Goal: Task Accomplishment & Management: Manage account settings

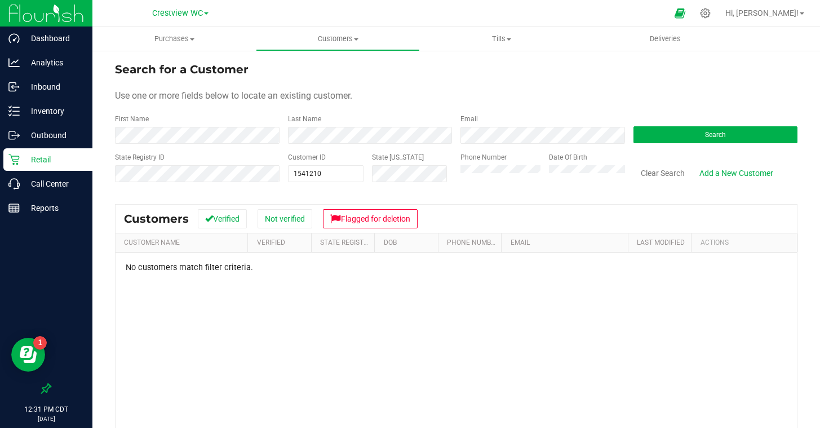
click at [35, 156] on p "Retail" at bounding box center [54, 160] width 68 height 14
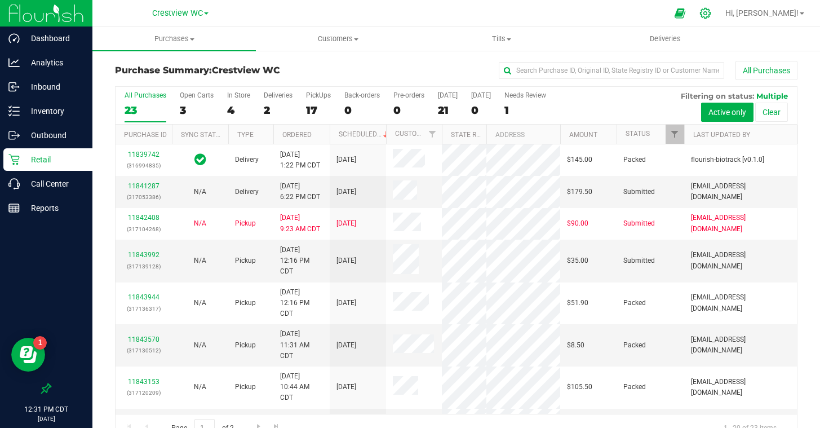
click at [711, 15] on icon at bounding box center [706, 13] width 12 height 12
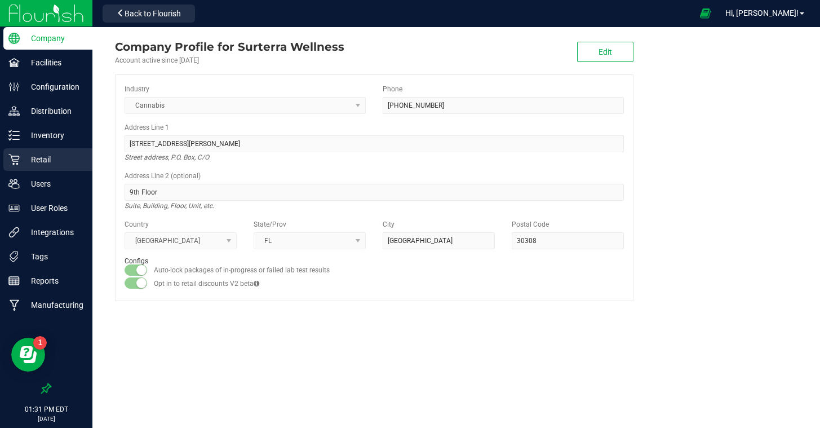
click at [46, 158] on p "Retail" at bounding box center [54, 160] width 68 height 14
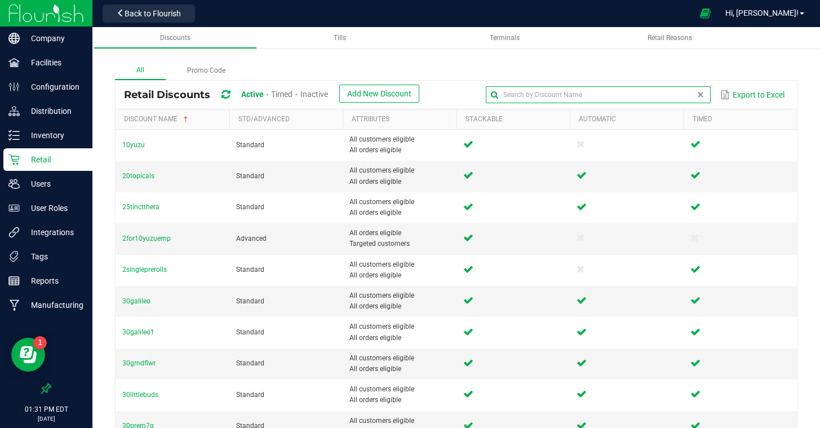
click at [700, 91] on global-search-input-ngx at bounding box center [598, 95] width 225 height 8
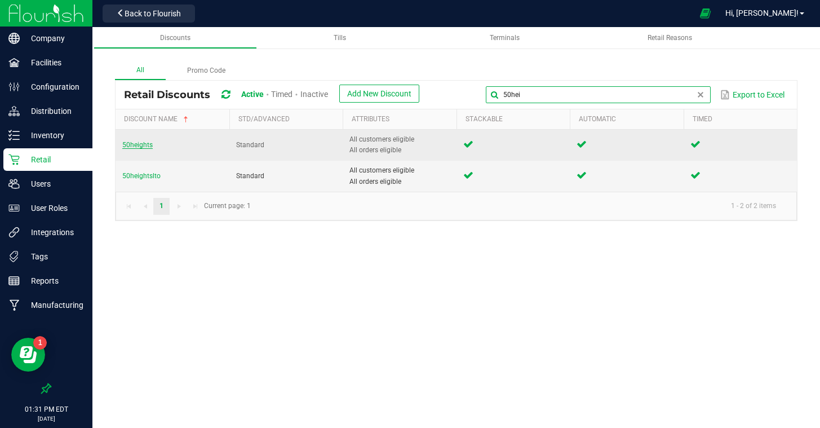
type input "50hei"
click at [140, 145] on span "50heights" at bounding box center [137, 145] width 30 height 8
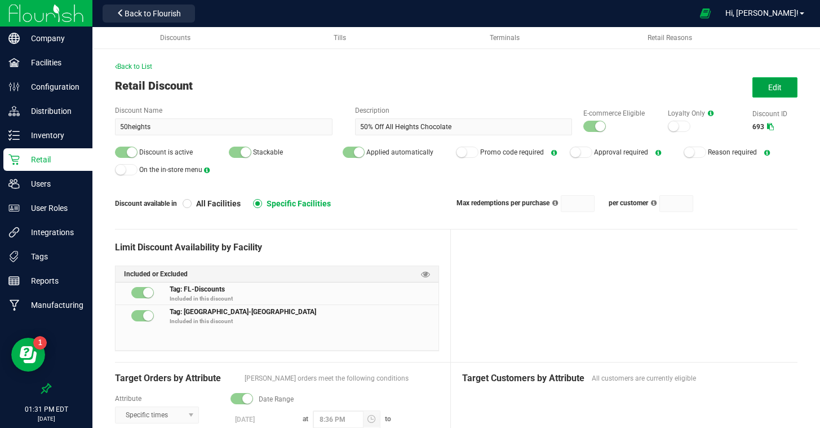
click at [768, 92] on button "Edit" at bounding box center [775, 87] width 45 height 20
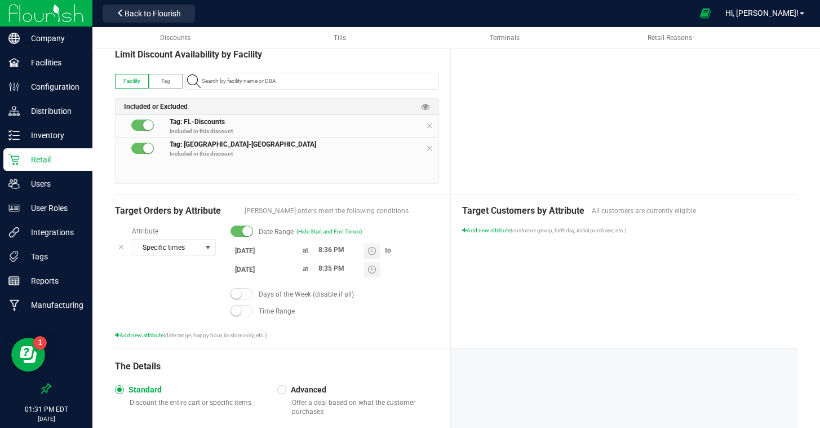
scroll to position [215, 0]
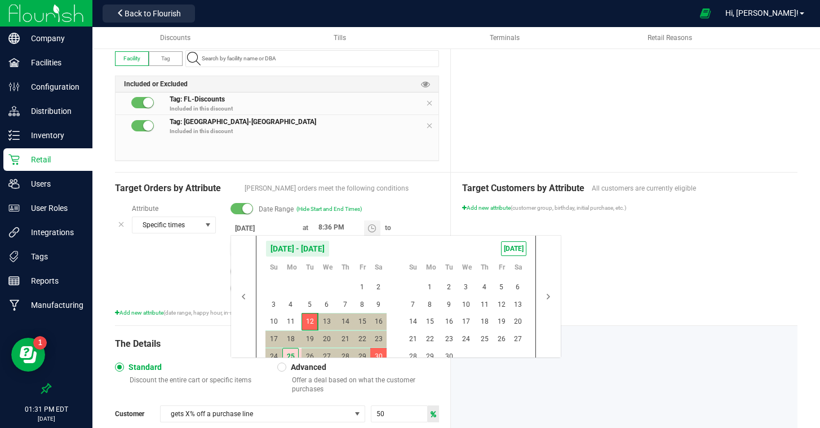
click at [262, 247] on body "Company Facilities Configuration Distribution Inventory Retail Users User Roles…" at bounding box center [410, 214] width 820 height 428
click at [507, 247] on span "[DATE]" at bounding box center [513, 248] width 25 height 15
type input "[DATE]"
click at [653, 273] on div "Target Customers by Attribute All customers are currently eligible Add new attr…" at bounding box center [624, 248] width 347 height 153
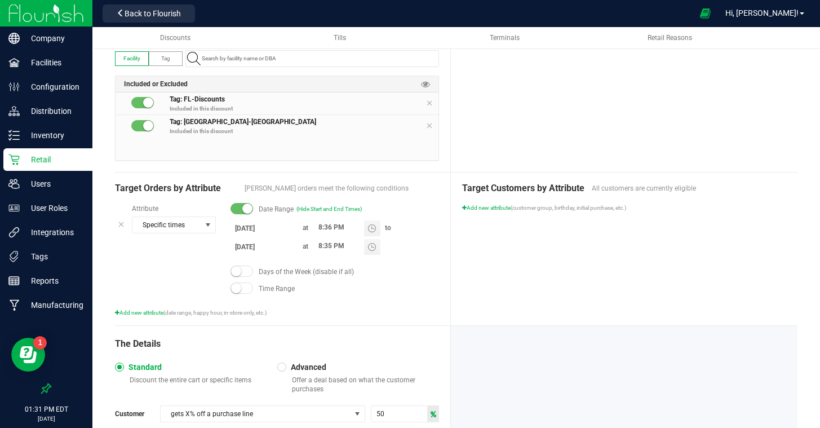
click at [653, 273] on div "Target Customers by Attribute All customers are currently eligible Add new attr…" at bounding box center [624, 248] width 347 height 153
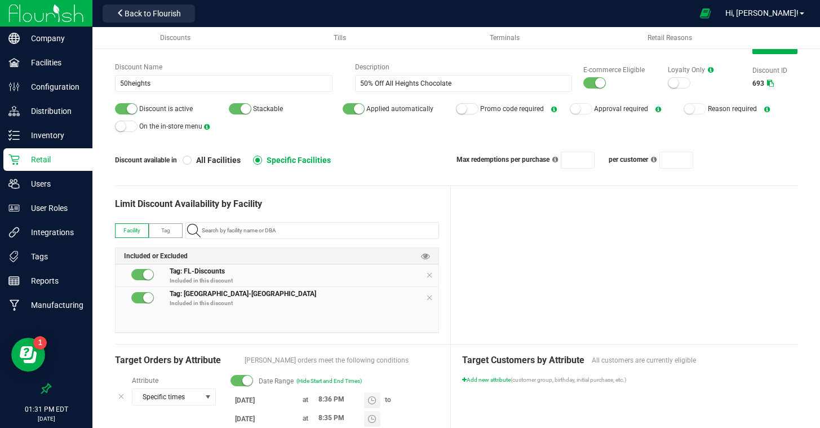
scroll to position [0, 0]
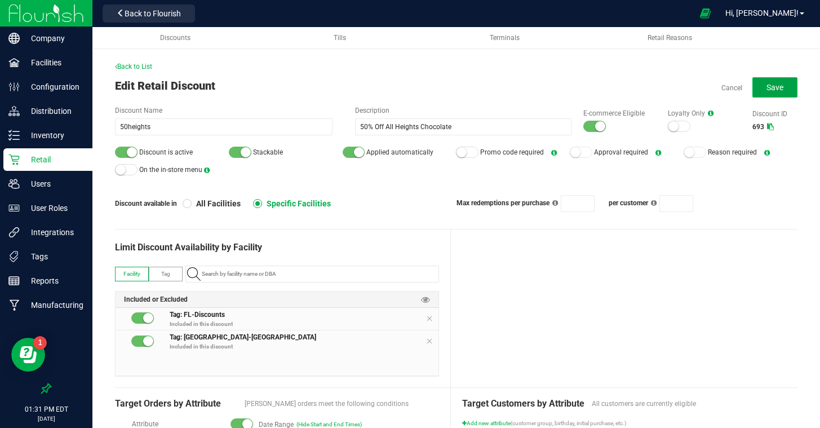
click at [779, 83] on span "Save" at bounding box center [775, 87] width 17 height 9
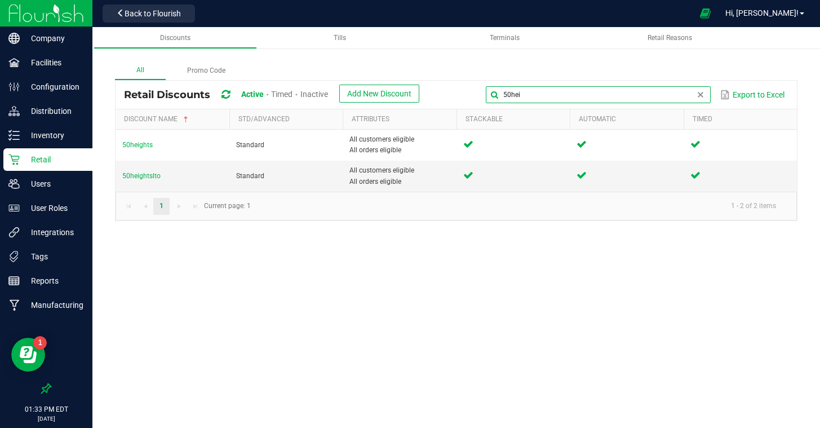
drag, startPoint x: 706, startPoint y: 96, endPoint x: 418, endPoint y: 80, distance: 288.5
click at [418, 81] on div "Retail Discounts Active Timed Inactive Add New Discount 50hei Export to Excel" at bounding box center [456, 95] width 681 height 28
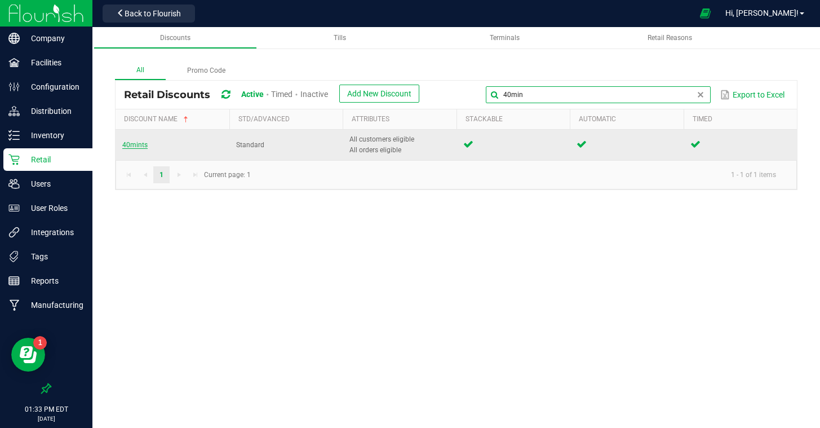
type input "40min"
click at [140, 145] on span "40mints" at bounding box center [134, 145] width 25 height 8
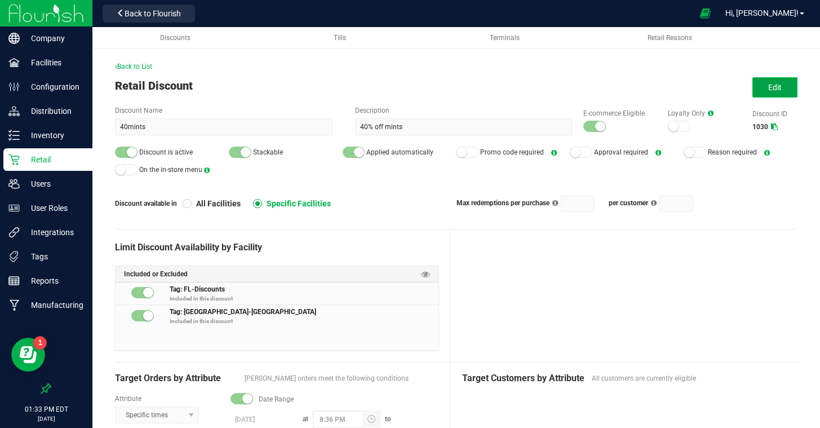
click at [761, 90] on button "Edit" at bounding box center [775, 87] width 45 height 20
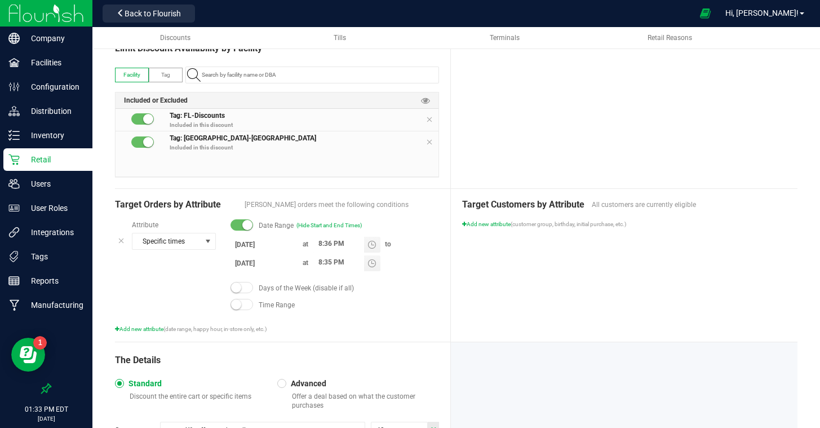
scroll to position [205, 0]
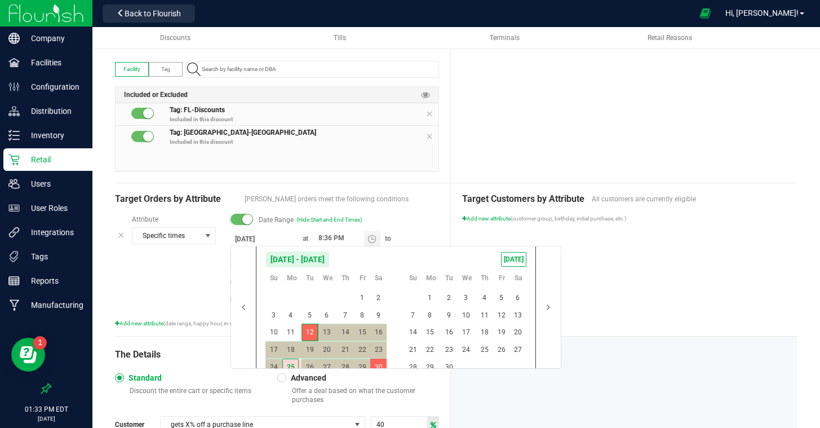
click at [261, 258] on body "Company Facilities Configuration Distribution Inventory Retail Users User Roles…" at bounding box center [410, 214] width 820 height 428
click at [514, 253] on span "TODAY" at bounding box center [513, 259] width 25 height 15
type input "8/25/2025"
click at [636, 254] on div "Target Customers by Attribute All customers are currently eligible Add new attr…" at bounding box center [624, 259] width 347 height 153
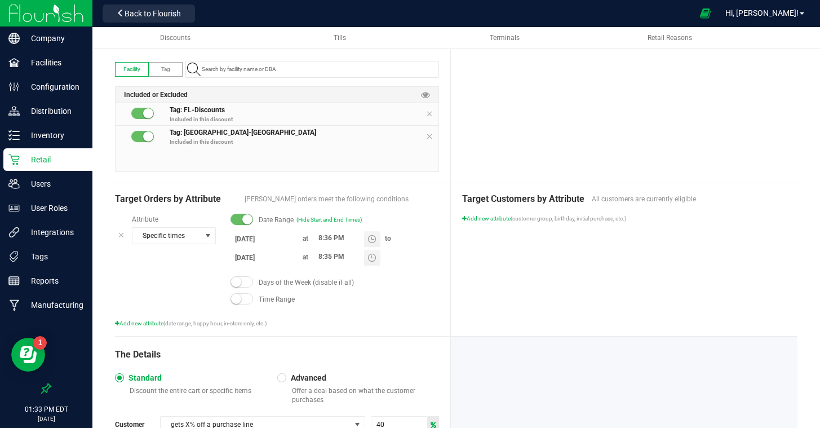
click at [565, 259] on div "Target Customers by Attribute All customers are currently eligible Add new attr…" at bounding box center [624, 259] width 347 height 153
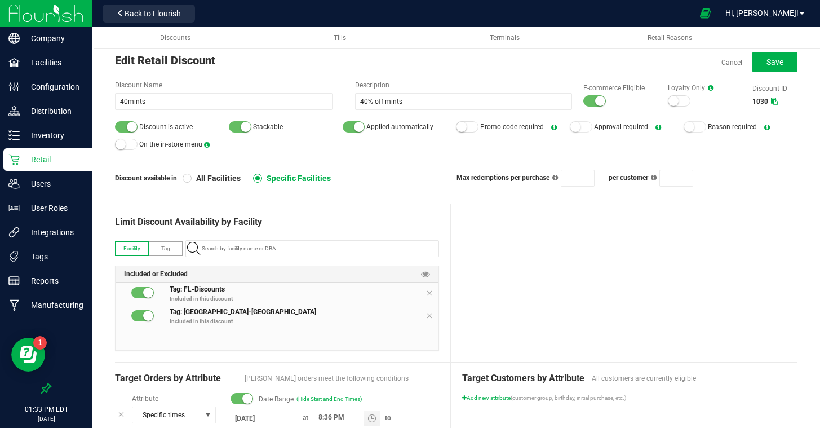
scroll to position [0, 0]
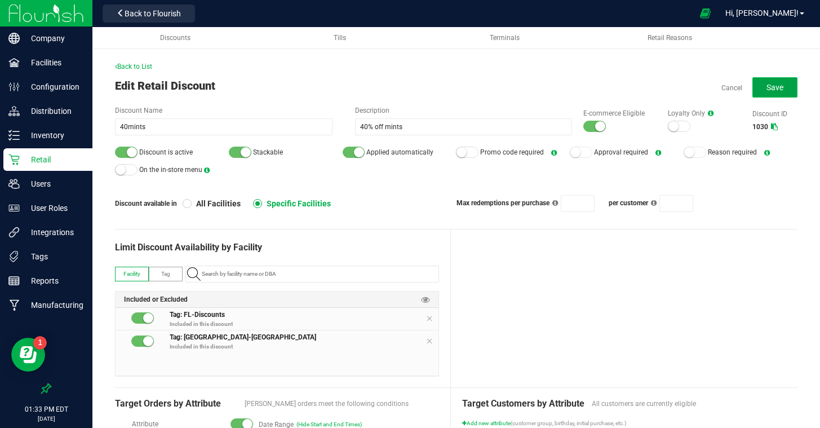
click at [759, 83] on button "Save" at bounding box center [775, 87] width 45 height 20
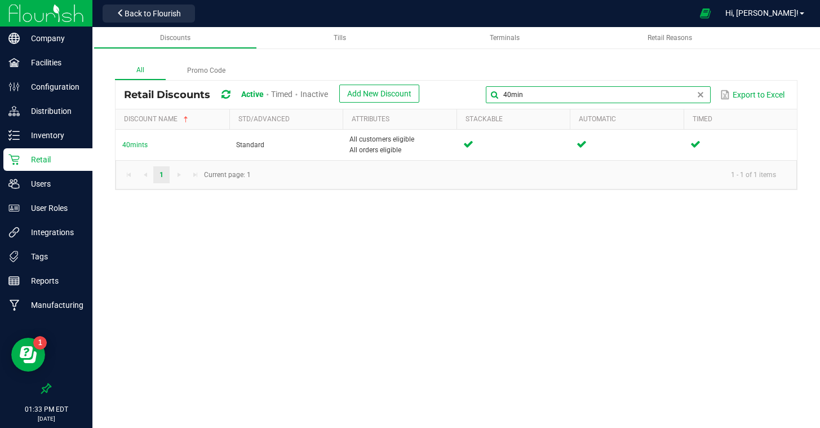
drag, startPoint x: 689, startPoint y: 96, endPoint x: 432, endPoint y: 89, distance: 257.1
click at [432, 89] on div "Retail Discounts Active Timed Inactive Add New Discount 40min Export to Excel" at bounding box center [456, 95] width 681 height 28
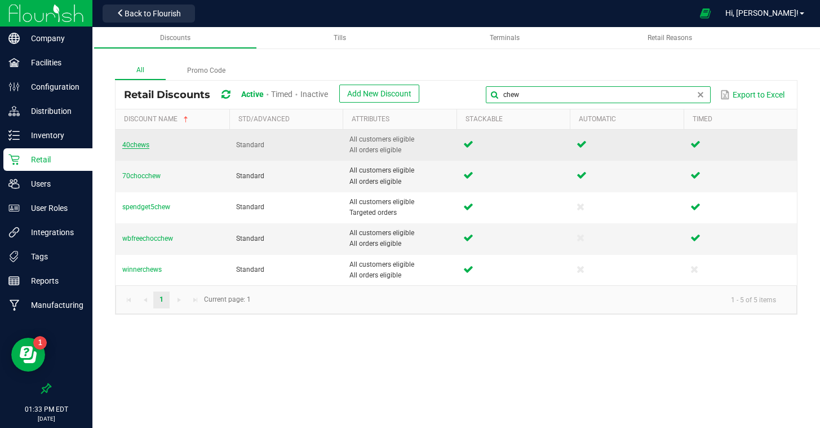
type input "chew"
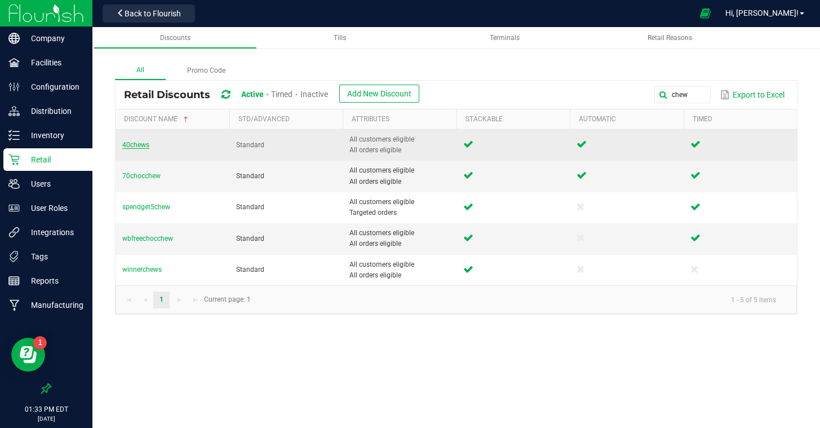
click at [136, 145] on span "40chews" at bounding box center [135, 145] width 27 height 8
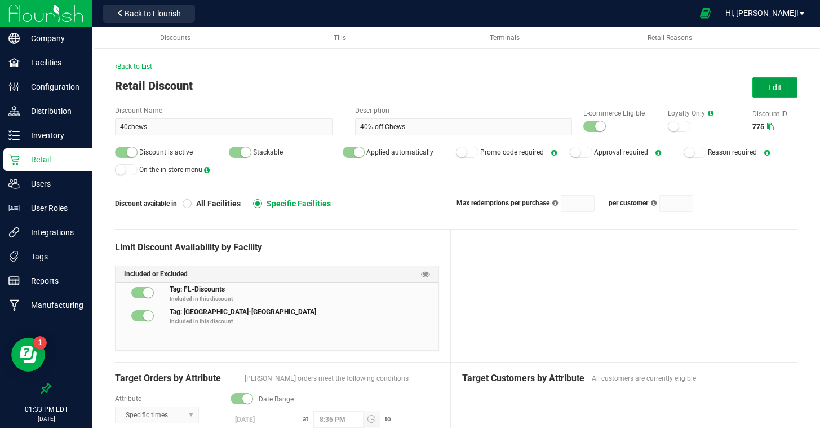
click at [775, 95] on button "Edit" at bounding box center [775, 87] width 45 height 20
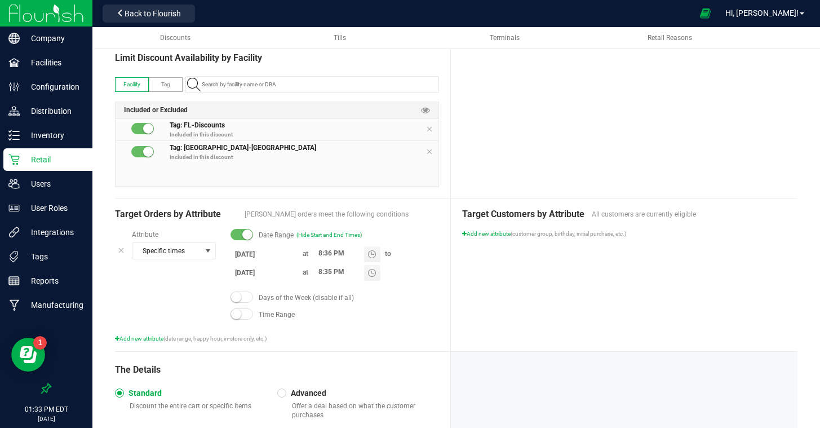
scroll to position [221, 0]
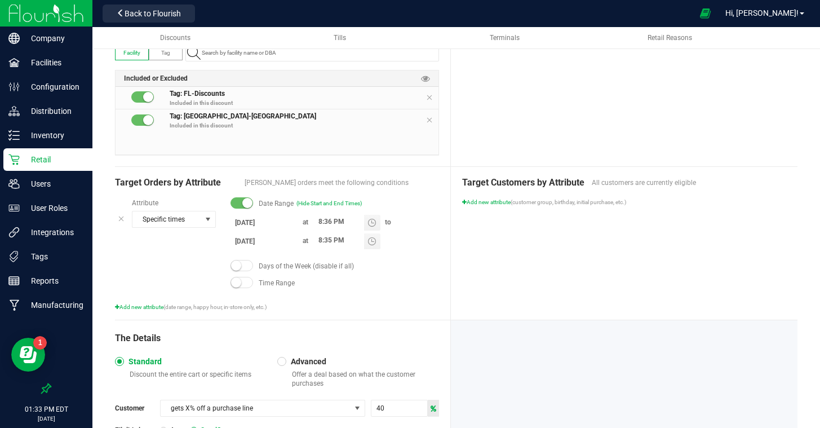
click at [251, 236] on body "Company Facilities Configuration Distribution Inventory Retail Users User Roles…" at bounding box center [410, 214] width 820 height 428
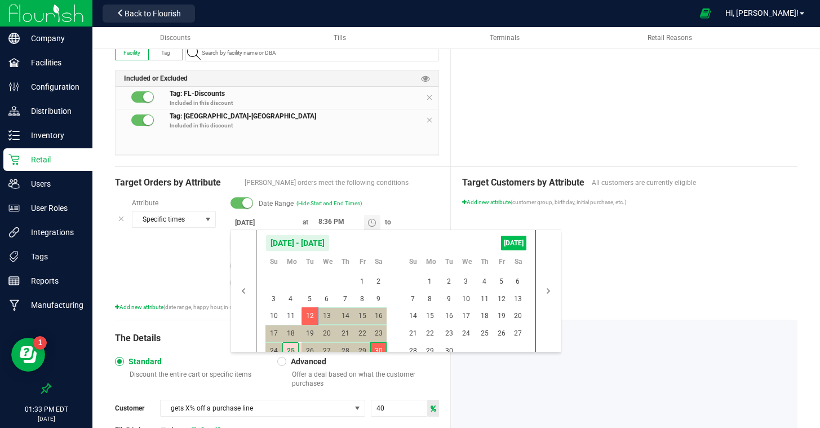
click at [512, 237] on span "TODAY" at bounding box center [513, 243] width 25 height 15
type input "8/25/2025"
click at [615, 290] on div "Target Customers by Attribute All customers are currently eligible Add new attr…" at bounding box center [624, 243] width 347 height 153
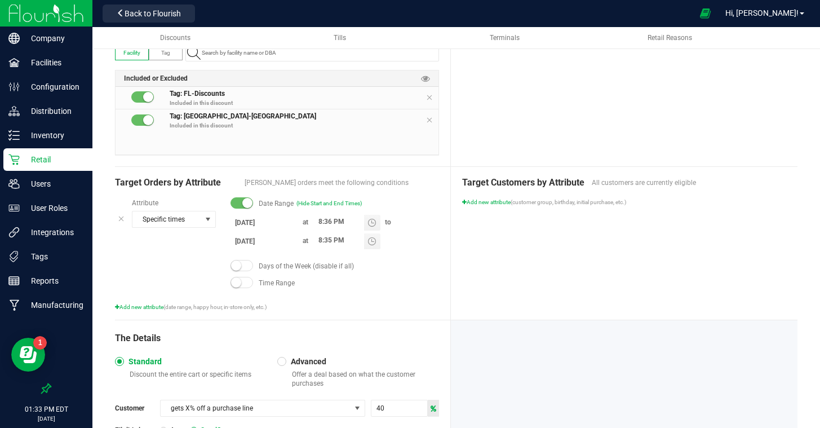
click at [583, 291] on div "Target Customers by Attribute All customers are currently eligible Add new attr…" at bounding box center [624, 243] width 347 height 153
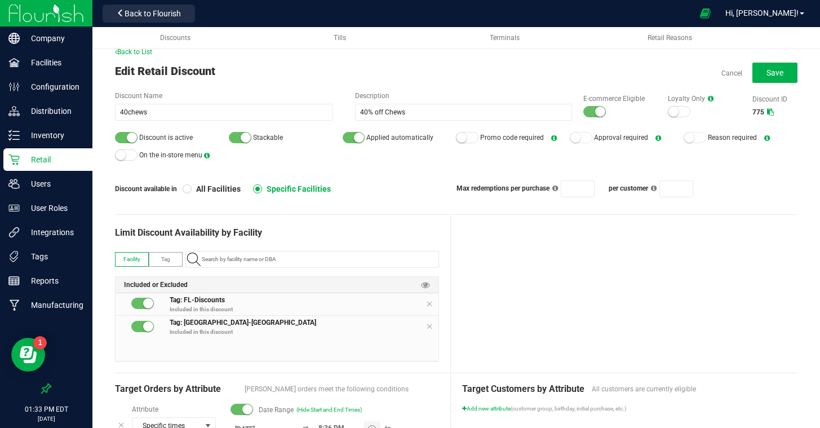
scroll to position [0, 0]
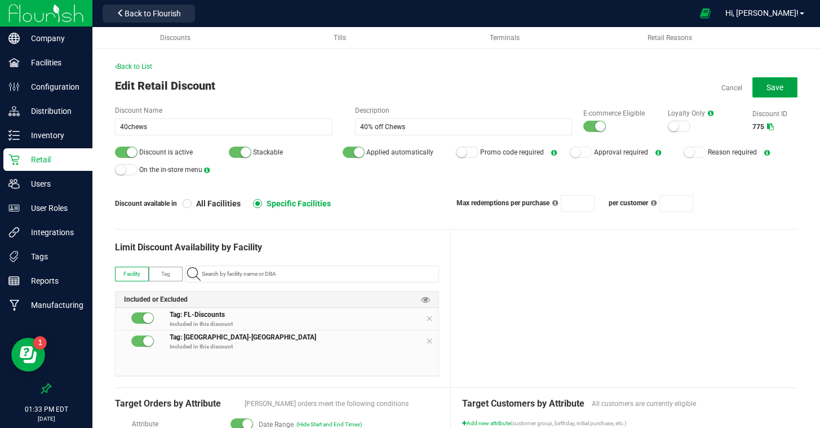
click at [775, 87] on span "Save" at bounding box center [775, 87] width 17 height 9
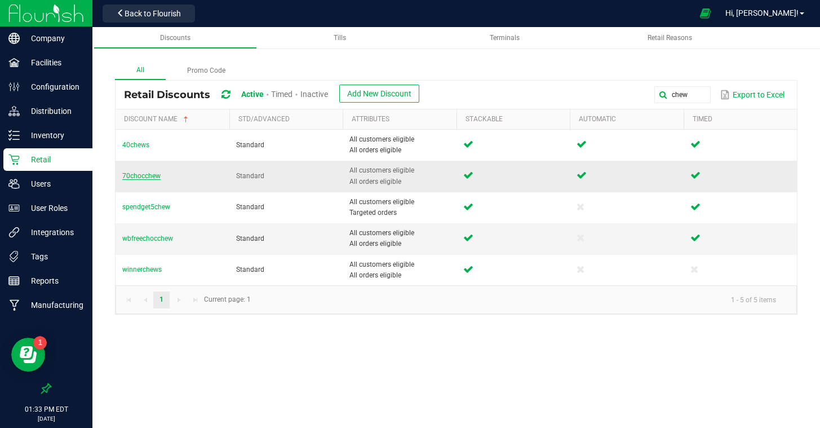
click at [134, 179] on span "70chocchew" at bounding box center [141, 176] width 38 height 8
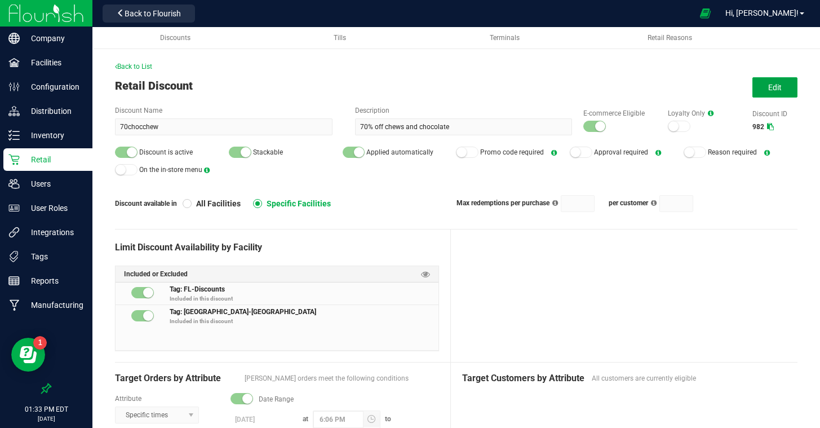
drag, startPoint x: 789, startPoint y: 88, endPoint x: 778, endPoint y: 103, distance: 18.2
click at [789, 88] on button "Edit" at bounding box center [775, 87] width 45 height 20
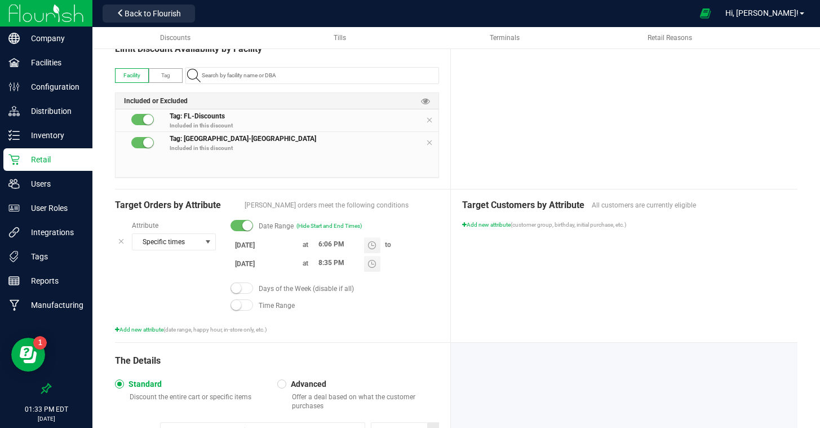
scroll to position [198, 0]
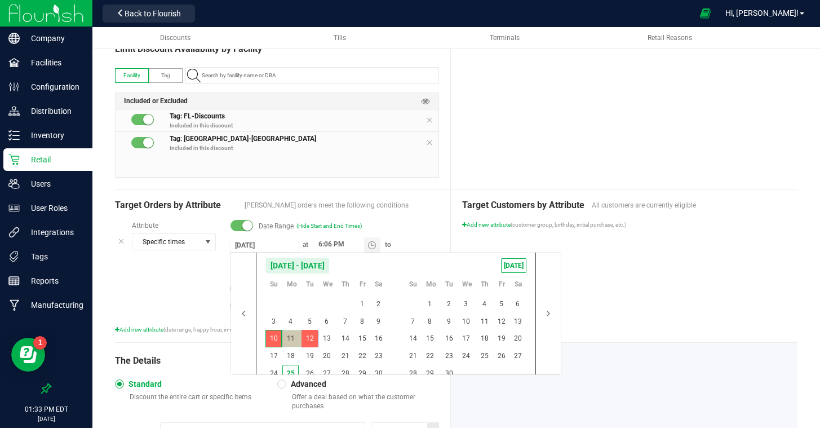
click at [264, 249] on input "8/10/2025" at bounding box center [265, 245] width 68 height 14
click at [509, 258] on span "TODAY" at bounding box center [513, 265] width 25 height 15
type input "8/25/2025"
click at [315, 368] on span "26" at bounding box center [310, 373] width 16 height 17
type input "[DATE]"
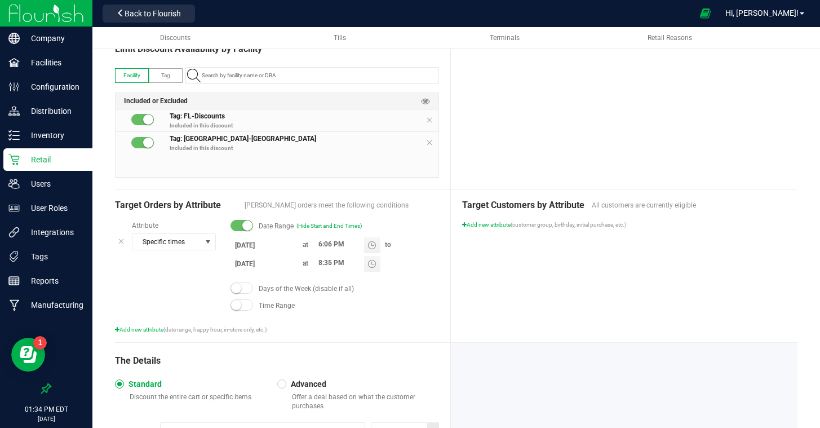
click at [671, 310] on div "Target Customers by Attribute All customers are currently eligible Add new attr…" at bounding box center [624, 265] width 347 height 153
click at [322, 248] on input "6:06 PM" at bounding box center [338, 244] width 51 height 14
click at [319, 245] on input "6:06 PM" at bounding box center [338, 244] width 51 height 14
type input "8:36 PM"
click at [515, 277] on div "Target Customers by Attribute All customers are currently eligible Add new attr…" at bounding box center [624, 265] width 347 height 153
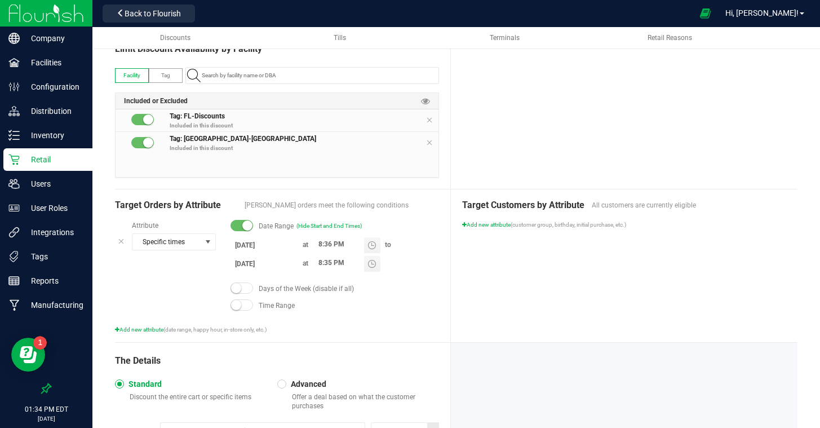
click at [516, 278] on div "Target Customers by Attribute All customers are currently eligible Add new attr…" at bounding box center [624, 265] width 347 height 153
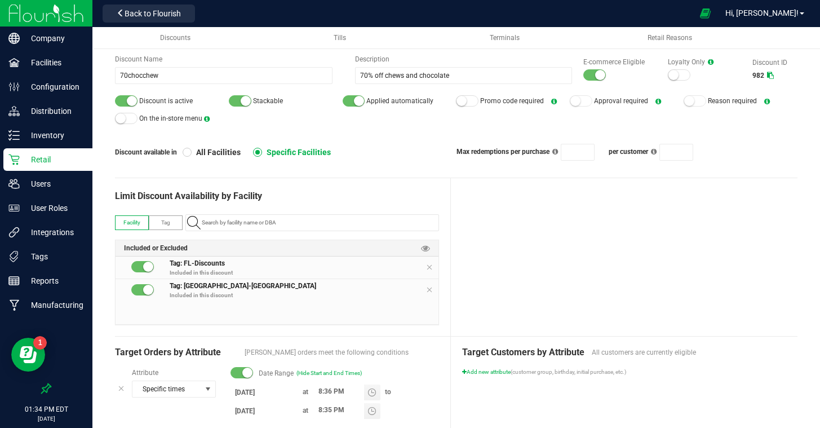
scroll to position [0, 0]
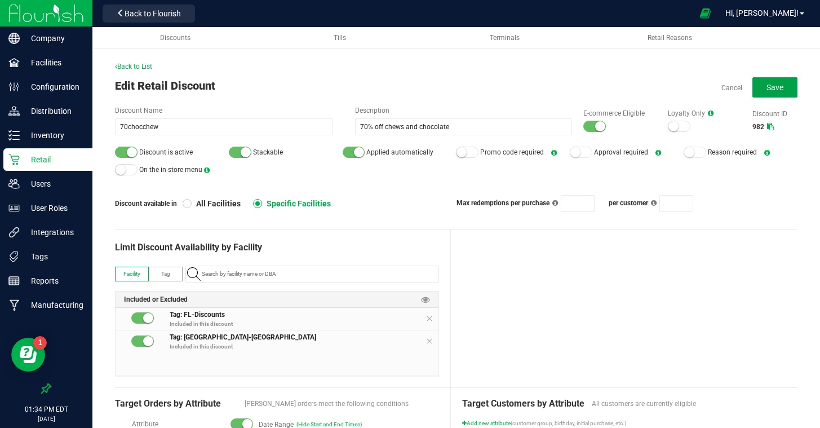
drag, startPoint x: 781, startPoint y: 83, endPoint x: 754, endPoint y: 118, distance: 44.1
click at [781, 83] on span "Save" at bounding box center [775, 87] width 17 height 9
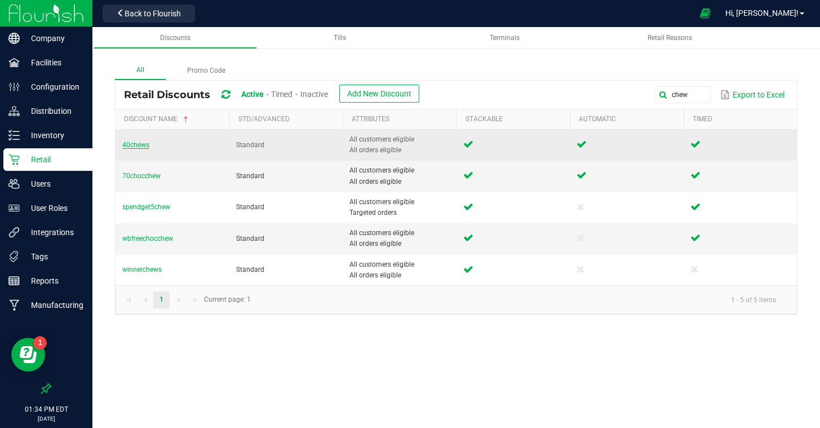
click at [141, 143] on span "40chews" at bounding box center [135, 145] width 27 height 8
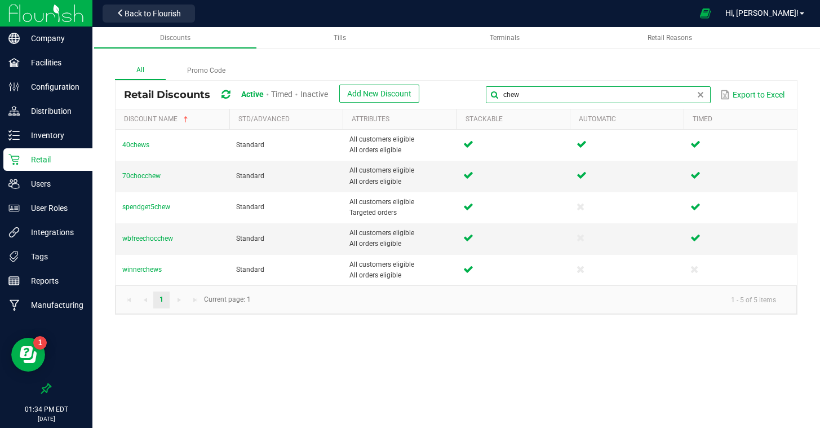
drag, startPoint x: 700, startPoint y: 91, endPoint x: 509, endPoint y: 99, distance: 190.7
click at [509, 99] on input "chew" at bounding box center [598, 94] width 225 height 17
type input "c"
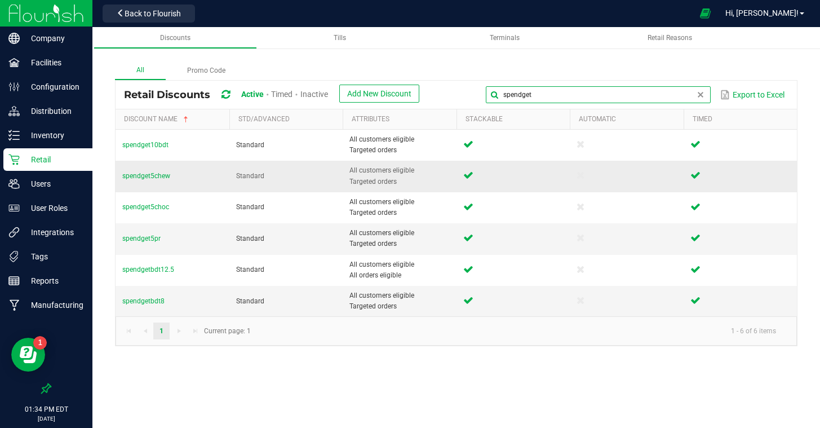
type input "spendget"
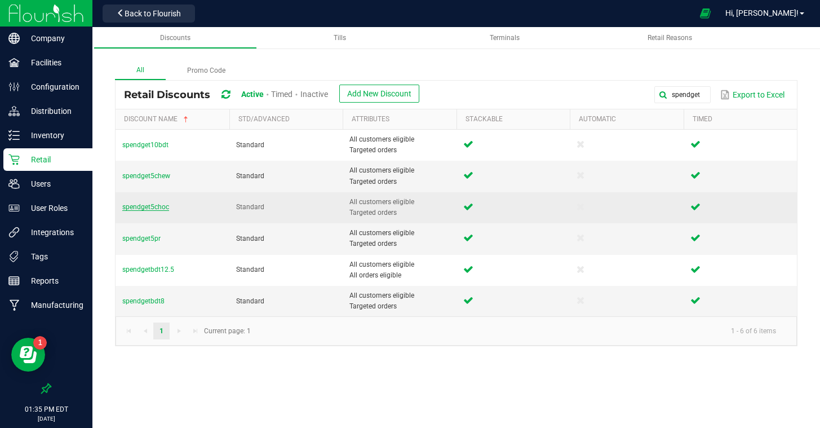
click at [163, 207] on span "spendget5choc" at bounding box center [145, 207] width 47 height 8
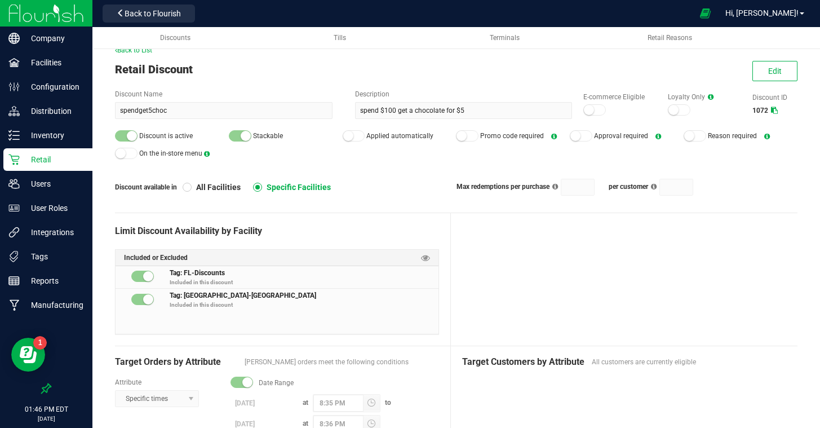
scroll to position [8, 0]
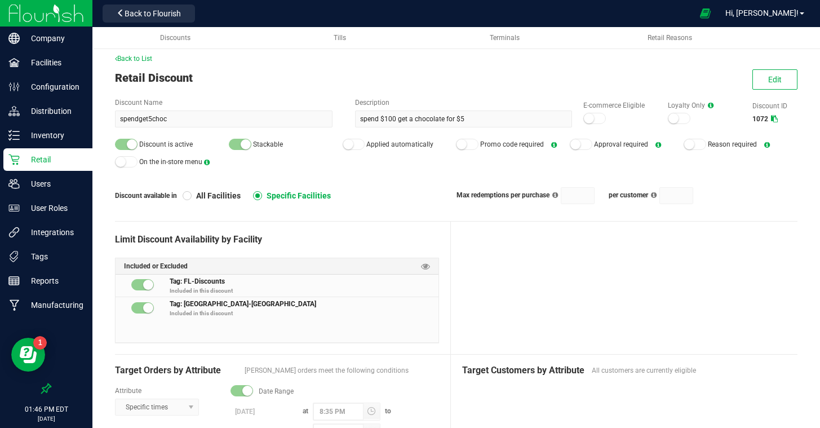
click at [353, 119] on div "Description spend $100 get a chocolate for $5" at bounding box center [458, 113] width 229 height 30
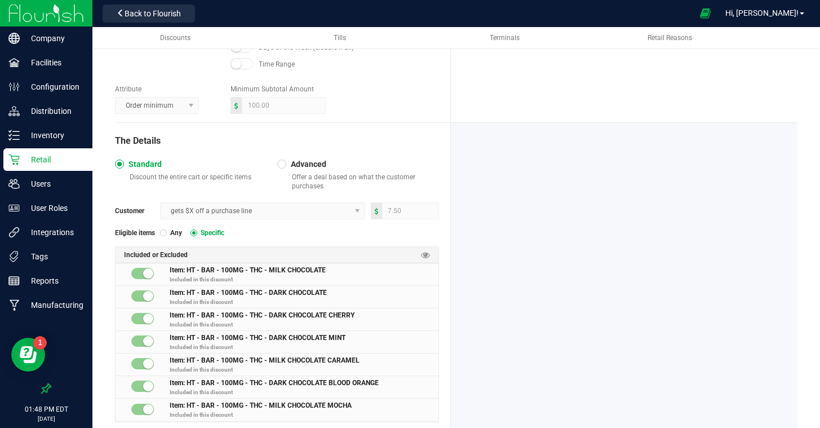
scroll to position [452, 0]
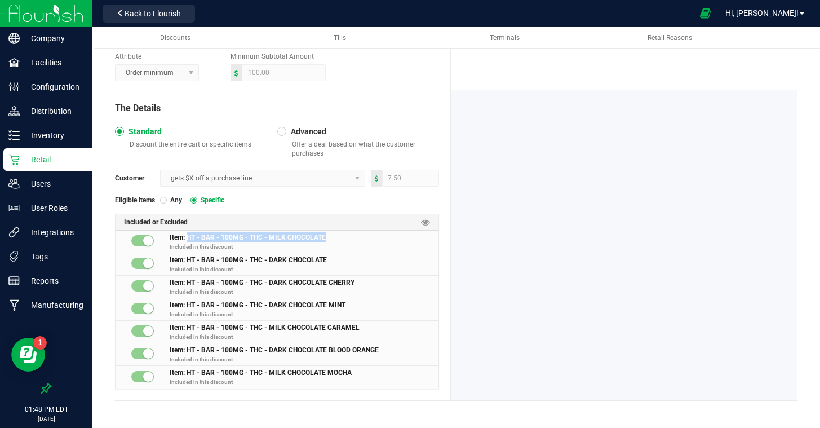
drag, startPoint x: 325, startPoint y: 237, endPoint x: 226, endPoint y: 234, distance: 98.7
click at [188, 238] on span "Item: HT - BAR - 100MG - THC - MILK CHOCOLATE Included in this discount" at bounding box center [304, 243] width 269 height 22
copy span "HT - BAR - 100MG - THC - MILK CHOCOLATE"
drag, startPoint x: 347, startPoint y: 258, endPoint x: 194, endPoint y: 258, distance: 152.8
click at [188, 259] on span "Item: HT - BAR - 100MG - THC - DARK CHOCOLATE Included in this discount" at bounding box center [304, 266] width 269 height 22
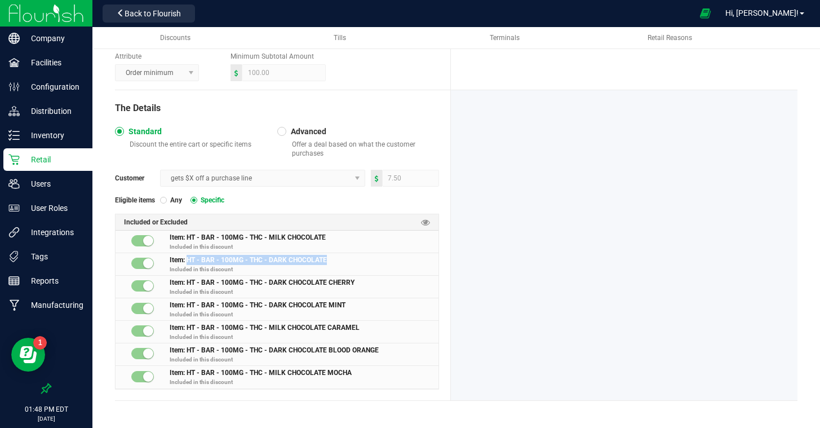
copy span "HT - BAR - 100MG - THC - DARK CHOCOLATE"
drag, startPoint x: 365, startPoint y: 284, endPoint x: 215, endPoint y: 281, distance: 150.0
click at [215, 281] on span "Item: HT - BAR - 100MG - THC - DARK CHOCOLATE CHERRY Included in this discount" at bounding box center [304, 288] width 269 height 22
drag, startPoint x: 351, startPoint y: 285, endPoint x: 357, endPoint y: 286, distance: 6.3
click at [351, 285] on span "Item: HT - BAR - 100MG - THC - DARK CHOCOLATE CHERRY Included in this discount" at bounding box center [304, 288] width 269 height 22
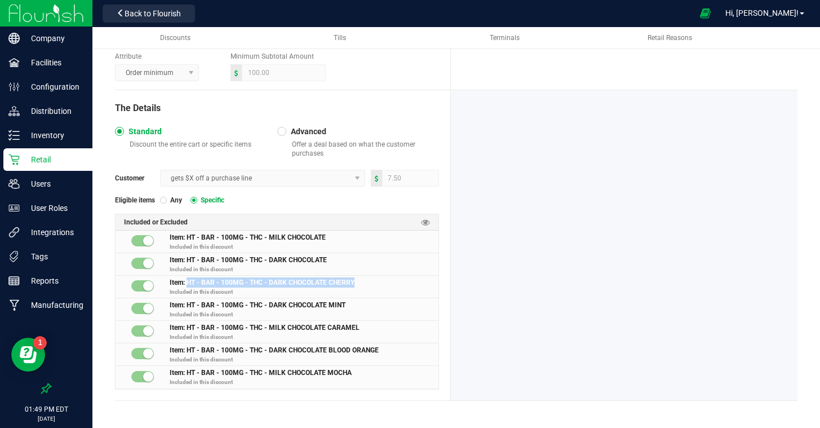
drag, startPoint x: 319, startPoint y: 284, endPoint x: 293, endPoint y: 278, distance: 26.4
click at [188, 280] on span "Item: HT - BAR - 100MG - THC - DARK CHOCOLATE CHERRY Included in this discount" at bounding box center [304, 288] width 269 height 22
copy span "HT - BAR - 100MG - THC - DARK CHOCOLATE CHERRY"
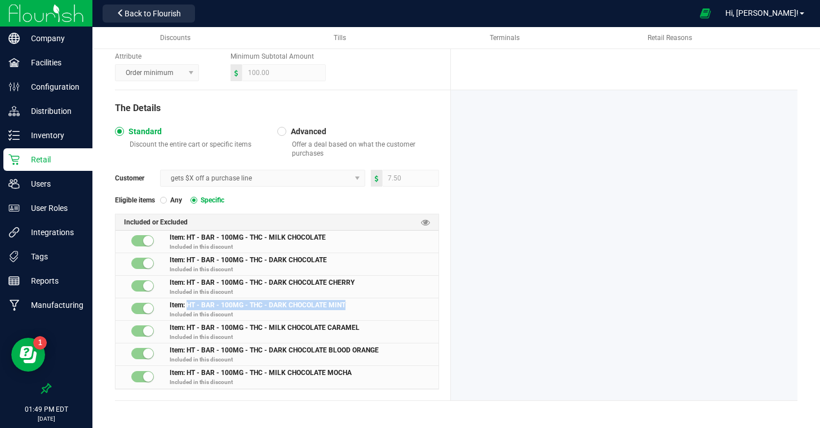
drag, startPoint x: 355, startPoint y: 302, endPoint x: 235, endPoint y: 303, distance: 119.5
click at [187, 304] on span "Item: HT - BAR - 100MG - THC - DARK CHOCOLATE MINT Included in this discount" at bounding box center [304, 311] width 269 height 22
copy span "HT - BAR - 100MG - THC - DARK CHOCOLATE MINT"
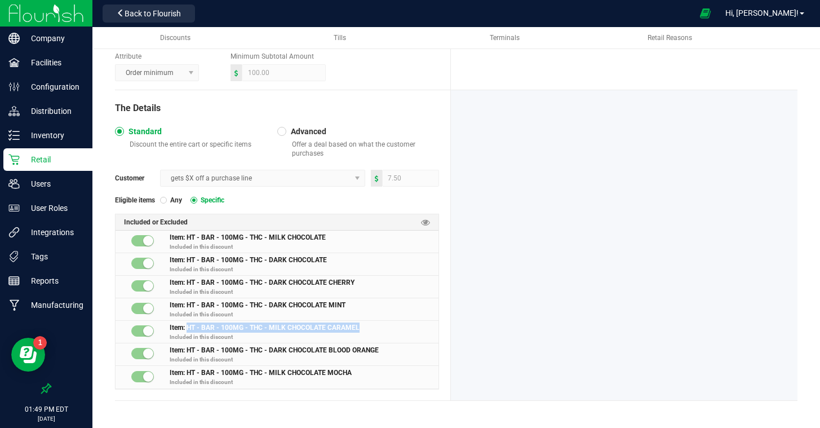
drag, startPoint x: 363, startPoint y: 326, endPoint x: 189, endPoint y: 329, distance: 174.2
click at [189, 329] on span "Item: HT - BAR - 100MG - THC - MILK CHOCOLATE CARAMEL Included in this discount" at bounding box center [304, 333] width 269 height 22
copy span "HT - BAR - 100MG - THC - MILK CHOCOLATE CARAMEL"
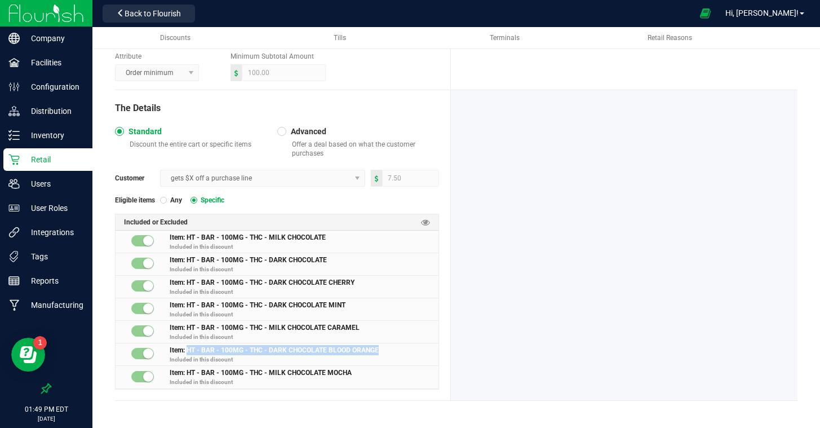
drag, startPoint x: 381, startPoint y: 348, endPoint x: 203, endPoint y: 347, distance: 178.1
click at [191, 348] on span "Item: HT - BAR - 100MG - THC - DARK CHOCOLATE BLOOD ORANGE Included in this dis…" at bounding box center [304, 356] width 269 height 22
drag, startPoint x: 186, startPoint y: 348, endPoint x: 399, endPoint y: 339, distance: 212.7
click at [379, 345] on span "Item: HT - BAR - 100MG - THC - DARK CHOCOLATE BLOOD ORANGE Included in this dis…" at bounding box center [304, 356] width 269 height 22
drag, startPoint x: 391, startPoint y: 348, endPoint x: 238, endPoint y: 346, distance: 152.8
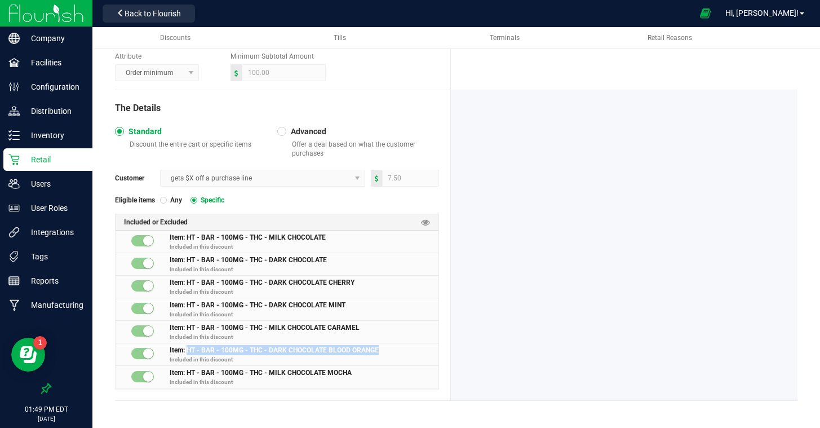
click at [188, 349] on span "Item: HT - BAR - 100MG - THC - DARK CHOCOLATE BLOOD ORANGE Included in this dis…" at bounding box center [304, 356] width 269 height 22
copy span "HT - BAR - 100MG - THC - DARK CHOCOLATE BLOOD ORANGE"
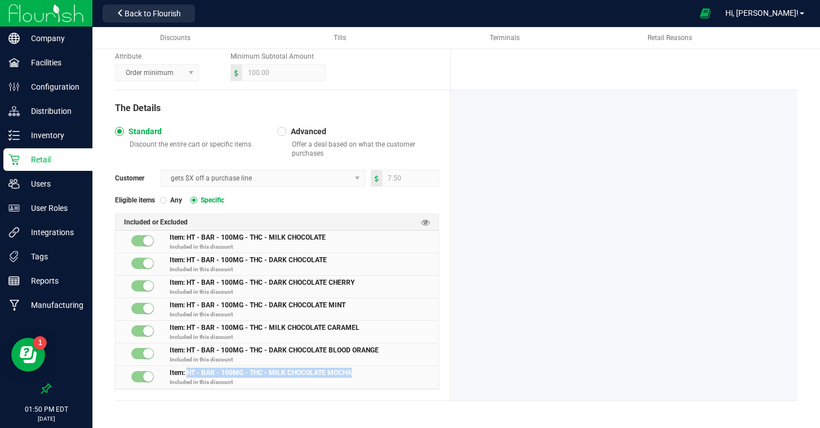
drag, startPoint x: 364, startPoint y: 372, endPoint x: 210, endPoint y: 373, distance: 153.9
click at [190, 373] on span "Item: HT - BAR - 100MG - THC - MILK CHOCOLATE MOCHA Included in this discount" at bounding box center [304, 379] width 269 height 23
drag, startPoint x: 188, startPoint y: 373, endPoint x: 371, endPoint y: 371, distance: 182.6
click at [371, 371] on span "Item: HT - BAR - 100MG - THC - MILK CHOCOLATE MOCHA Included in this discount" at bounding box center [304, 379] width 269 height 23
copy span "HT - BAR - 100MG - THC - MILK CHOCOLATE MOCHA"
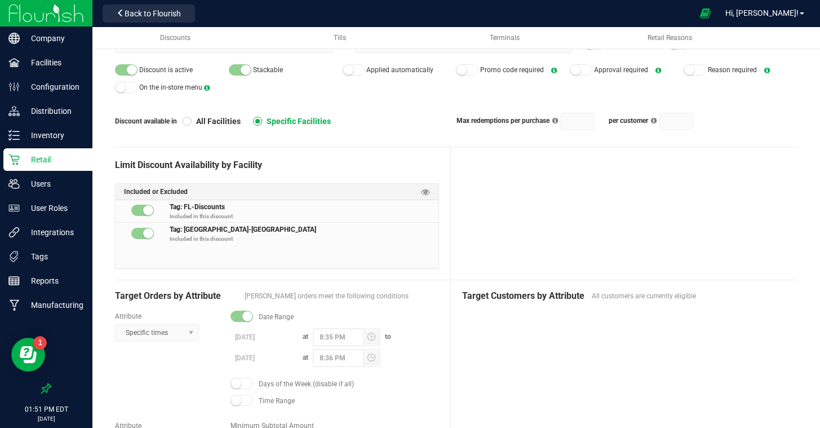
scroll to position [0, 0]
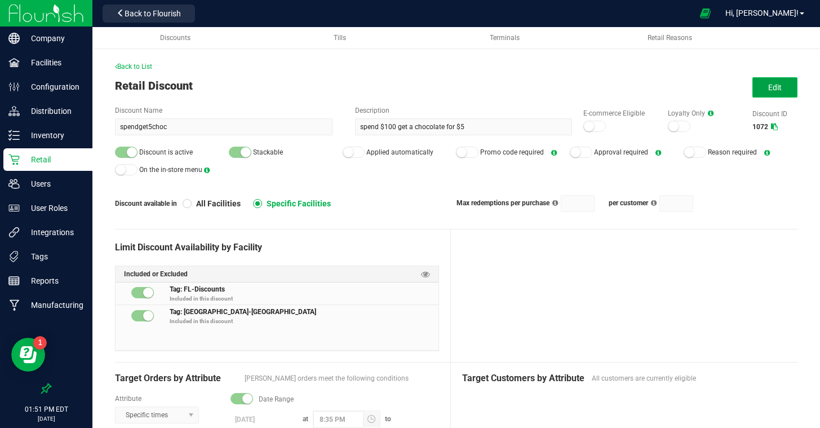
click at [782, 85] on button "Edit" at bounding box center [775, 87] width 45 height 20
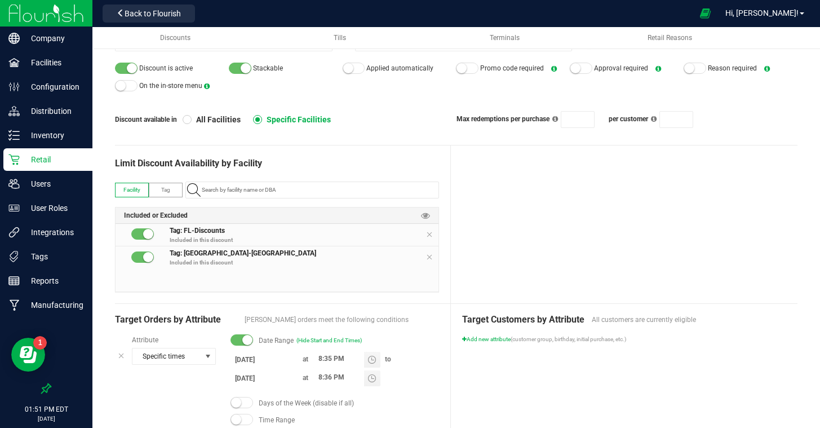
scroll to position [127, 0]
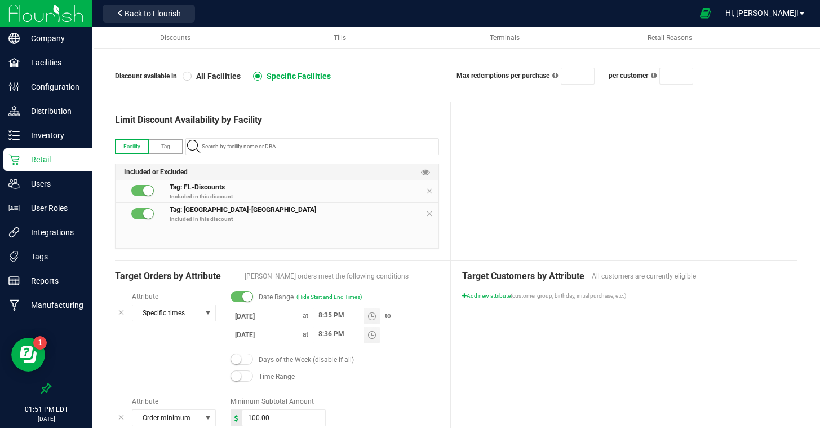
click at [251, 334] on input "8/30/2025" at bounding box center [265, 335] width 68 height 14
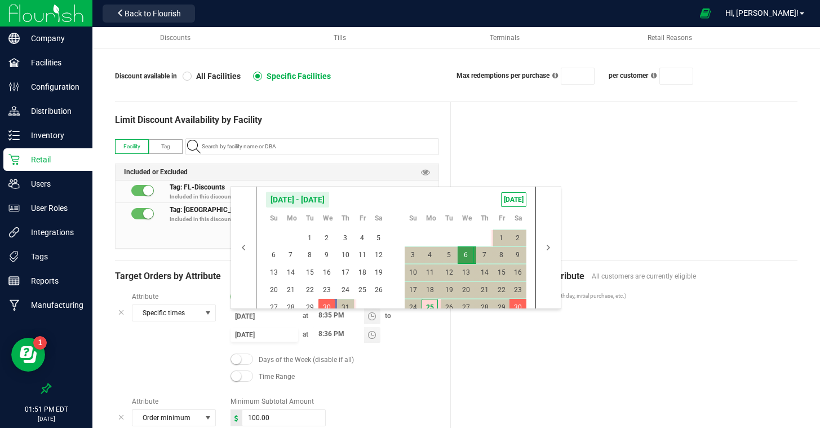
drag, startPoint x: 507, startPoint y: 201, endPoint x: 600, endPoint y: 215, distance: 94.1
click at [507, 201] on span "TODAY" at bounding box center [513, 199] width 25 height 15
type input "8/25/2025"
click at [631, 220] on div at bounding box center [624, 181] width 347 height 158
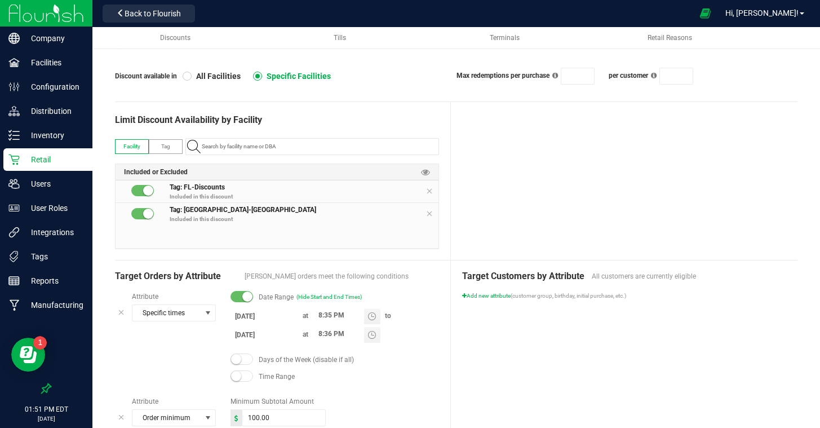
click at [564, 278] on span "Target Customers by Attribute" at bounding box center [524, 276] width 124 height 14
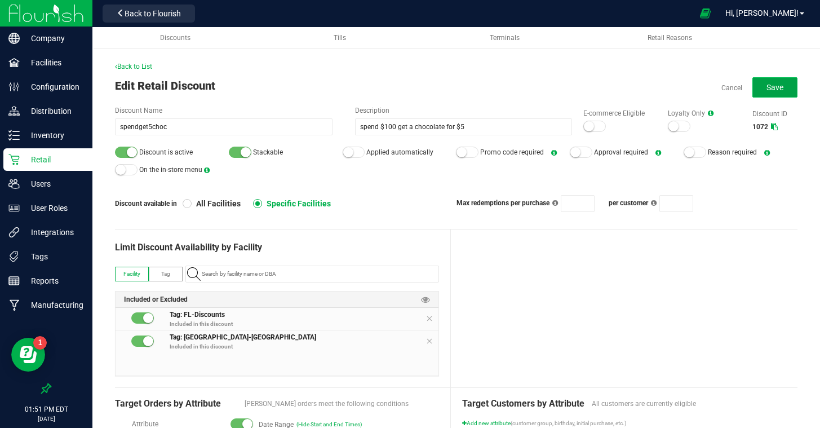
click at [776, 80] on button "Save" at bounding box center [775, 87] width 45 height 20
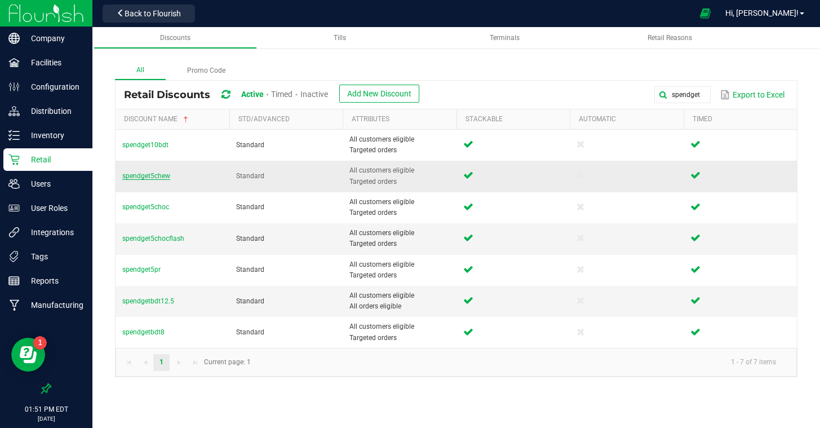
click at [139, 176] on span "spendget5chew" at bounding box center [146, 176] width 48 height 8
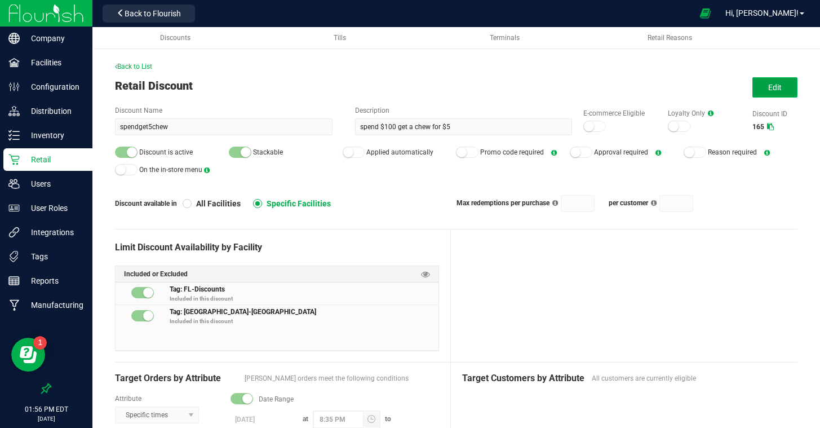
click at [780, 88] on span "Edit" at bounding box center [775, 87] width 14 height 9
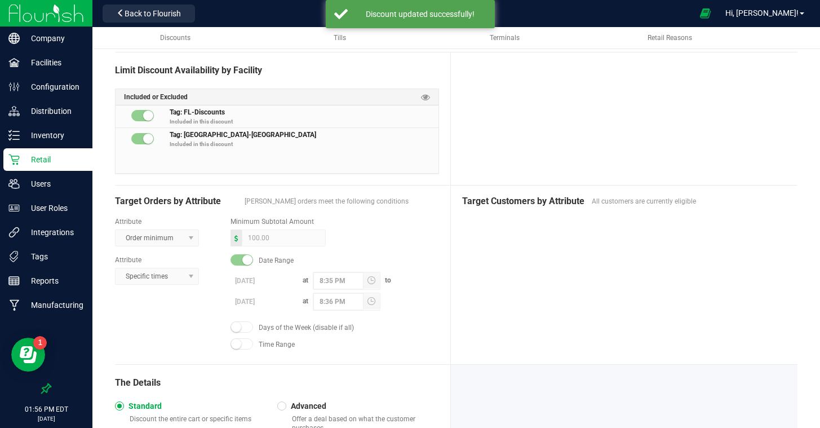
scroll to position [175, 0]
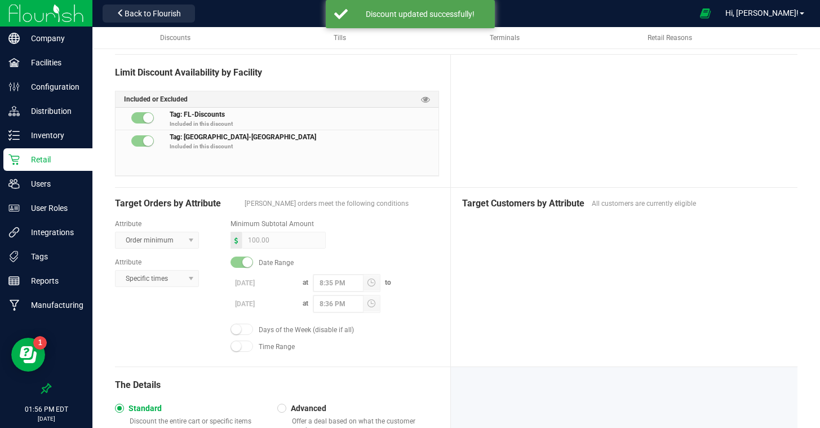
click at [262, 303] on label "8/30/2025" at bounding box center [265, 303] width 68 height 14
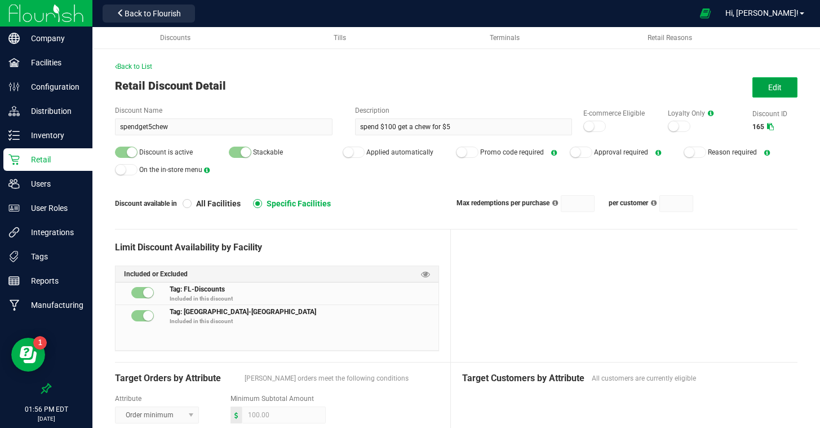
click at [772, 87] on span "Edit" at bounding box center [775, 87] width 14 height 9
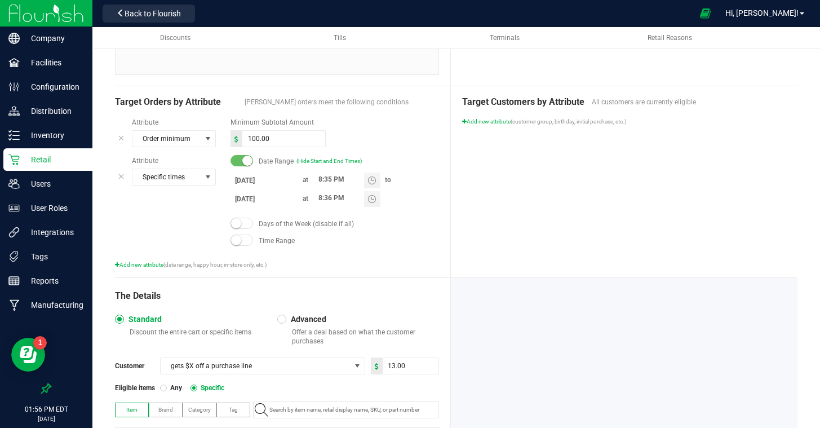
scroll to position [308, 0]
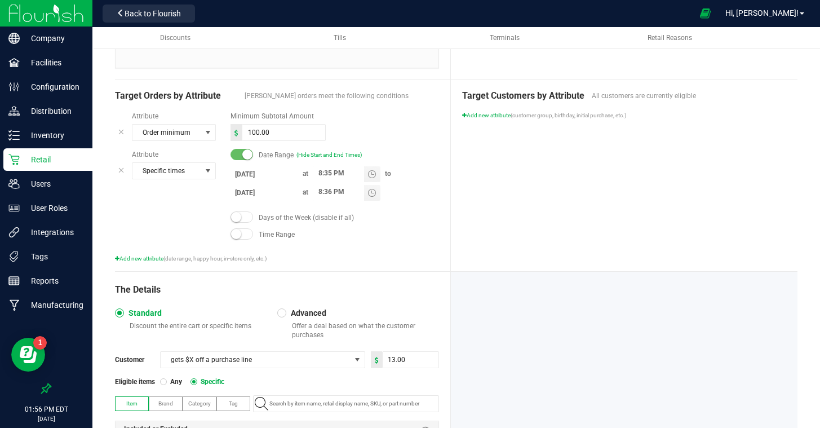
click at [236, 193] on body "Company Facilities Configuration Distribution Inventory Retail Users User Roles…" at bounding box center [410, 214] width 820 height 428
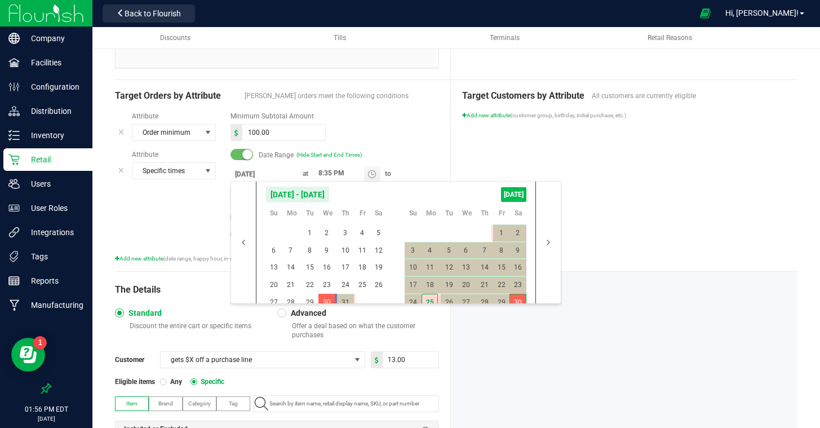
click at [503, 189] on span "TODAY" at bounding box center [513, 194] width 25 height 15
type input "8/25/2025"
click at [619, 242] on div "Target Customers by Attribute All customers are currently eligible Add new attr…" at bounding box center [624, 175] width 347 height 191
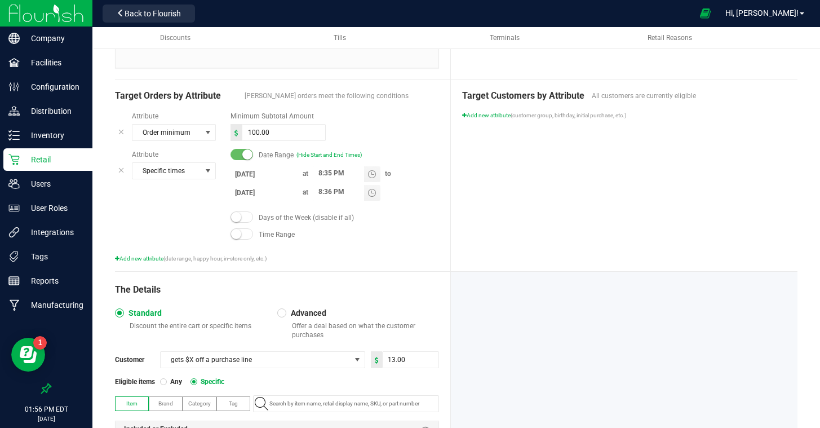
click at [595, 244] on div "Target Customers by Attribute All customers are currently eligible Add new attr…" at bounding box center [624, 175] width 347 height 191
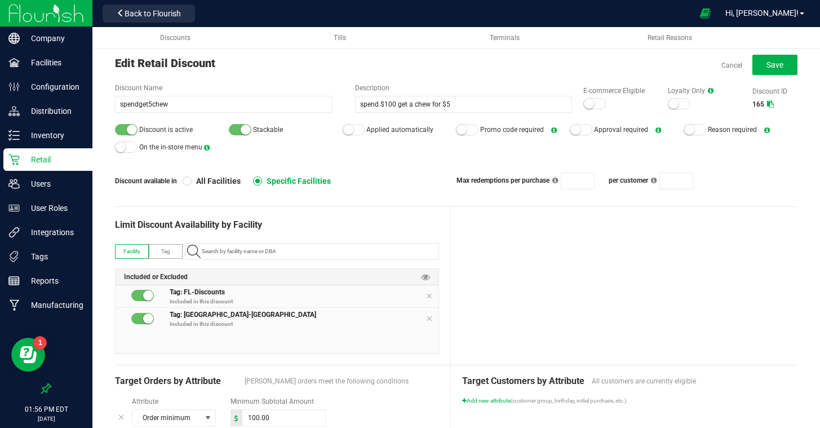
scroll to position [0, 0]
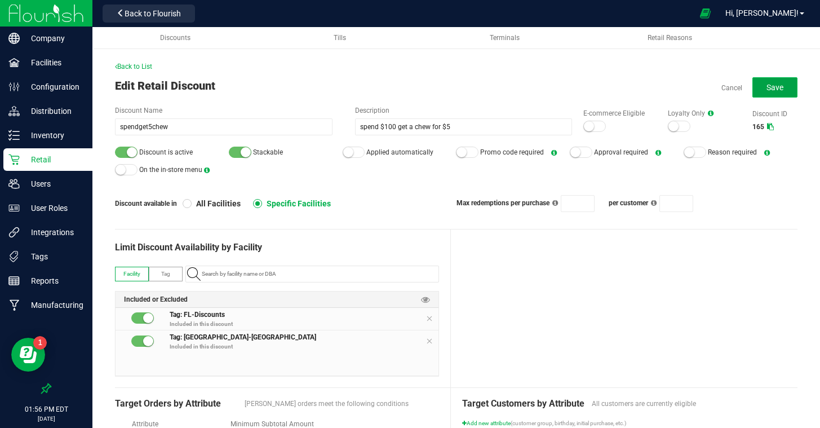
click at [789, 86] on button "Save" at bounding box center [775, 87] width 45 height 20
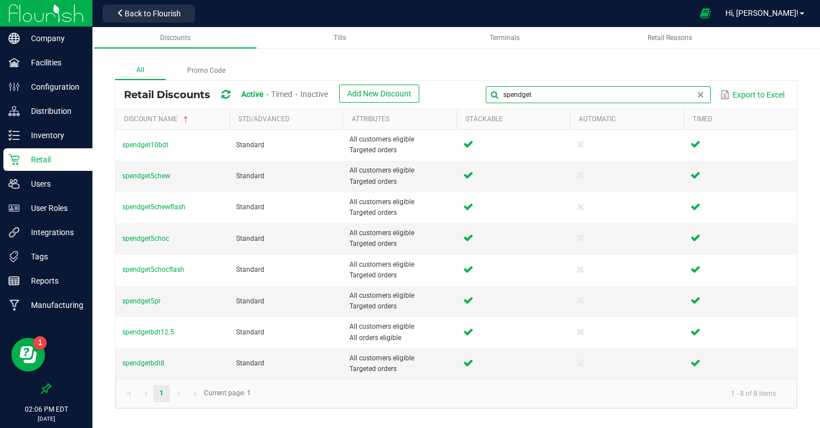
drag, startPoint x: 706, startPoint y: 94, endPoint x: 547, endPoint y: 93, distance: 158.4
click at [547, 93] on input "spendget" at bounding box center [598, 94] width 225 height 17
type input "s"
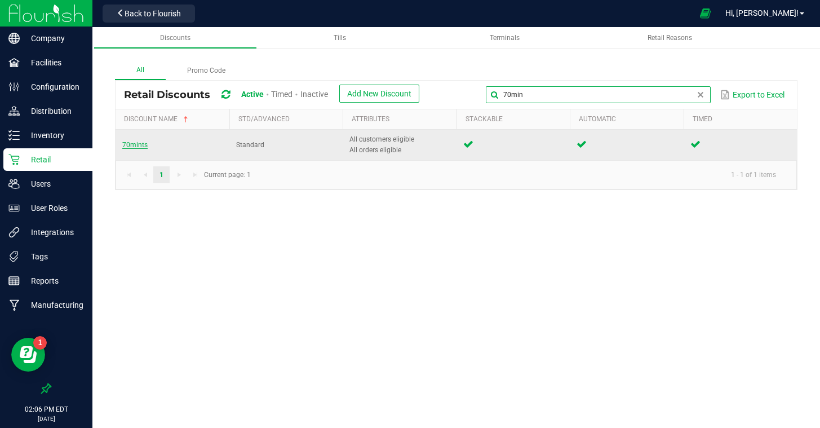
type input "70min"
click at [139, 141] on span "70mints" at bounding box center [134, 145] width 25 height 8
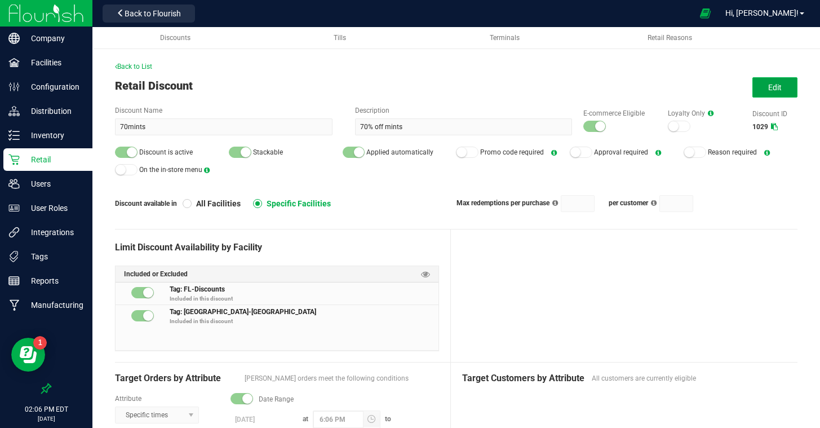
click at [776, 83] on span "Edit" at bounding box center [775, 87] width 14 height 9
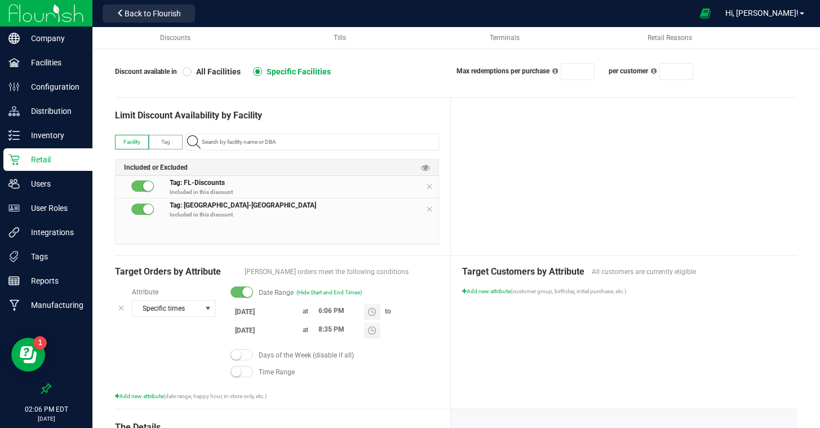
scroll to position [135, 0]
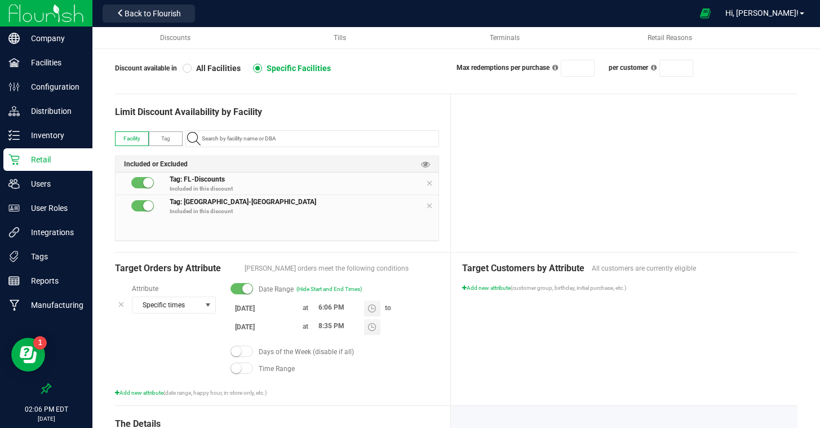
drag, startPoint x: 250, startPoint y: 309, endPoint x: 267, endPoint y: 307, distance: 17.1
click at [250, 309] on input "8/10/2025" at bounding box center [265, 308] width 68 height 14
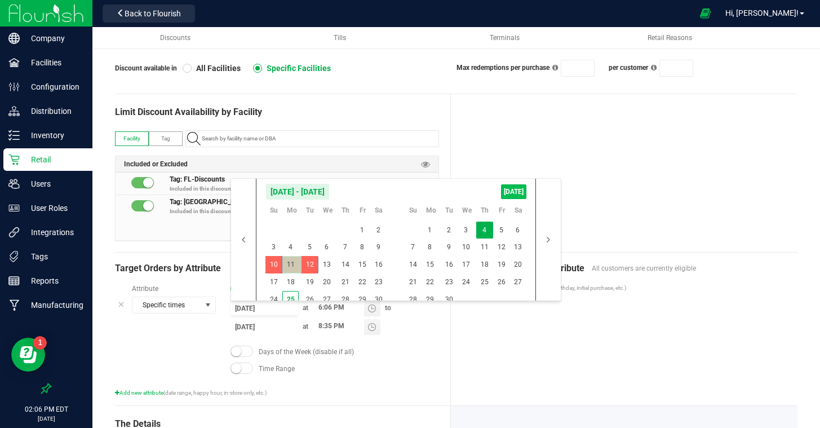
click at [514, 187] on span "TODAY" at bounding box center [513, 191] width 25 height 15
type input "8/25/2025"
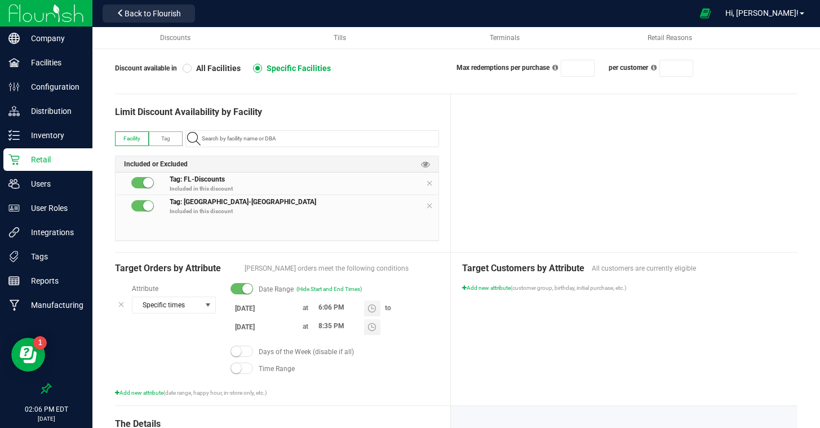
drag, startPoint x: 305, startPoint y: 300, endPoint x: 410, endPoint y: 311, distance: 105.5
click at [265, 304] on input "8/25/2025" at bounding box center [265, 308] width 68 height 14
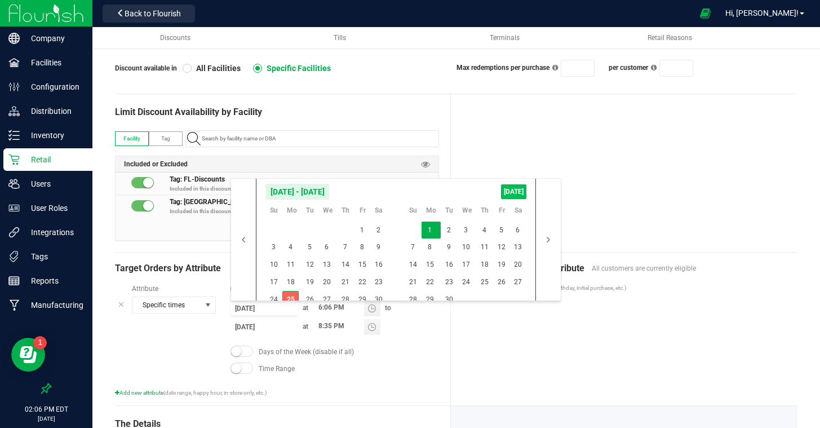
click at [517, 190] on span "TODAY" at bounding box center [513, 191] width 25 height 15
click at [309, 296] on span "26" at bounding box center [310, 299] width 16 height 17
type input "[DATE]"
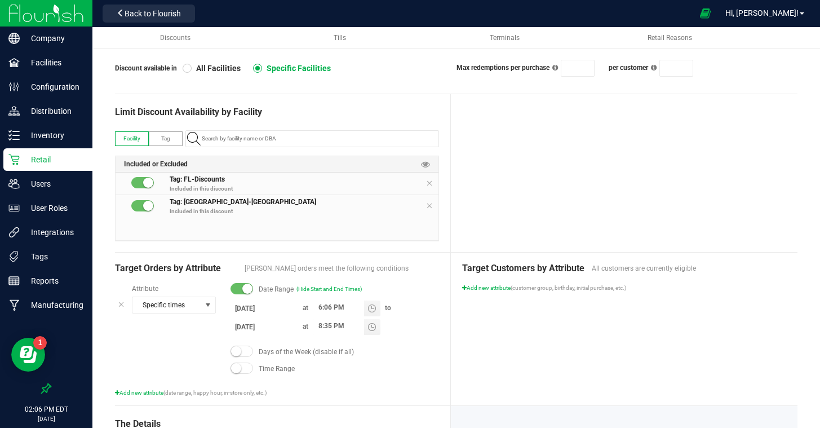
click at [453, 353] on div "Target Customers by Attribute All customers are currently eligible Add new attr…" at bounding box center [624, 329] width 347 height 153
click at [318, 305] on input "6:06 PM" at bounding box center [338, 307] width 51 height 14
type input "8:36 PM"
click at [541, 360] on div "Target Customers by Attribute All customers are currently eligible Add new attr…" at bounding box center [624, 329] width 347 height 153
click at [540, 361] on div "Target Customers by Attribute All customers are currently eligible Add new attr…" at bounding box center [624, 329] width 347 height 153
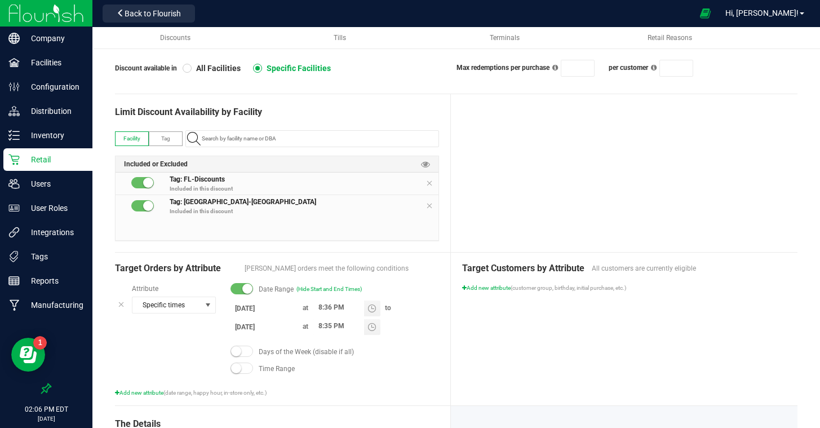
click at [544, 353] on div "Target Customers by Attribute All customers are currently eligible Add new attr…" at bounding box center [624, 329] width 347 height 153
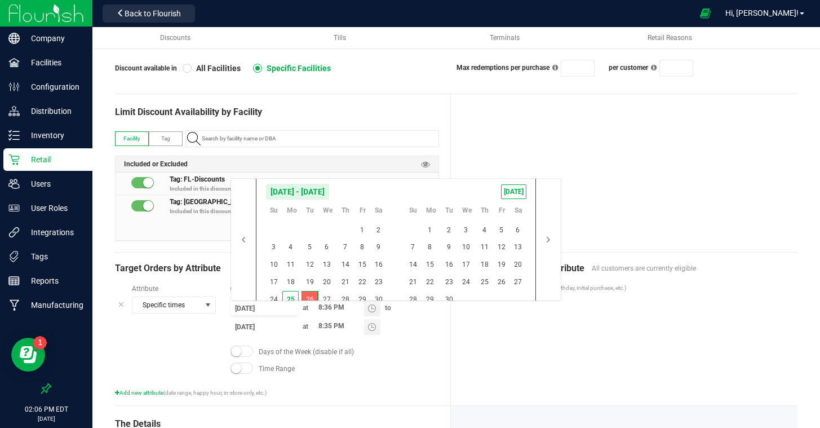
click at [257, 311] on input "[DATE]" at bounding box center [265, 308] width 68 height 14
drag, startPoint x: 287, startPoint y: 296, endPoint x: 322, endPoint y: 304, distance: 35.8
click at [287, 296] on span "25" at bounding box center [290, 299] width 16 height 17
type input "8/25/2025"
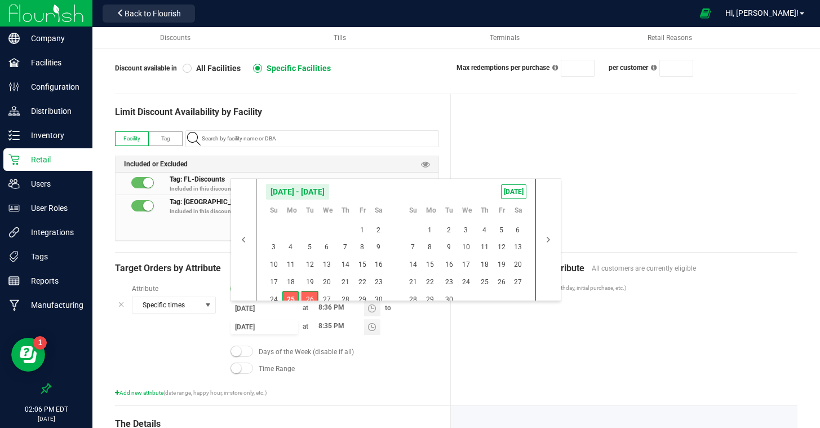
click at [532, 352] on div "Target Customers by Attribute All customers are currently eligible Add new attr…" at bounding box center [624, 329] width 347 height 153
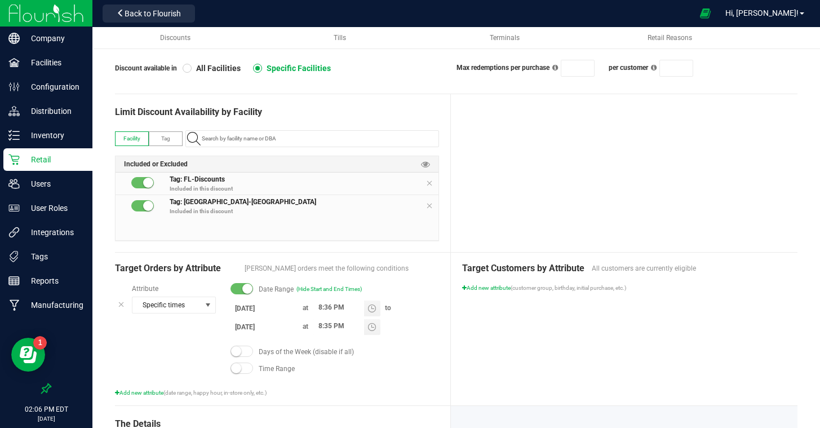
click at [532, 352] on div "Target Customers by Attribute All customers are currently eligible Add new attr…" at bounding box center [624, 329] width 347 height 153
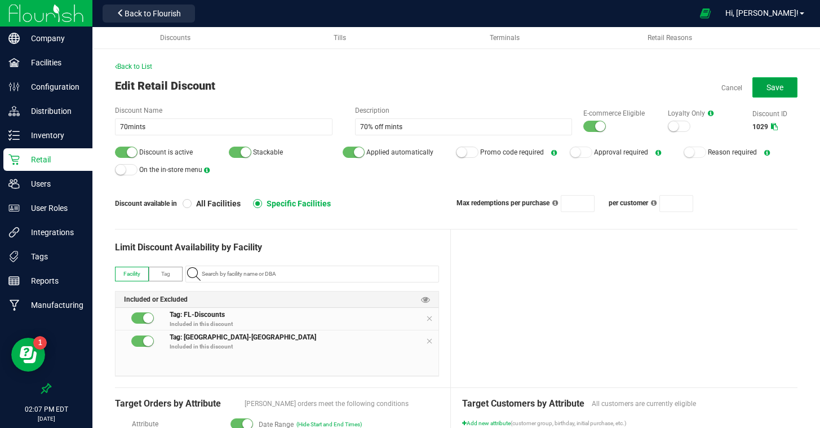
click at [776, 90] on span "Save" at bounding box center [775, 87] width 17 height 9
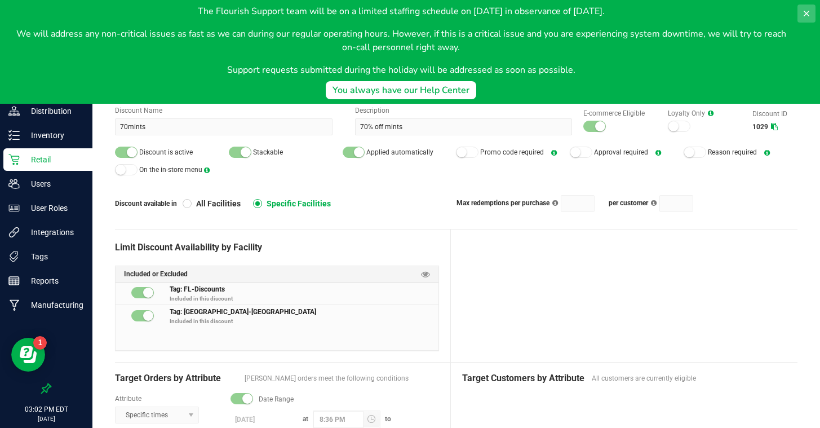
click at [809, 14] on icon at bounding box center [806, 13] width 9 height 9
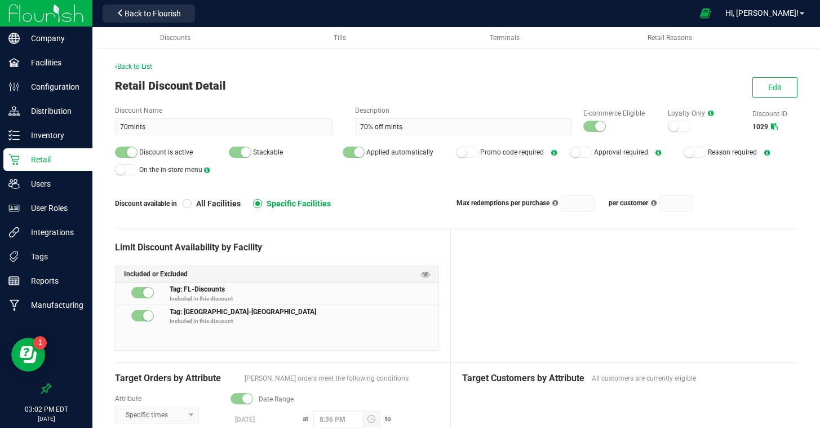
click at [41, 162] on p "Retail" at bounding box center [54, 160] width 68 height 14
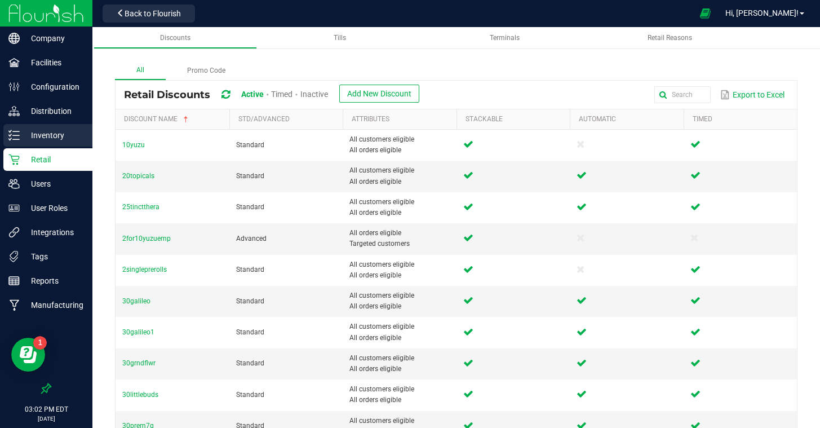
click at [42, 136] on p "Inventory" at bounding box center [54, 136] width 68 height 14
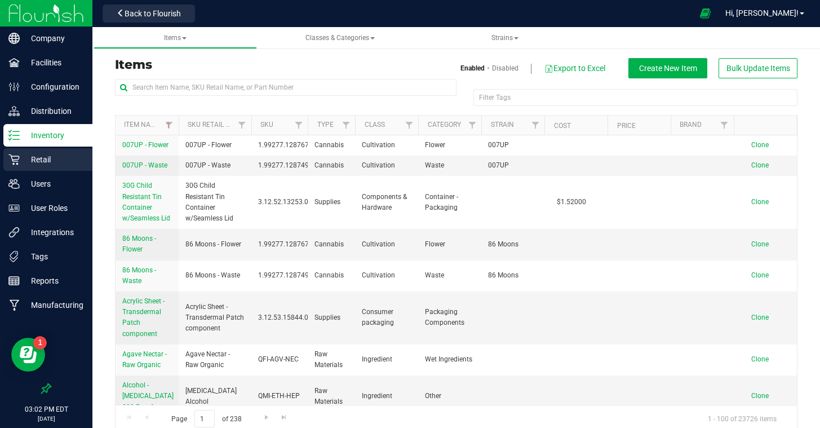
click at [39, 158] on p "Retail" at bounding box center [54, 160] width 68 height 14
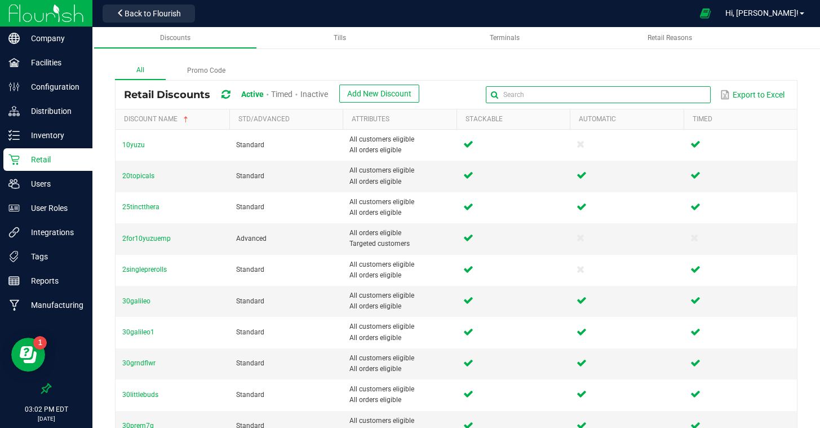
click at [681, 98] on input "text" at bounding box center [598, 94] width 225 height 17
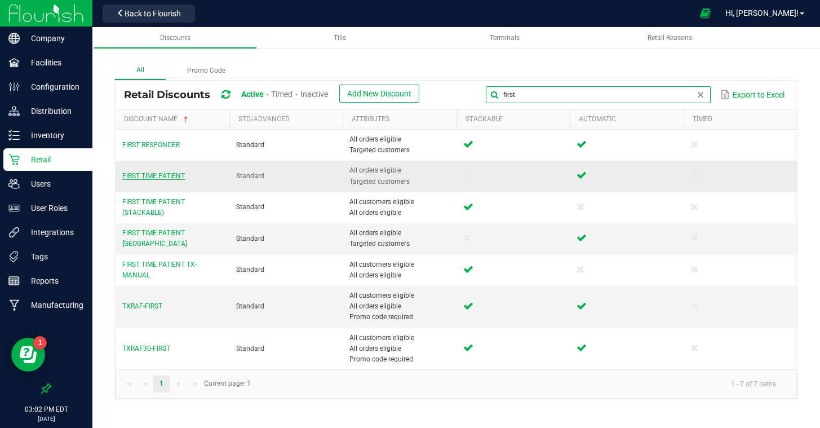
type input "first"
click at [165, 179] on span "FIRST TIME PATIENT" at bounding box center [153, 176] width 63 height 8
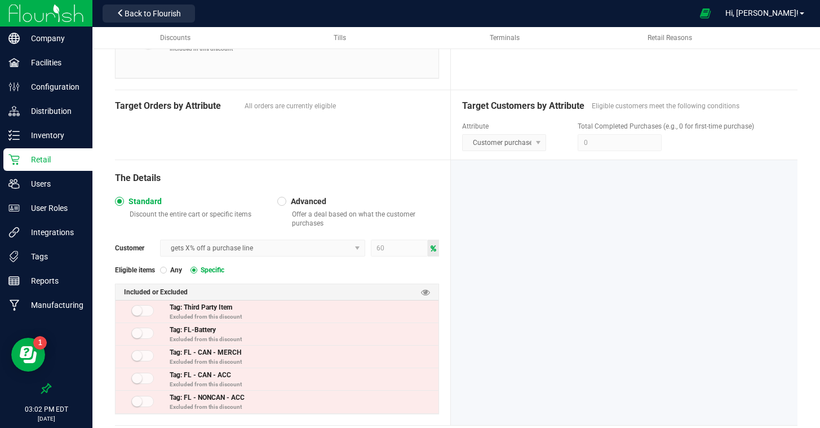
scroll to position [298, 0]
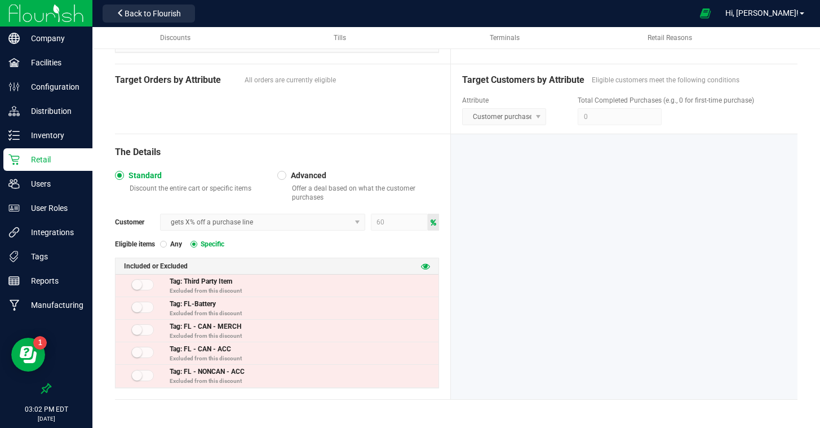
click at [424, 267] on icon at bounding box center [425, 266] width 9 height 9
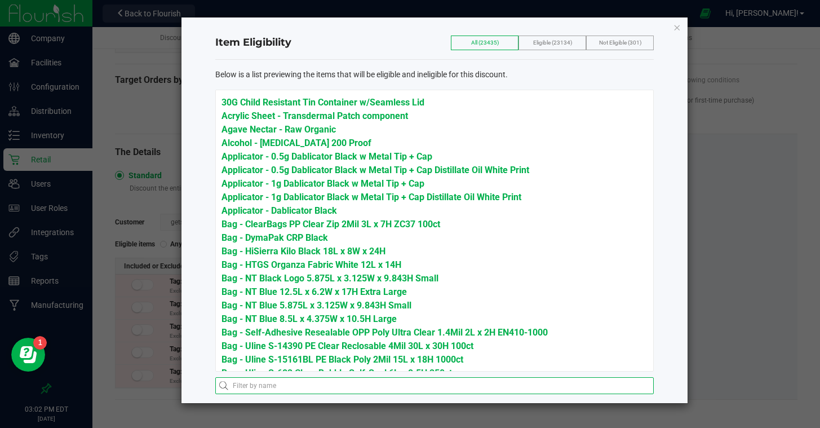
click at [233, 386] on input "text" at bounding box center [434, 385] width 439 height 17
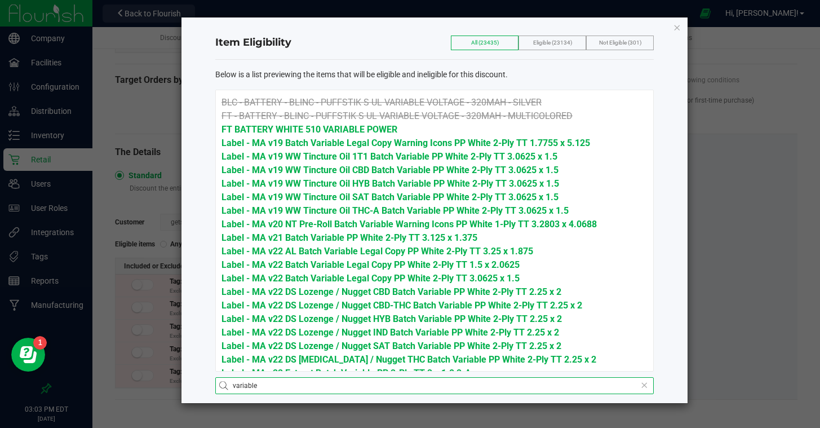
type input "variable"
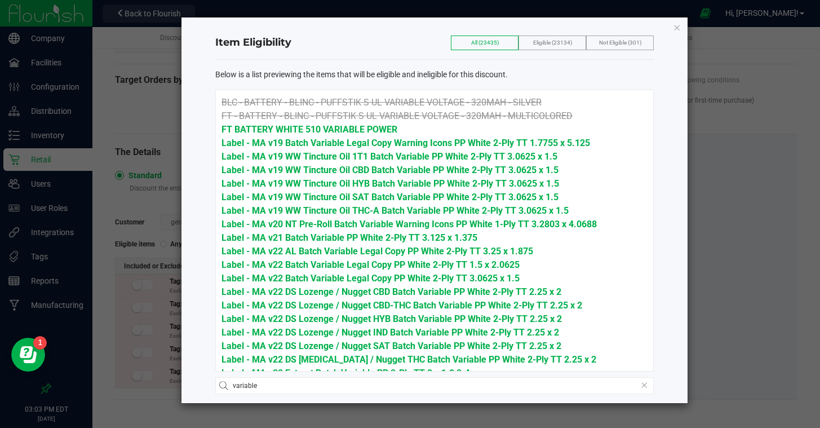
drag, startPoint x: 386, startPoint y: 132, endPoint x: 231, endPoint y: 131, distance: 155.0
click at [222, 135] on li "FT BATTERY WHITE 510 VARIABLE POWER" at bounding box center [435, 130] width 426 height 14
copy span "FT BATTERY WHITE 510 VARIABLE POWER"
click at [675, 28] on icon "button" at bounding box center [677, 27] width 8 height 14
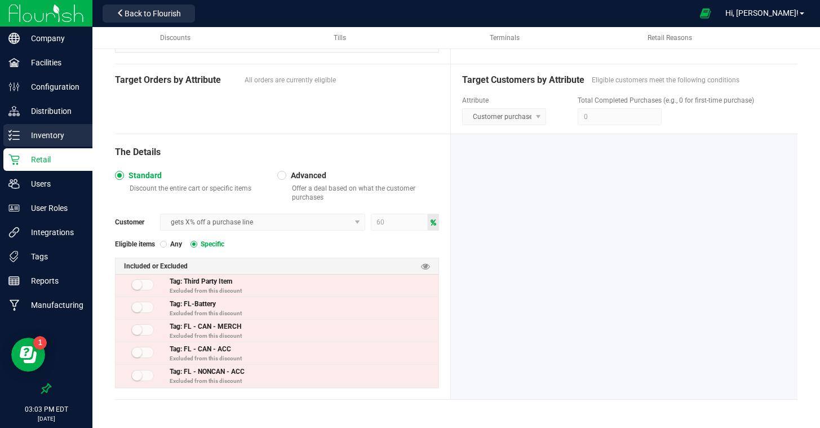
click at [45, 135] on p "Inventory" at bounding box center [54, 136] width 68 height 14
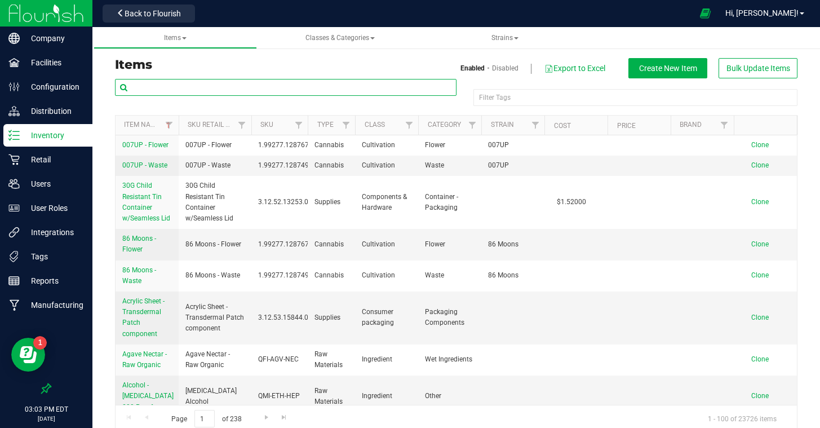
click at [212, 87] on input "text" at bounding box center [286, 87] width 342 height 17
paste input "FT BATTERY WHITE 510 VARIABLE POWER"
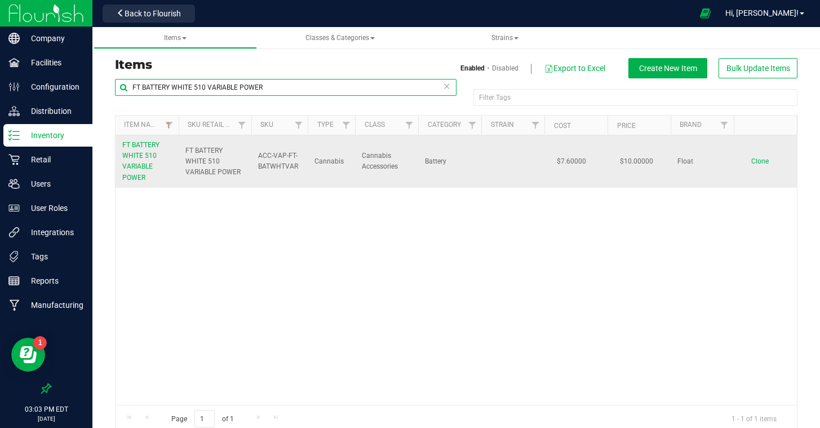
type input "FT BATTERY WHITE 510 VARIABLE POWER"
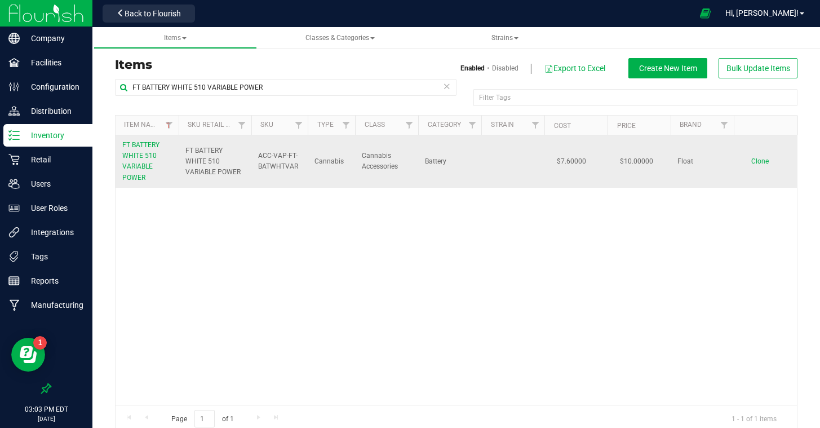
click at [136, 151] on link "FT BATTERY WHITE 510 VARIABLE POWER" at bounding box center [147, 161] width 50 height 43
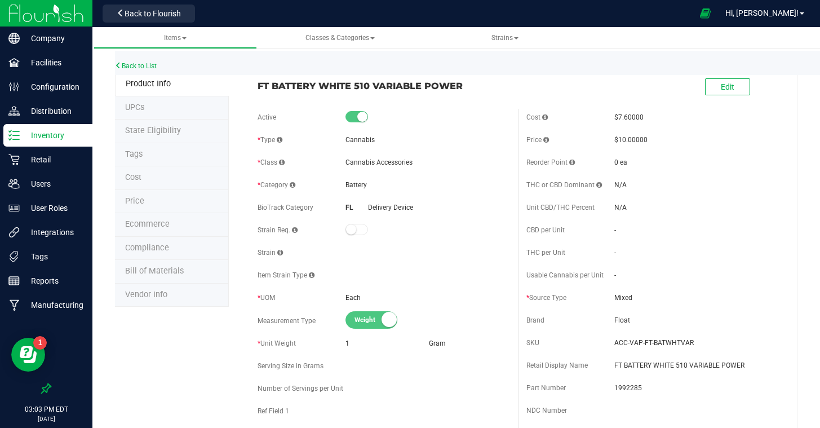
click at [170, 149] on li "Tags" at bounding box center [172, 155] width 114 height 24
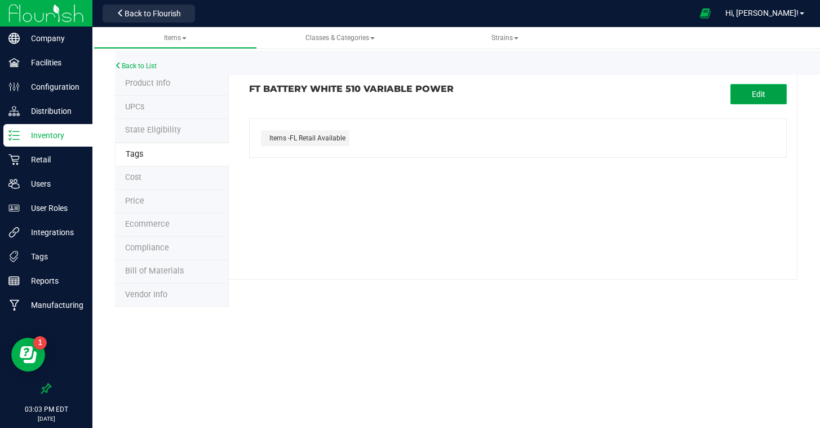
click at [753, 90] on span "Edit" at bounding box center [759, 94] width 14 height 9
click at [412, 127] on input "text" at bounding box center [430, 127] width 361 height 16
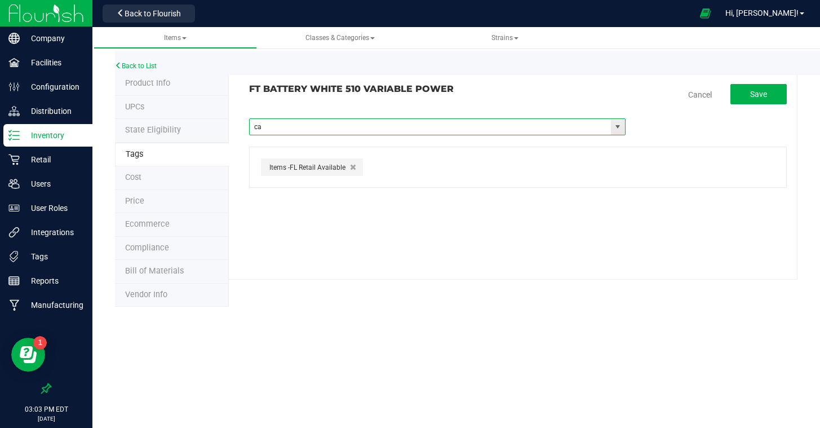
type input "can"
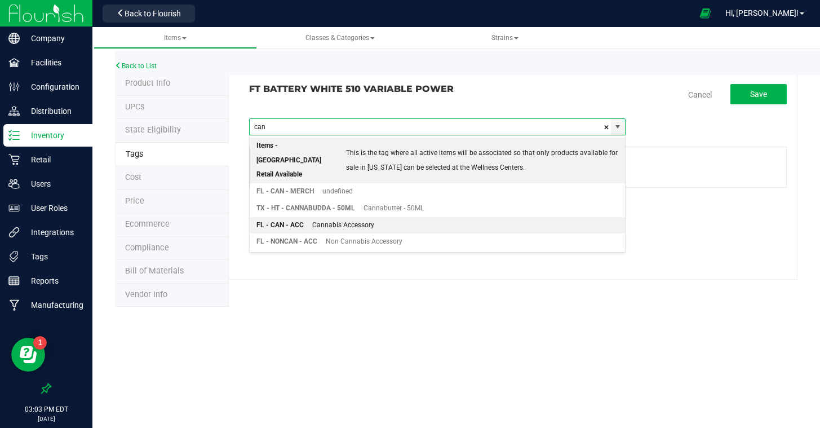
click at [338, 218] on div "Cannabis Accessory" at bounding box center [339, 225] width 70 height 15
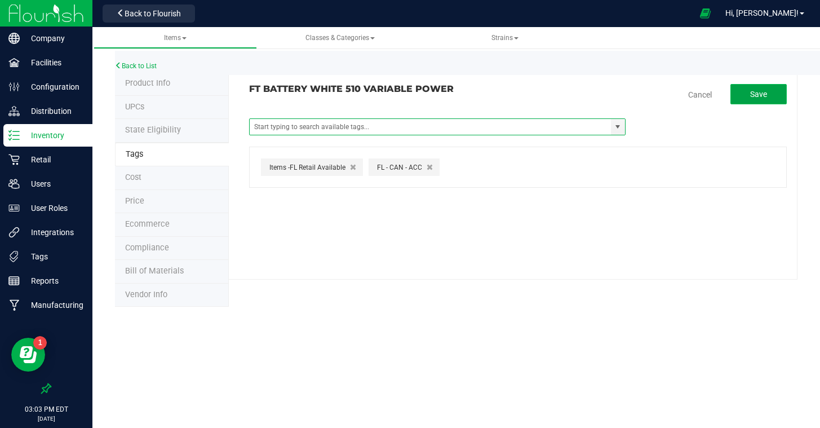
click at [758, 98] on span "Save" at bounding box center [758, 94] width 17 height 9
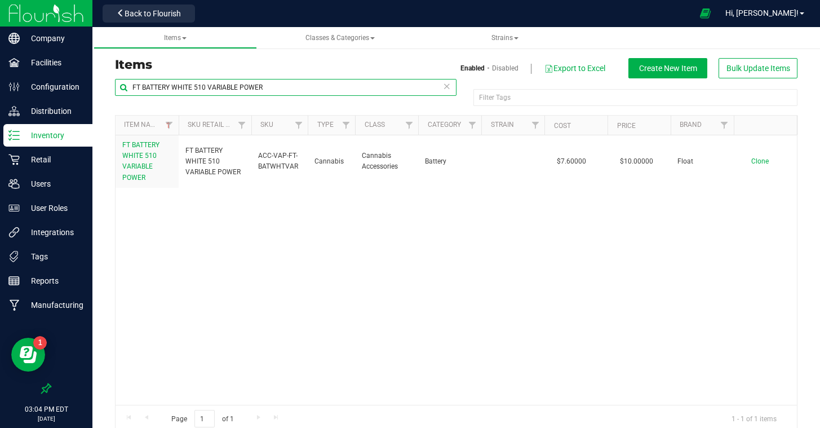
click at [281, 90] on input "FT BATTERY WHITE 510 VARIABLE POWER" at bounding box center [286, 87] width 342 height 17
drag, startPoint x: 281, startPoint y: 90, endPoint x: 179, endPoint y: 88, distance: 102.0
click input "FT BATTERY WHITE 510 VARIABLE POWER"
click input "FT BATTERY"
drag, startPoint x: 184, startPoint y: 86, endPoint x: 101, endPoint y: 77, distance: 84.0
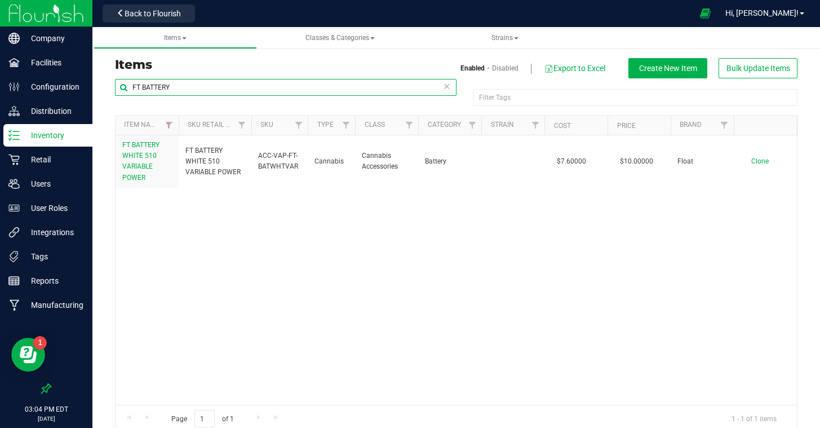
click div "Items Enabled Disabled Export to Excel Create New Item Bulk Update Items FT BAT…"
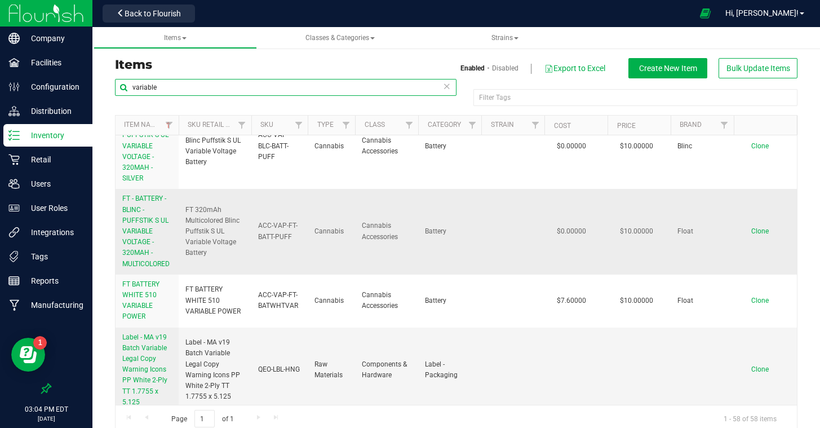
scroll to position [32, 0]
type input "variable"
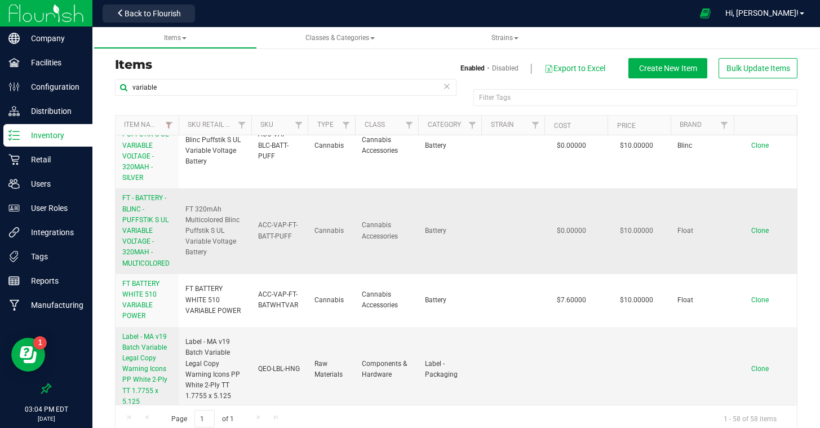
click link "FT - BATTERY - BLINC - PUFFSTIK S UL VARIABLE VOLTAGE - 320MAH - MULTICOLORED"
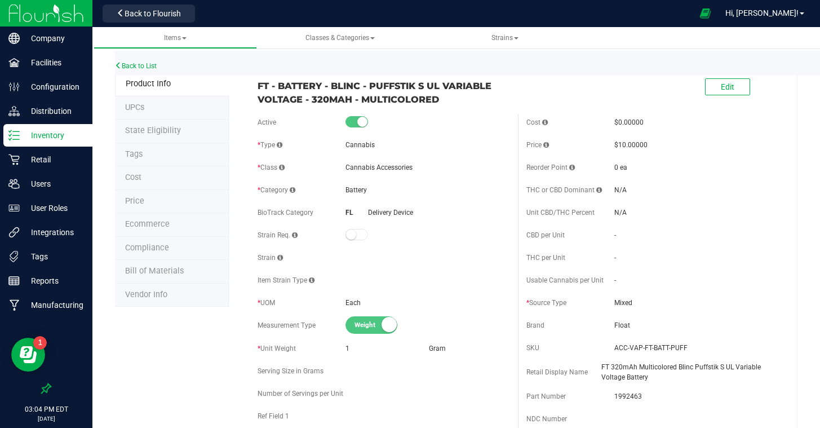
click li "Tags"
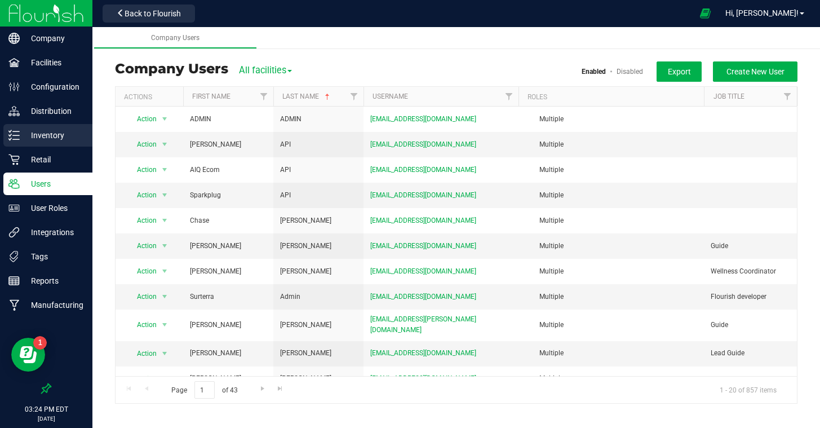
click at [52, 138] on p "Inventory" at bounding box center [54, 136] width 68 height 14
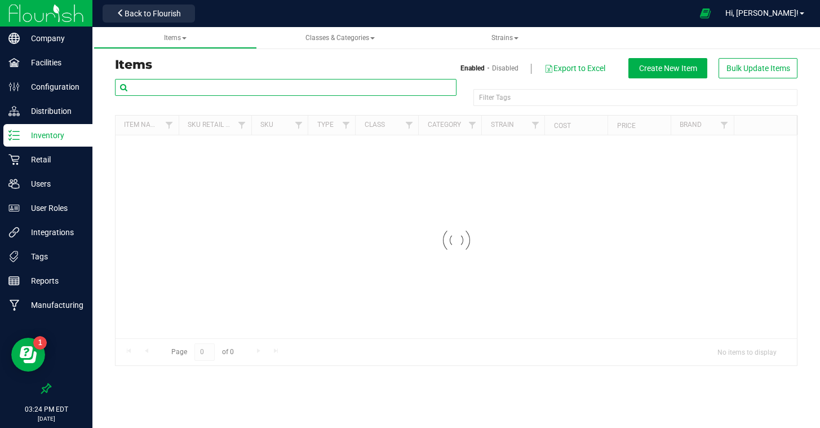
click at [273, 87] on input "text" at bounding box center [286, 87] width 342 height 17
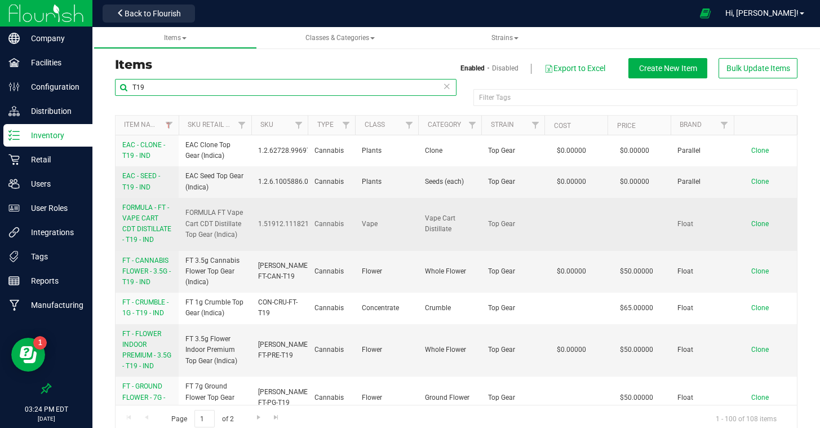
scroll to position [59, 0]
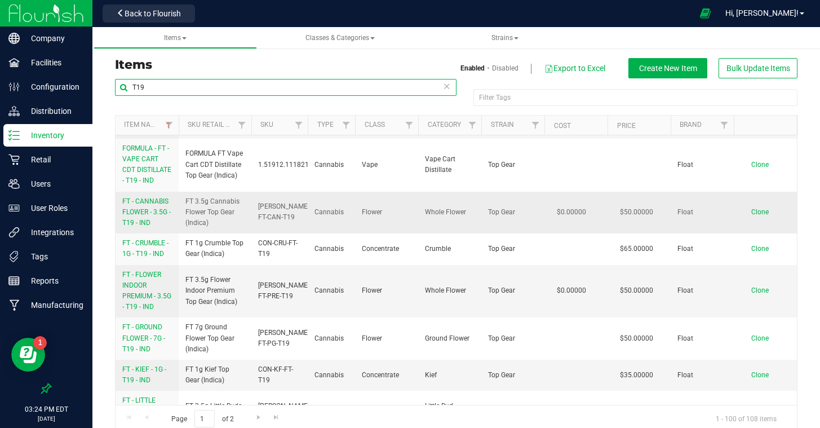
type input "T19"
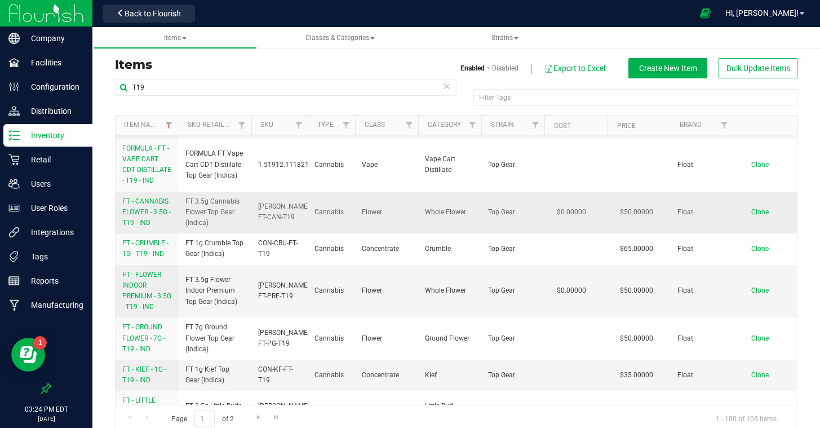
click at [144, 219] on span "FT - CANNABIS FLOWER - 3.5G - T19 - IND" at bounding box center [146, 211] width 48 height 29
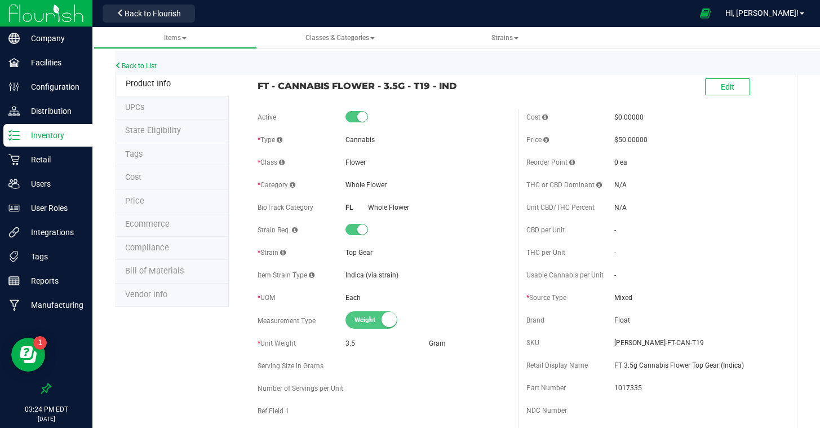
click at [156, 151] on li "Tags" at bounding box center [172, 155] width 114 height 24
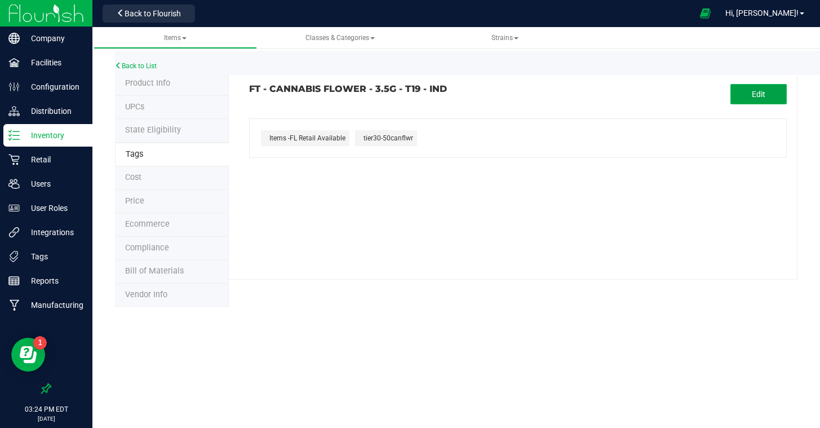
click at [753, 98] on span "Edit" at bounding box center [759, 94] width 14 height 9
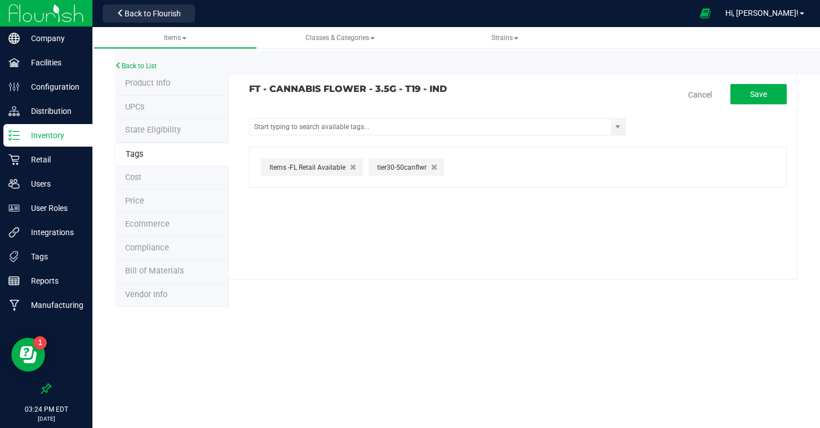
click at [432, 165] on icon "button" at bounding box center [434, 167] width 6 height 8
click at [420, 130] on input "text" at bounding box center [430, 127] width 361 height 16
type input "tier"
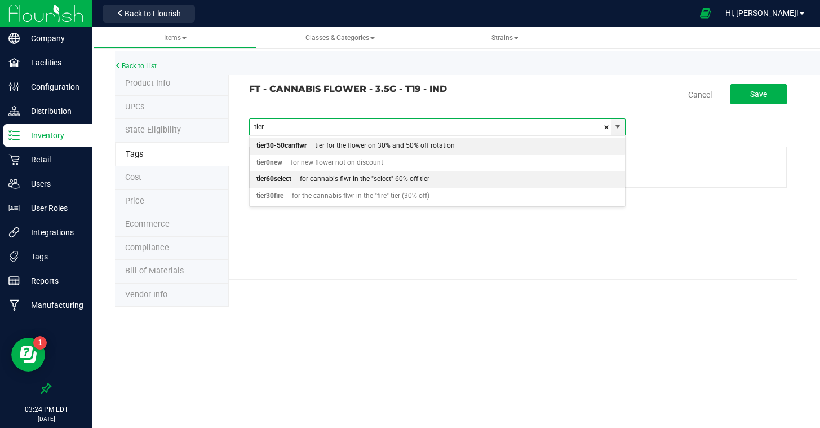
click at [347, 181] on div "for cannabis flwr in the "select" 60% off tier" at bounding box center [360, 179] width 138 height 15
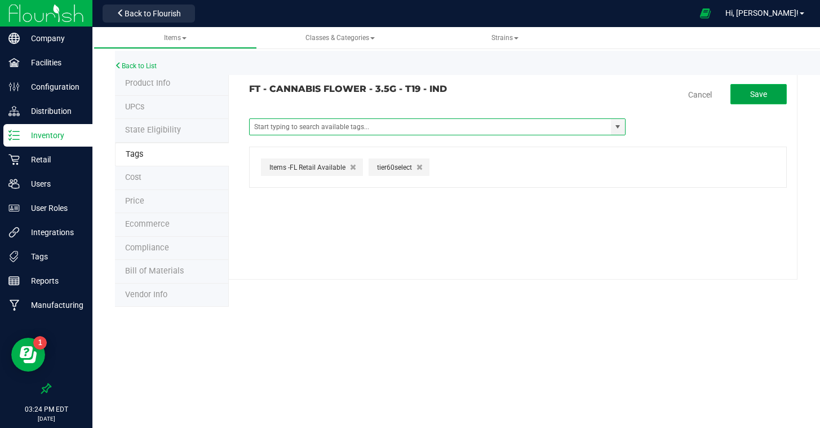
click at [747, 98] on button "Save" at bounding box center [759, 94] width 56 height 20
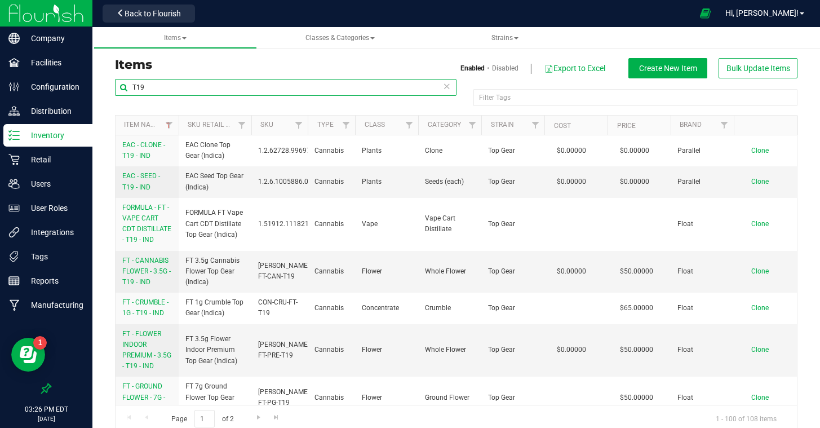
click at [356, 86] on input "T19" at bounding box center [286, 87] width 342 height 17
type input "T"
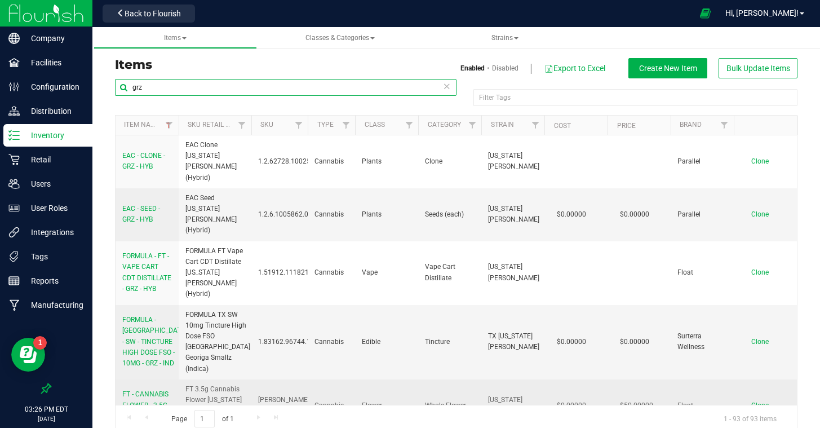
type input "grz"
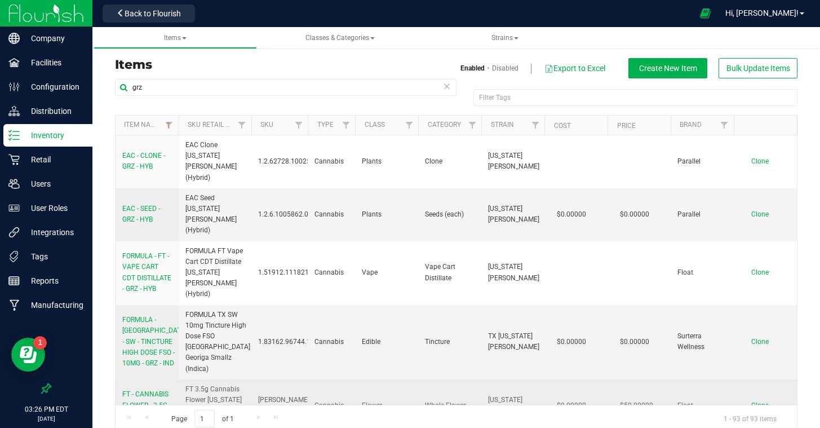
click at [151, 390] on span "FT - CANNABIS FLOWER - 3.5G - GRZ - HYB" at bounding box center [146, 404] width 48 height 29
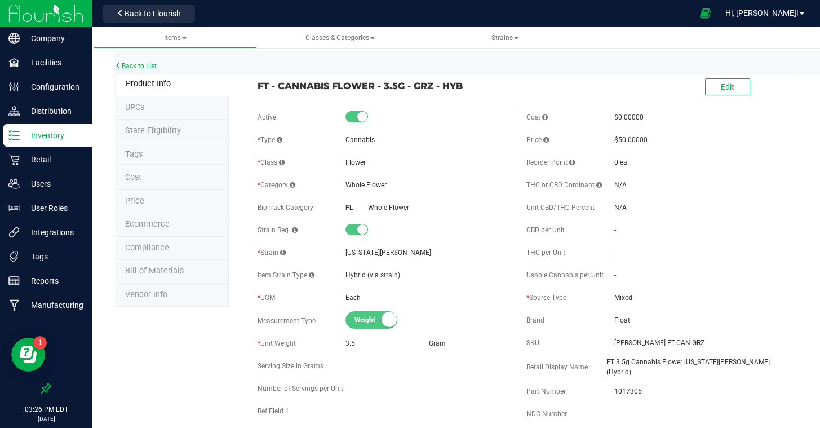
click at [171, 150] on li "Tags" at bounding box center [172, 155] width 114 height 24
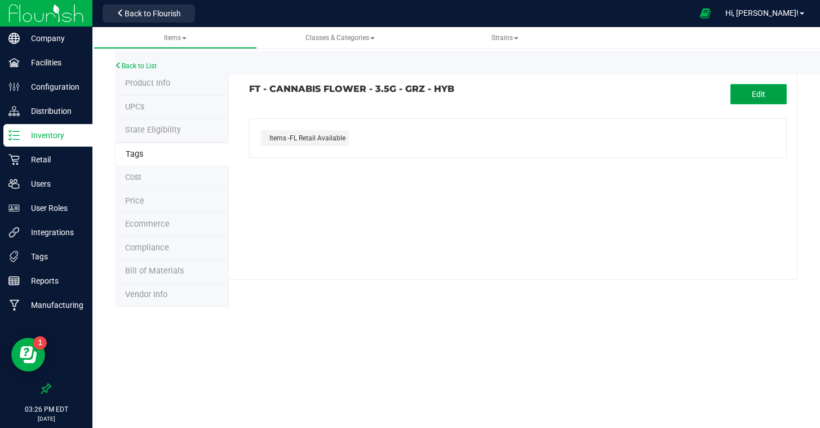
click at [764, 94] on span "Edit" at bounding box center [759, 94] width 14 height 9
click at [353, 126] on input "text" at bounding box center [430, 127] width 361 height 16
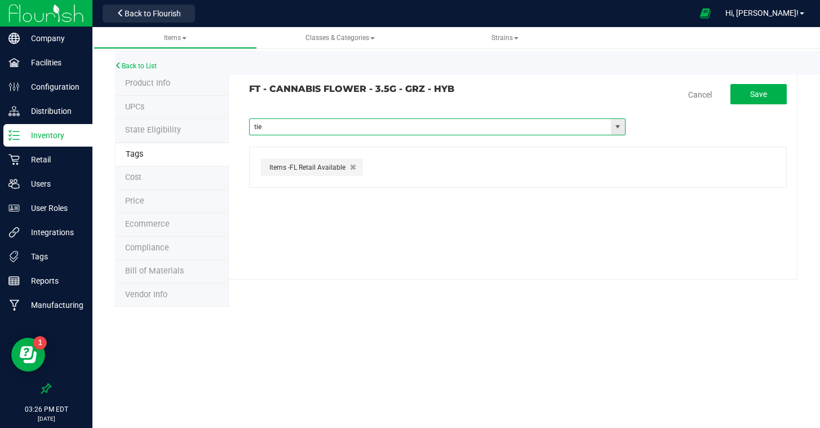
type input "tier"
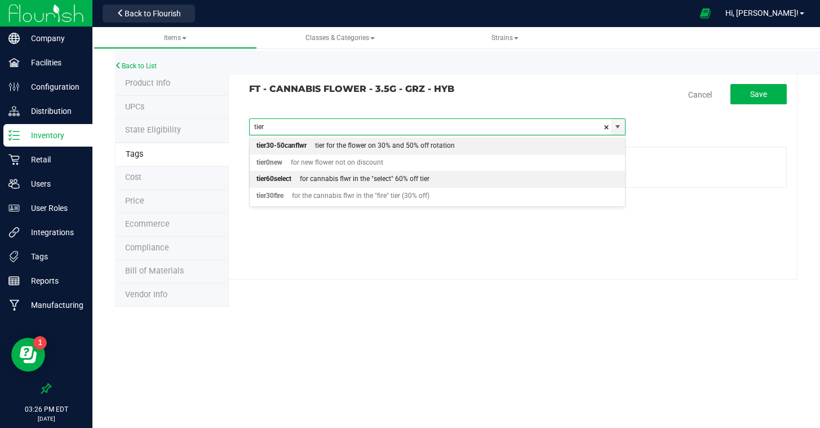
click at [326, 176] on div "for cannabis flwr in the "select" 60% off tier" at bounding box center [360, 179] width 138 height 15
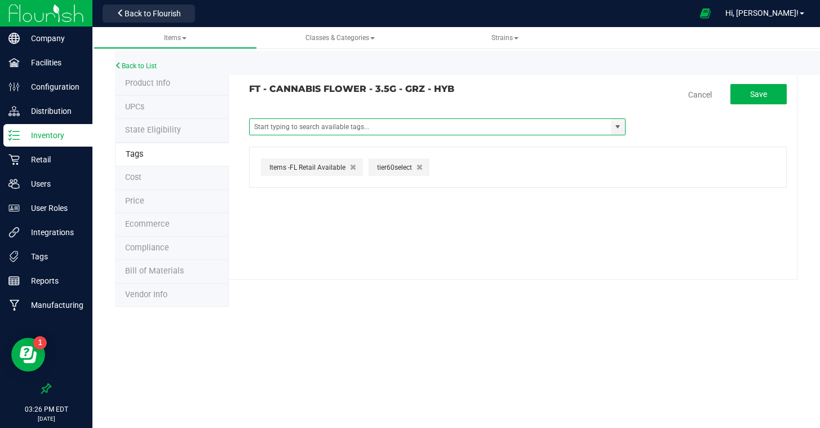
click at [508, 104] on tag-association "FT - CANNABIS FLOWER - 3.5G - GRZ - HYB Cancel Save RAD TX-Discounts Items - TX…" at bounding box center [518, 136] width 538 height 104
drag, startPoint x: 756, startPoint y: 101, endPoint x: 751, endPoint y: 109, distance: 9.4
click at [756, 101] on button "Save" at bounding box center [759, 94] width 56 height 20
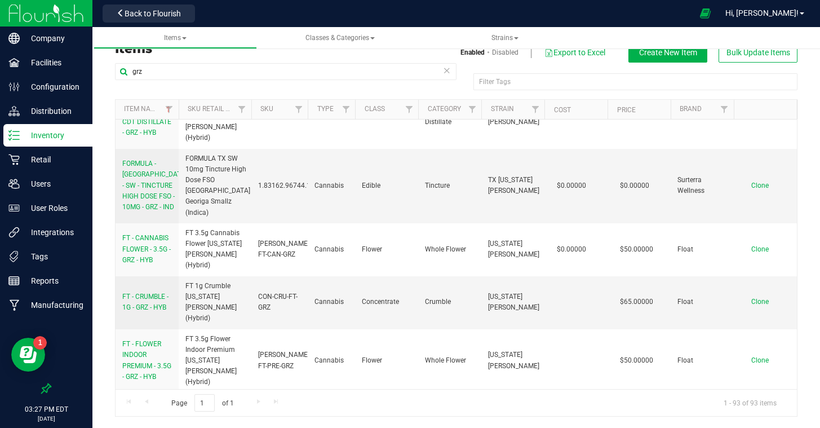
scroll to position [141, 0]
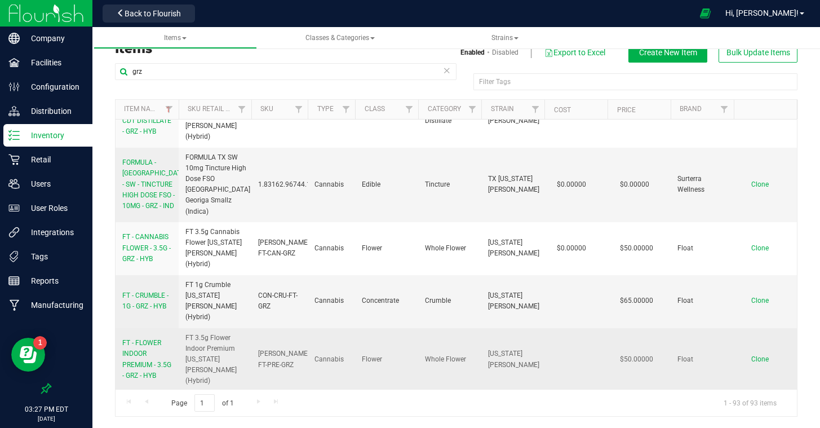
click at [136, 339] on span "FT - FLOWER INDOOR PREMIUM - 3.5G - GRZ - HYB" at bounding box center [146, 359] width 49 height 41
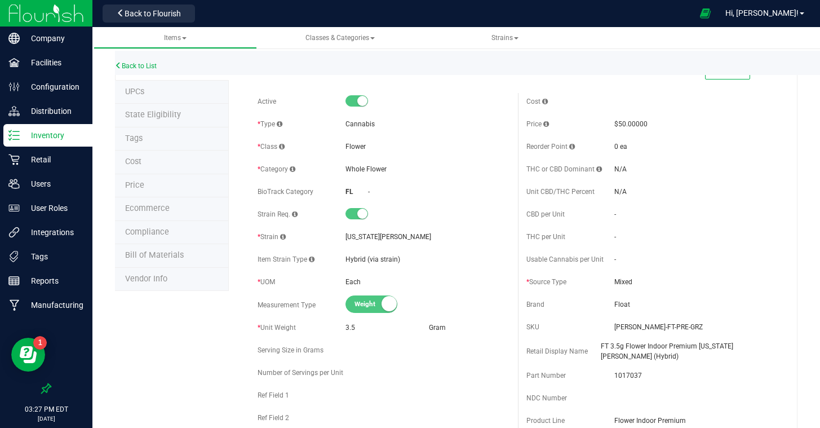
click at [149, 132] on li "Tags" at bounding box center [172, 139] width 114 height 24
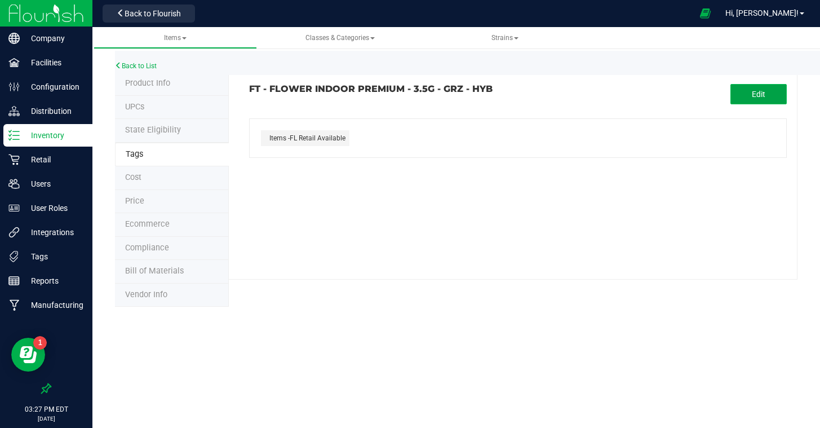
click at [776, 101] on button "Edit" at bounding box center [759, 94] width 56 height 20
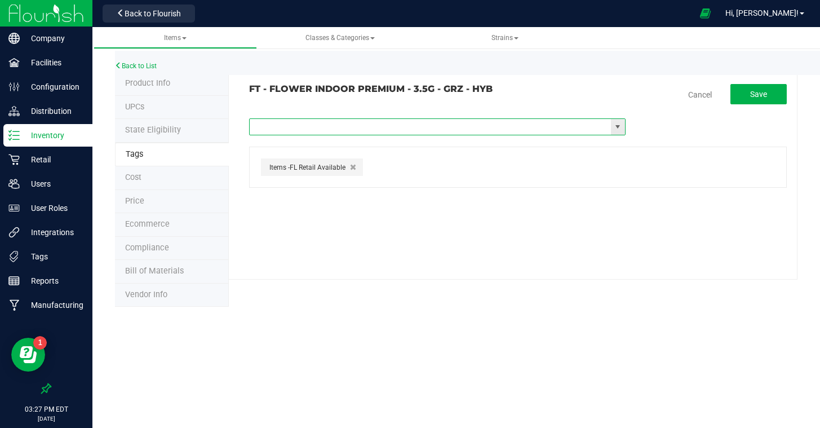
click at [452, 129] on input "text" at bounding box center [430, 127] width 361 height 16
type input "tier"
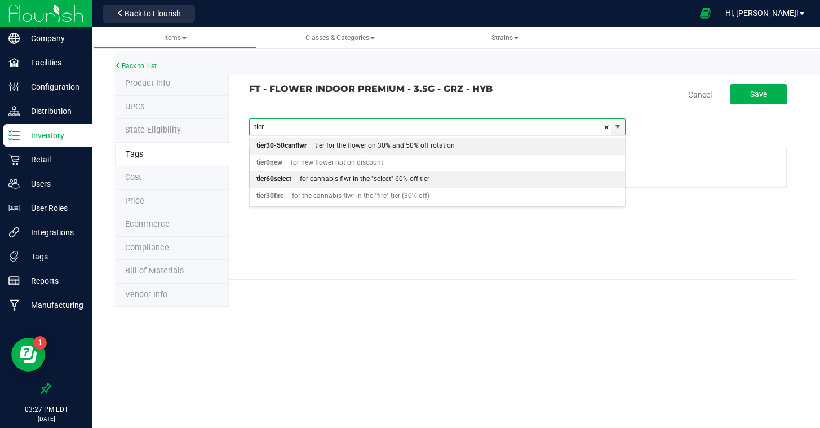
click at [406, 182] on div "for cannabis flwr in the "select" 60% off tier" at bounding box center [360, 179] width 138 height 15
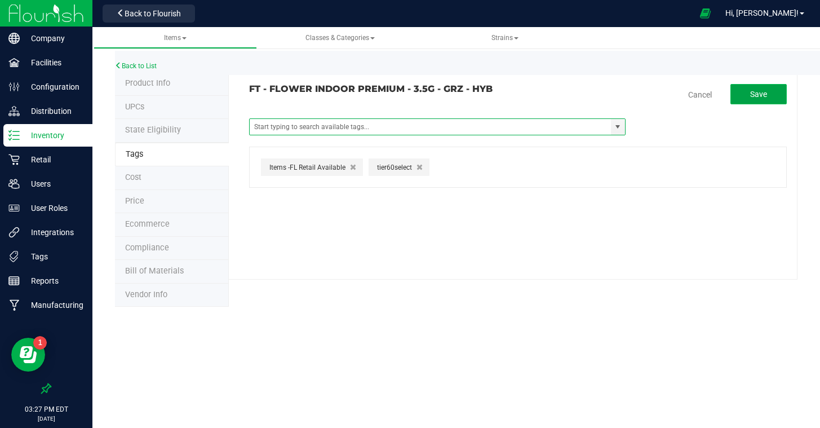
click at [751, 100] on button "Save" at bounding box center [759, 94] width 56 height 20
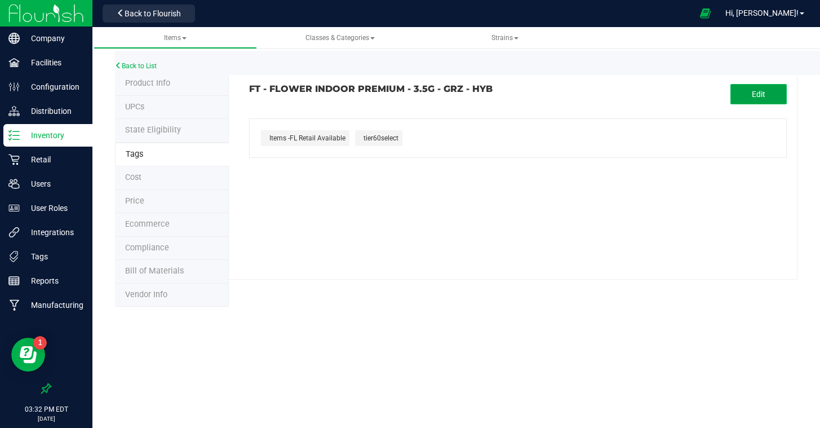
click at [749, 100] on button "Edit" at bounding box center [759, 94] width 56 height 20
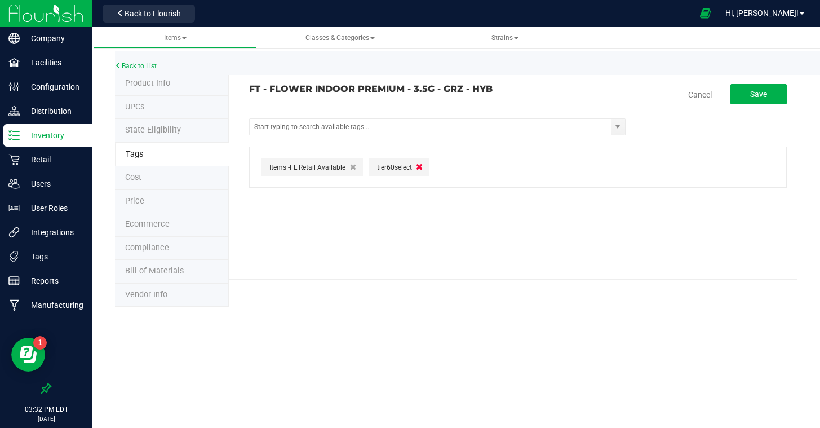
click at [419, 167] on icon "button" at bounding box center [419, 166] width 7 height 8
click at [393, 126] on input "text" at bounding box center [430, 127] width 361 height 16
type input "fire"
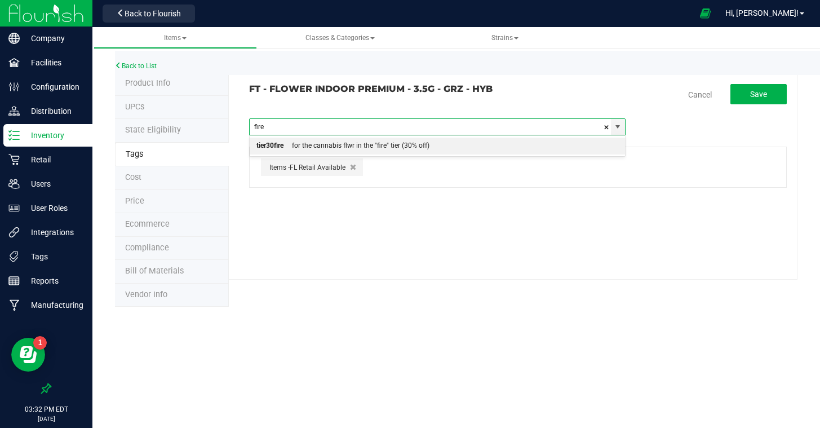
click at [354, 144] on div "for the cannabis flwr in the "fire" tier (30% off)" at bounding box center [357, 146] width 146 height 15
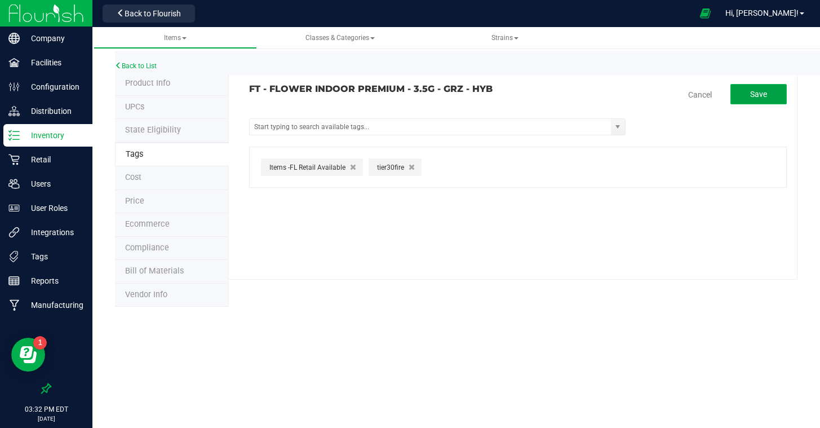
drag, startPoint x: 755, startPoint y: 101, endPoint x: 687, endPoint y: 98, distance: 68.3
click at [755, 101] on button "Save" at bounding box center [759, 94] width 56 height 20
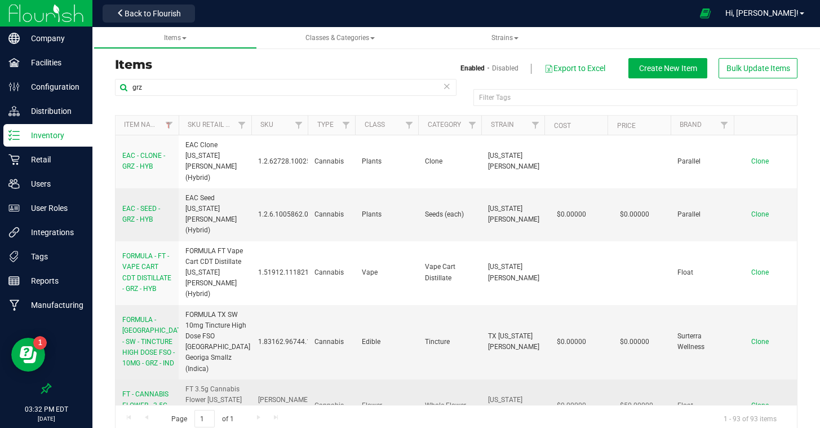
click at [165, 390] on span "FT - CANNABIS FLOWER - 3.5G - GRZ - HYB" at bounding box center [146, 404] width 48 height 29
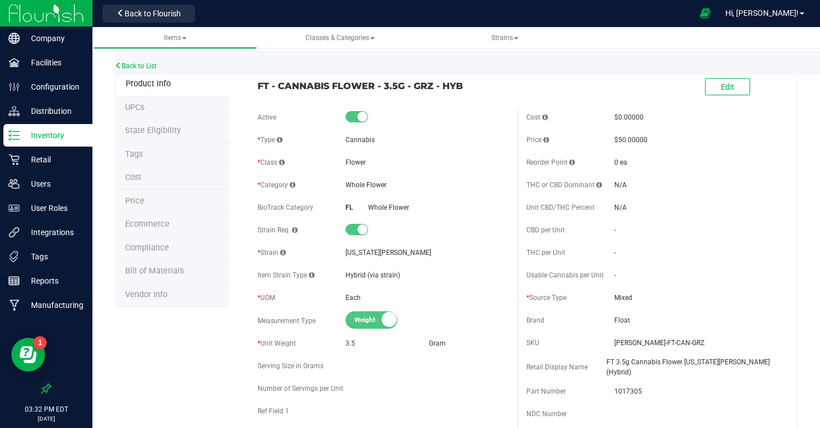
click at [133, 151] on span "Tags" at bounding box center [133, 154] width 17 height 10
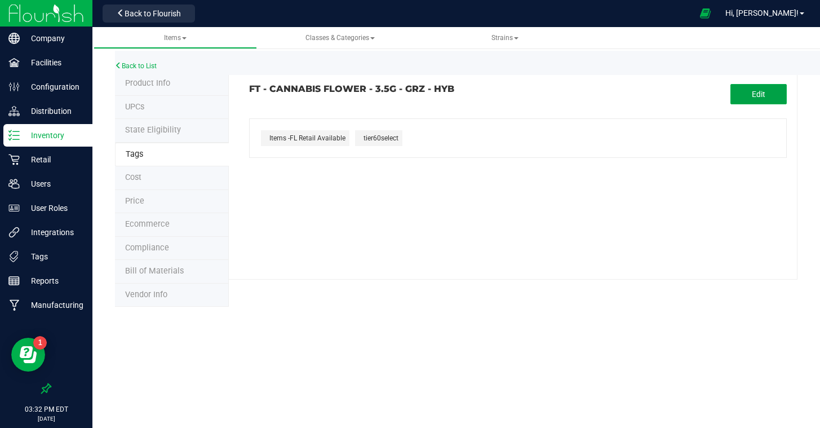
drag, startPoint x: 747, startPoint y: 99, endPoint x: 706, endPoint y: 108, distance: 41.5
click at [747, 99] on button "Edit" at bounding box center [759, 94] width 56 height 20
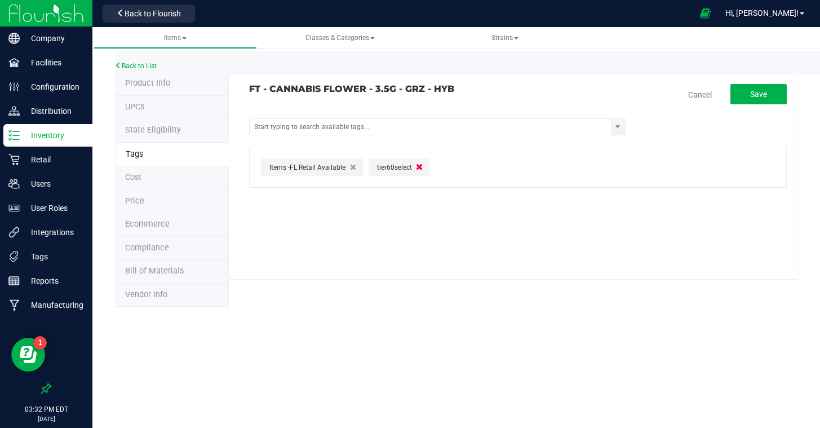
click at [422, 166] on icon "button" at bounding box center [419, 166] width 7 height 8
click at [383, 128] on input "text" at bounding box center [430, 127] width 361 height 16
type input "fire"
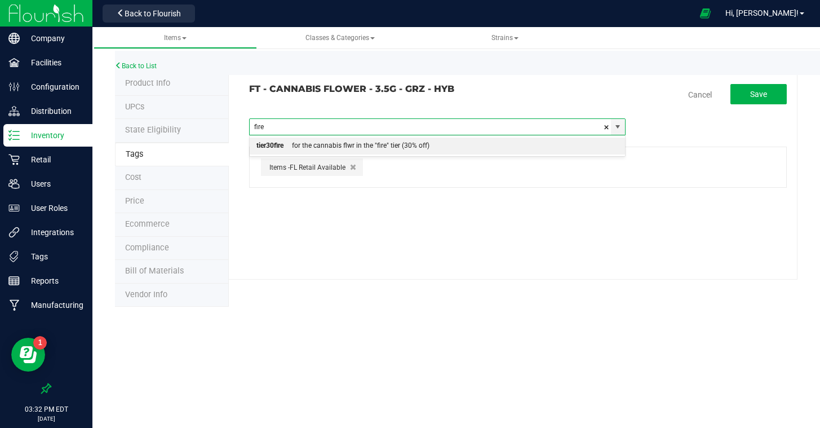
click at [373, 149] on div "for the cannabis flwr in the "fire" tier (30% off)" at bounding box center [357, 146] width 146 height 15
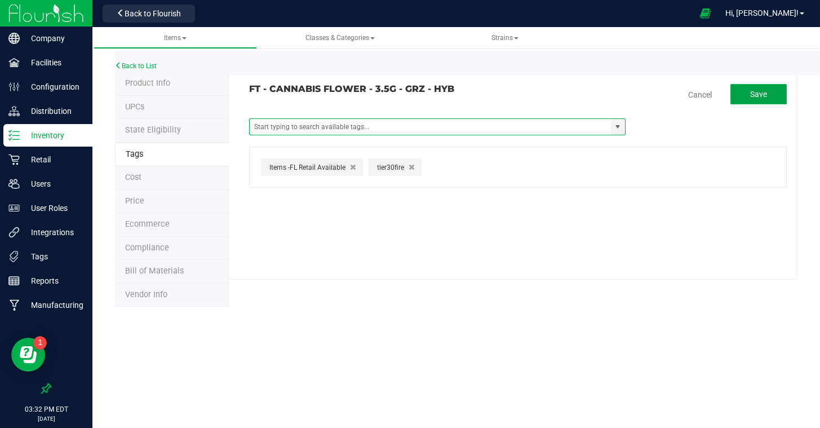
drag, startPoint x: 758, startPoint y: 95, endPoint x: 780, endPoint y: 113, distance: 29.2
click at [758, 95] on span "Save" at bounding box center [758, 94] width 17 height 9
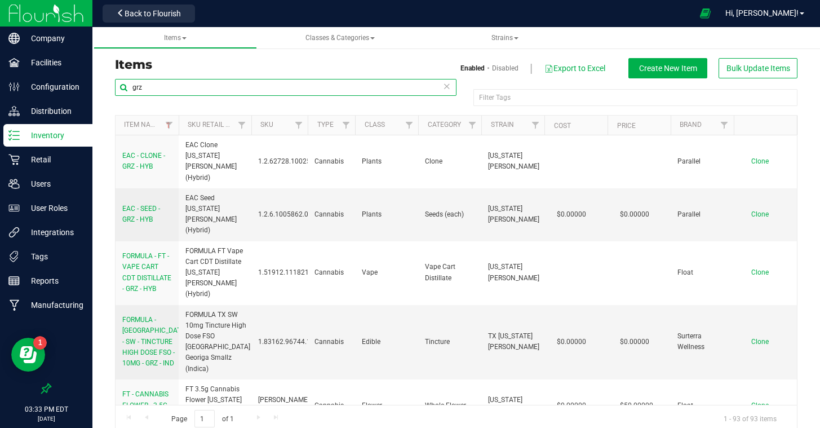
drag, startPoint x: 129, startPoint y: 88, endPoint x: 116, endPoint y: 85, distance: 13.9
click at [116, 86] on input "grz" at bounding box center [286, 87] width 342 height 17
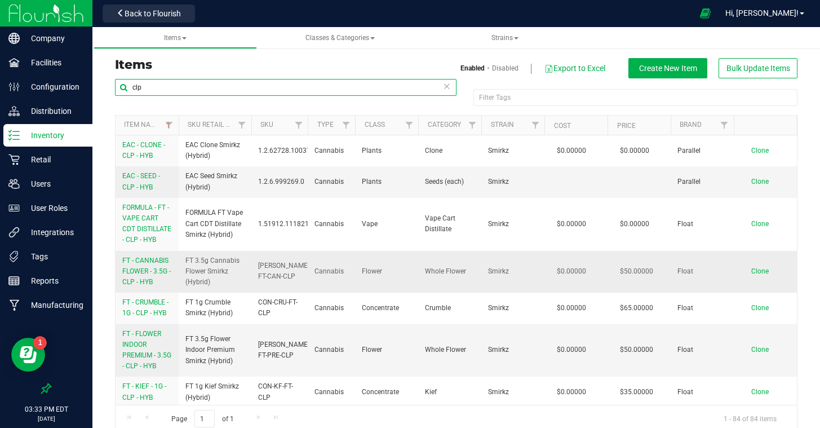
type input "clp"
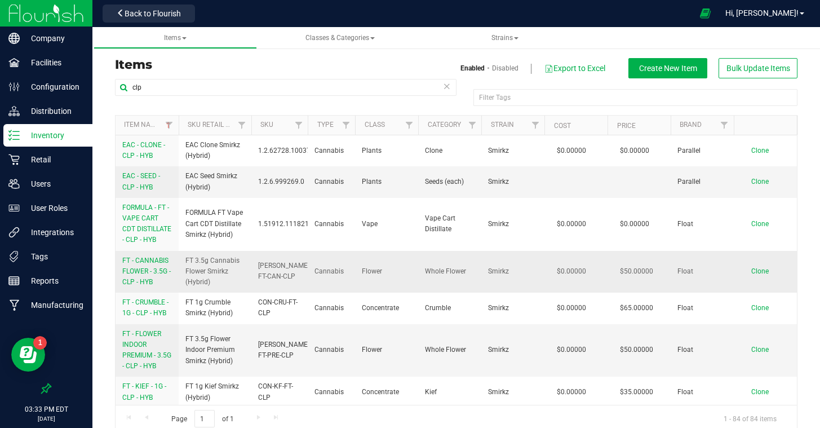
click at [160, 267] on span "FT - CANNABIS FLOWER - 3.5G - CLP - HYB" at bounding box center [146, 270] width 48 height 29
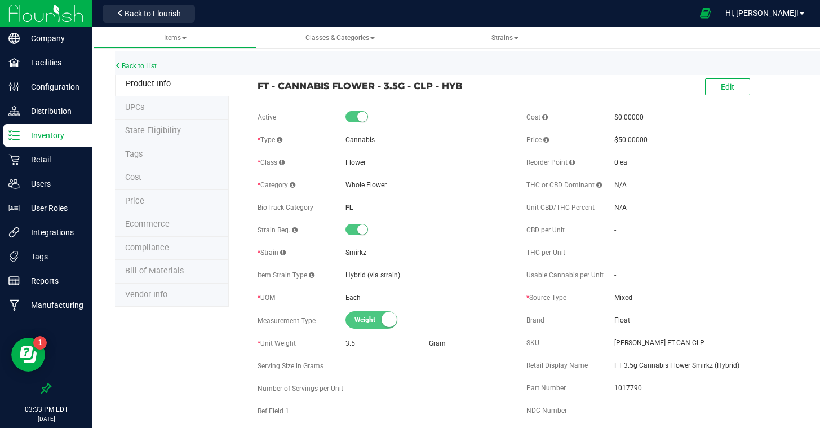
click at [152, 158] on li "Tags" at bounding box center [172, 155] width 114 height 24
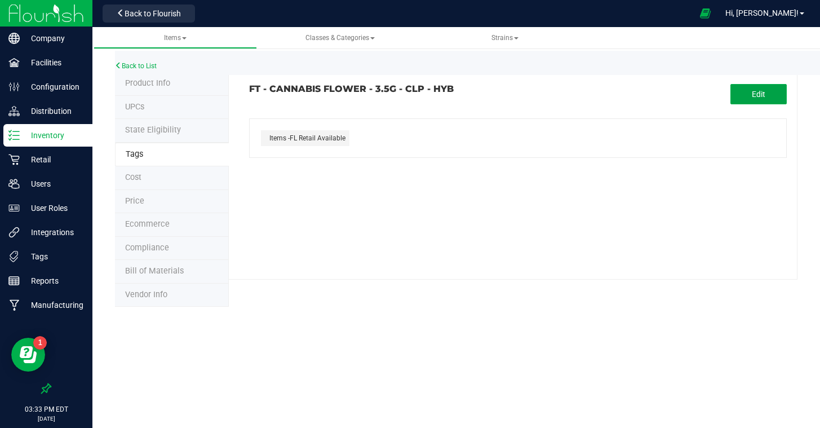
drag, startPoint x: 747, startPoint y: 95, endPoint x: 653, endPoint y: 112, distance: 95.0
click at [746, 95] on button "Edit" at bounding box center [759, 94] width 56 height 20
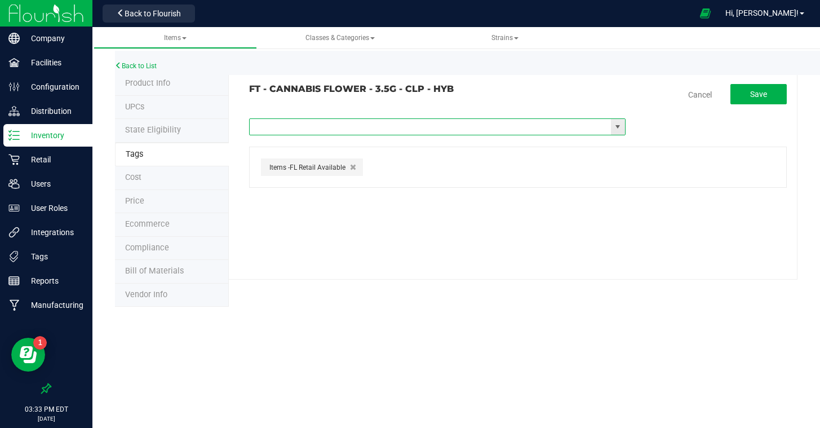
click at [365, 126] on input "text" at bounding box center [430, 127] width 361 height 16
type input "tier"
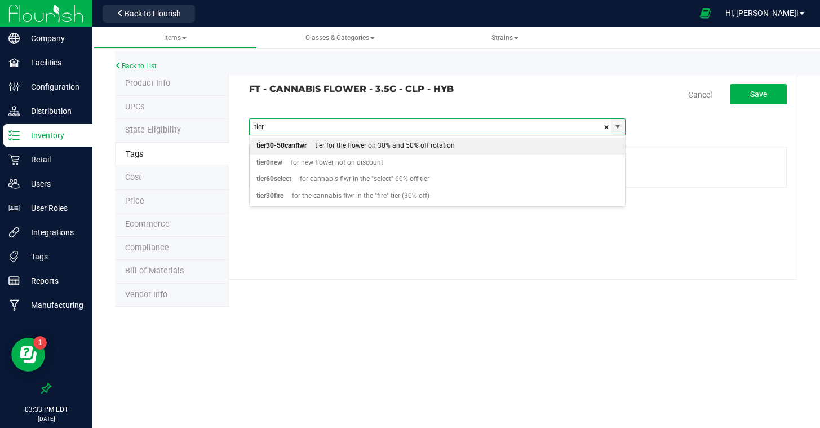
click at [330, 143] on div "tier for the flower on 30% and 50% off rotation" at bounding box center [381, 146] width 148 height 15
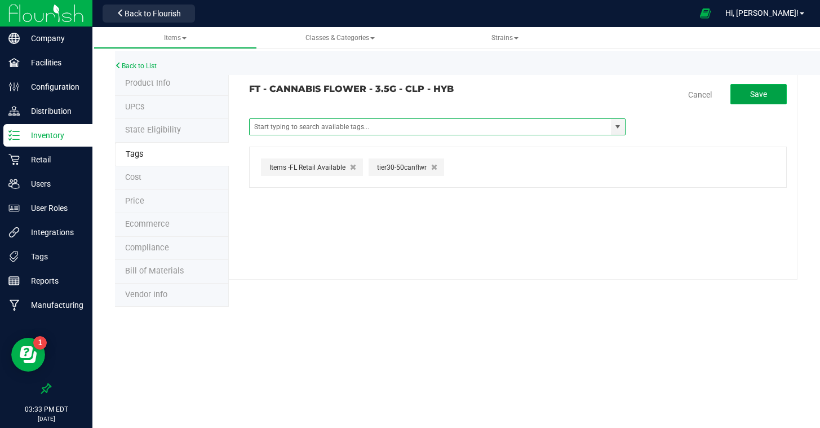
click at [740, 95] on button "Save" at bounding box center [759, 94] width 56 height 20
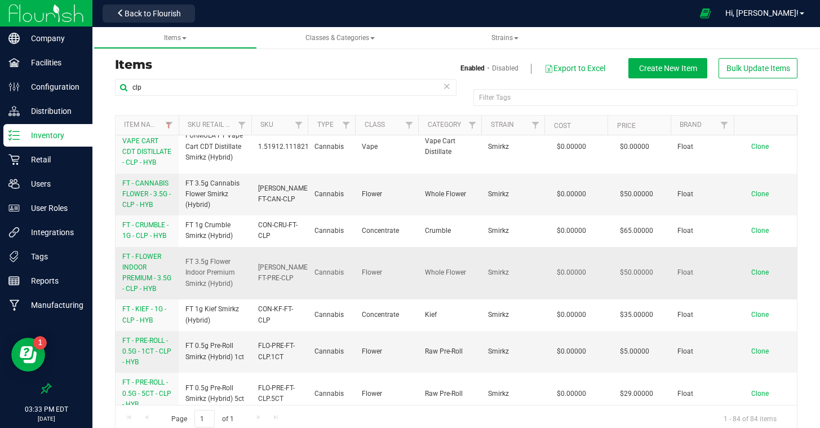
scroll to position [77, 0]
click at [143, 260] on span "FT - FLOWER INDOOR PREMIUM - 3.5G - CLP - HYB" at bounding box center [146, 273] width 49 height 41
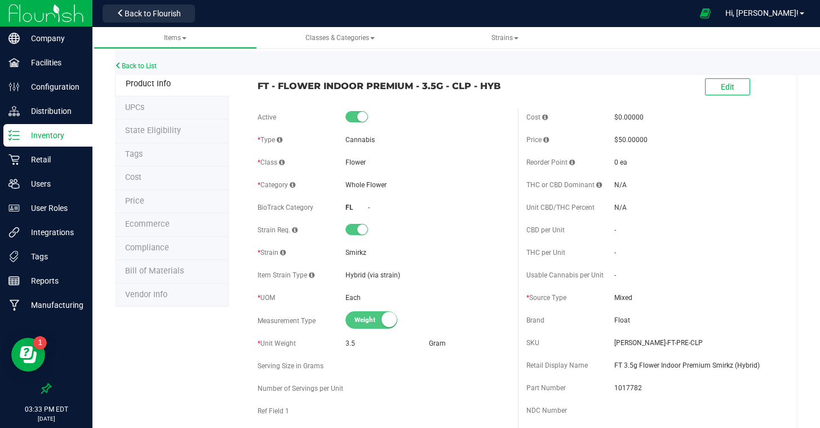
click at [138, 152] on span "Tags" at bounding box center [133, 154] width 17 height 10
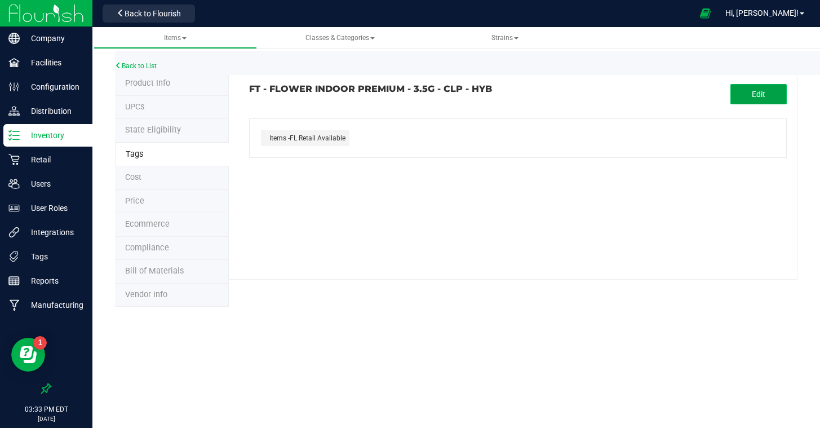
click at [732, 90] on button "Edit" at bounding box center [759, 94] width 56 height 20
click at [436, 128] on input "text" at bounding box center [430, 127] width 361 height 16
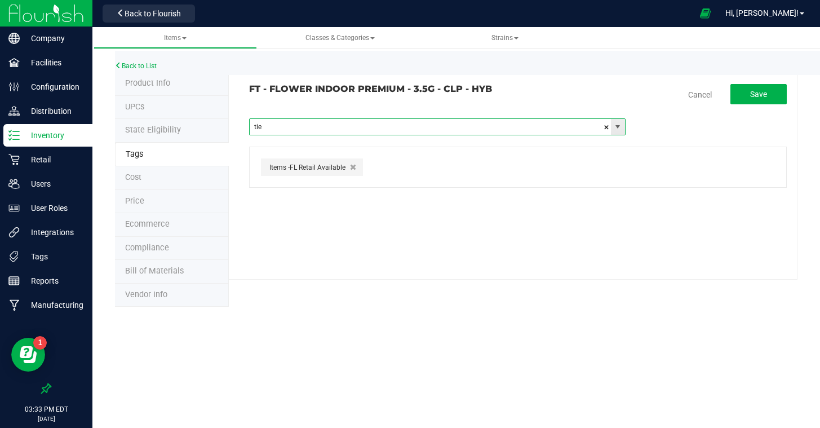
type input "tier"
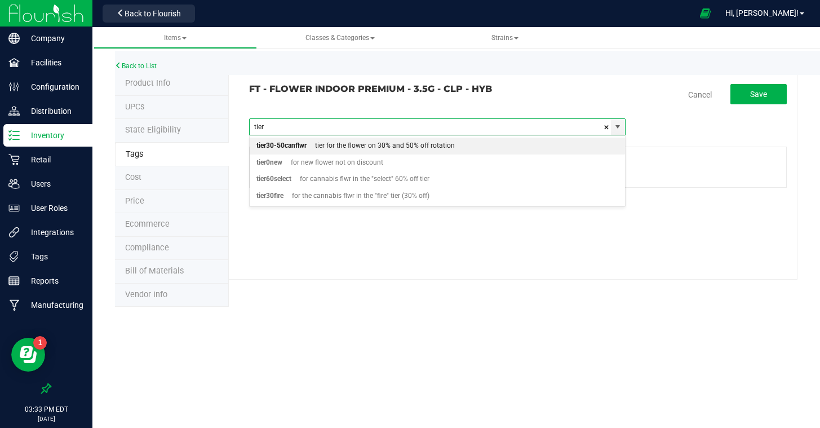
click at [323, 150] on div "tier for the flower on 30% and 50% off rotation" at bounding box center [381, 146] width 148 height 15
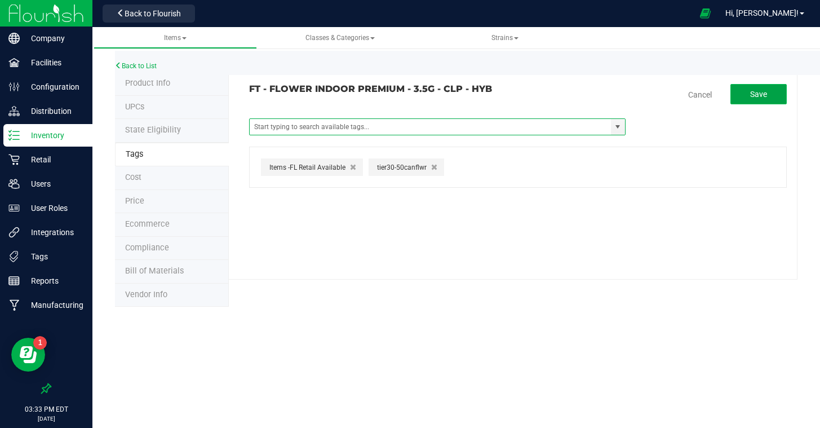
click at [749, 98] on button "Save" at bounding box center [759, 94] width 56 height 20
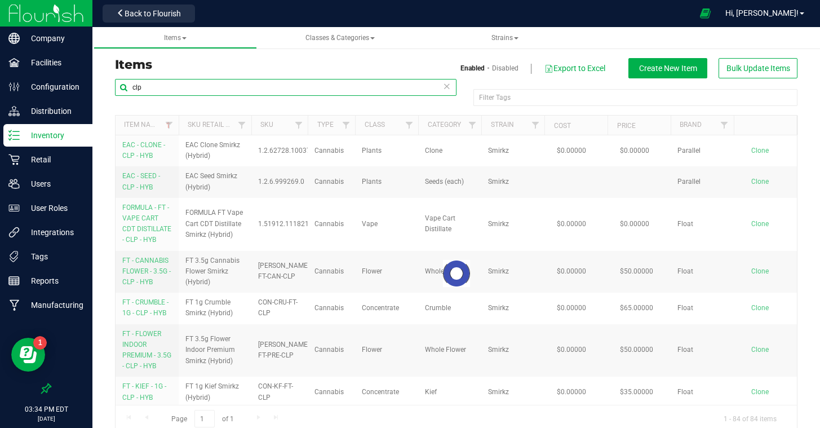
click at [240, 88] on input "clp" at bounding box center [286, 87] width 342 height 17
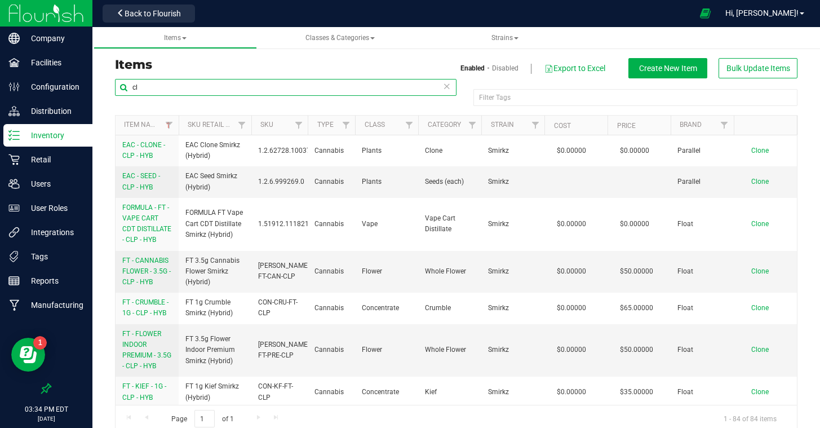
type input "c"
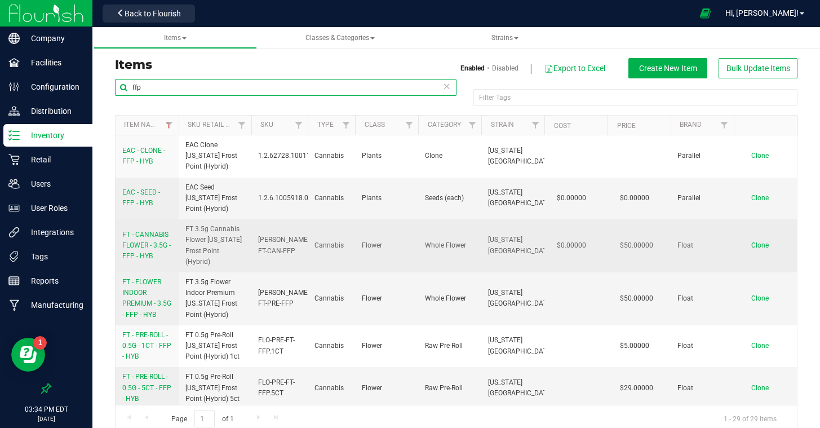
type input "ffp"
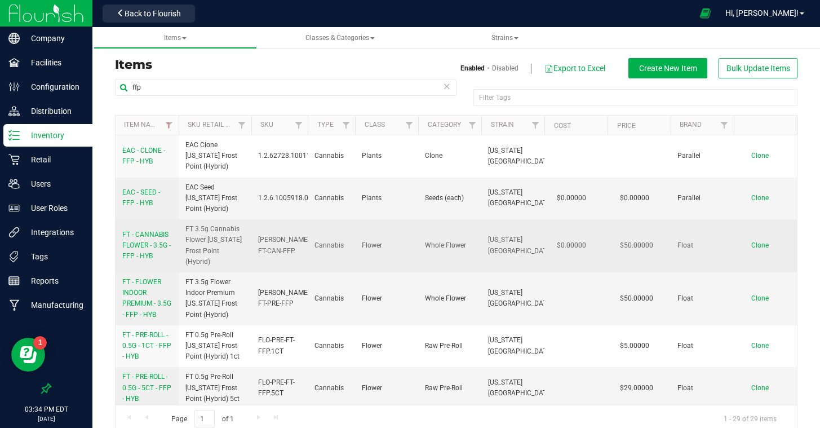
click at [148, 231] on span "FT - CANNABIS FLOWER - 3.5G - FFP - HYB" at bounding box center [146, 245] width 48 height 29
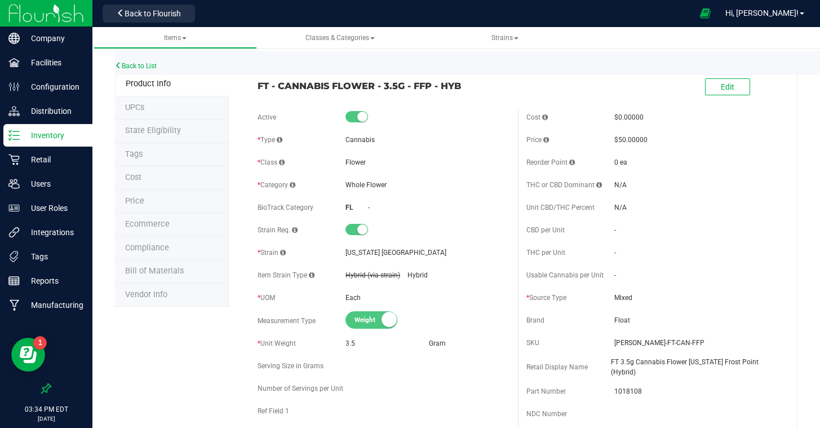
click at [135, 157] on span "Tags" at bounding box center [133, 154] width 17 height 10
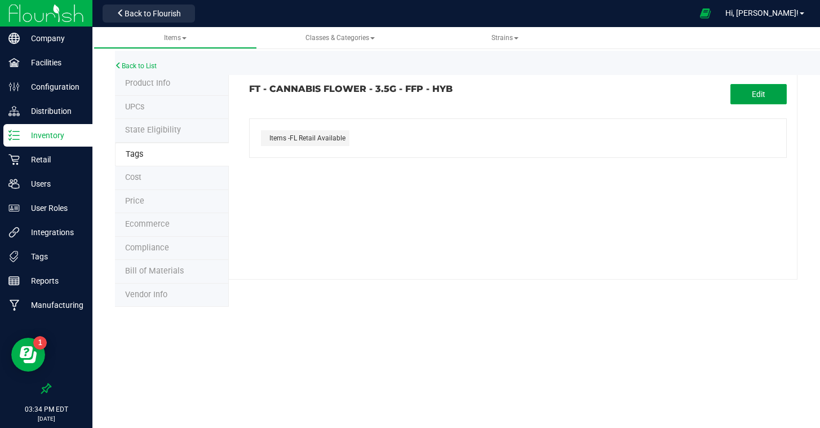
drag, startPoint x: 759, startPoint y: 92, endPoint x: 645, endPoint y: 116, distance: 116.9
click at [759, 92] on span "Edit" at bounding box center [759, 94] width 14 height 9
click at [379, 129] on input "text" at bounding box center [430, 127] width 361 height 16
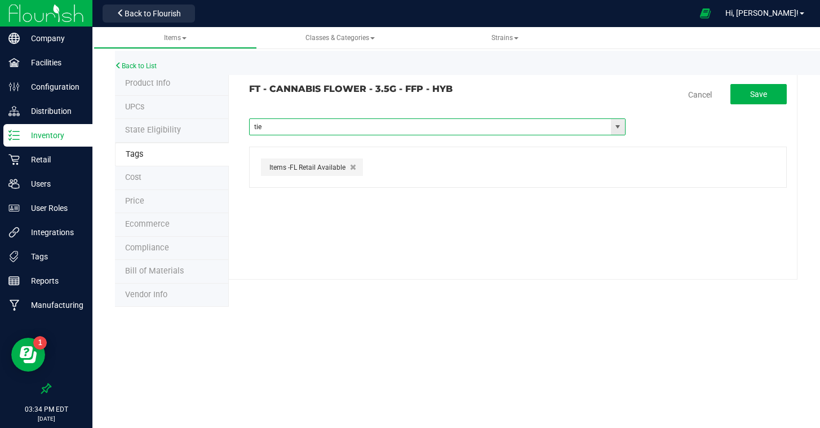
type input "tier"
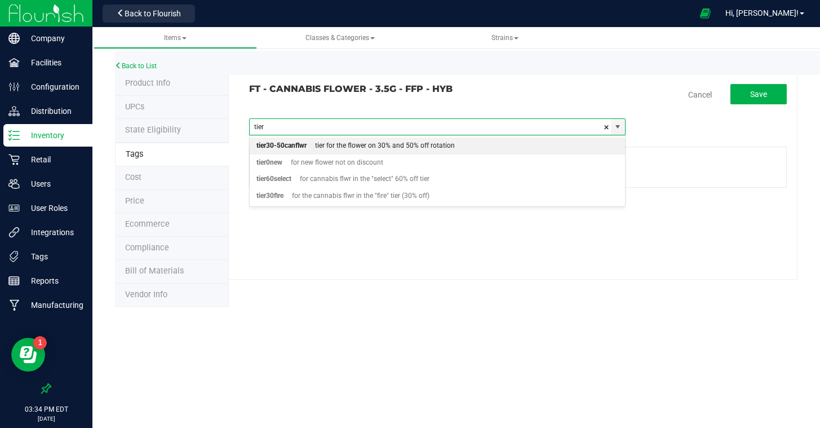
click at [361, 143] on div "tier for the flower on 30% and 50% off rotation" at bounding box center [381, 146] width 148 height 15
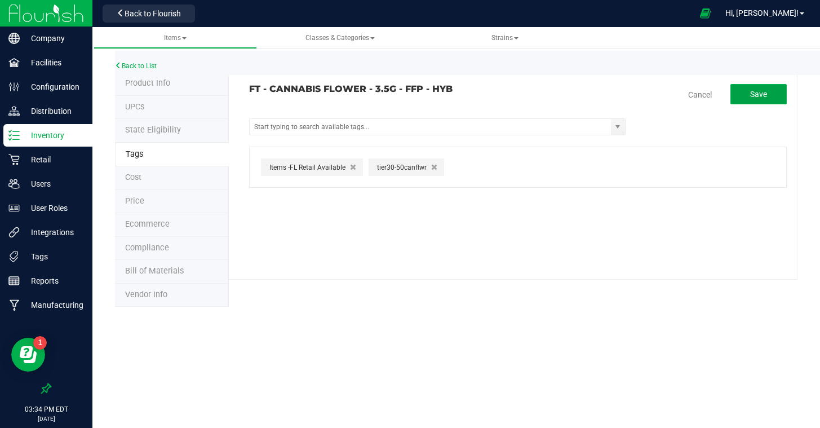
click at [736, 93] on button "Save" at bounding box center [759, 94] width 56 height 20
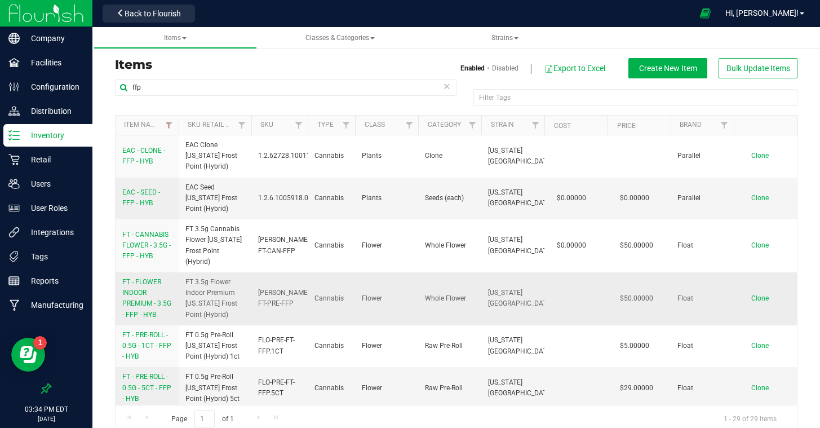
click at [146, 278] on span "FT - FLOWER INDOOR PREMIUM - 3.5G - FFP - HYB" at bounding box center [146, 298] width 49 height 41
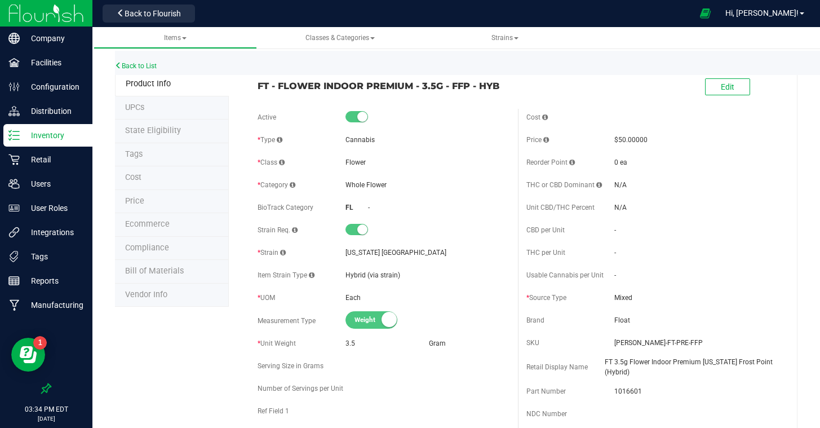
click at [127, 159] on li "Tags" at bounding box center [172, 155] width 114 height 24
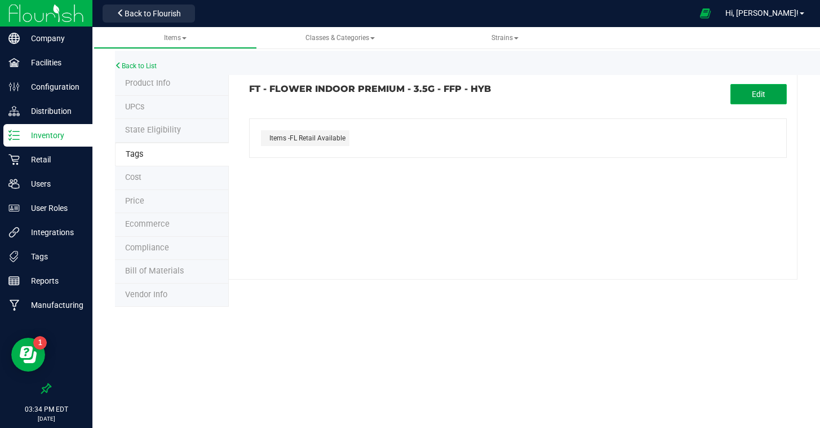
click at [759, 88] on button "Edit" at bounding box center [759, 94] width 56 height 20
click at [363, 129] on input "text" at bounding box center [430, 127] width 361 height 16
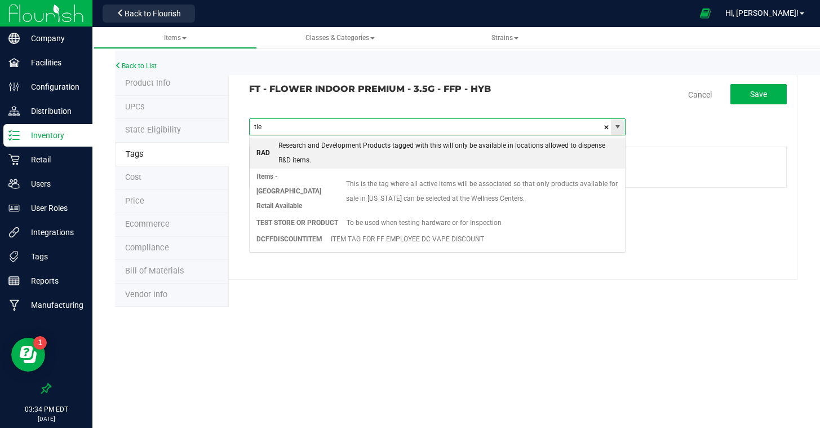
type input "tier"
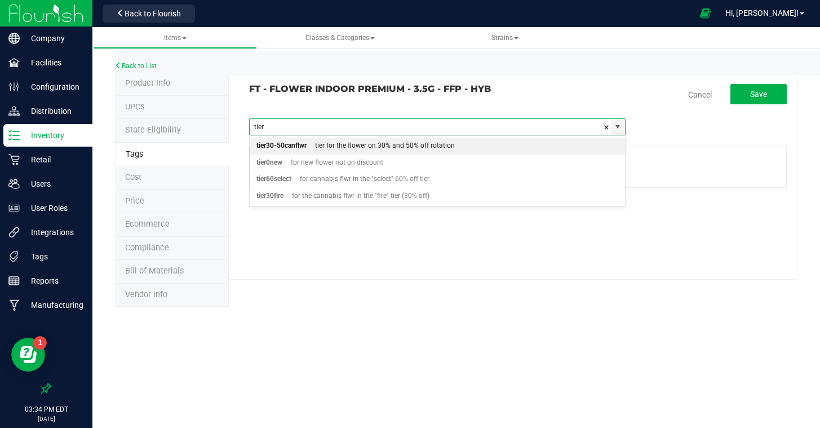
click at [362, 143] on div "tier for the flower on 30% and 50% off rotation" at bounding box center [381, 146] width 148 height 15
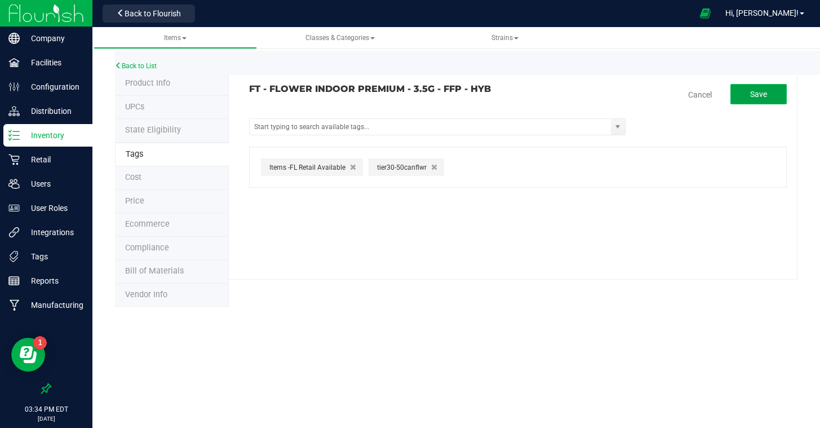
click at [742, 96] on button "Save" at bounding box center [759, 94] width 56 height 20
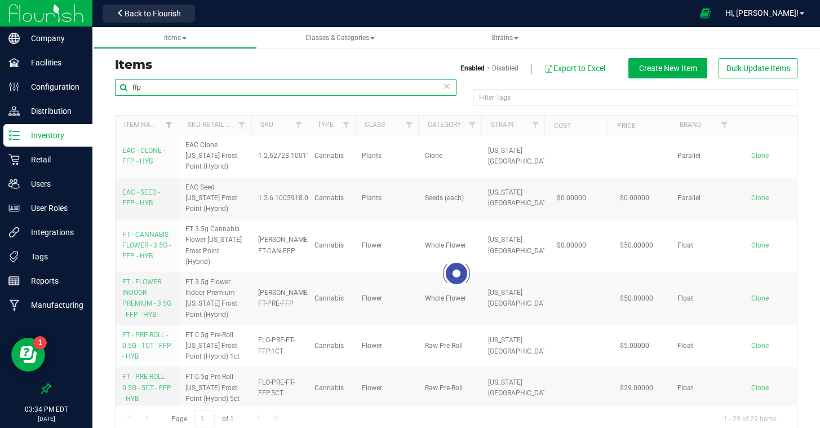
drag, startPoint x: 216, startPoint y: 87, endPoint x: 103, endPoint y: 77, distance: 113.2
click at [103, 77] on div "Items Enabled Disabled Export to Excel Create New Item Bulk Update Items ffp Fi…" at bounding box center [456, 238] width 728 height 411
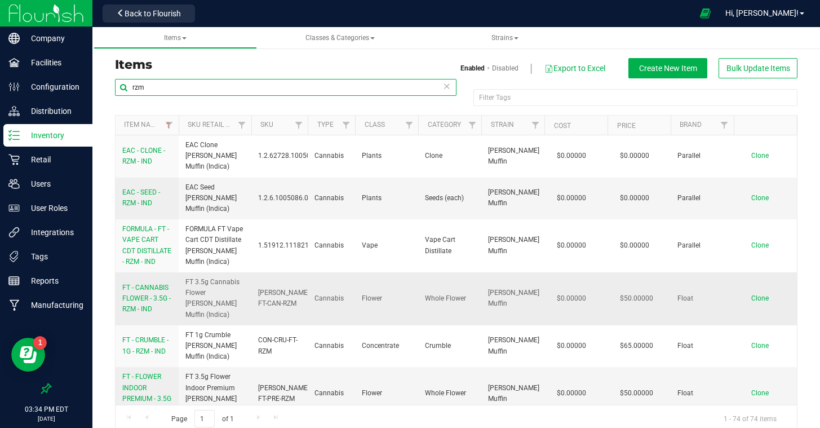
type input "rzm"
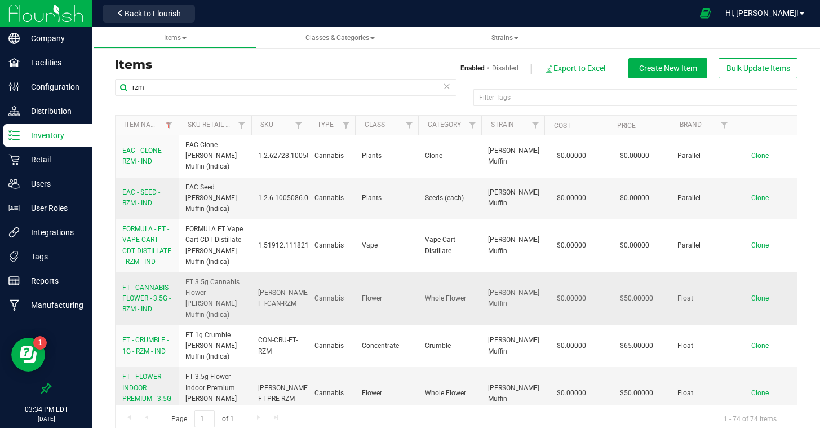
click at [154, 284] on span "FT - CANNABIS FLOWER - 3.5G - RZM - IND" at bounding box center [146, 298] width 48 height 29
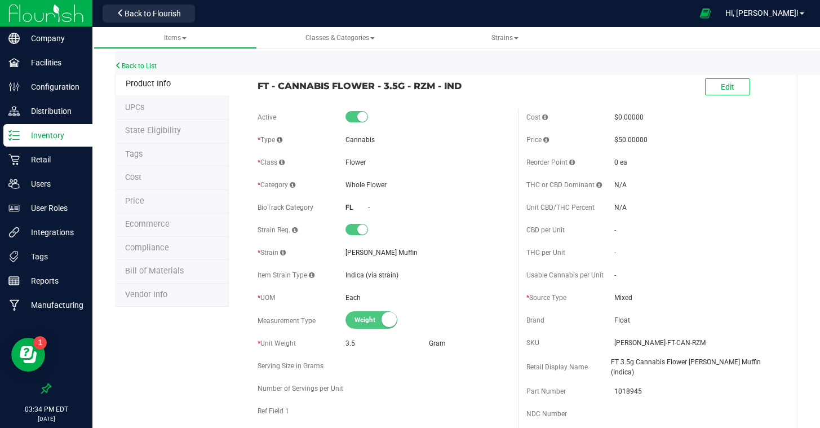
click at [170, 149] on li "Tags" at bounding box center [172, 155] width 114 height 24
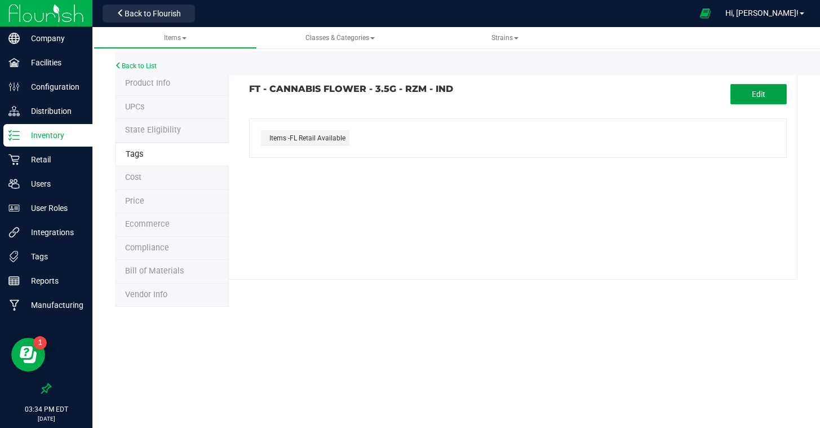
click at [744, 92] on button "Edit" at bounding box center [759, 94] width 56 height 20
click at [403, 130] on input "text" at bounding box center [430, 127] width 361 height 16
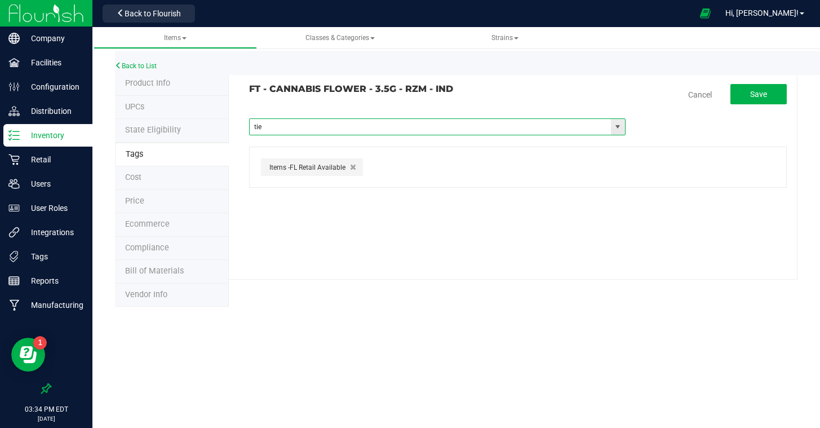
type input "tier"
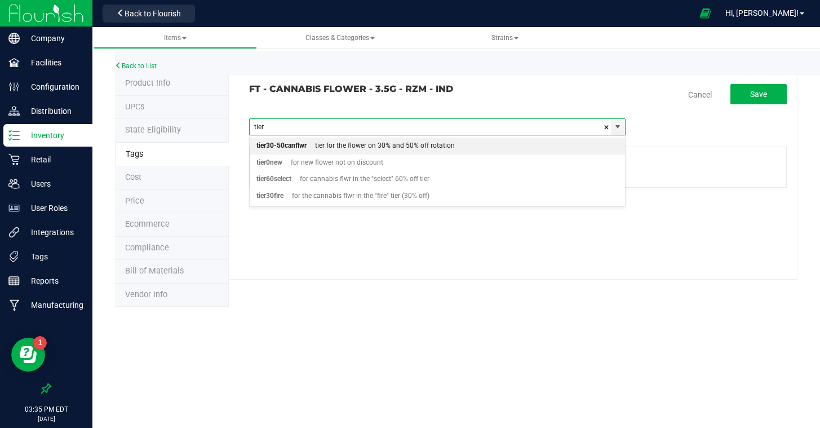
click at [384, 144] on div "tier for the flower on 30% and 50% off rotation" at bounding box center [381, 146] width 148 height 15
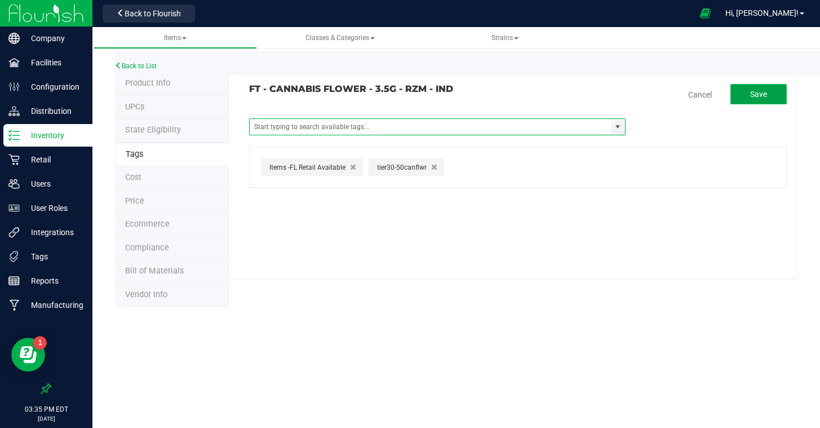
click at [753, 100] on button "Save" at bounding box center [759, 94] width 56 height 20
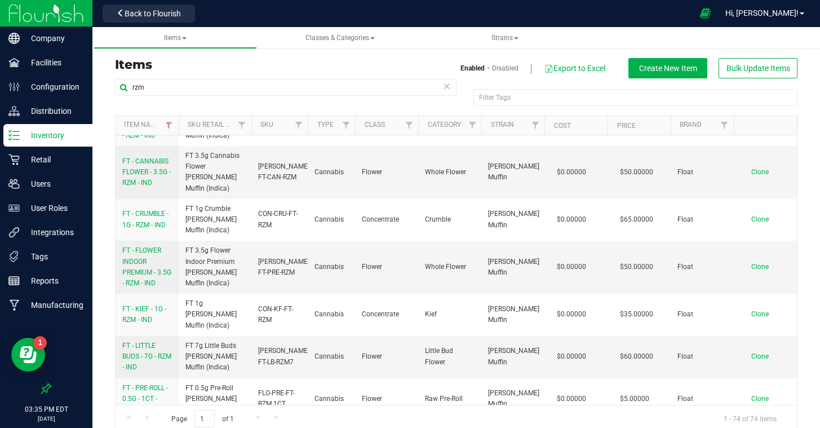
scroll to position [124, 0]
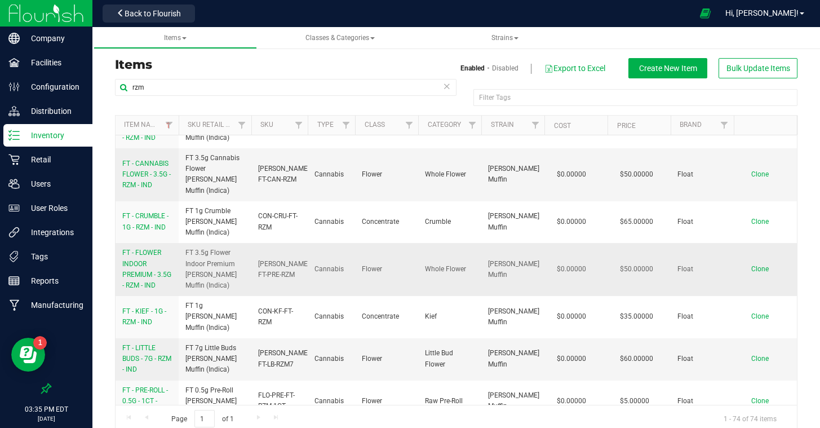
click at [148, 247] on link "FT - FLOWER INDOOR PREMIUM - 3.5G - RZM - IND" at bounding box center [147, 268] width 50 height 43
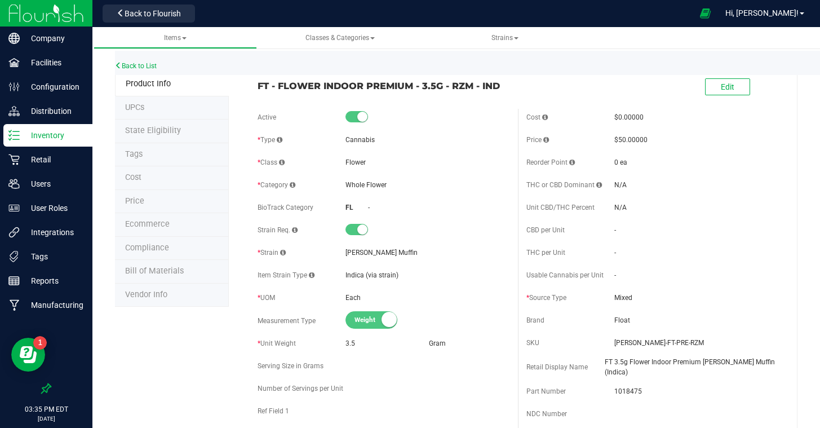
click at [132, 146] on li "Tags" at bounding box center [172, 155] width 114 height 24
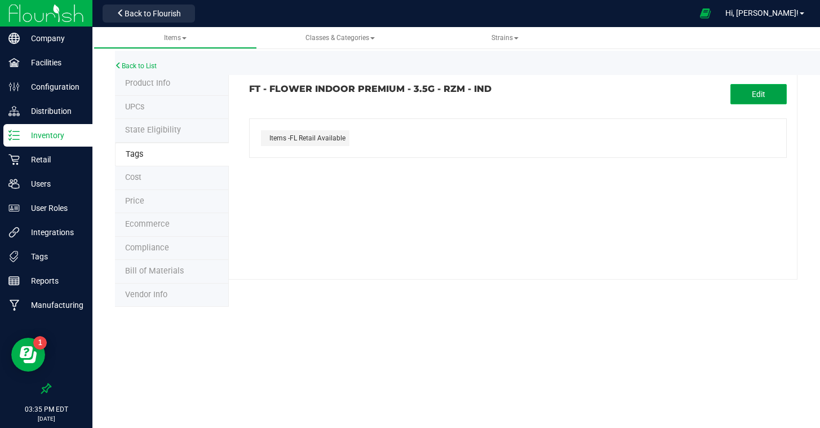
click at [745, 86] on button "Edit" at bounding box center [759, 94] width 56 height 20
click at [350, 117] on tag-association "FT - FLOWER INDOOR PREMIUM - 3.5G - RZM - IND Cancel Save RAD TX-Discounts Item…" at bounding box center [518, 136] width 538 height 104
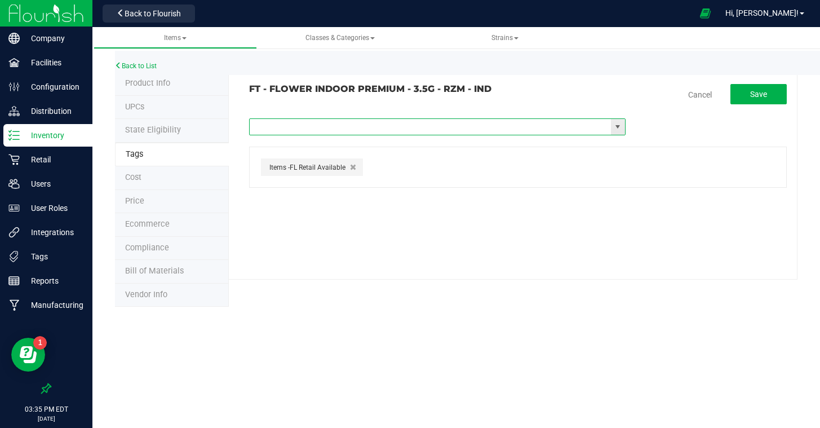
click at [350, 119] on input "text" at bounding box center [430, 127] width 361 height 16
type input "tier"
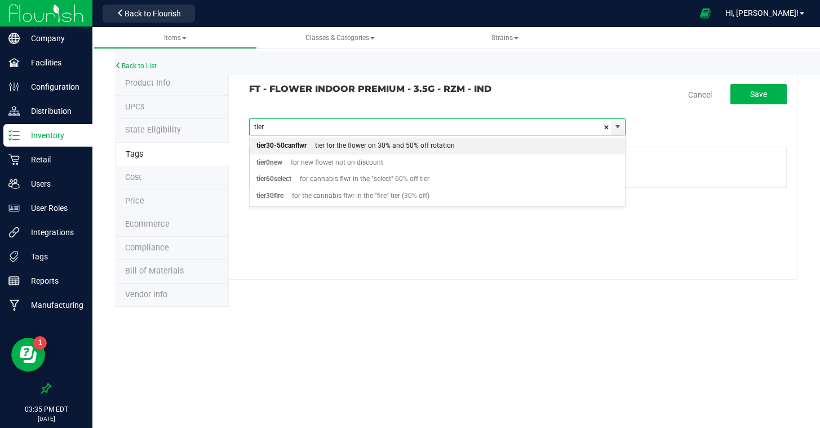
click at [336, 144] on div "tier for the flower on 30% and 50% off rotation" at bounding box center [381, 146] width 148 height 15
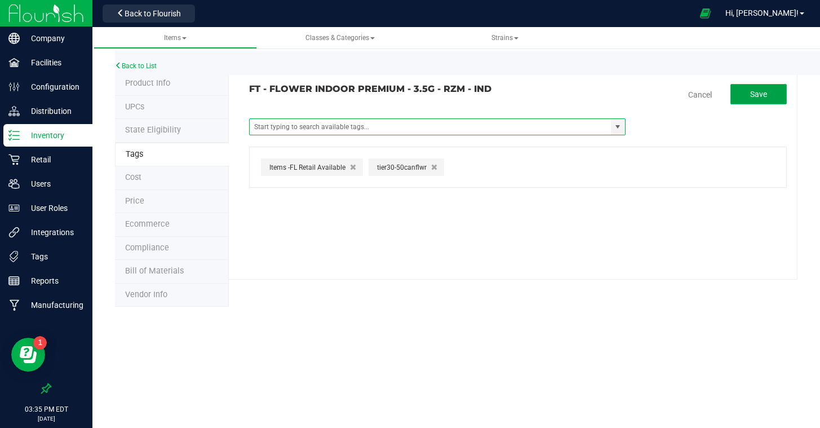
click at [752, 93] on span "Save" at bounding box center [758, 94] width 17 height 9
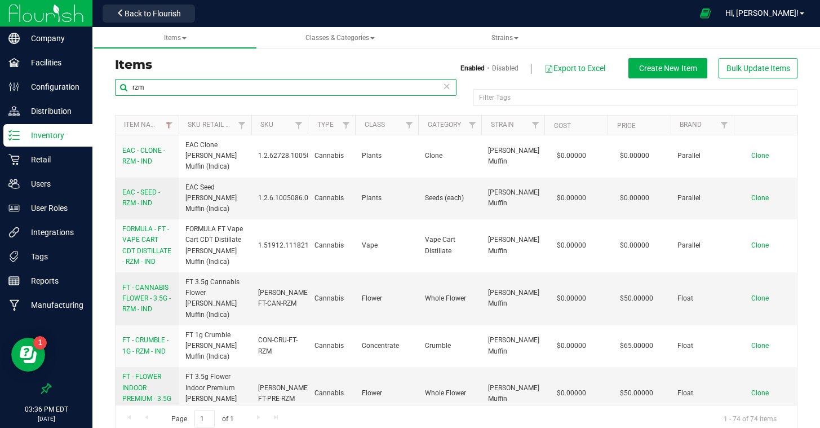
click at [216, 90] on input "rzm" at bounding box center [286, 87] width 342 height 17
drag, startPoint x: 149, startPoint y: 87, endPoint x: 99, endPoint y: 81, distance: 51.1
click at [99, 81] on div "Items Enabled Disabled Export to Excel Create New Item Bulk Update Items rzm Fi…" at bounding box center [456, 238] width 728 height 411
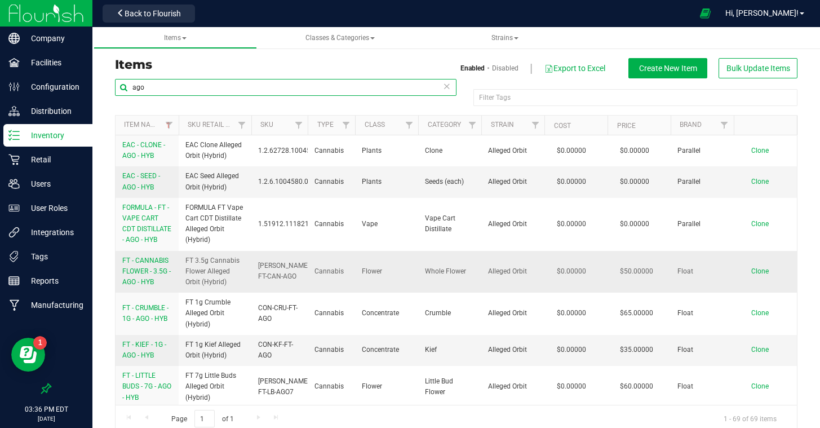
type input "ago"
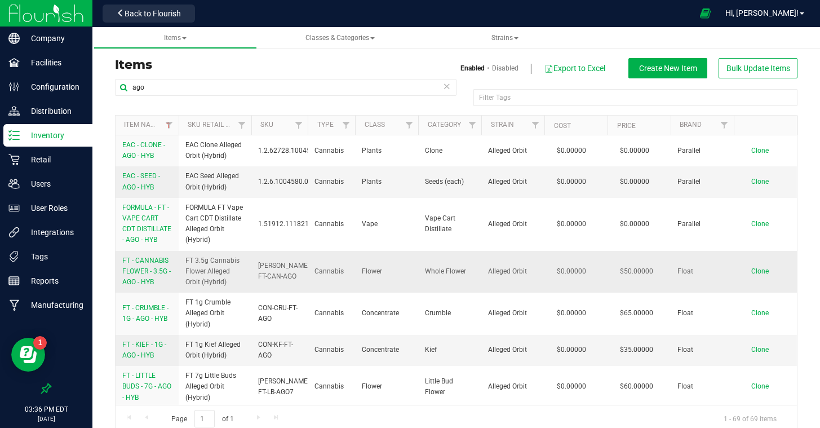
click at [150, 266] on link "FT - CANNABIS FLOWER - 3.5G - AGO - HYB" at bounding box center [147, 271] width 50 height 33
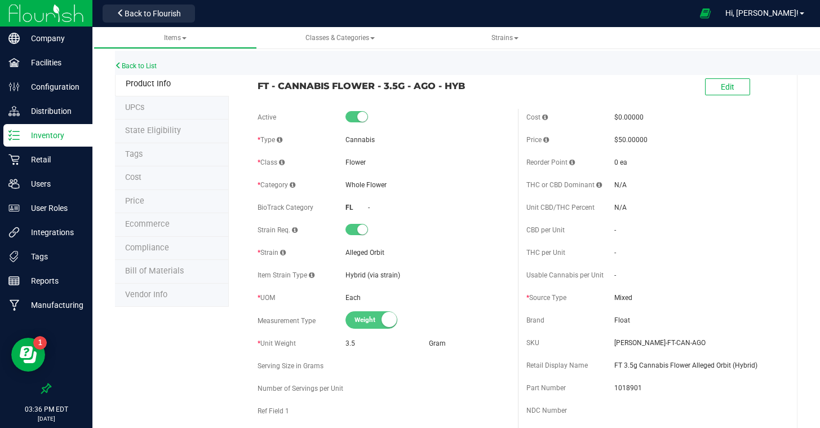
click at [139, 152] on span "Tags" at bounding box center [133, 154] width 17 height 10
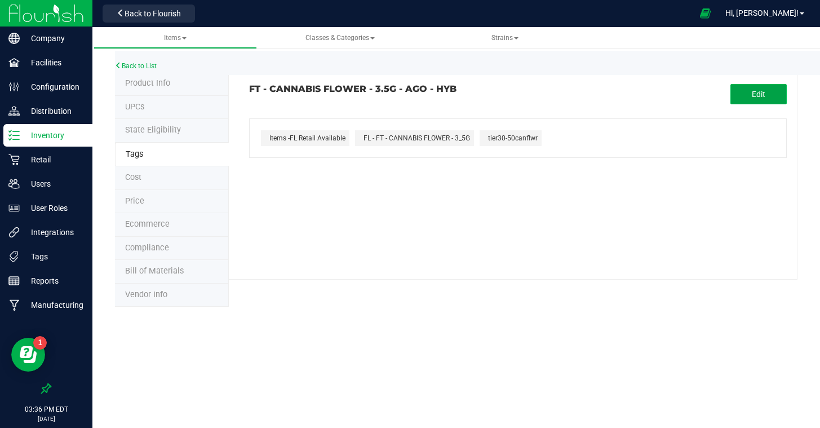
click at [750, 101] on button "Edit" at bounding box center [759, 94] width 56 height 20
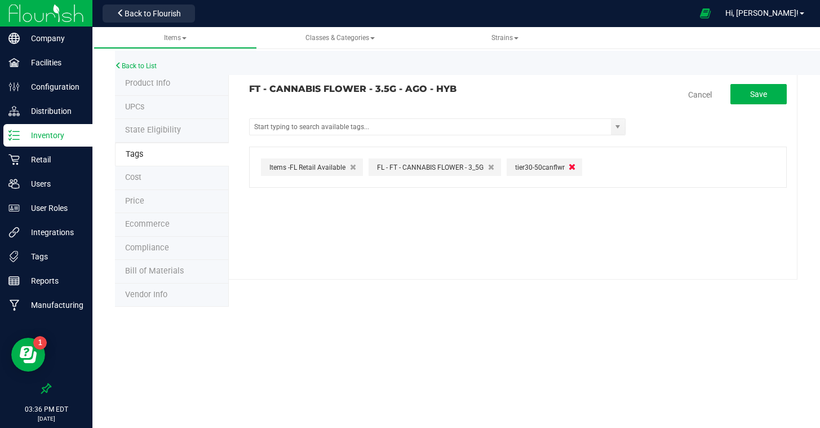
drag, startPoint x: 570, startPoint y: 169, endPoint x: 560, endPoint y: 167, distance: 10.2
click at [570, 169] on icon "button" at bounding box center [572, 166] width 7 height 8
click at [439, 131] on input "text" at bounding box center [430, 127] width 361 height 16
type input "fire"
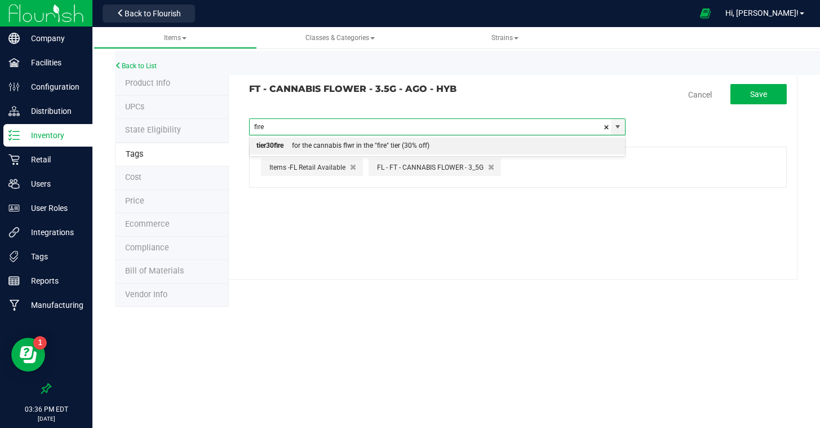
click at [419, 143] on div "for the cannabis flwr in the "fire" tier (30% off)" at bounding box center [357, 146] width 146 height 15
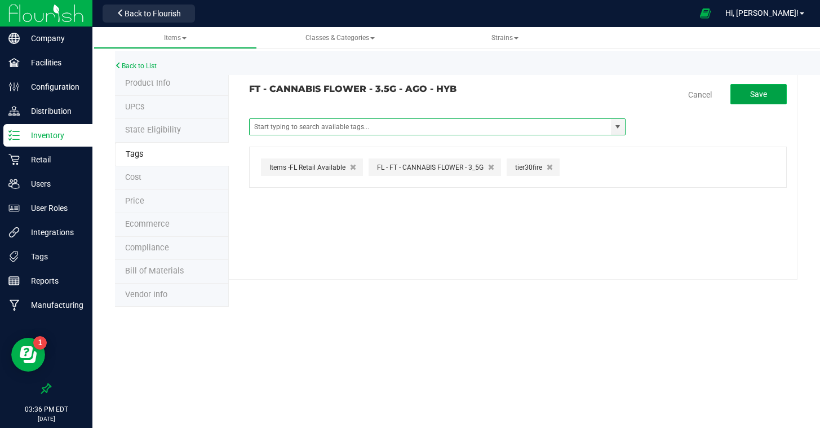
click at [749, 95] on button "Save" at bounding box center [759, 94] width 56 height 20
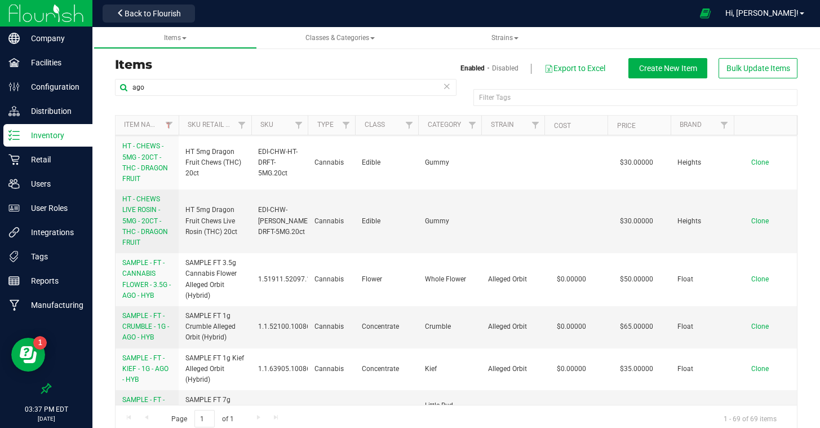
scroll to position [702, 0]
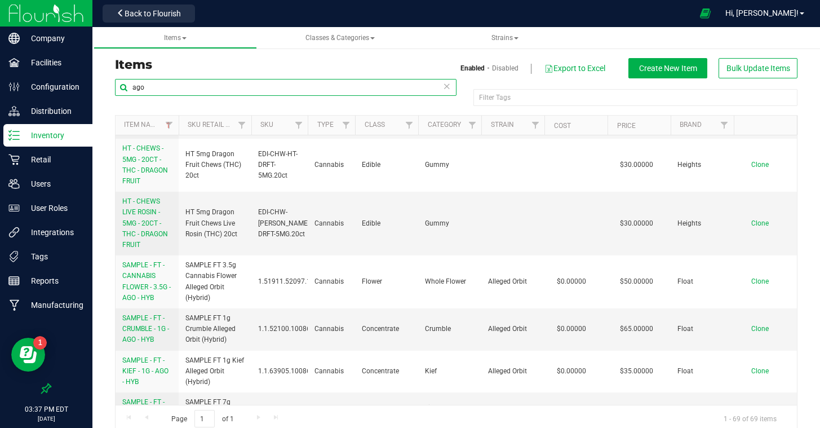
drag, startPoint x: 324, startPoint y: 90, endPoint x: 101, endPoint y: 57, distance: 225.1
click at [101, 59] on div "Items Enabled Disabled Export to Excel Create New Item Bulk Update Items ago Fi…" at bounding box center [456, 238] width 728 height 411
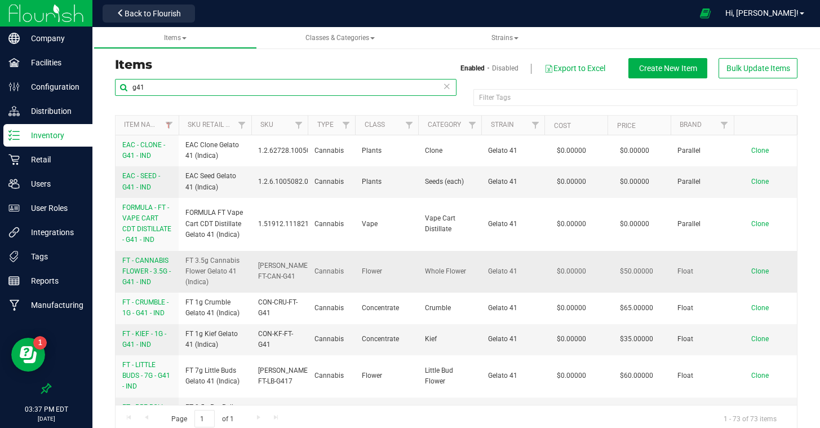
type input "g41"
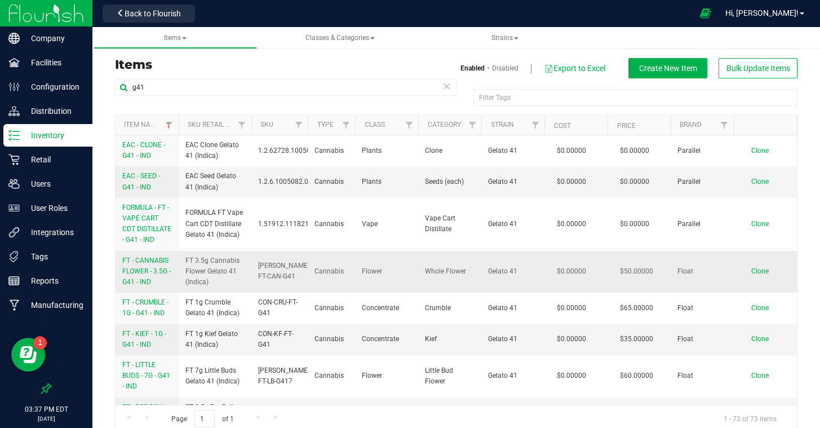
click at [159, 264] on link "FT - CANNABIS FLOWER - 3.5G - G41 - IND" at bounding box center [147, 271] width 50 height 33
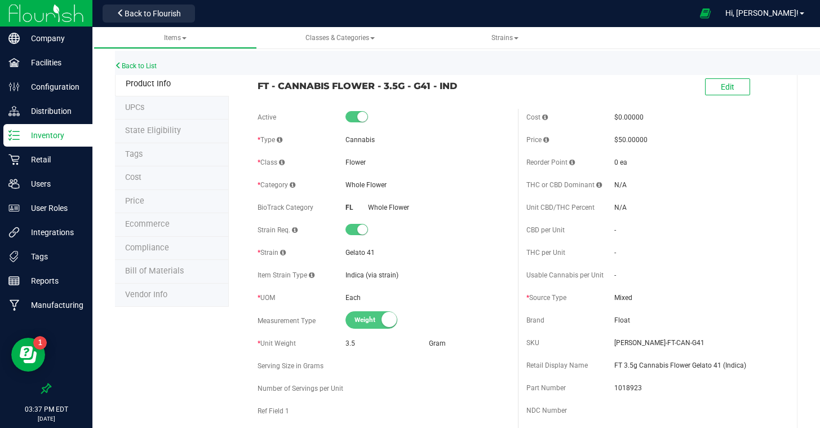
click at [141, 152] on span "Tags" at bounding box center [133, 154] width 17 height 10
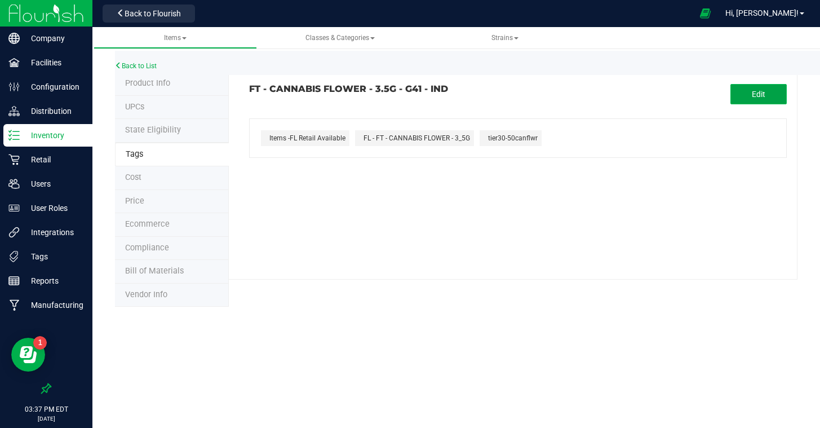
drag, startPoint x: 745, startPoint y: 99, endPoint x: 737, endPoint y: 100, distance: 7.4
click at [737, 100] on button "Edit" at bounding box center [759, 94] width 56 height 20
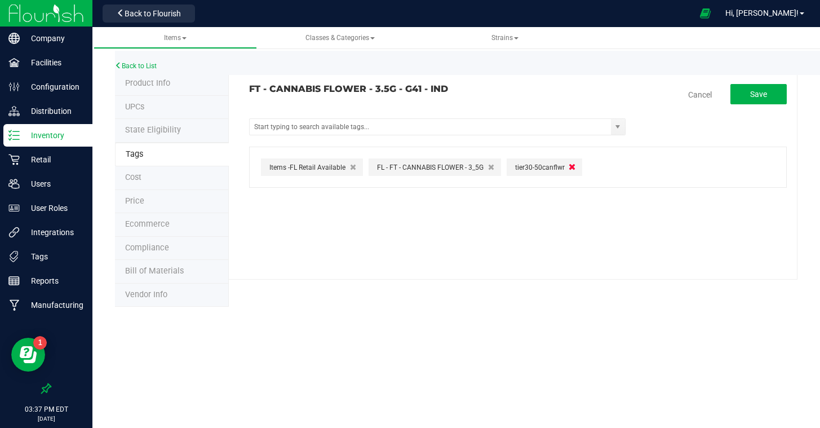
click at [574, 168] on div "tier30-50canflwr" at bounding box center [545, 166] width 76 height 17
drag, startPoint x: 573, startPoint y: 167, endPoint x: 544, endPoint y: 157, distance: 31.0
click at [573, 167] on icon "button" at bounding box center [572, 167] width 6 height 8
click at [451, 131] on input "text" at bounding box center [430, 127] width 361 height 16
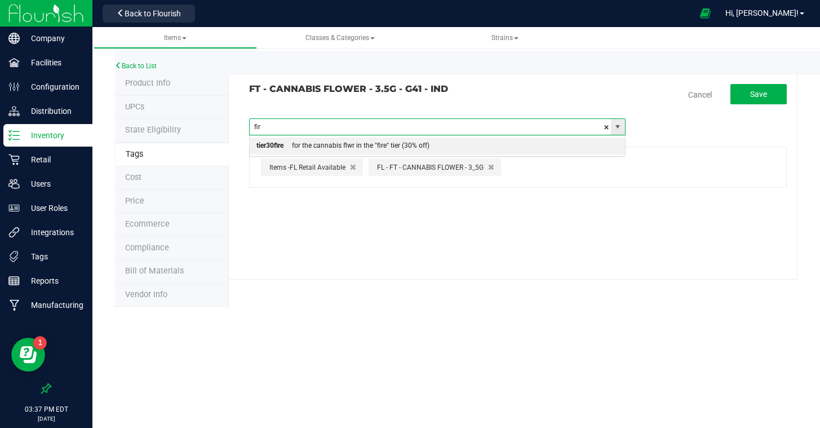
type input "fire"
click at [412, 141] on div "for the cannabis flwr in the "fire" tier (30% off)" at bounding box center [357, 146] width 146 height 15
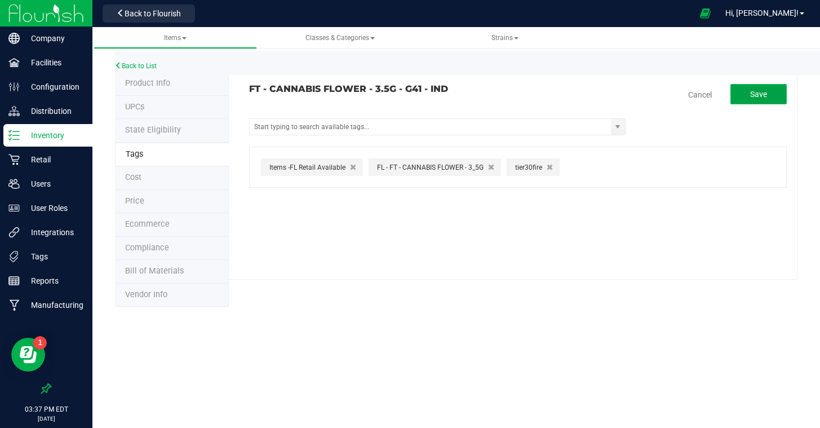
click at [756, 99] on button "Save" at bounding box center [759, 94] width 56 height 20
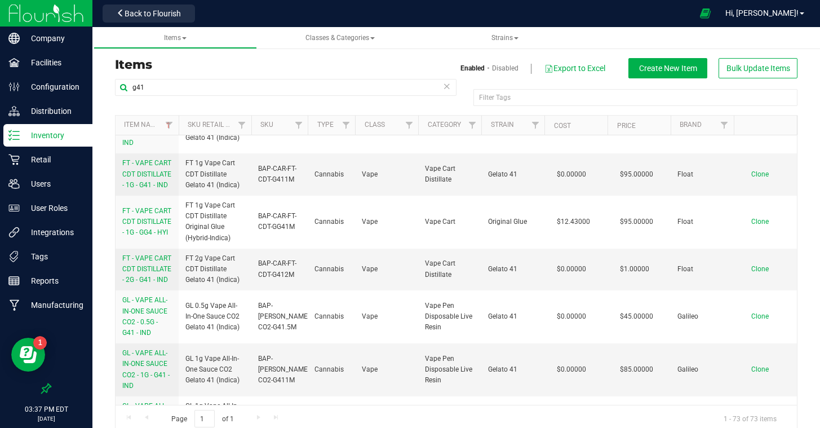
scroll to position [504, 0]
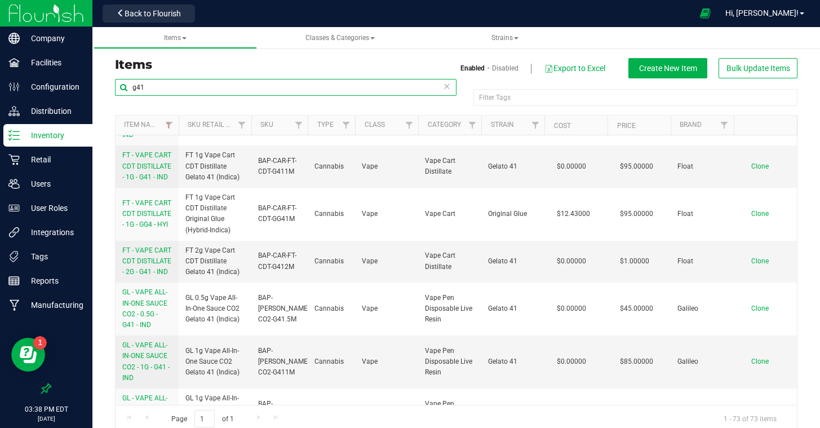
drag, startPoint x: 202, startPoint y: 86, endPoint x: 98, endPoint y: 72, distance: 104.7
click at [98, 72] on div "Items Enabled Disabled Export to Excel Create New Item Bulk Update Items g41 Fi…" at bounding box center [456, 238] width 728 height 411
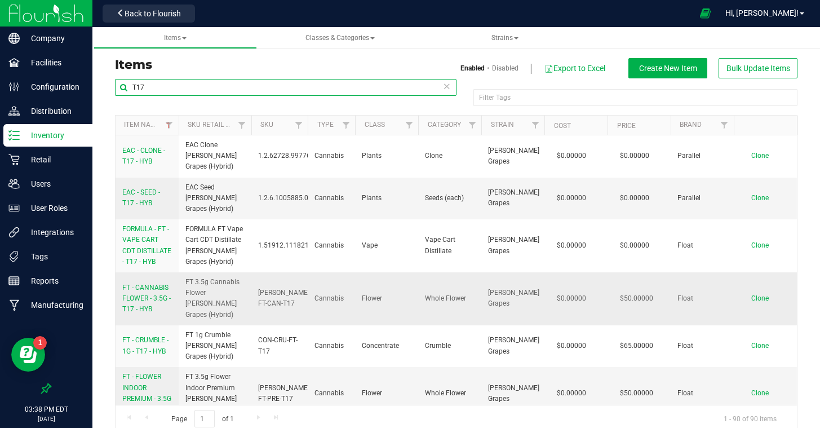
type input "T17"
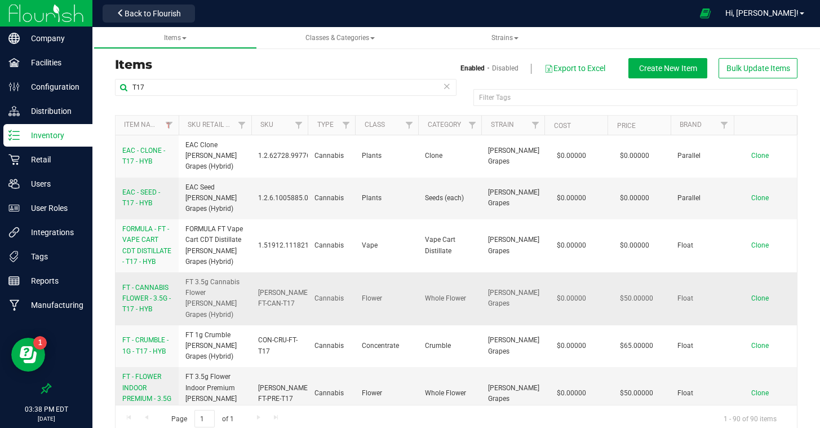
click at [144, 284] on span "FT - CANNABIS FLOWER - 3.5G - T17 - HYB" at bounding box center [146, 298] width 48 height 29
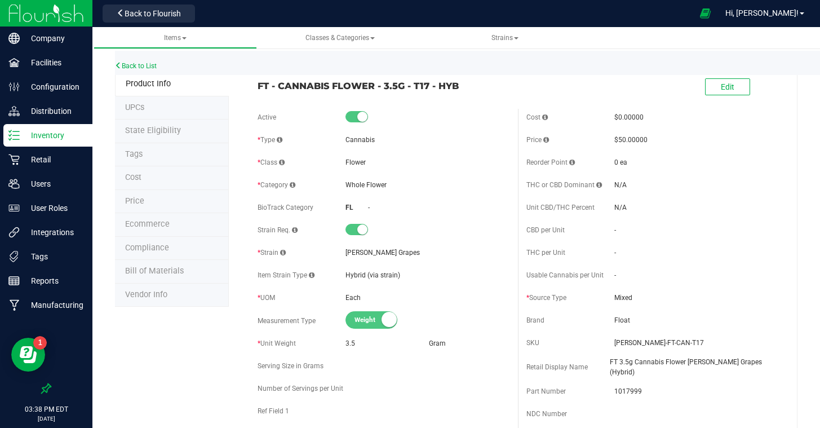
click at [151, 155] on li "Tags" at bounding box center [172, 155] width 114 height 24
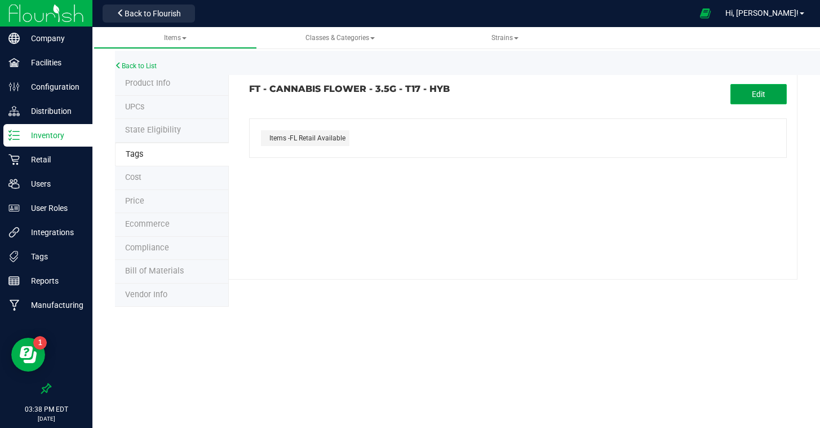
click at [764, 98] on span "Edit" at bounding box center [759, 94] width 14 height 9
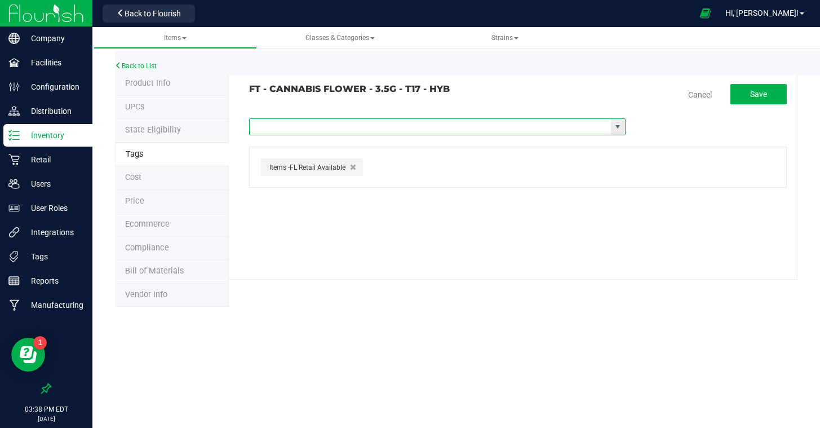
click at [384, 122] on input "text" at bounding box center [430, 127] width 361 height 16
type input "fire"
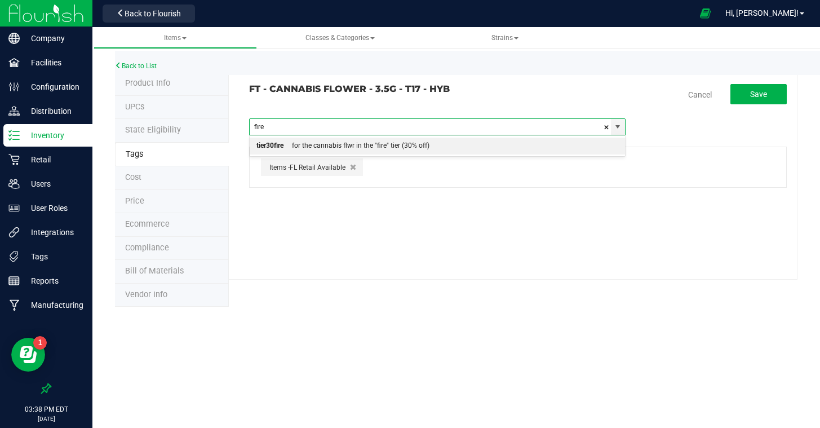
click at [362, 146] on div "for the cannabis flwr in the "fire" tier (30% off)" at bounding box center [357, 146] width 146 height 15
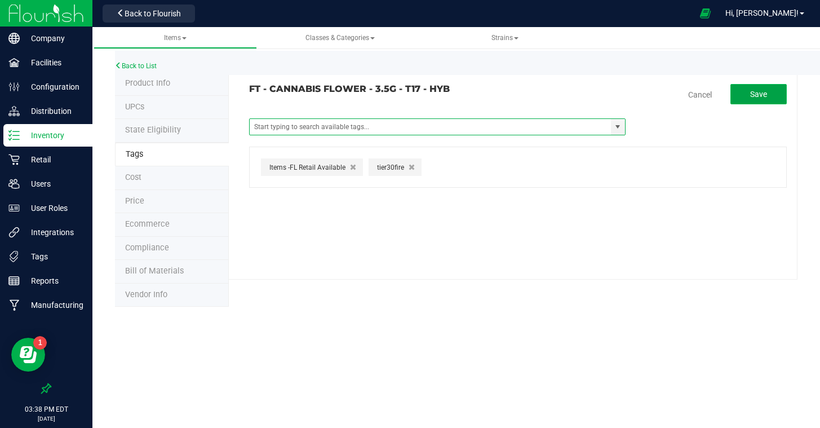
drag, startPoint x: 750, startPoint y: 92, endPoint x: 747, endPoint y: 100, distance: 9.1
click at [750, 92] on span "Save" at bounding box center [758, 94] width 17 height 9
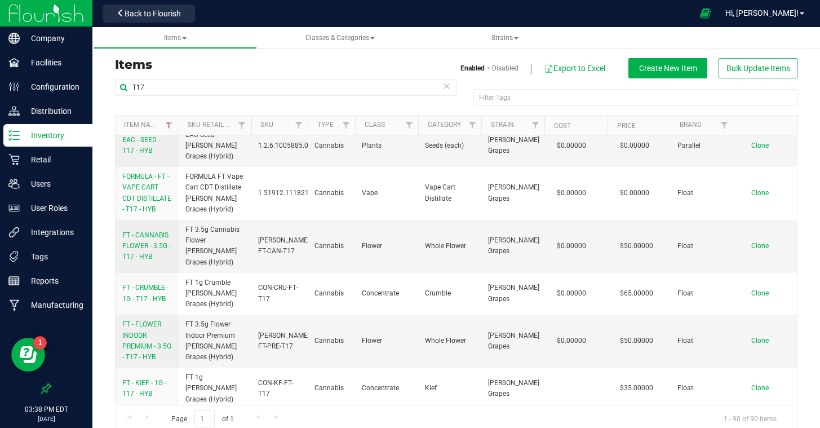
scroll to position [55, 0]
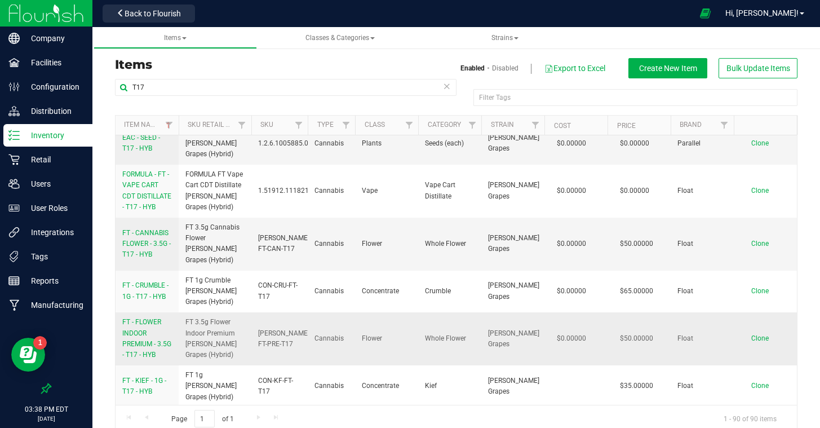
click at [146, 318] on span "FT - FLOWER INDOOR PREMIUM - 3.5G - T17 - HYB" at bounding box center [146, 338] width 49 height 41
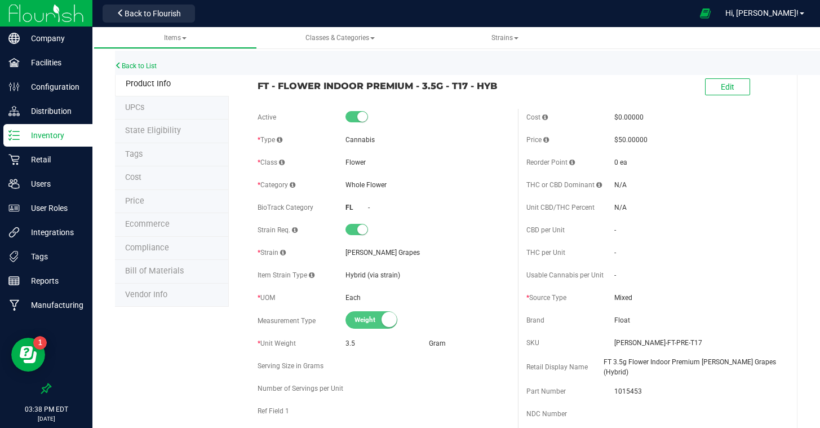
click at [163, 158] on li "Tags" at bounding box center [172, 155] width 114 height 24
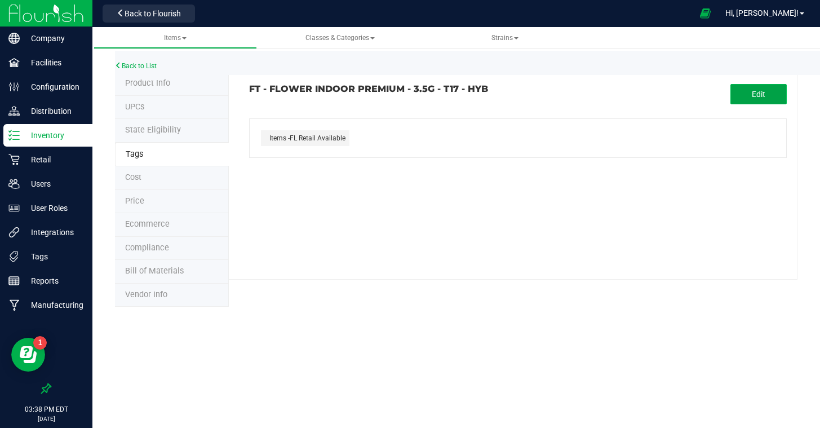
click at [784, 94] on button "Edit" at bounding box center [759, 94] width 56 height 20
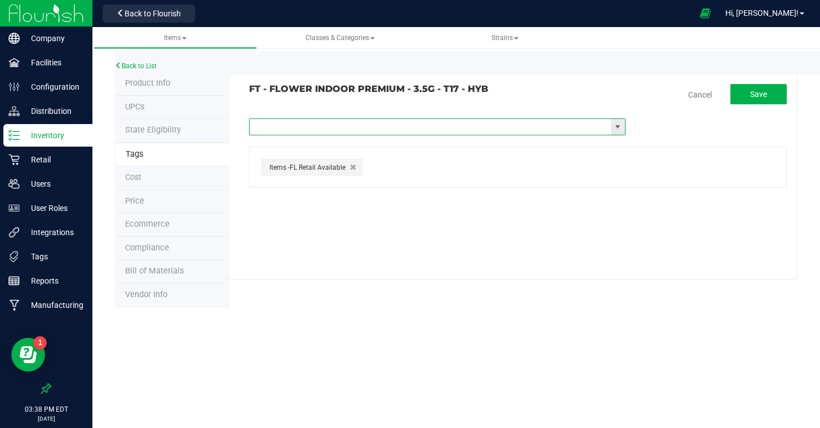
click at [399, 127] on input "text" at bounding box center [430, 127] width 361 height 16
type input "fire"
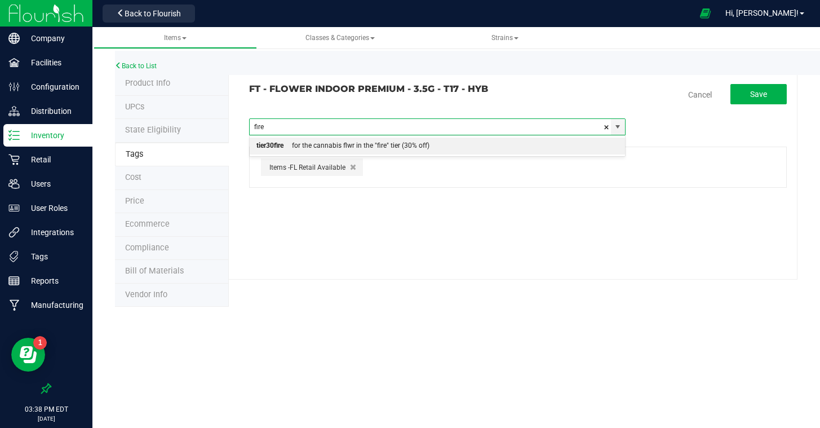
click at [378, 143] on div "for the cannabis flwr in the "fire" tier (30% off)" at bounding box center [357, 146] width 146 height 15
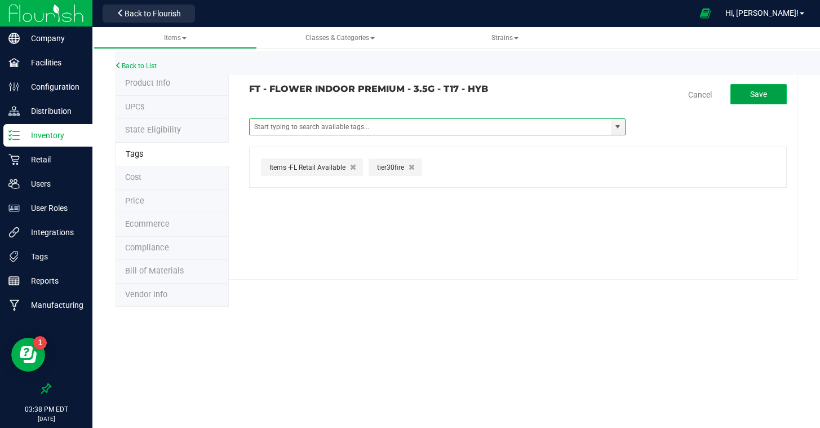
click at [758, 93] on span "Save" at bounding box center [758, 94] width 17 height 9
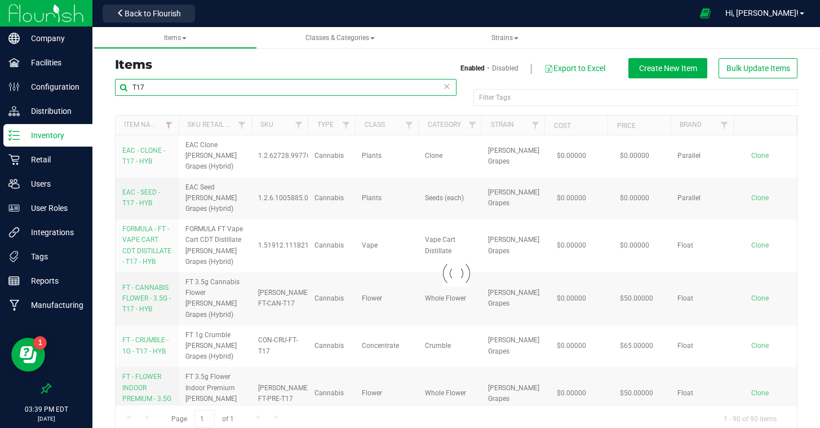
drag, startPoint x: 217, startPoint y: 90, endPoint x: 123, endPoint y: 77, distance: 95.1
click at [123, 78] on div "T17 Filter Tags Filter Tags Loading... Item Name Sku Retail Display Name SKU Ty…" at bounding box center [456, 255] width 683 height 354
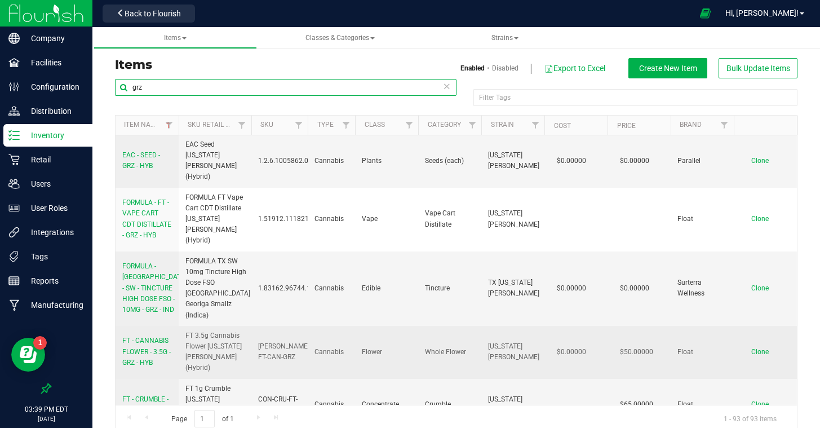
scroll to position [73, 0]
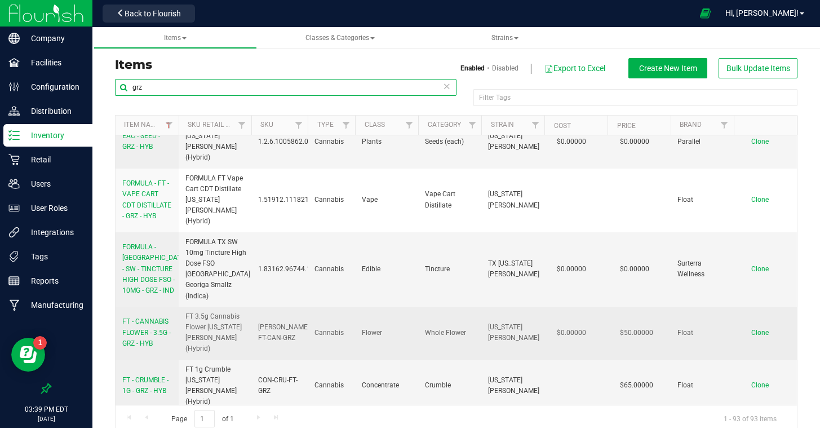
type input "grz"
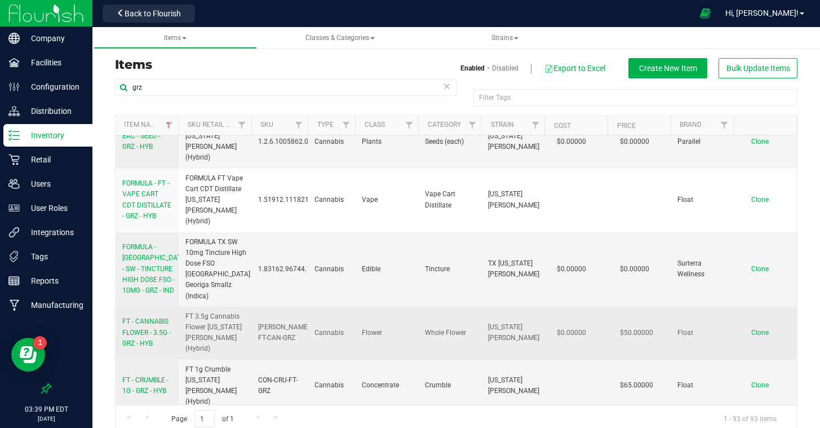
click at [145, 317] on span "FT - CANNABIS FLOWER - 3.5G - GRZ - HYB" at bounding box center [146, 331] width 48 height 29
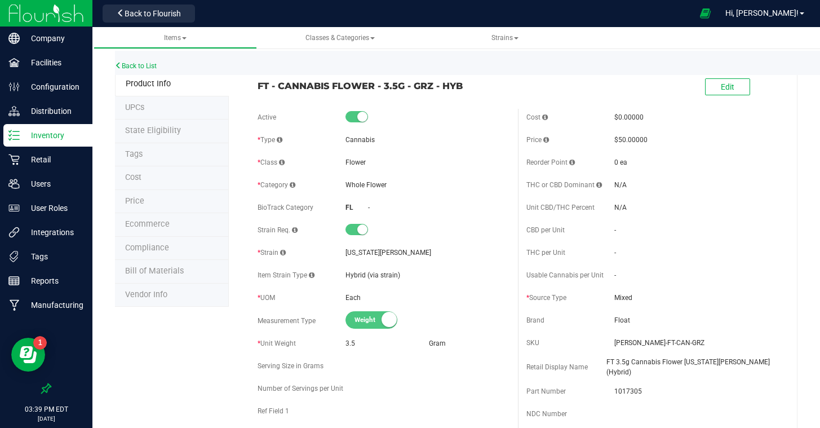
click at [142, 159] on li "Tags" at bounding box center [172, 155] width 114 height 24
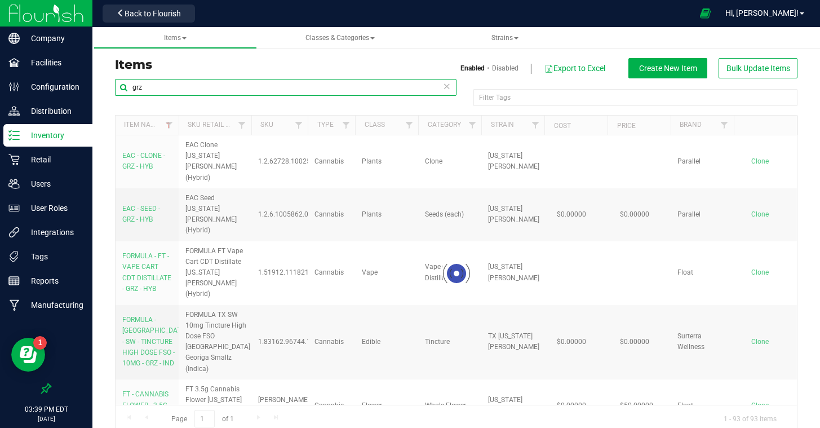
drag, startPoint x: 176, startPoint y: 89, endPoint x: 109, endPoint y: 79, distance: 67.2
click at [109, 79] on div "grz Filter Tags Filter Tags Loading... Item Name Sku Retail Display Name SKU Ty…" at bounding box center [457, 255] width 700 height 354
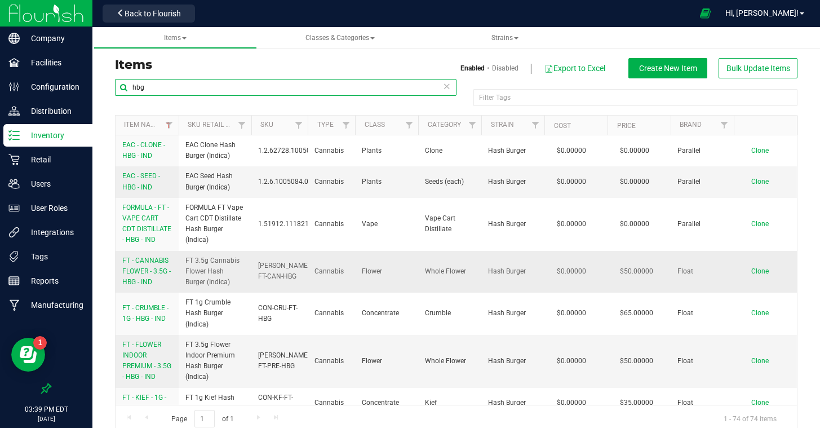
type input "hbg"
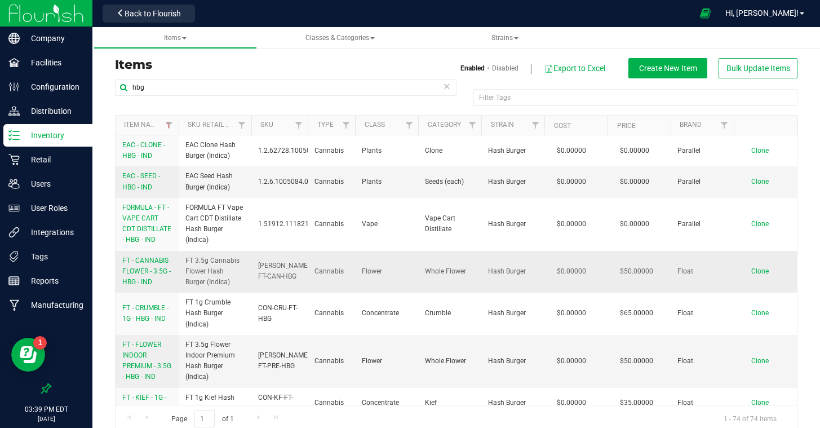
click at [152, 265] on link "FT - CANNABIS FLOWER - 3.5G - HBG - IND" at bounding box center [147, 271] width 50 height 33
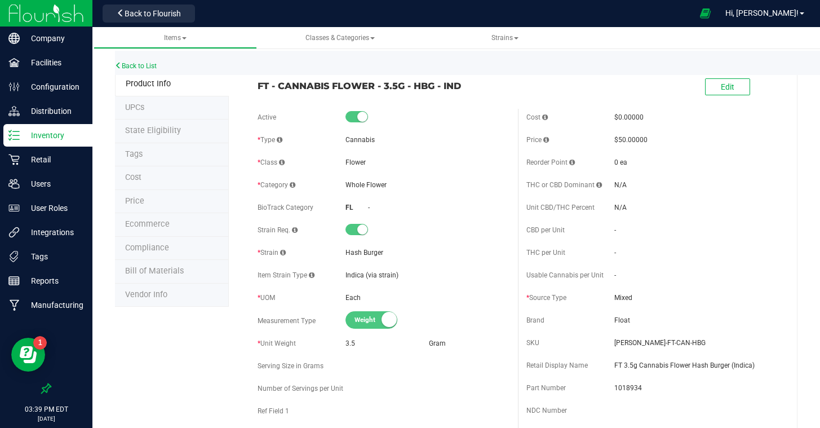
click at [145, 156] on li "Tags" at bounding box center [172, 155] width 114 height 24
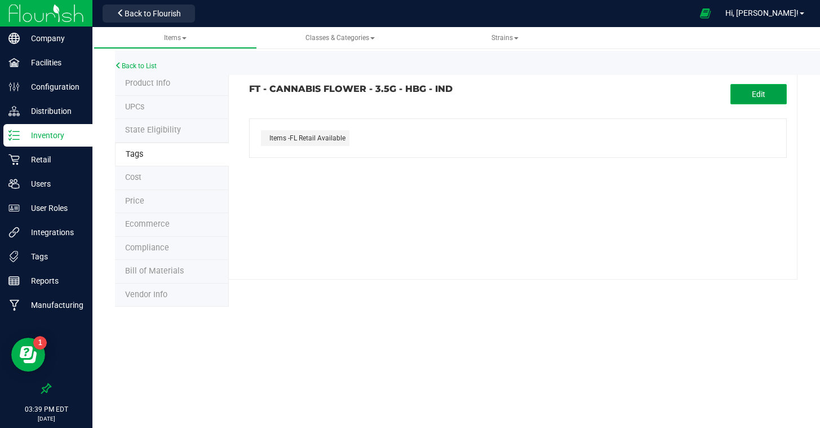
click at [750, 92] on button "Edit" at bounding box center [759, 94] width 56 height 20
click at [320, 121] on input "text" at bounding box center [430, 127] width 361 height 16
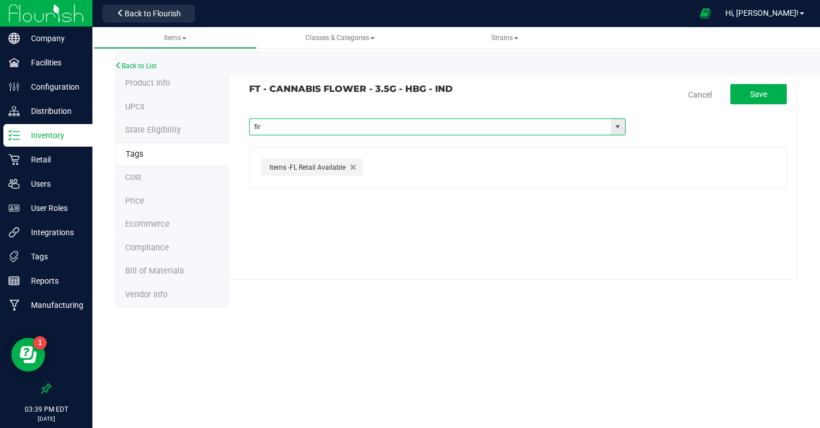
type input "fire"
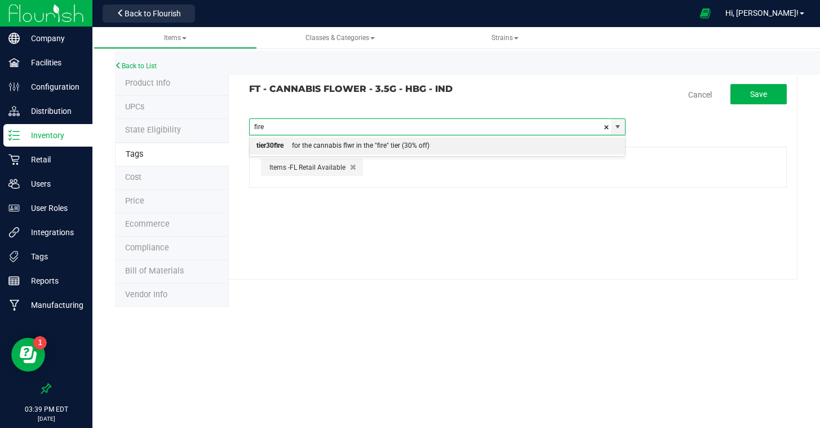
click at [308, 148] on div "for the cannabis flwr in the "fire" tier (30% off)" at bounding box center [357, 146] width 146 height 15
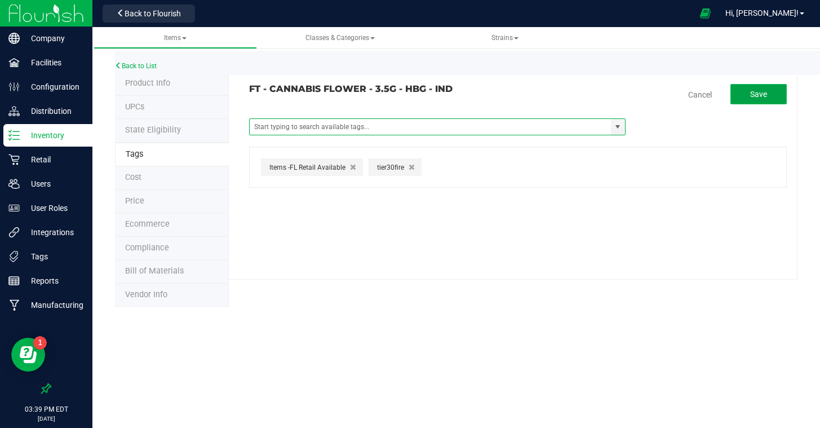
click at [759, 96] on span "Save" at bounding box center [758, 94] width 17 height 9
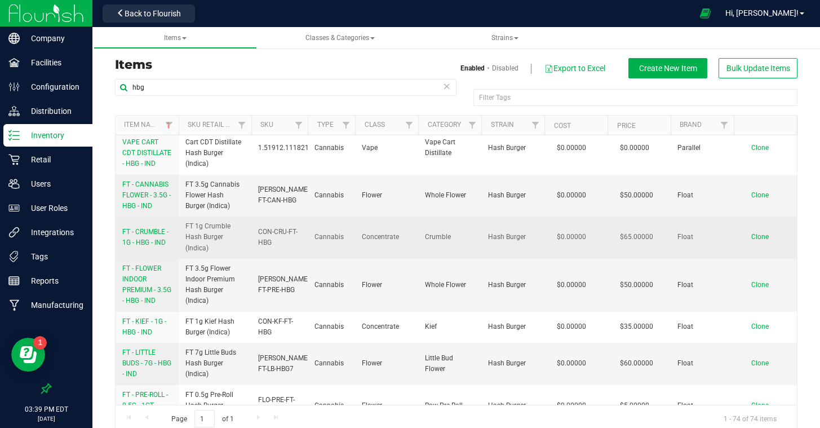
scroll to position [81, 0]
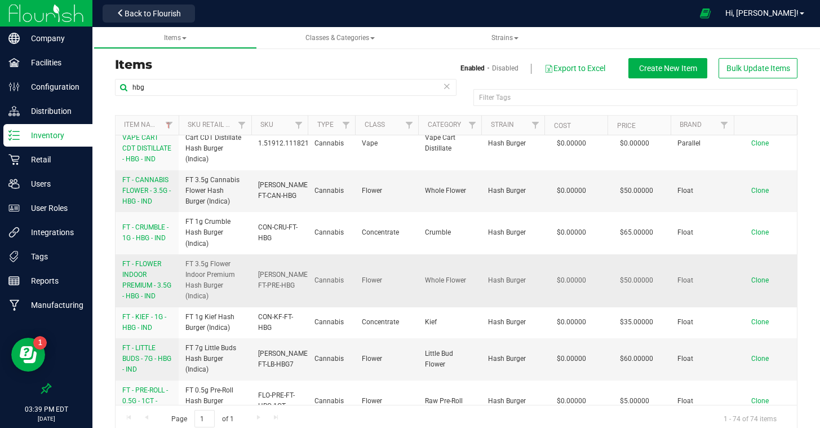
click at [144, 285] on span "FT - FLOWER INDOOR PREMIUM - 3.5G - HBG - IND" at bounding box center [146, 280] width 49 height 41
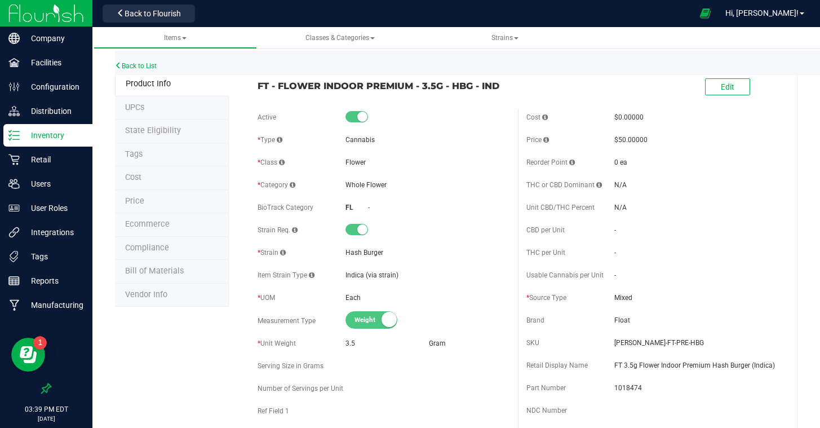
click at [148, 150] on li "Tags" at bounding box center [172, 155] width 114 height 24
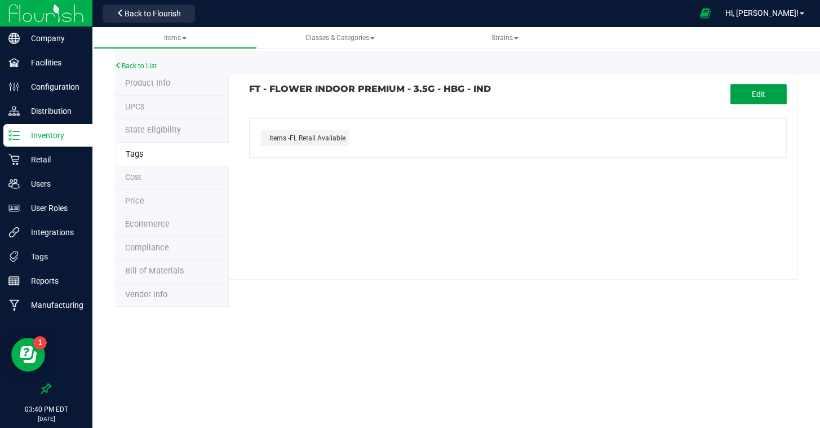
click at [776, 93] on button "Edit" at bounding box center [759, 94] width 56 height 20
click at [356, 121] on input "text" at bounding box center [430, 127] width 361 height 16
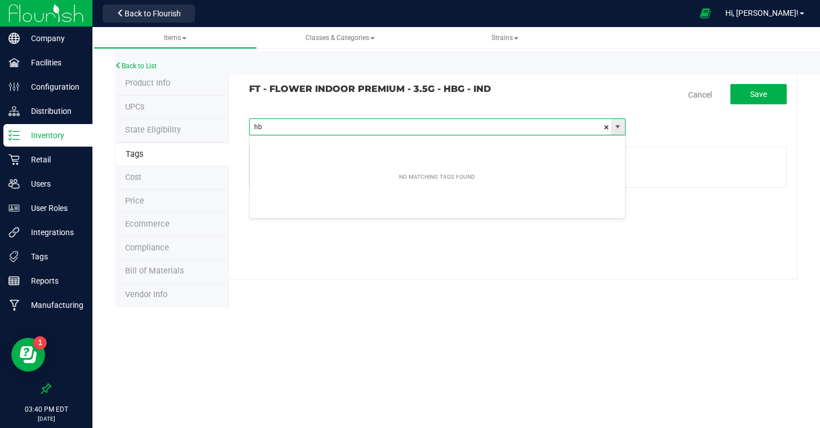
type input "h"
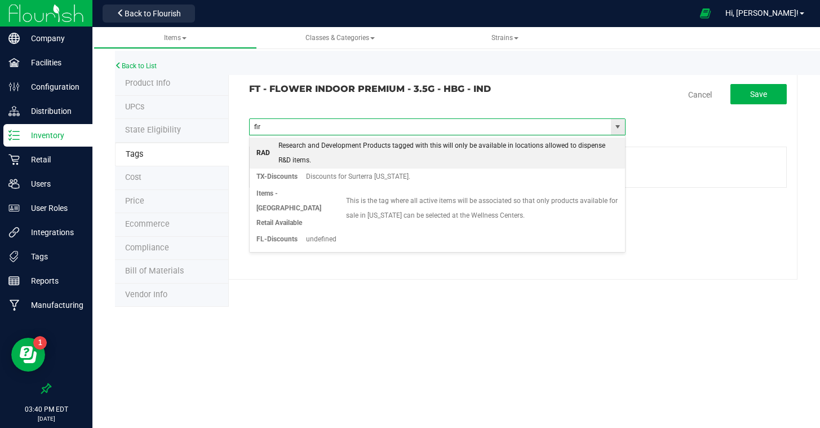
type input "fire"
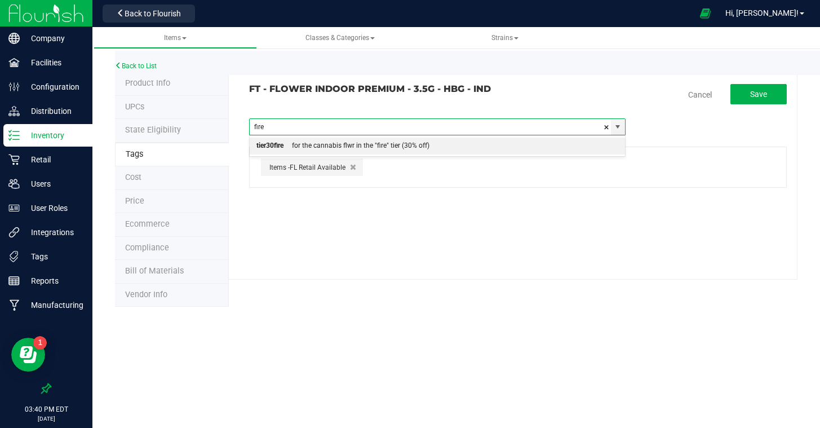
click at [317, 144] on div "for the cannabis flwr in the "fire" tier (30% off)" at bounding box center [357, 146] width 146 height 15
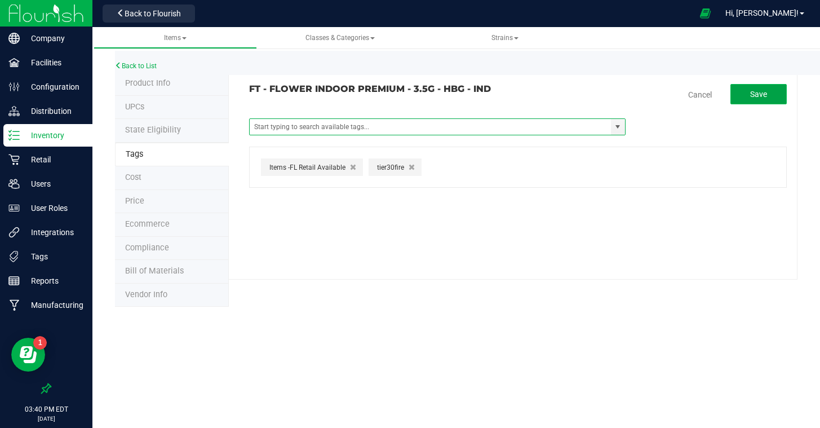
click at [756, 92] on span "Save" at bounding box center [758, 94] width 17 height 9
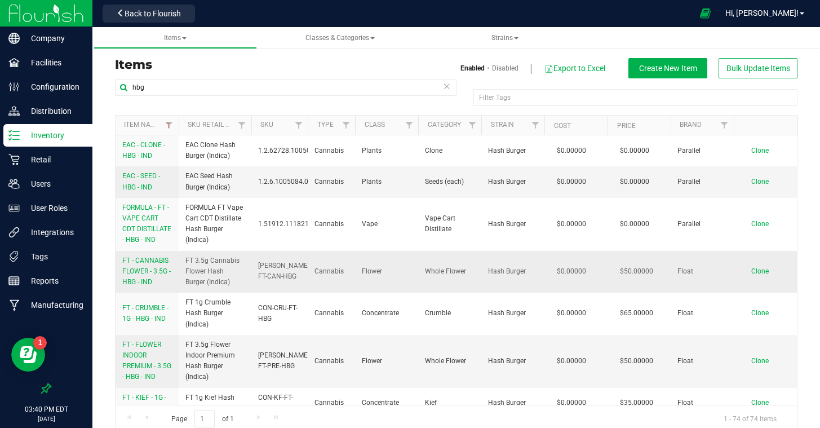
click at [152, 273] on span "FT - CANNABIS FLOWER - 3.5G - HBG - IND" at bounding box center [146, 270] width 48 height 29
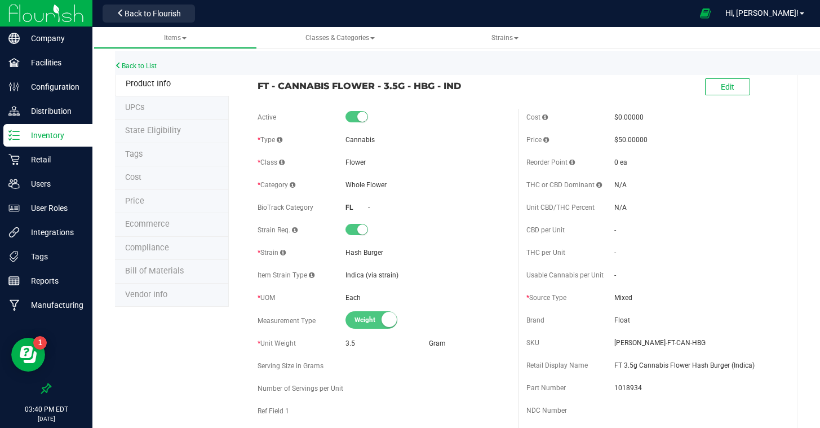
click at [157, 149] on li "Tags" at bounding box center [172, 155] width 114 height 24
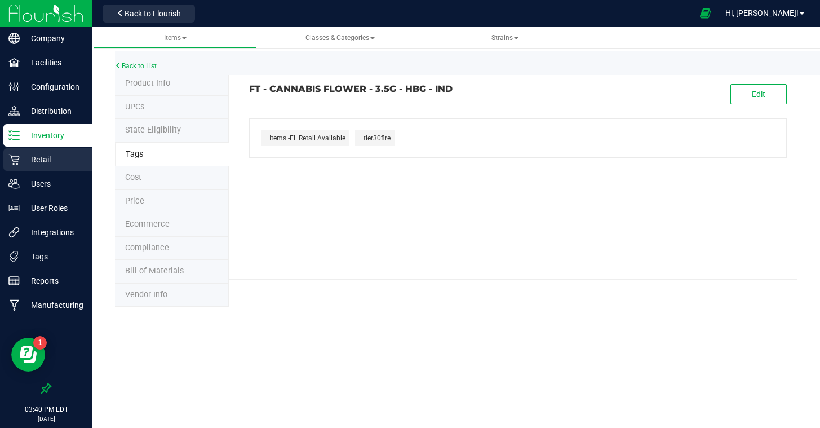
click at [43, 158] on p "Retail" at bounding box center [54, 160] width 68 height 14
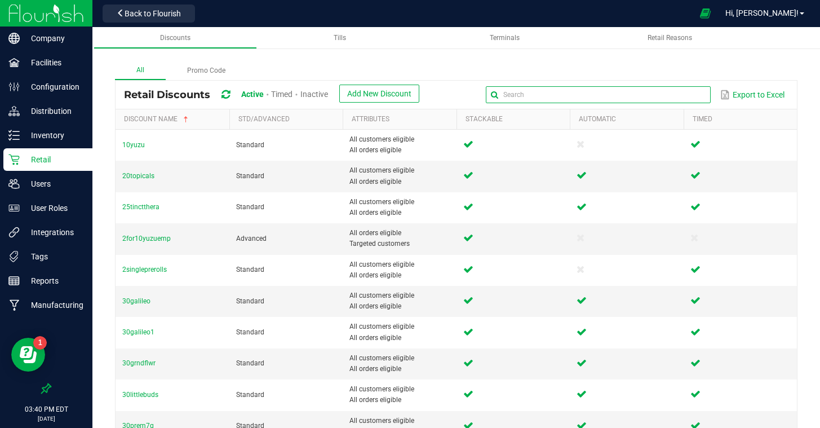
click at [681, 90] on input "text" at bounding box center [598, 94] width 225 height 17
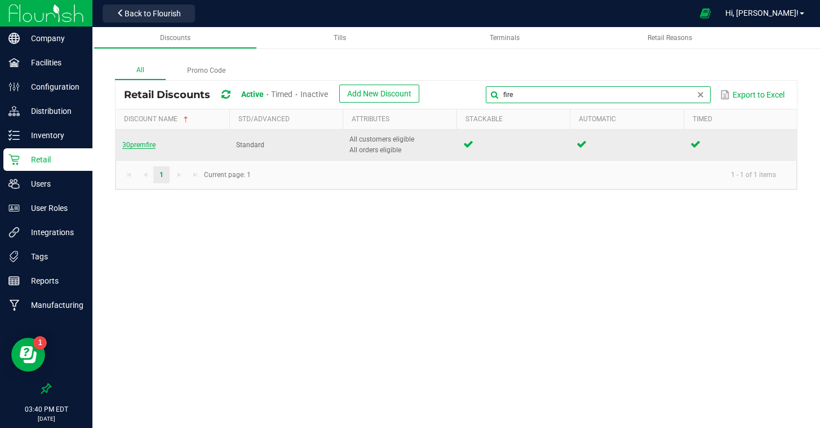
type input "fire"
click at [144, 145] on span "30premfire" at bounding box center [138, 145] width 33 height 8
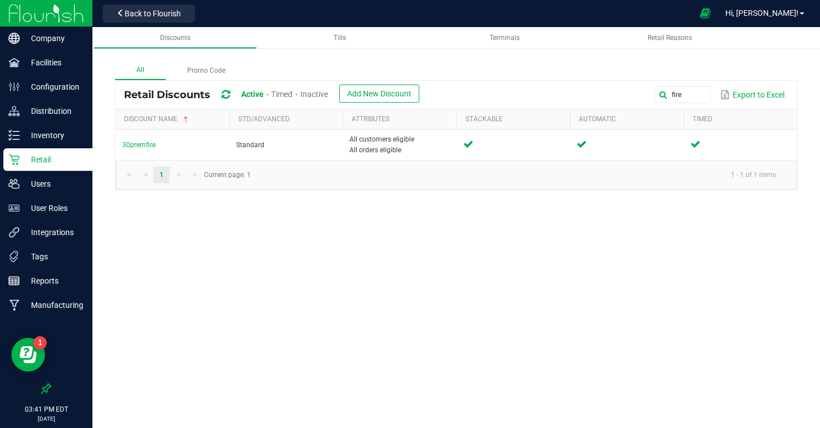
click at [317, 96] on span "Inactive" at bounding box center [314, 94] width 28 height 9
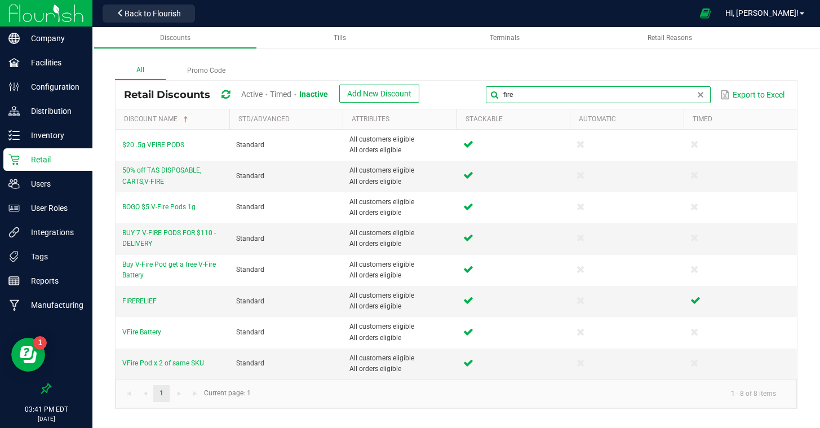
drag, startPoint x: 687, startPoint y: 98, endPoint x: 536, endPoint y: 85, distance: 152.2
click at [536, 85] on div "fire Export to Excel" at bounding box center [608, 94] width 361 height 19
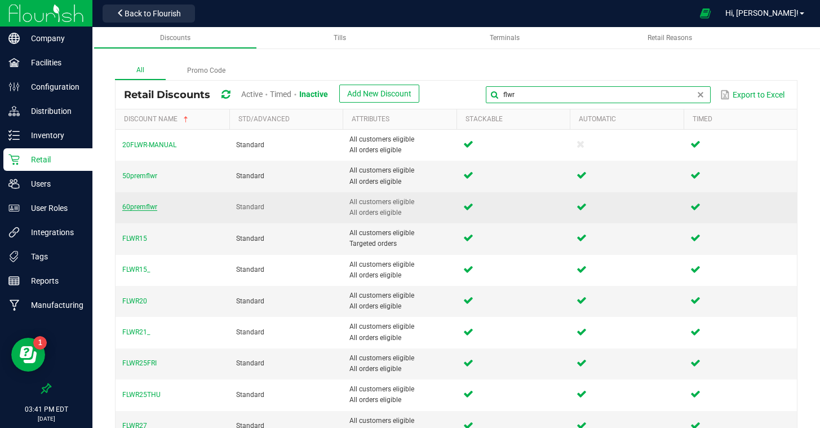
type input "flwr"
click at [136, 207] on span "60premflwr" at bounding box center [139, 207] width 35 height 8
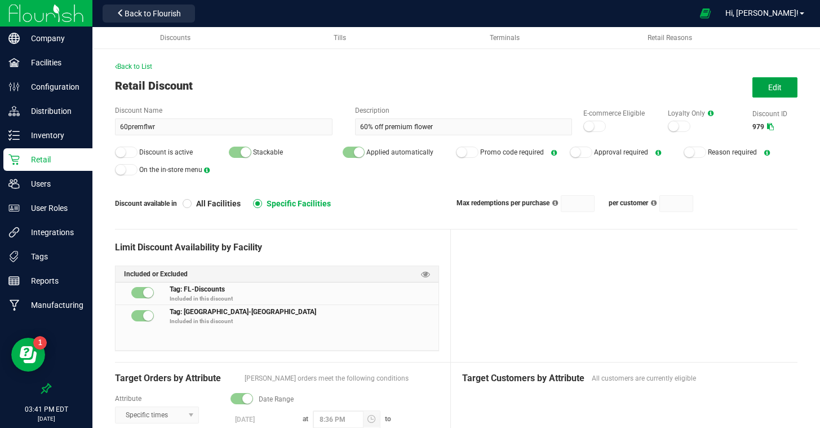
drag, startPoint x: 776, startPoint y: 92, endPoint x: 760, endPoint y: 101, distance: 17.4
click at [776, 92] on button "Edit" at bounding box center [775, 87] width 45 height 20
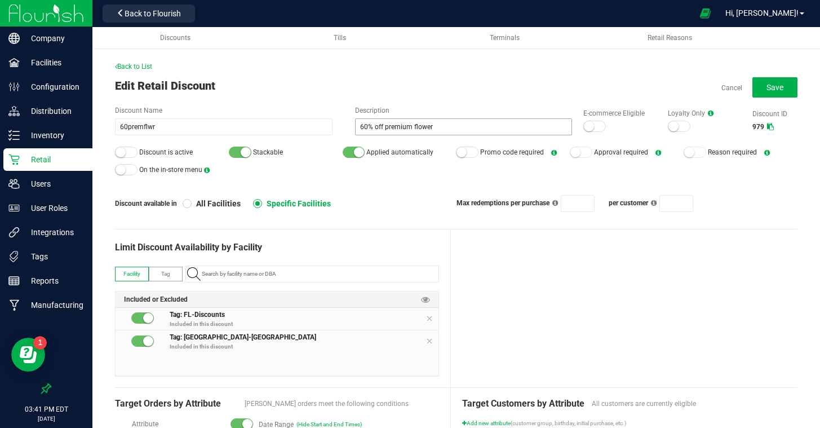
drag, startPoint x: 595, startPoint y: 127, endPoint x: 567, endPoint y: 132, distance: 29.3
click at [595, 127] on div at bounding box center [594, 126] width 23 height 11
click at [123, 151] on small at bounding box center [121, 152] width 10 height 10
drag, startPoint x: 437, startPoint y: 128, endPoint x: 328, endPoint y: 113, distance: 110.9
click at [328, 114] on div "Discount Name 60premflwr Description 60% off premium flower E-commerce Eligible…" at bounding box center [456, 120] width 683 height 30
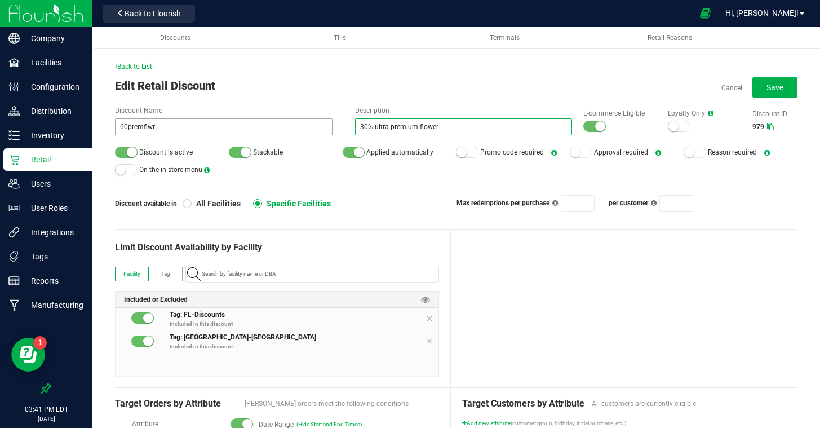
type input "30% ultra premium flower"
click at [169, 127] on input "60premflwr" at bounding box center [224, 126] width 218 height 17
drag, startPoint x: 169, startPoint y: 127, endPoint x: 77, endPoint y: 121, distance: 92.6
click at [77, 121] on div "Company Facilities Configuration Distribution Inventory Retail Users User Roles…" at bounding box center [410, 214] width 820 height 428
type input "30premfire1"
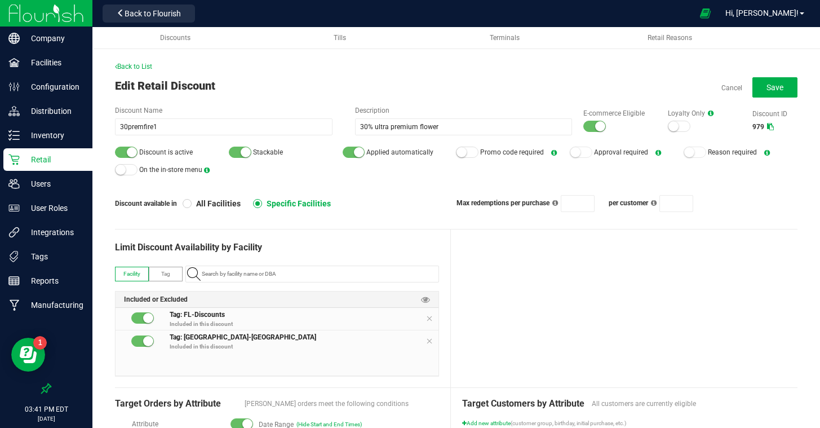
click at [295, 172] on div "Discount is active Stackable Applied automatically Promo code required Approval…" at bounding box center [456, 161] width 683 height 34
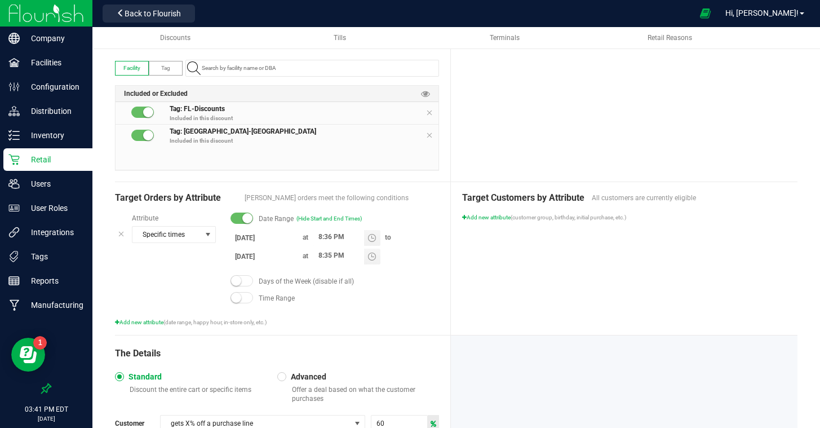
scroll to position [206, 0]
click at [245, 236] on input "4/1/2025" at bounding box center [265, 237] width 68 height 14
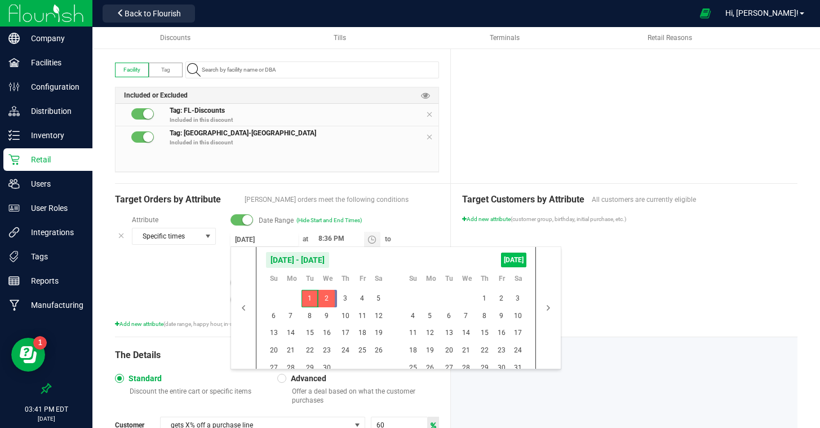
click at [510, 262] on span "TODAY" at bounding box center [513, 260] width 25 height 15
type input "8/25/2025"
click at [313, 366] on span "26" at bounding box center [310, 367] width 16 height 17
type input "[DATE]"
click at [314, 366] on span "26" at bounding box center [310, 367] width 16 height 17
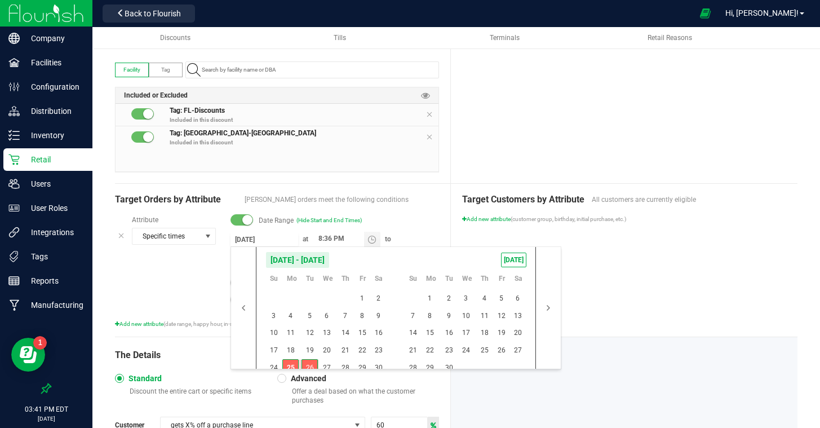
type input "[DATE]"
click at [433, 296] on span "1" at bounding box center [430, 298] width 16 height 17
type input "[DATE]"
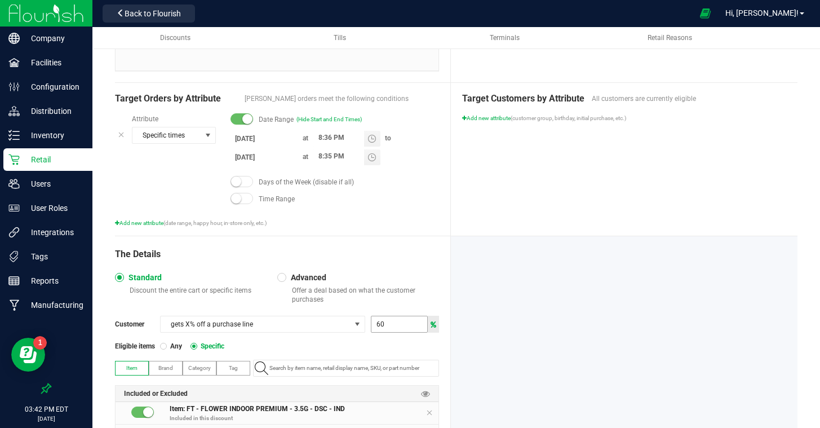
click at [400, 327] on input "60" at bounding box center [399, 324] width 56 height 16
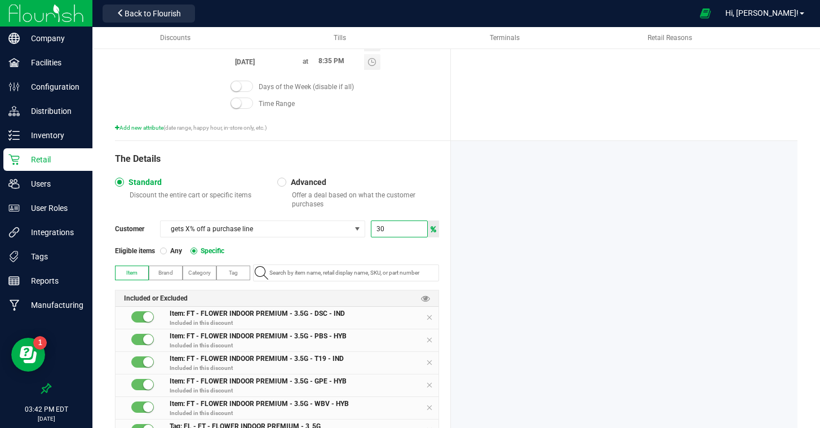
scroll to position [476, 0]
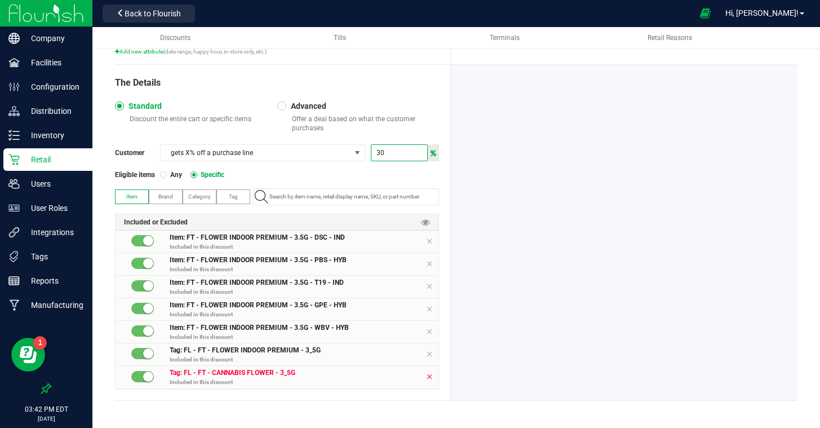
type input "30"
click at [429, 375] on icon at bounding box center [429, 376] width 7 height 9
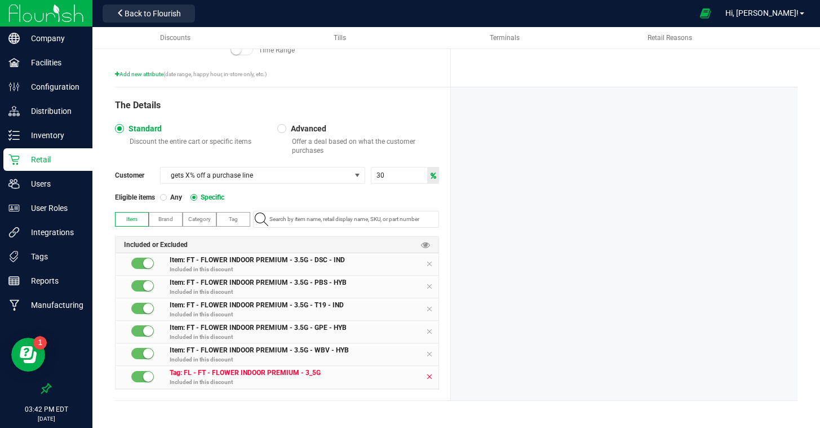
click at [429, 375] on icon at bounding box center [429, 376] width 7 height 9
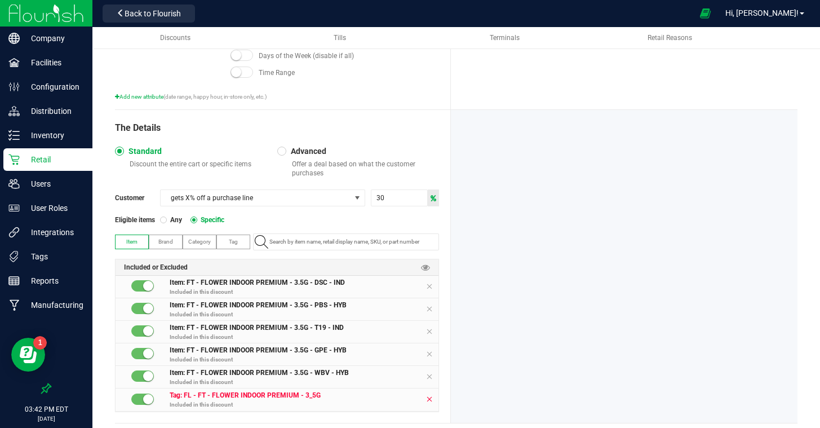
click at [429, 375] on icon at bounding box center [429, 376] width 7 height 9
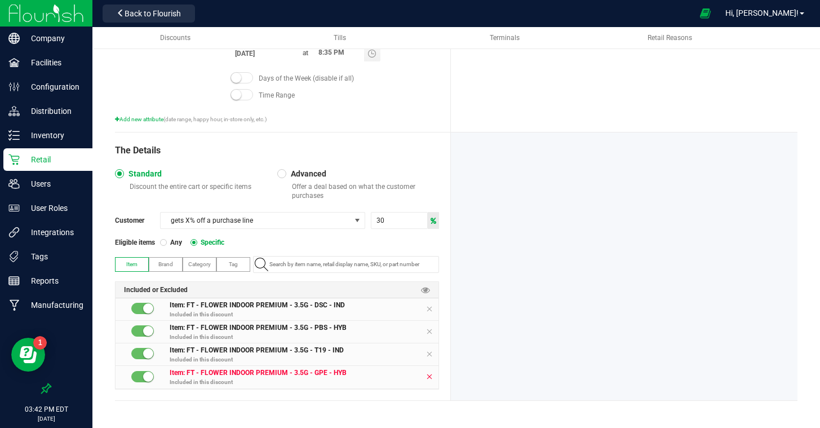
click at [429, 375] on icon at bounding box center [429, 376] width 7 height 9
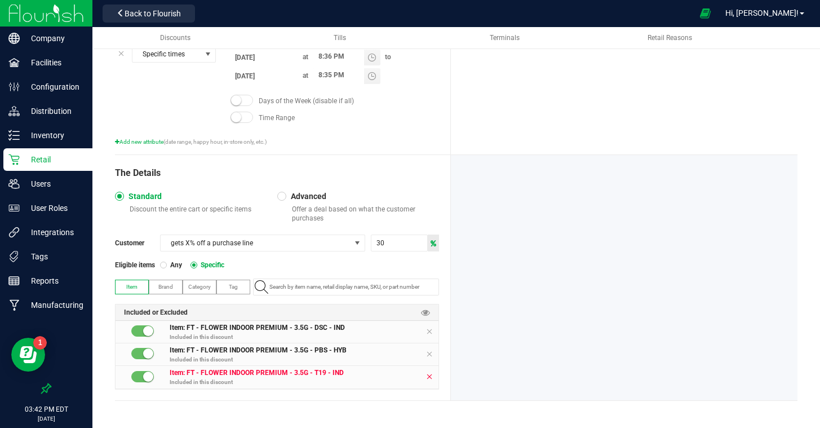
click at [429, 375] on icon at bounding box center [429, 376] width 7 height 9
click at [429, 375] on div "Item: FT - FLOWER INDOOR PREMIUM - 3.5G - DSC - IND Included in this discount I…" at bounding box center [277, 355] width 323 height 68
drag, startPoint x: 429, startPoint y: 375, endPoint x: 428, endPoint y: 365, distance: 10.2
click at [429, 375] on div "Item: FT - FLOWER INDOOR PREMIUM - 3.5G - DSC - IND Included in this discount I…" at bounding box center [277, 355] width 323 height 68
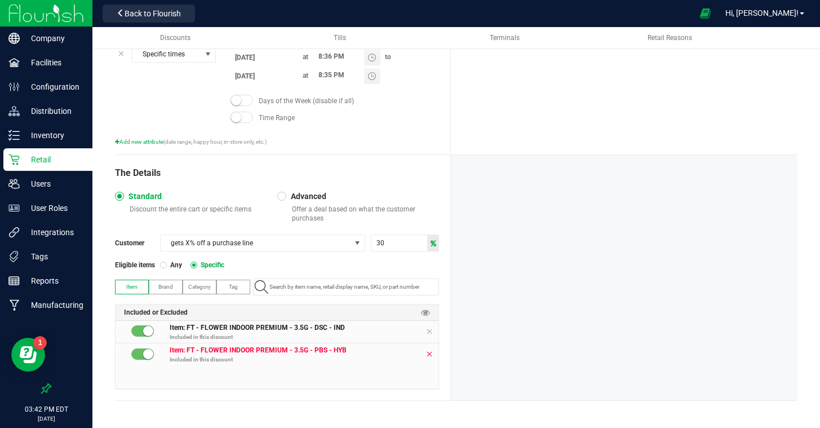
click at [429, 355] on icon at bounding box center [429, 353] width 7 height 9
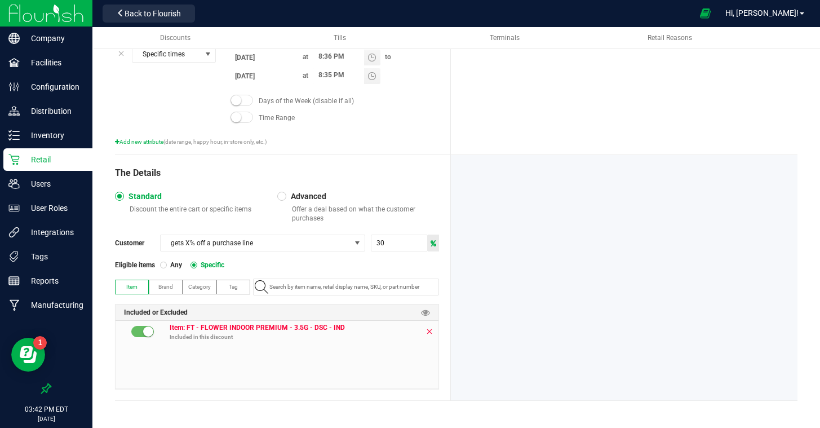
drag, startPoint x: 432, startPoint y: 326, endPoint x: 427, endPoint y: 330, distance: 6.9
click at [432, 327] on icon at bounding box center [429, 331] width 7 height 9
click at [234, 281] on label "Tag" at bounding box center [233, 287] width 33 height 14
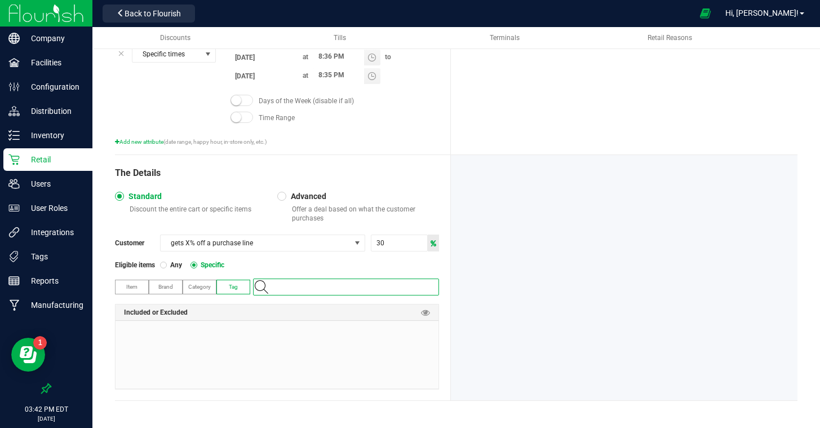
click at [299, 286] on input "NO DATA FOUND" at bounding box center [352, 287] width 174 height 16
type input "fire"
click at [276, 307] on span "tier30fire" at bounding box center [271, 304] width 22 height 11
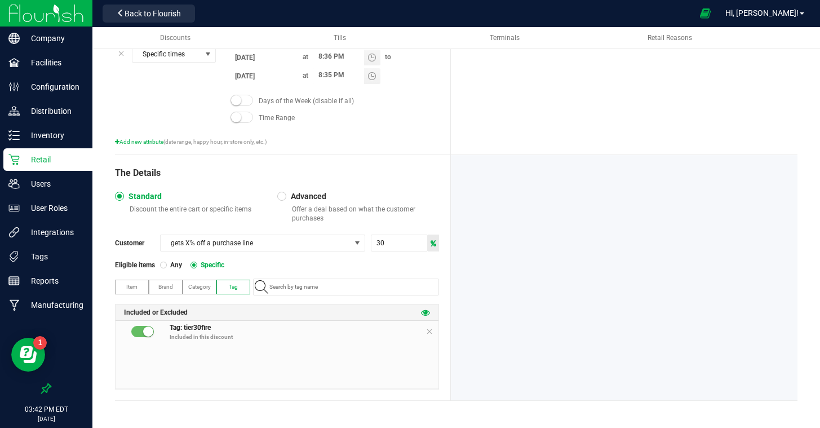
click at [427, 312] on icon at bounding box center [425, 312] width 9 height 9
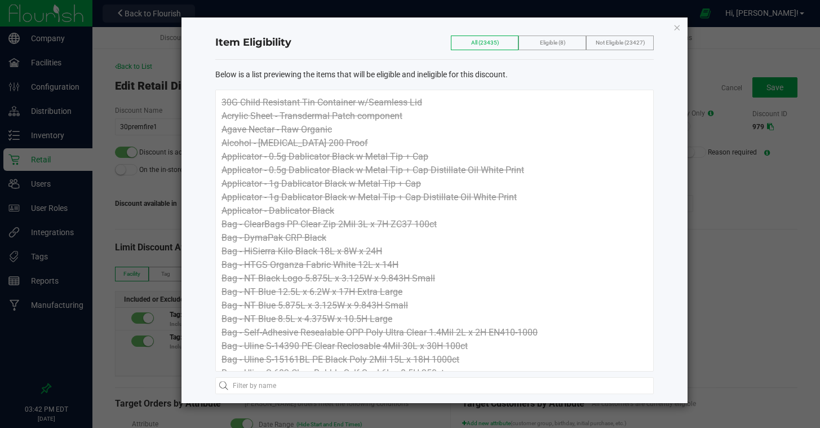
click at [559, 46] on label "Eligible (8)" at bounding box center [552, 43] width 25 height 14
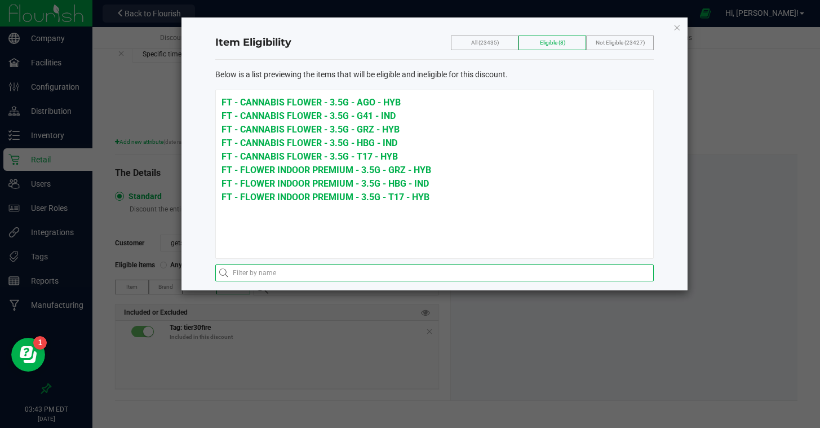
click at [332, 269] on input "text" at bounding box center [434, 272] width 439 height 17
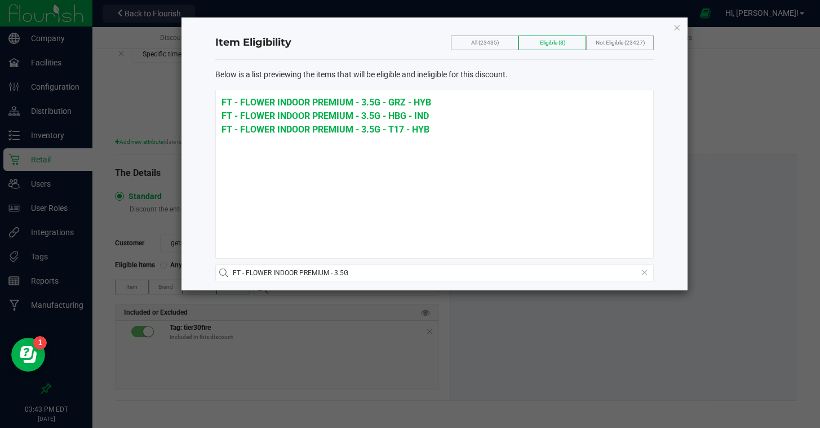
click at [471, 40] on span "All (23435)" at bounding box center [485, 42] width 28 height 6
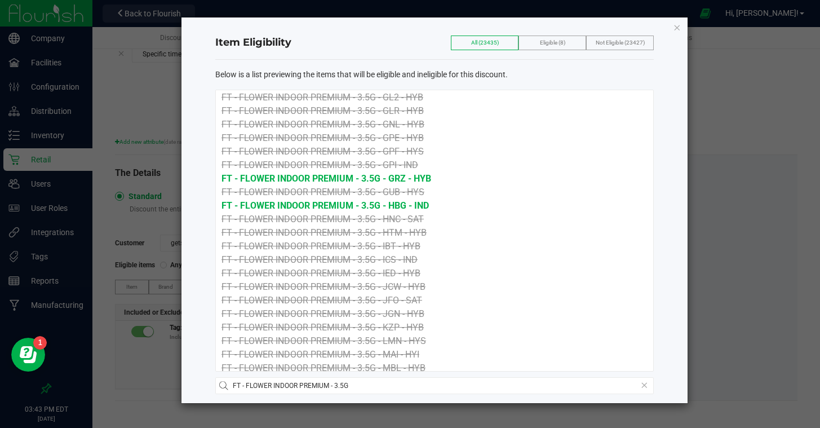
scroll to position [559, 0]
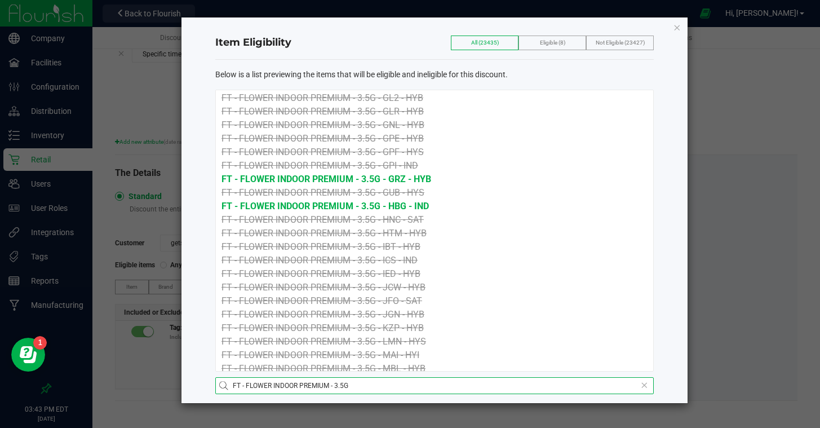
drag, startPoint x: 364, startPoint y: 387, endPoint x: 206, endPoint y: 373, distance: 158.5
click at [206, 373] on div "Item Eligibility All (23435) Eligible (8) Not Eligible (23427) Below is a list …" at bounding box center [435, 210] width 506 height 386
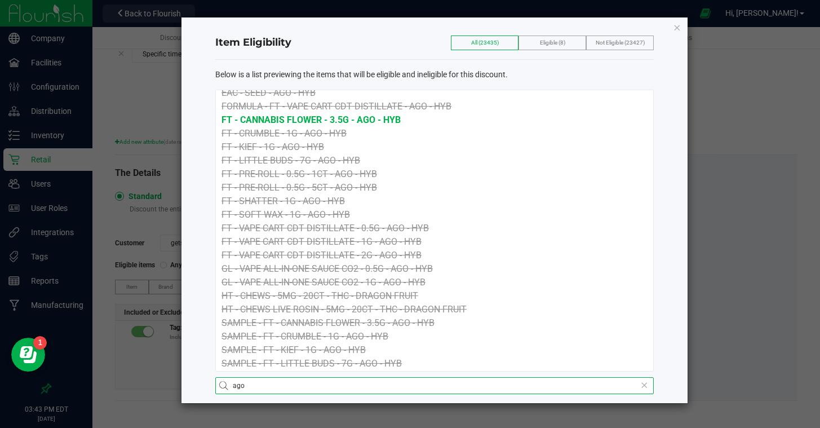
scroll to position [25, 0]
drag, startPoint x: 285, startPoint y: 390, endPoint x: 231, endPoint y: 385, distance: 54.9
click at [231, 385] on input "ago" at bounding box center [434, 385] width 439 height 17
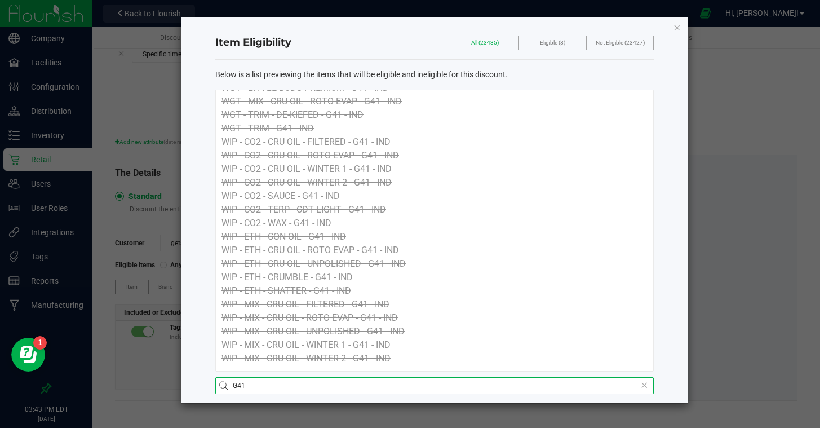
scroll to position [0, 0]
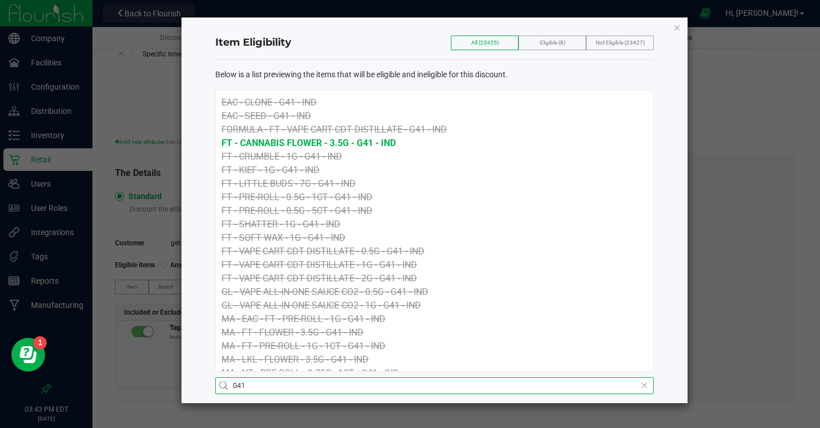
type input "G41"
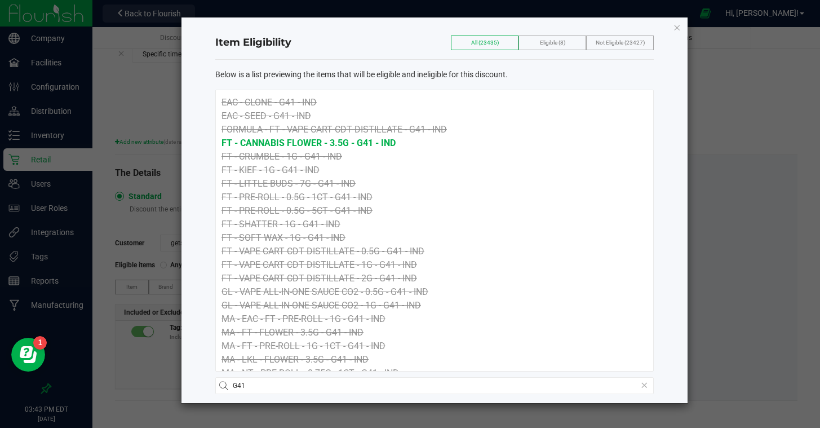
click at [678, 28] on icon "button" at bounding box center [677, 27] width 8 height 14
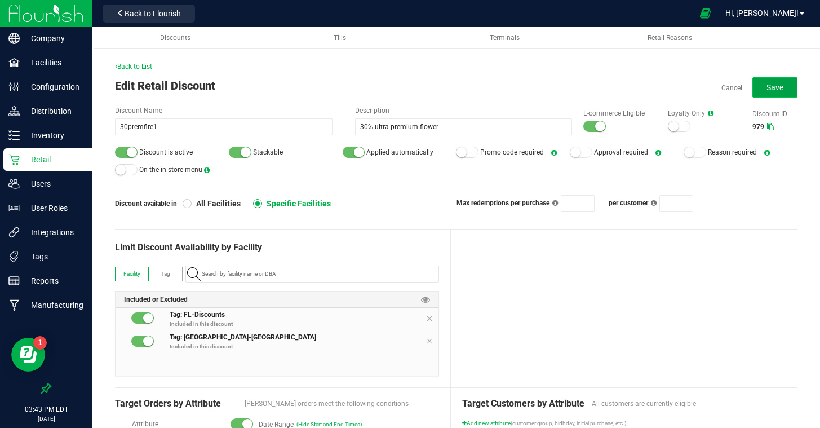
click at [785, 84] on button "Save" at bounding box center [775, 87] width 45 height 20
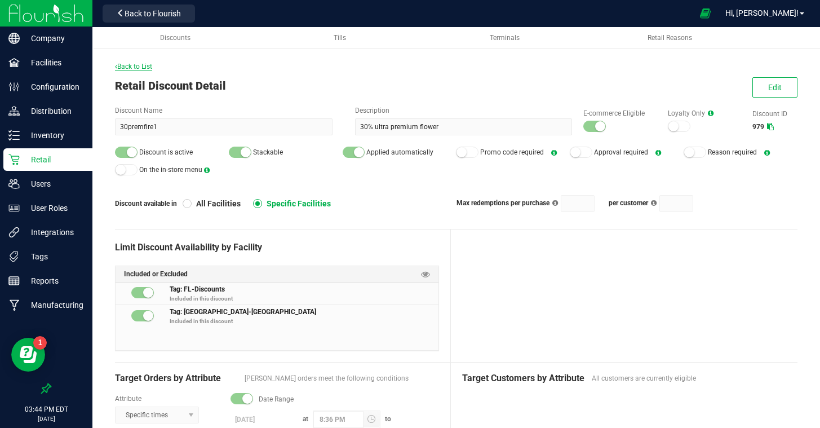
click at [138, 67] on span "Back to List" at bounding box center [133, 67] width 37 height 8
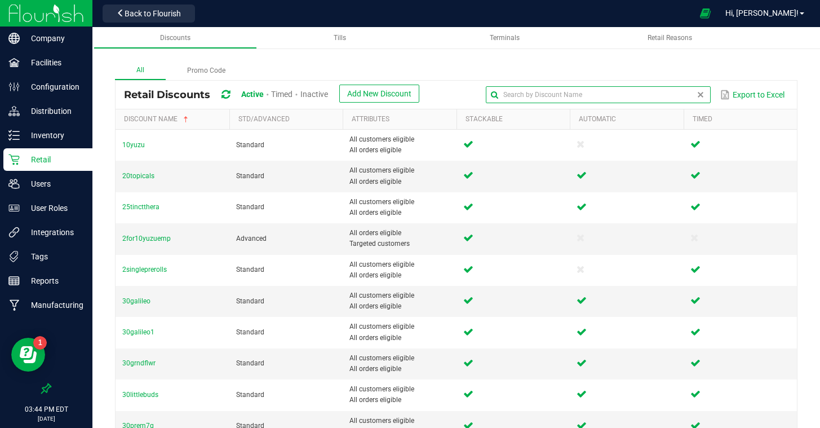
click at [676, 95] on input "text" at bounding box center [598, 94] width 225 height 17
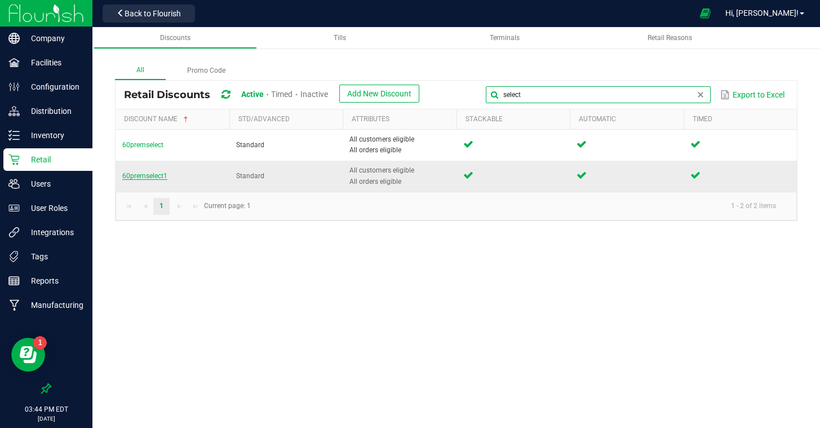
type input "select"
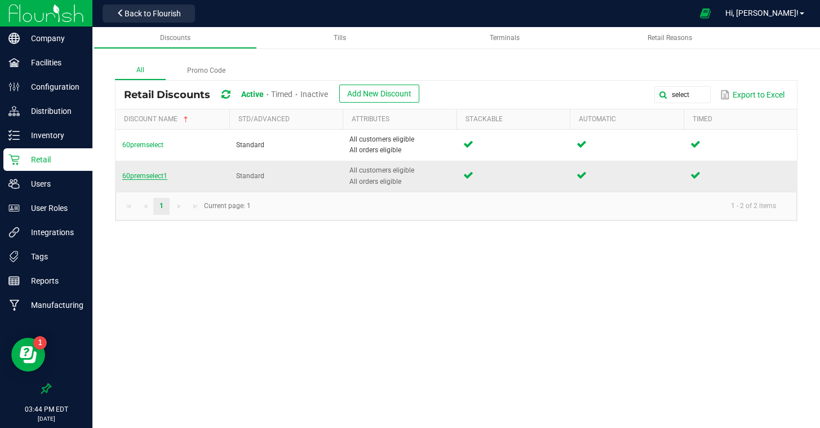
click at [154, 178] on span "60premselect1" at bounding box center [144, 176] width 45 height 8
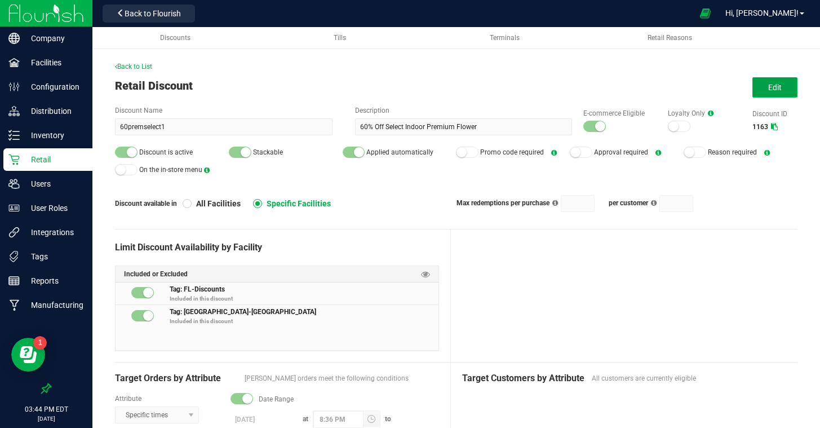
click at [777, 91] on span "Edit" at bounding box center [775, 87] width 14 height 9
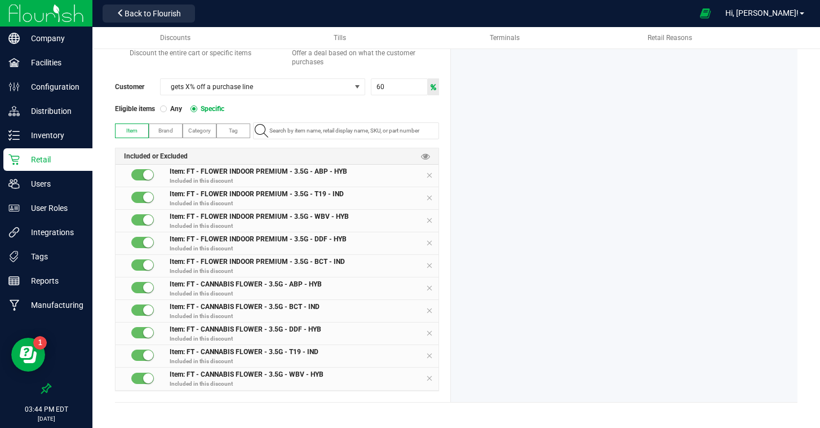
scroll to position [544, 0]
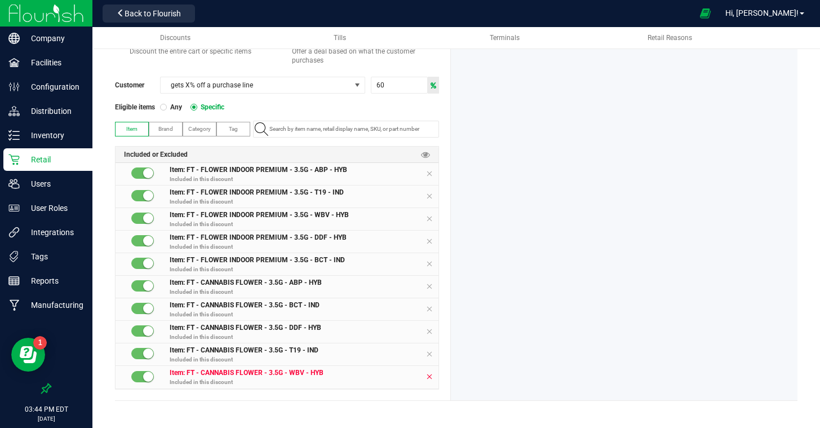
click at [428, 377] on icon at bounding box center [429, 376] width 7 height 9
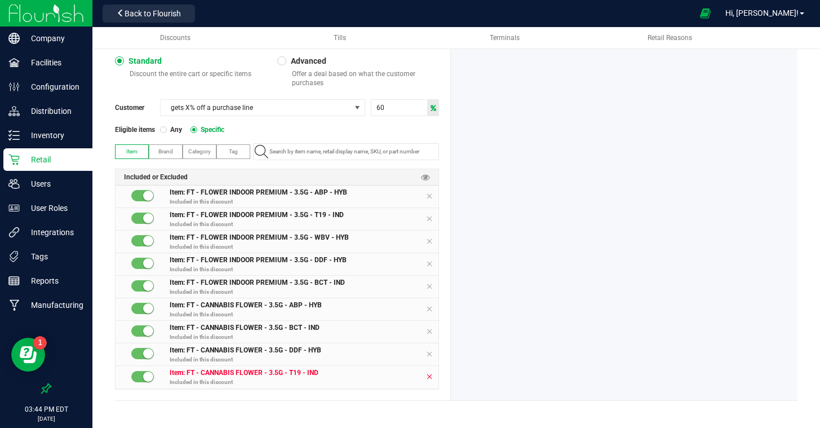
click at [428, 375] on icon at bounding box center [429, 376] width 7 height 9
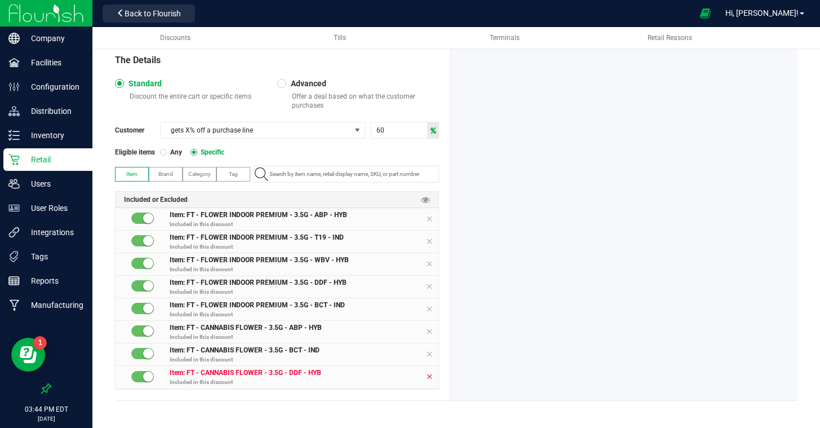
click at [428, 375] on icon at bounding box center [429, 376] width 7 height 9
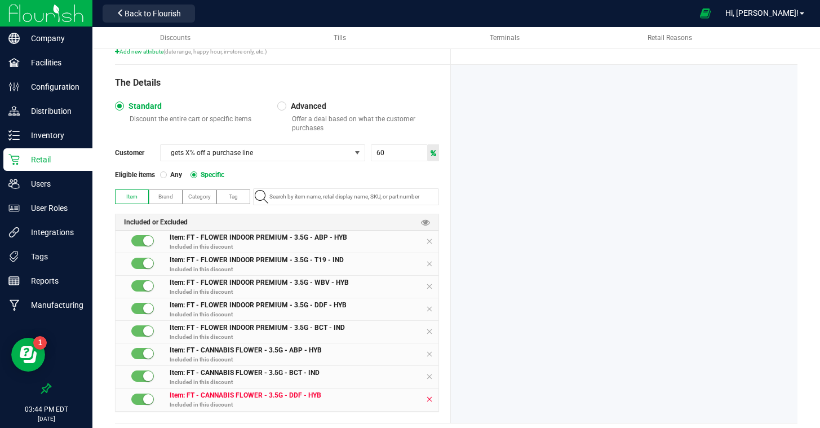
click at [428, 375] on icon at bounding box center [429, 376] width 7 height 9
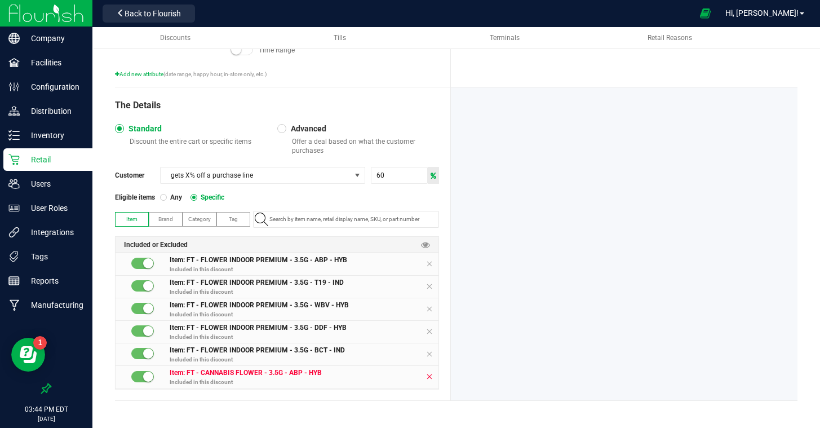
click at [428, 375] on icon at bounding box center [429, 376] width 7 height 9
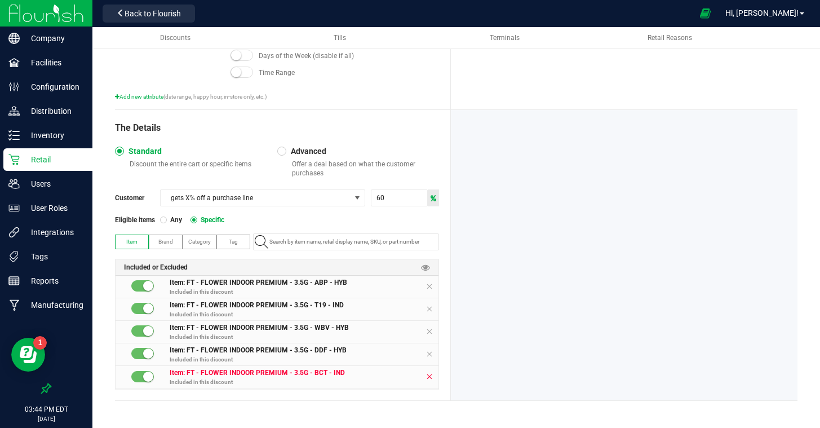
click at [428, 375] on icon at bounding box center [429, 376] width 7 height 9
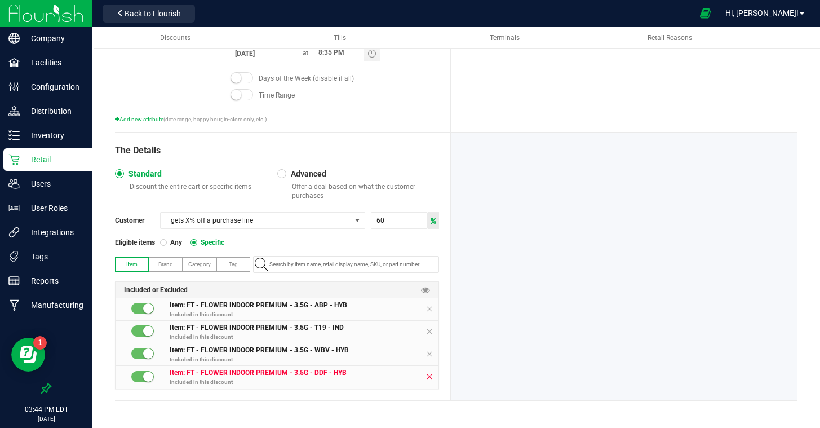
click at [428, 375] on icon at bounding box center [429, 376] width 7 height 9
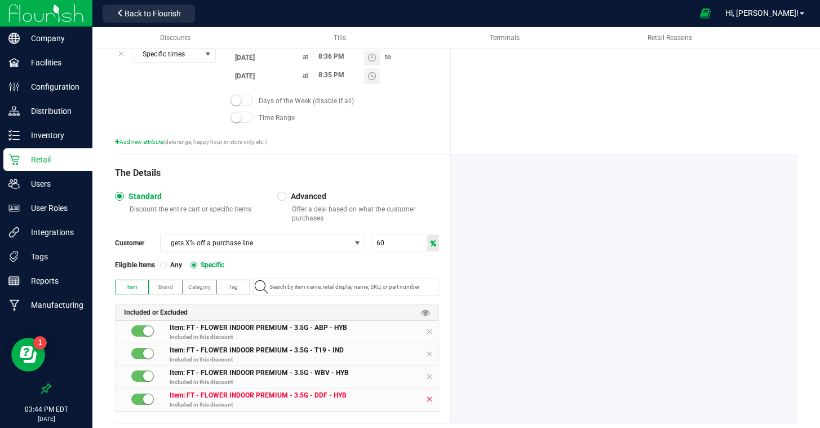
click at [428, 375] on icon at bounding box center [429, 376] width 7 height 9
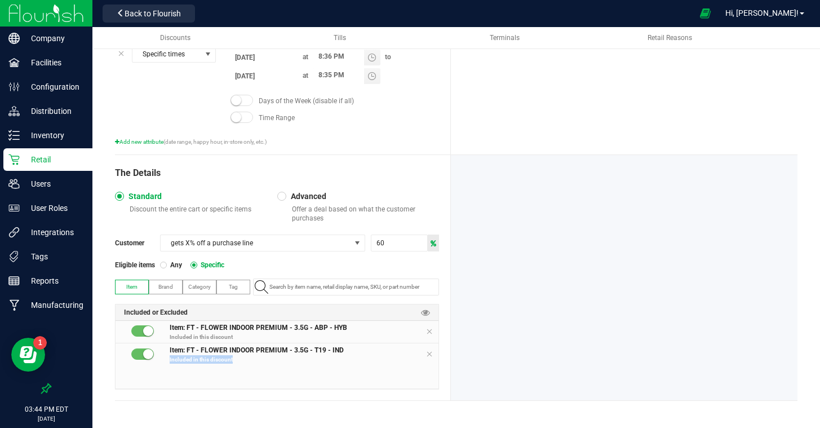
click at [428, 375] on div "Item: FT - FLOWER INDOOR PREMIUM - 3.5G - ABP - HYB Included in this discount I…" at bounding box center [277, 355] width 323 height 68
click at [431, 356] on icon at bounding box center [429, 353] width 7 height 9
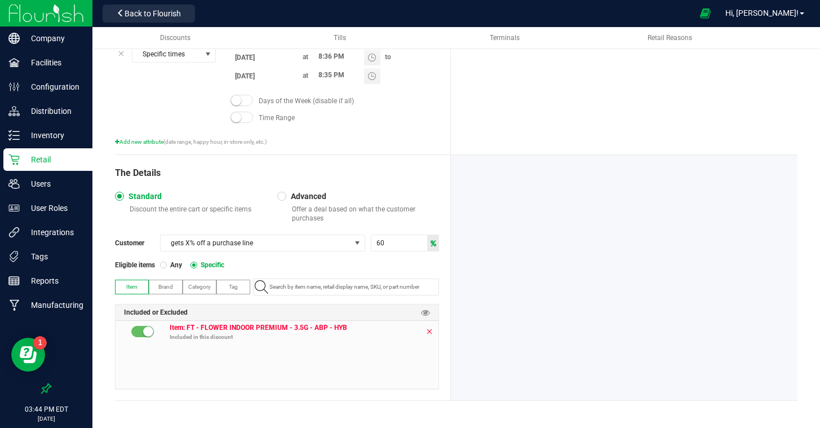
click at [428, 332] on icon at bounding box center [429, 331] width 7 height 9
drag, startPoint x: 238, startPoint y: 286, endPoint x: 245, endPoint y: 286, distance: 6.8
click at [238, 286] on label "Tag" at bounding box center [233, 287] width 33 height 14
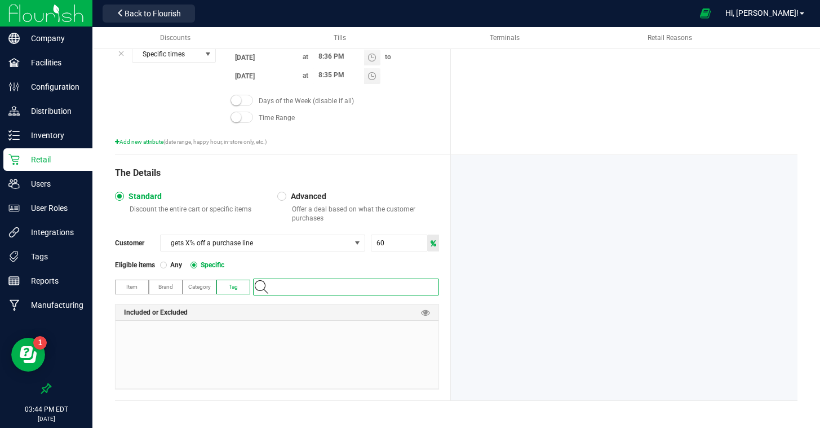
click at [320, 284] on input "NO DATA FOUND" at bounding box center [352, 287] width 174 height 16
type input "sele"
click at [288, 337] on span "tier60select" at bounding box center [274, 338] width 28 height 11
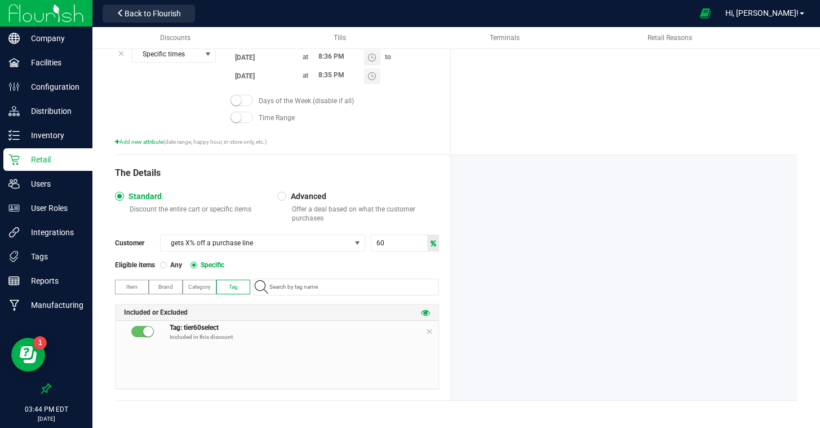
click at [427, 311] on icon at bounding box center [425, 312] width 9 height 9
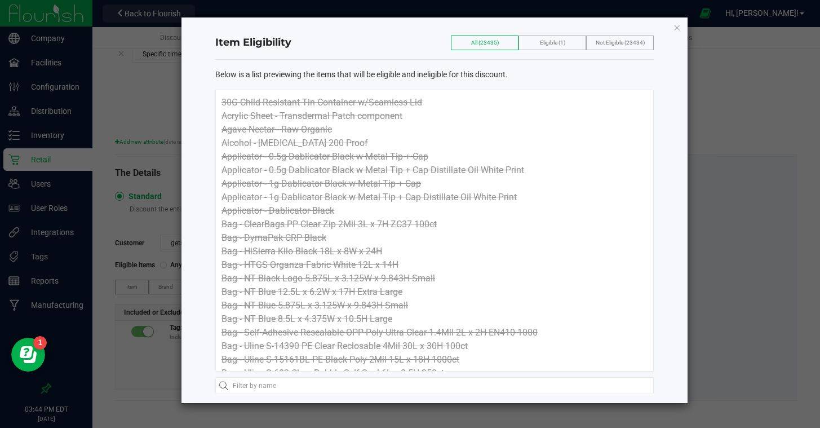
click at [541, 46] on label "Eligible (1)" at bounding box center [552, 43] width 25 height 14
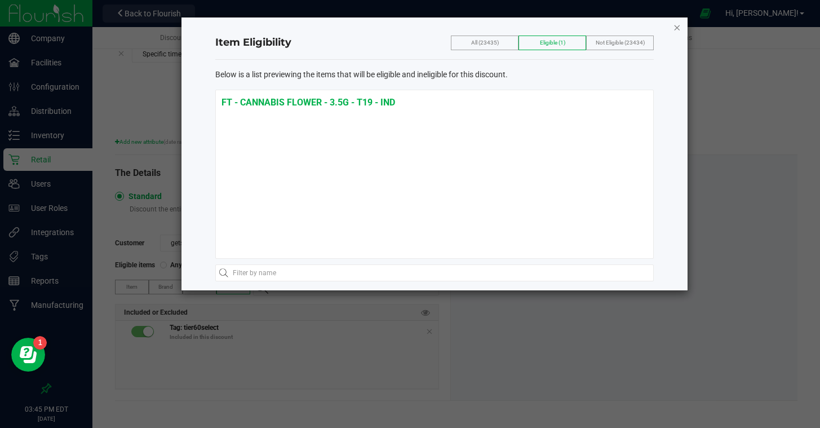
click at [678, 28] on icon "button" at bounding box center [677, 27] width 8 height 14
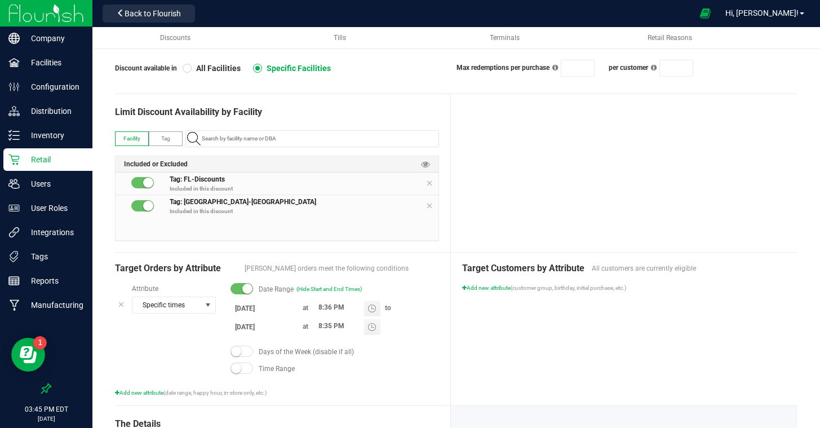
scroll to position [0, 0]
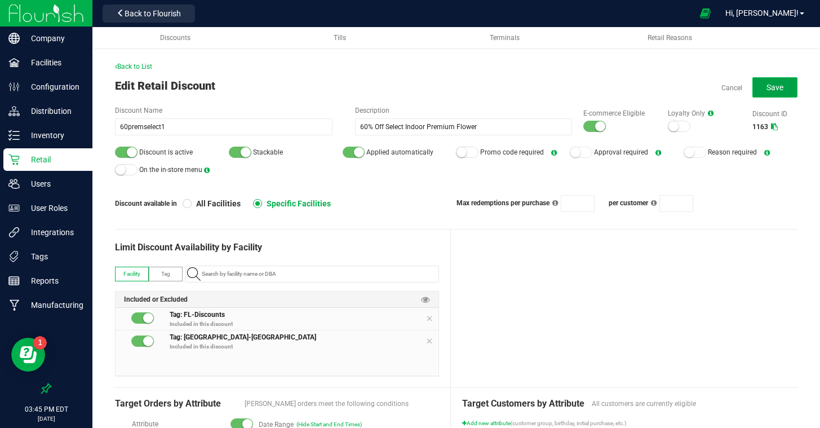
click at [760, 91] on button "Save" at bounding box center [775, 87] width 45 height 20
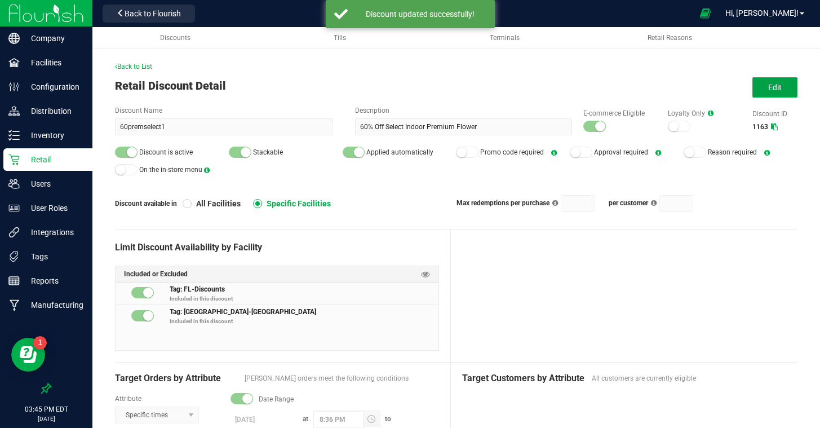
click at [779, 86] on span "Edit" at bounding box center [775, 87] width 14 height 9
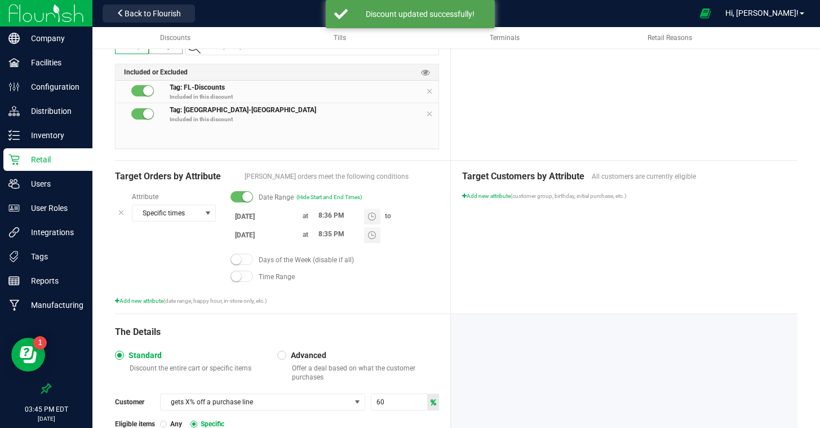
scroll to position [234, 0]
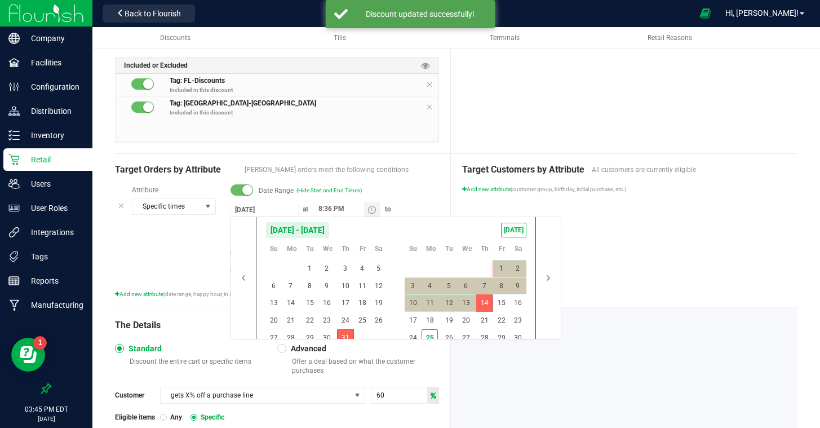
click at [255, 209] on input "7/31/2025" at bounding box center [265, 209] width 68 height 14
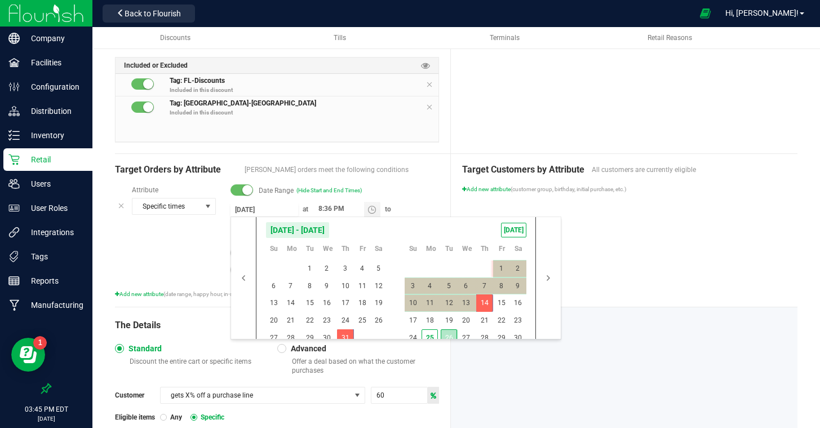
click at [445, 335] on span "26" at bounding box center [449, 337] width 16 height 17
type input "[DATE]"
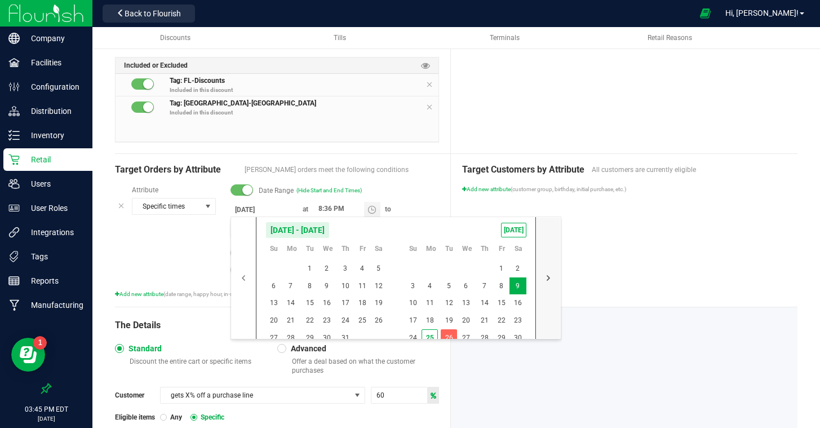
click at [544, 277] on button "button" at bounding box center [548, 278] width 25 height 122
click at [511, 224] on span "[DATE]" at bounding box center [513, 230] width 25 height 15
type input "[DATE]"
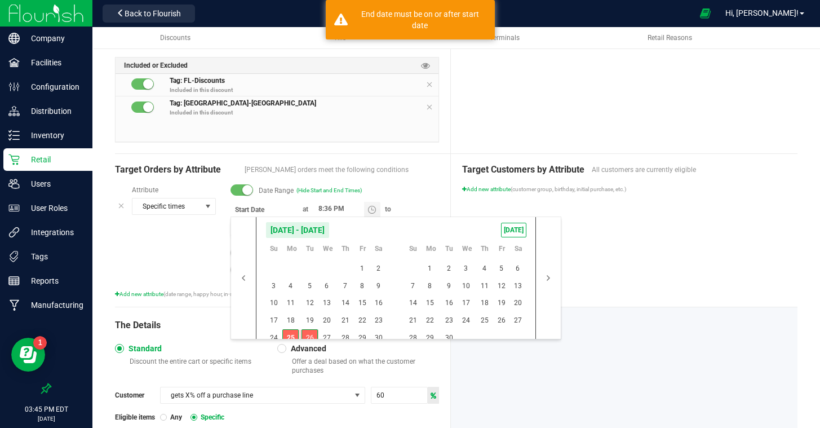
click at [312, 335] on span "26" at bounding box center [310, 337] width 16 height 17
type input "[DATE]"
click at [312, 335] on span "26" at bounding box center [310, 337] width 16 height 17
type input "[DATE]"
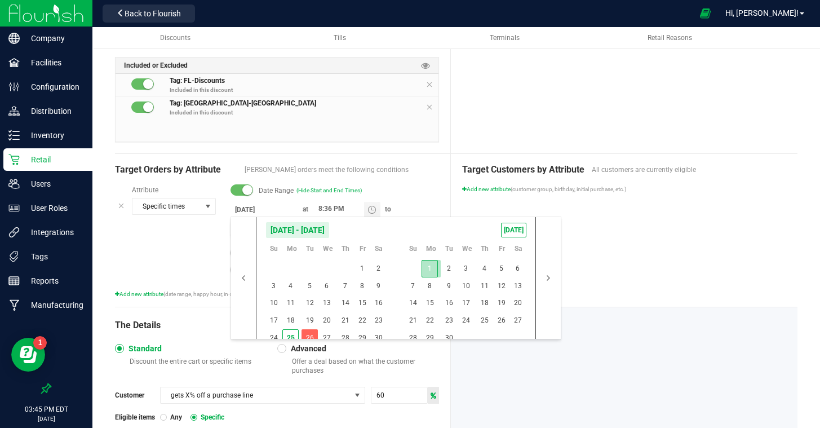
click at [422, 265] on span "1" at bounding box center [430, 268] width 16 height 17
type input "9/1/2025"
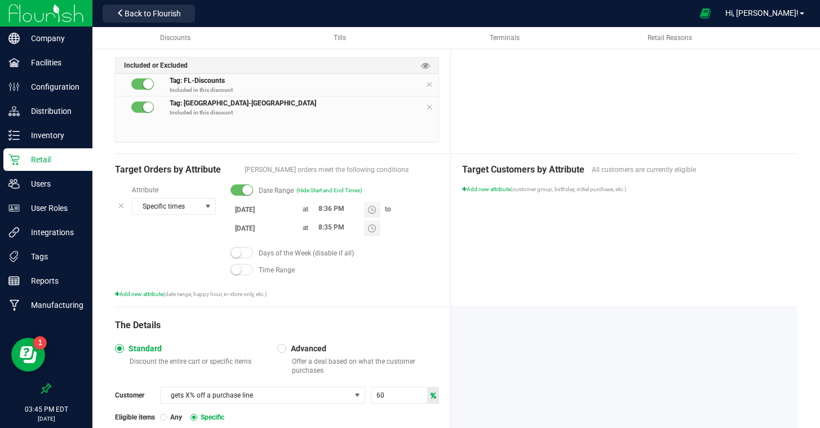
click at [681, 264] on div "Target Customers by Attribute All customers are currently eligible Add new attr…" at bounding box center [624, 230] width 347 height 153
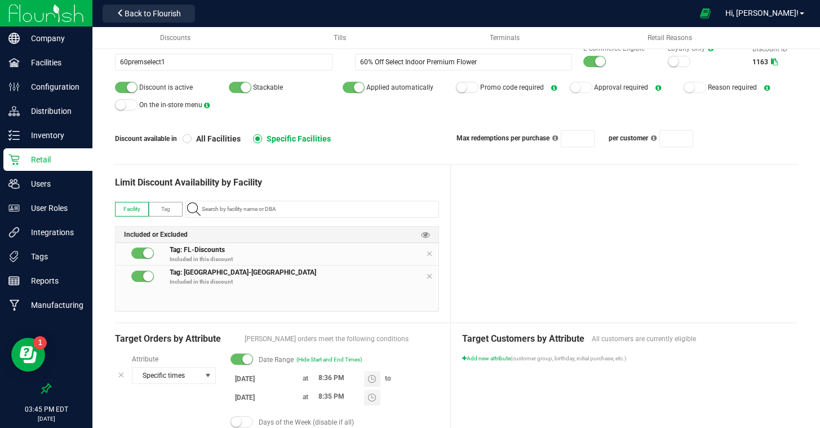
scroll to position [0, 0]
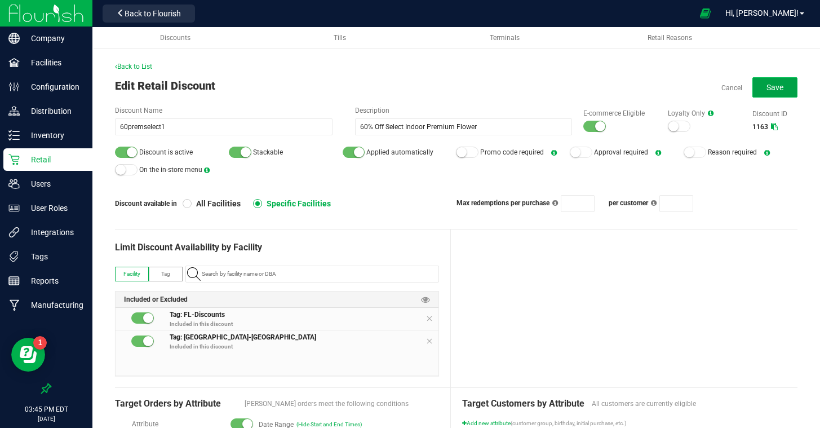
click at [761, 87] on button "Save" at bounding box center [775, 87] width 45 height 20
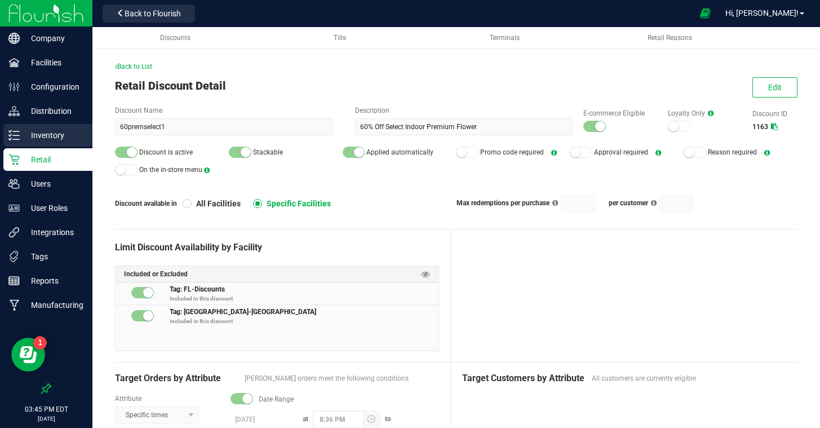
click at [51, 136] on p "Inventory" at bounding box center [54, 136] width 68 height 14
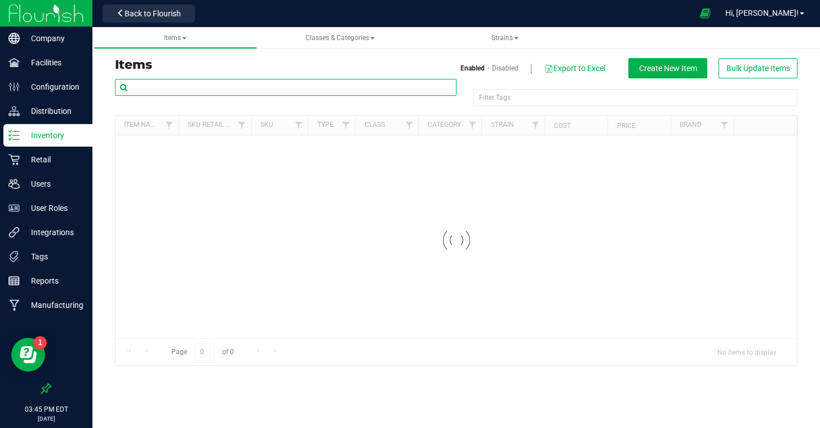
click at [232, 88] on input "text" at bounding box center [286, 87] width 342 height 17
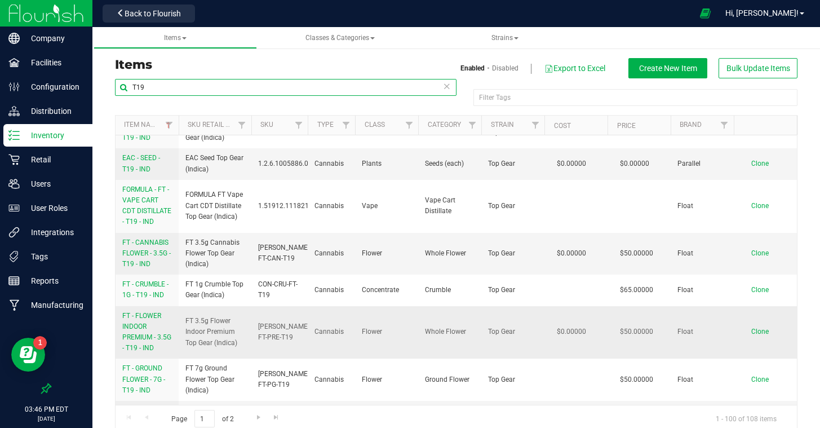
scroll to position [19, 0]
type input "T19"
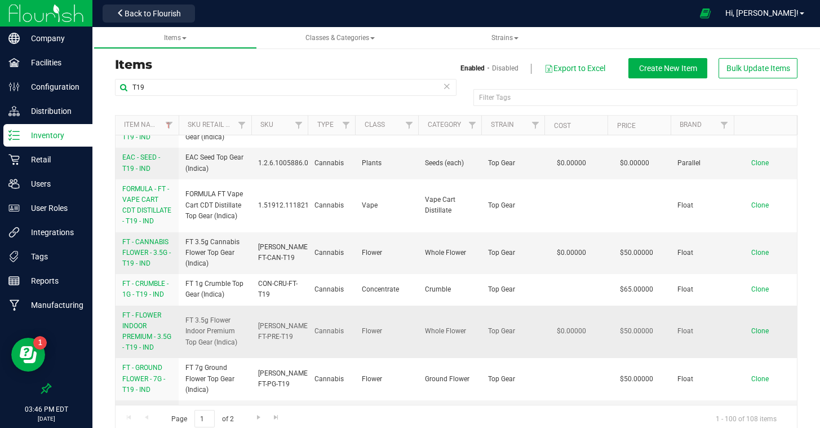
click at [137, 335] on span "FT - FLOWER INDOOR PREMIUM - 3.5G - T19 - IND" at bounding box center [146, 331] width 49 height 41
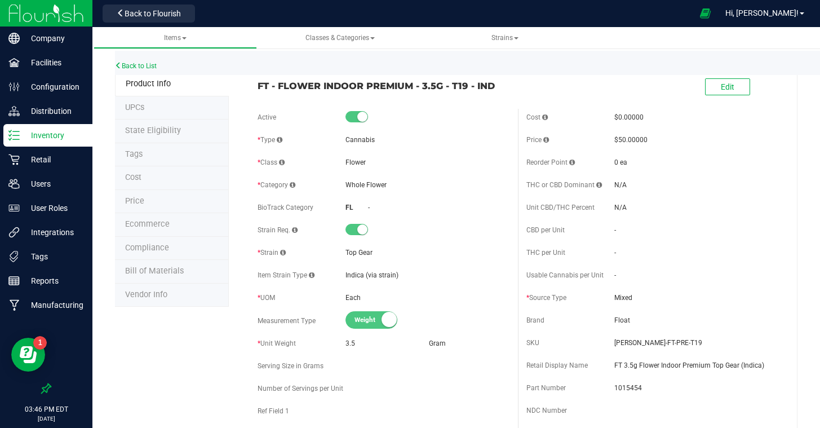
click at [143, 145] on li "Tags" at bounding box center [172, 155] width 114 height 24
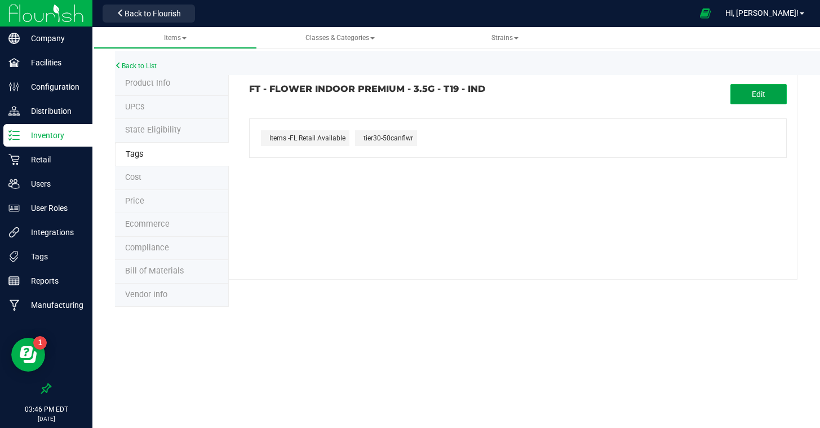
click at [751, 98] on button "Edit" at bounding box center [759, 94] width 56 height 20
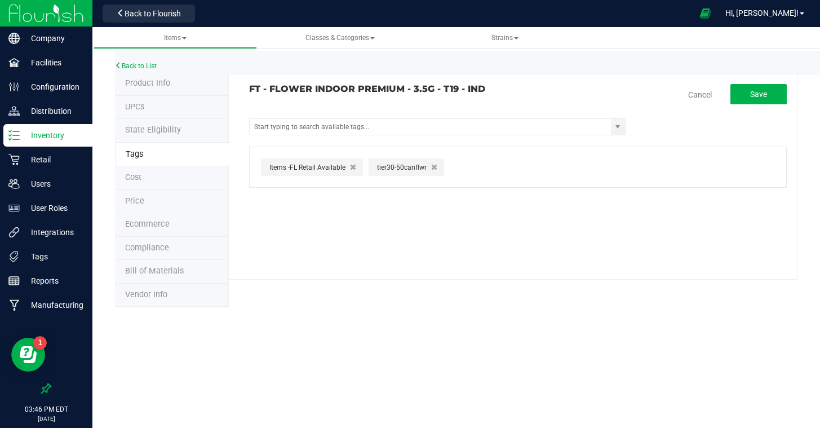
drag, startPoint x: 435, startPoint y: 164, endPoint x: 429, endPoint y: 160, distance: 7.2
click at [435, 164] on icon "button" at bounding box center [434, 167] width 6 height 8
click at [391, 131] on input "text" at bounding box center [430, 127] width 361 height 16
type input "sele"
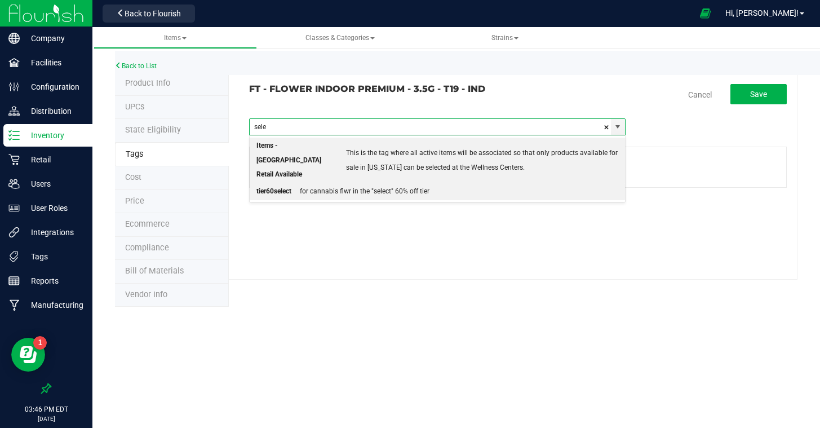
drag, startPoint x: 373, startPoint y: 174, endPoint x: 485, endPoint y: 181, distance: 112.9
click at [373, 184] on div "for cannabis flwr in the "select" 60% off tier" at bounding box center [360, 191] width 138 height 15
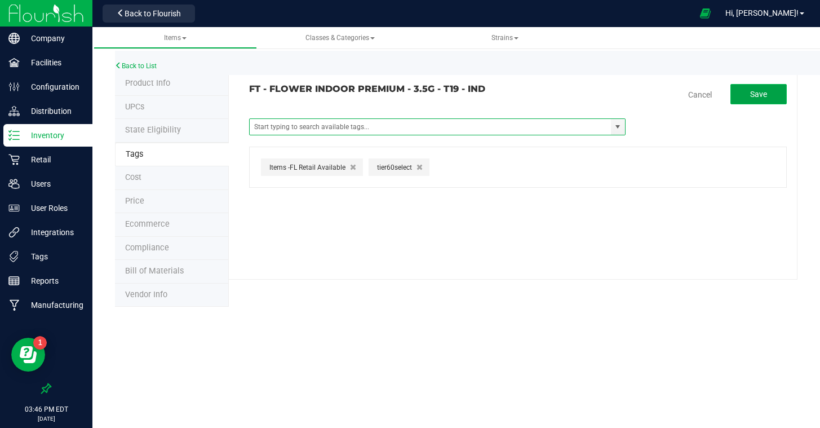
click at [744, 100] on button "Save" at bounding box center [759, 94] width 56 height 20
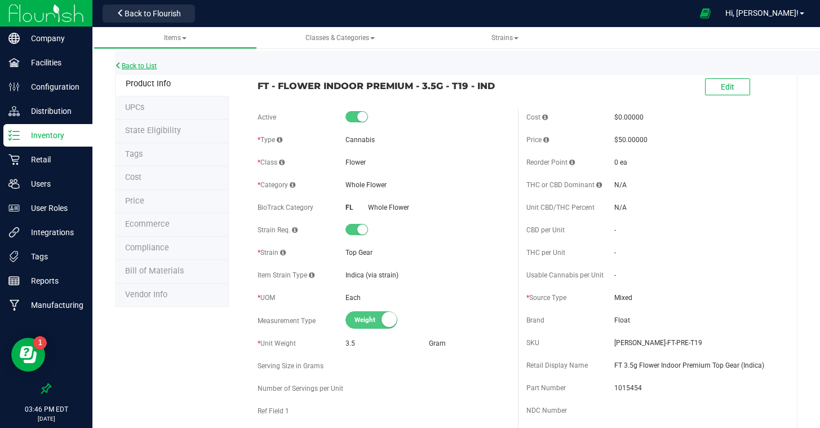
click at [126, 63] on link "Back to List" at bounding box center [136, 66] width 42 height 8
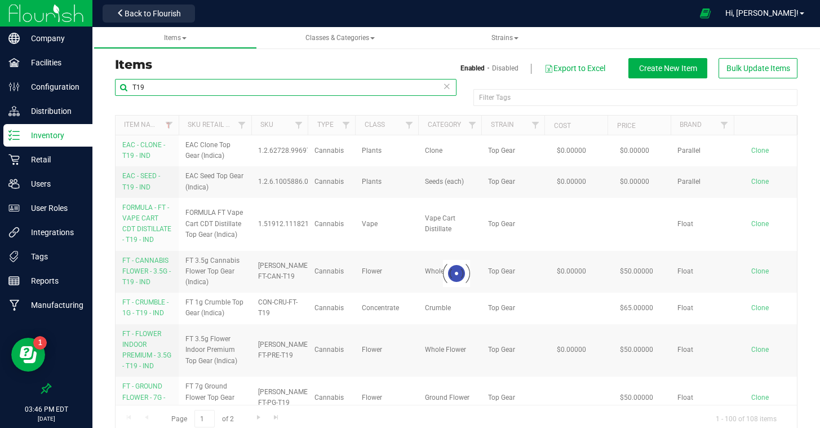
drag, startPoint x: 227, startPoint y: 85, endPoint x: 127, endPoint y: 86, distance: 99.2
click at [127, 86] on input "T19" at bounding box center [286, 87] width 342 height 17
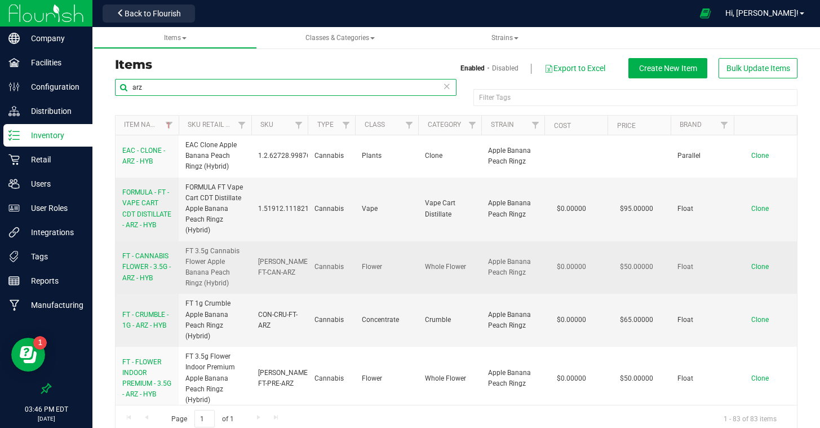
scroll to position [8, 0]
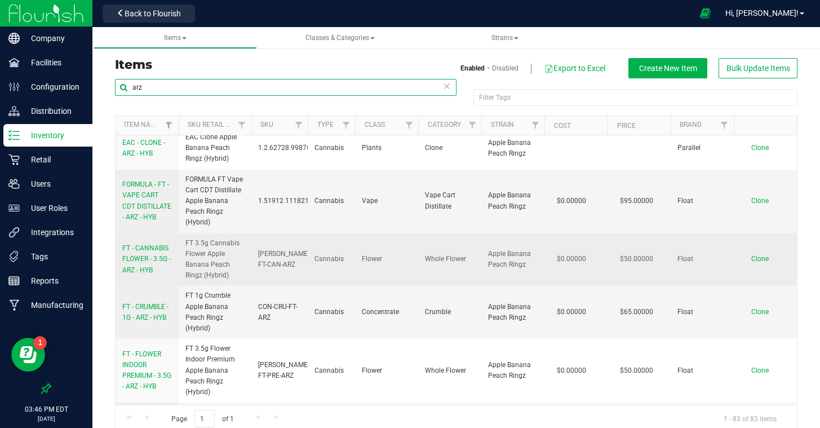
type input "arz"
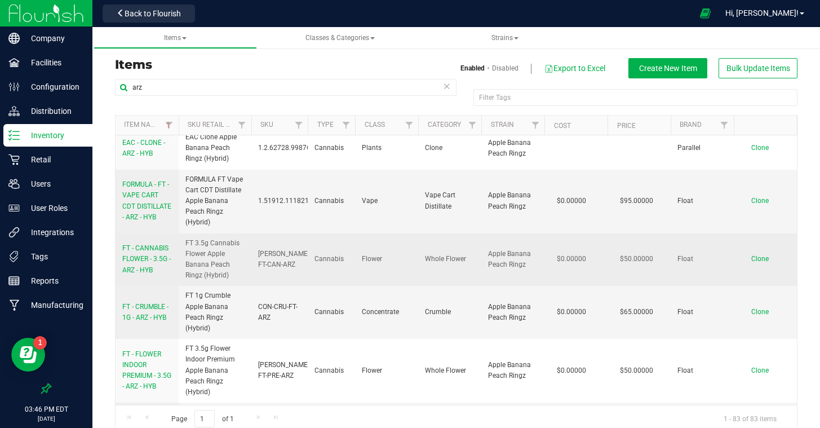
click at [145, 260] on span "FT - CANNABIS FLOWER - 3.5G - ARZ - HYB" at bounding box center [146, 258] width 48 height 29
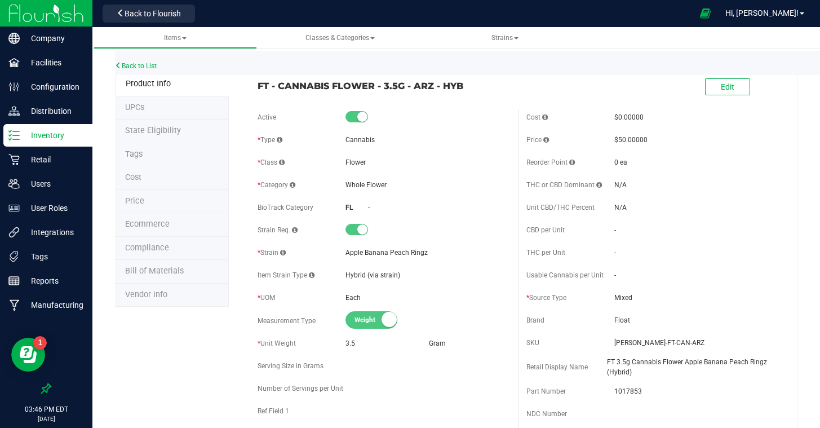
click at [150, 164] on li "Tags" at bounding box center [172, 155] width 114 height 24
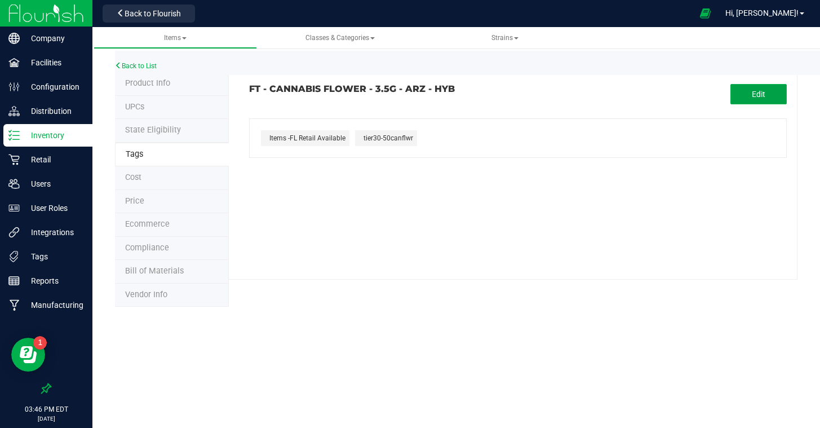
drag, startPoint x: 773, startPoint y: 96, endPoint x: 713, endPoint y: 121, distance: 64.9
click at [772, 98] on button "Edit" at bounding box center [759, 94] width 56 height 20
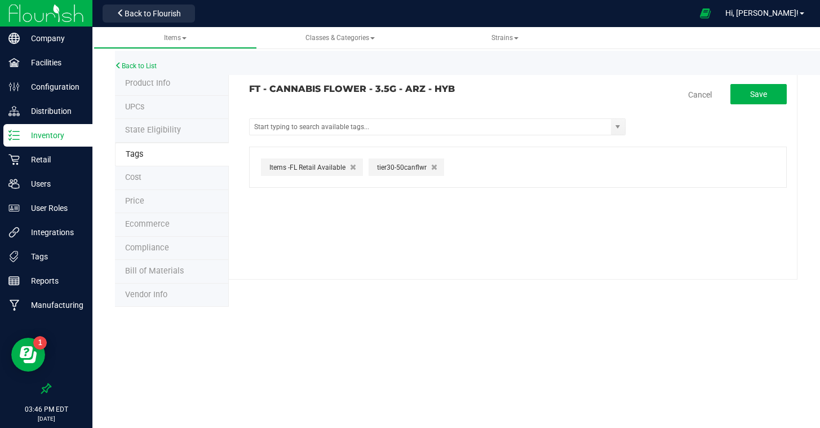
drag, startPoint x: 430, startPoint y: 166, endPoint x: 414, endPoint y: 162, distance: 16.8
click at [431, 166] on icon "button" at bounding box center [434, 167] width 6 height 8
click at [349, 129] on input "text" at bounding box center [430, 127] width 361 height 16
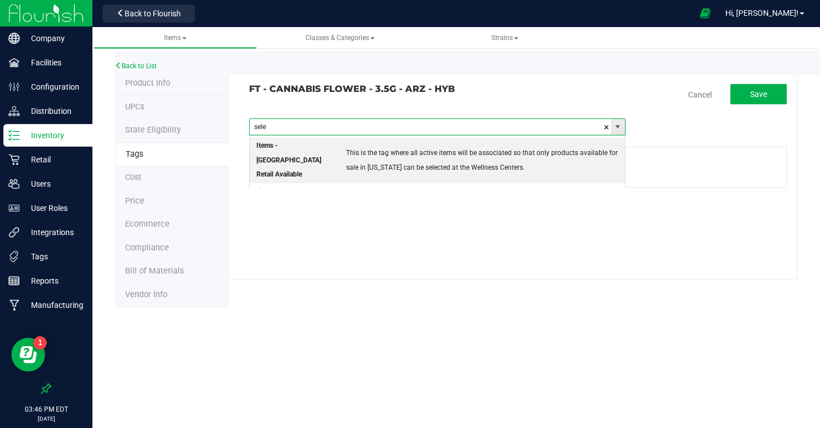
type input "selec"
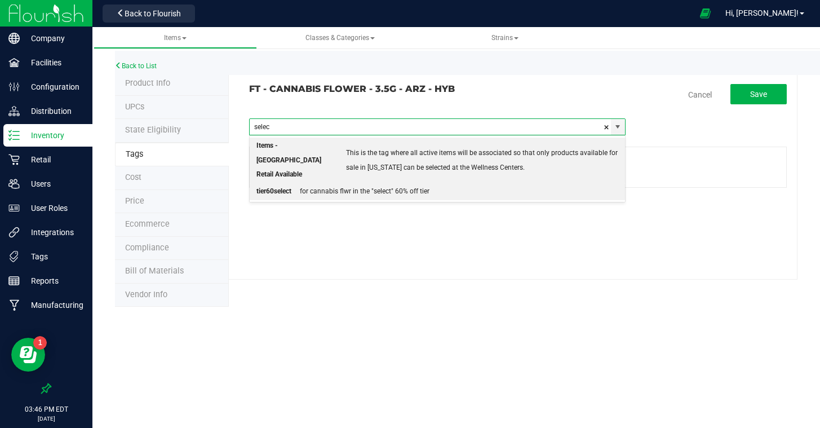
click at [351, 184] on div "for cannabis flwr in the "select" 60% off tier" at bounding box center [360, 191] width 138 height 15
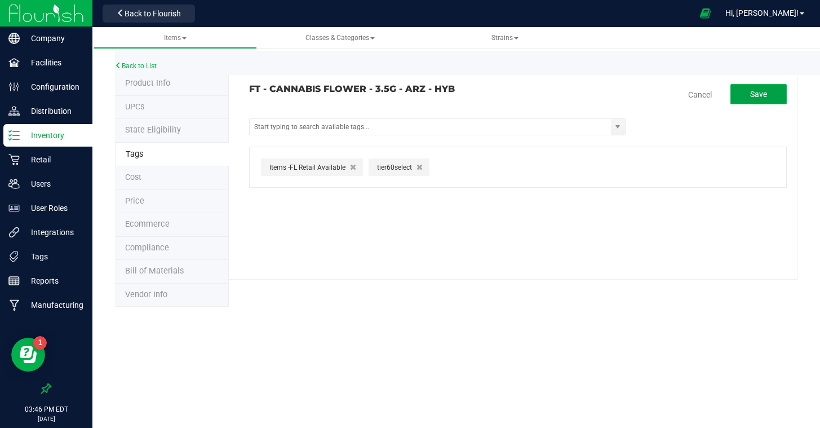
click at [740, 92] on button "Save" at bounding box center [759, 94] width 56 height 20
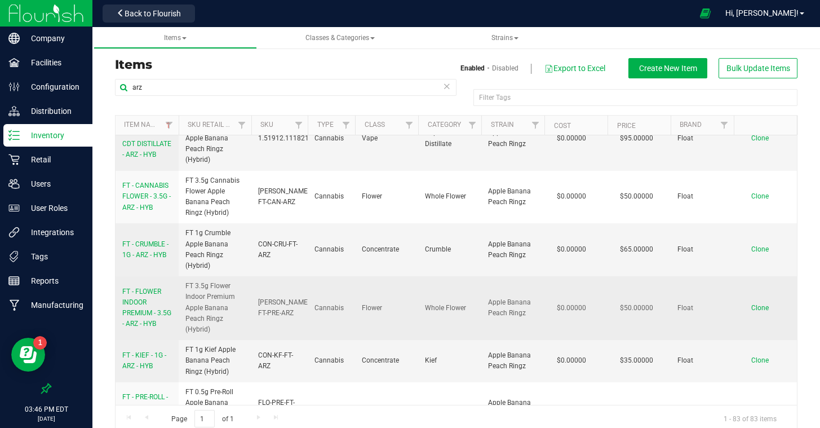
scroll to position [75, 0]
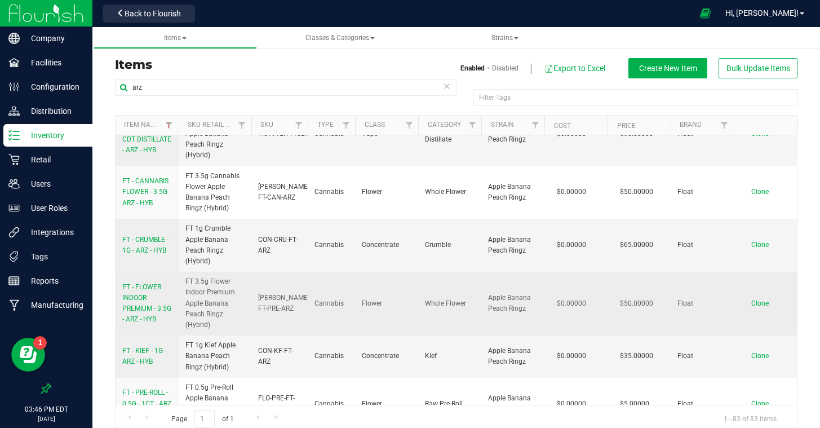
click at [132, 306] on span "FT - FLOWER INDOOR PREMIUM - 3.5G - ARZ - HYB" at bounding box center [146, 303] width 49 height 41
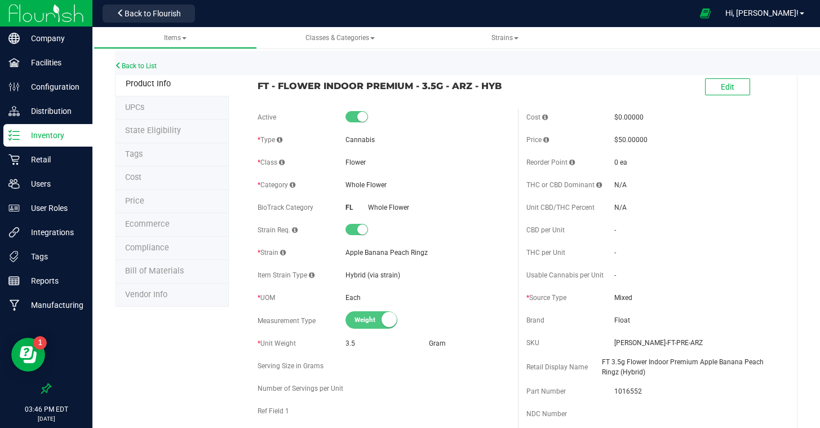
click at [191, 146] on li "Tags" at bounding box center [172, 155] width 114 height 24
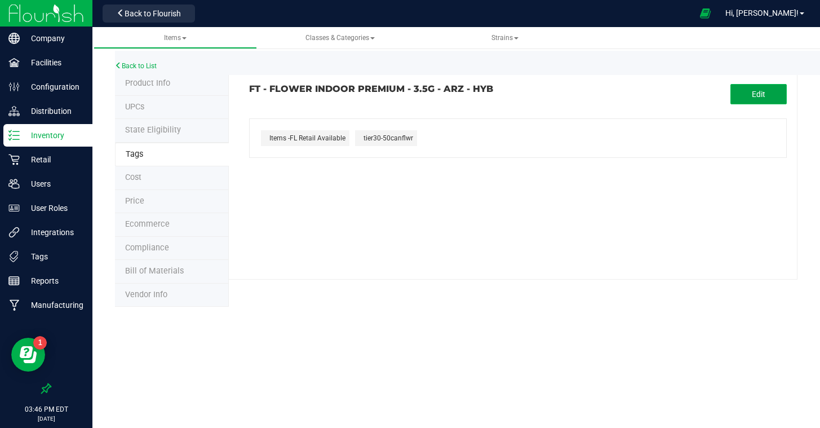
click at [763, 91] on span "Edit" at bounding box center [759, 94] width 14 height 9
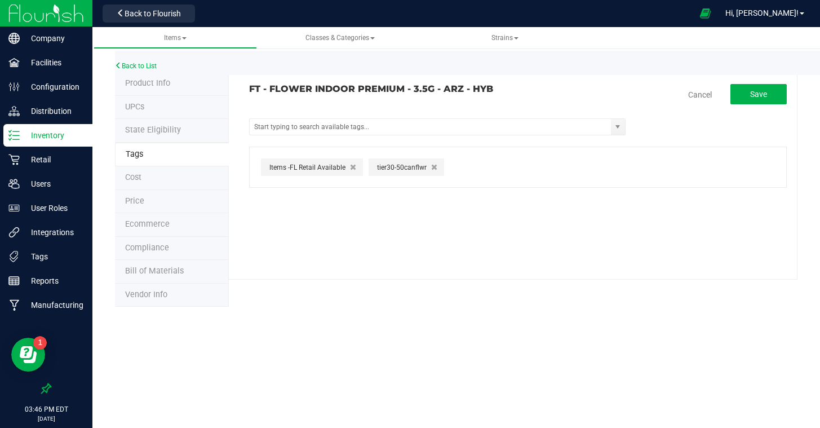
click at [439, 165] on div "tier30-50canflwr" at bounding box center [407, 166] width 76 height 17
drag, startPoint x: 431, startPoint y: 164, endPoint x: 407, endPoint y: 154, distance: 26.3
click at [431, 164] on icon "button" at bounding box center [434, 167] width 6 height 8
click at [375, 129] on input "text" at bounding box center [430, 127] width 361 height 16
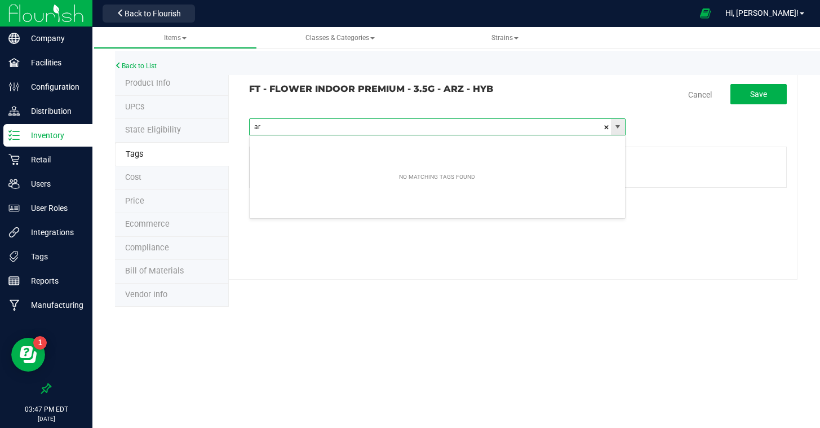
type input "a"
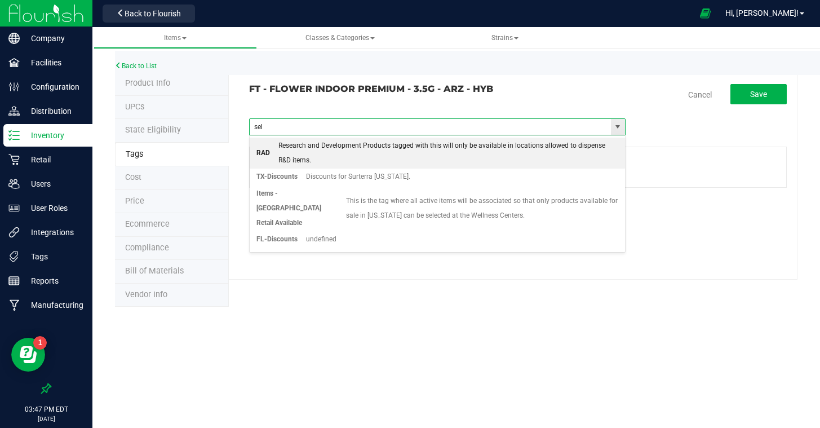
type input "sele"
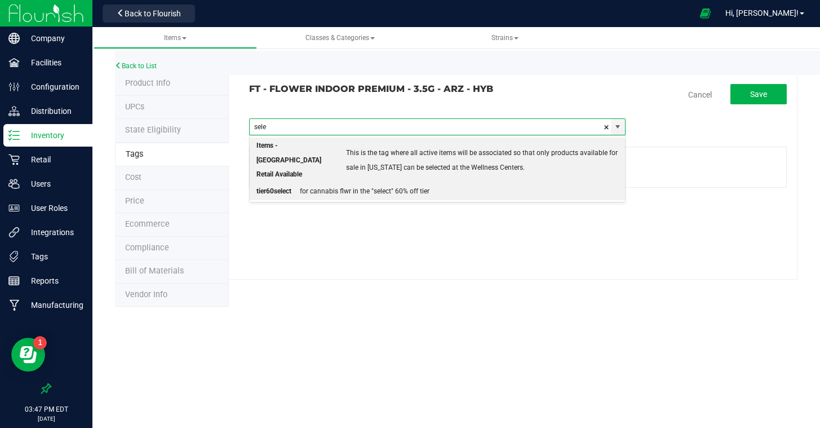
click at [337, 184] on div "for cannabis flwr in the "select" 60% off tier" at bounding box center [360, 191] width 138 height 15
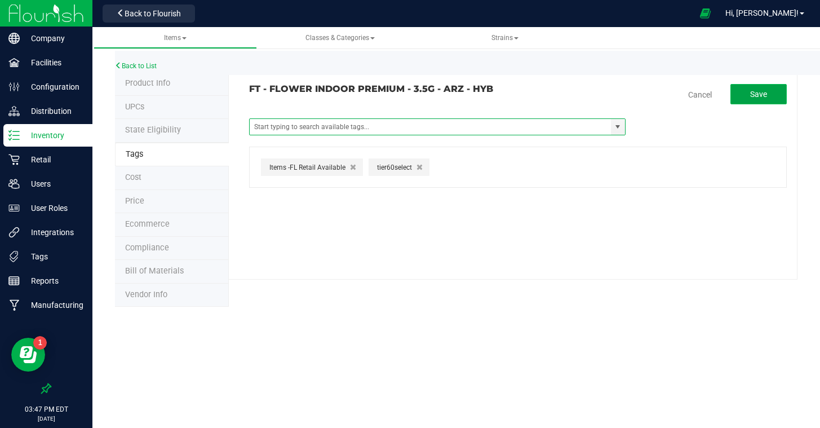
click at [746, 84] on button "Save" at bounding box center [759, 94] width 56 height 20
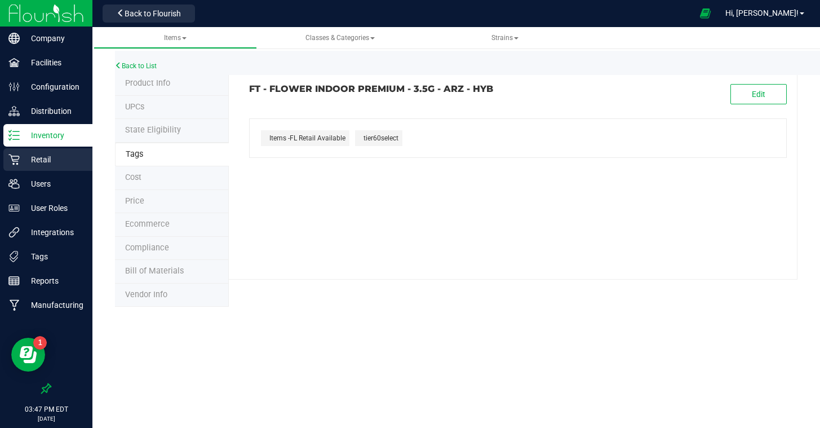
click at [68, 160] on p "Retail" at bounding box center [54, 160] width 68 height 14
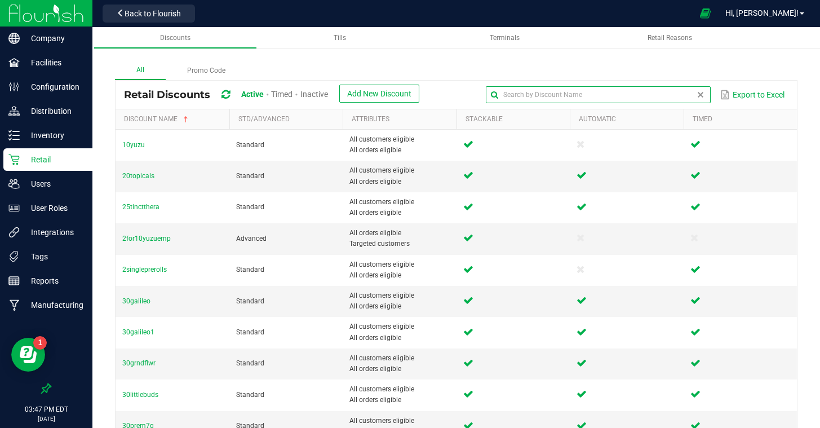
click at [705, 98] on input "text" at bounding box center [598, 94] width 225 height 17
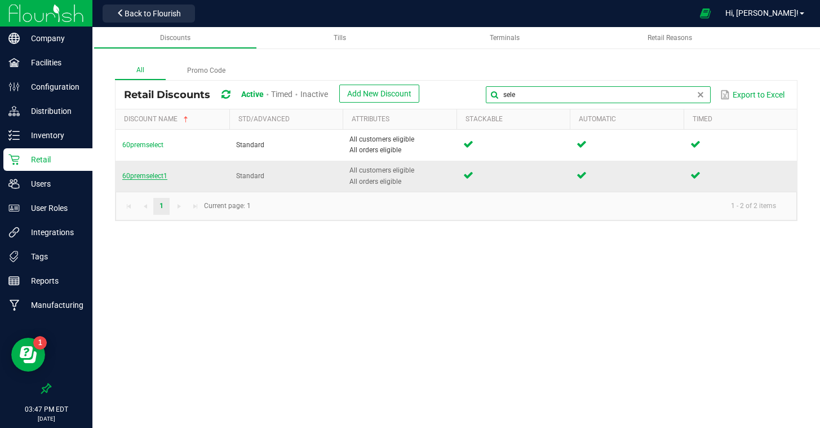
type input "sele"
click at [142, 175] on span "60premselect1" at bounding box center [144, 176] width 45 height 8
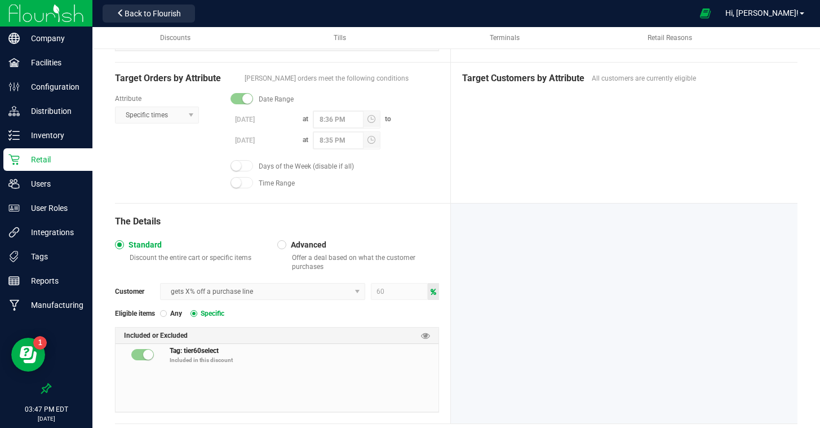
scroll to position [323, 0]
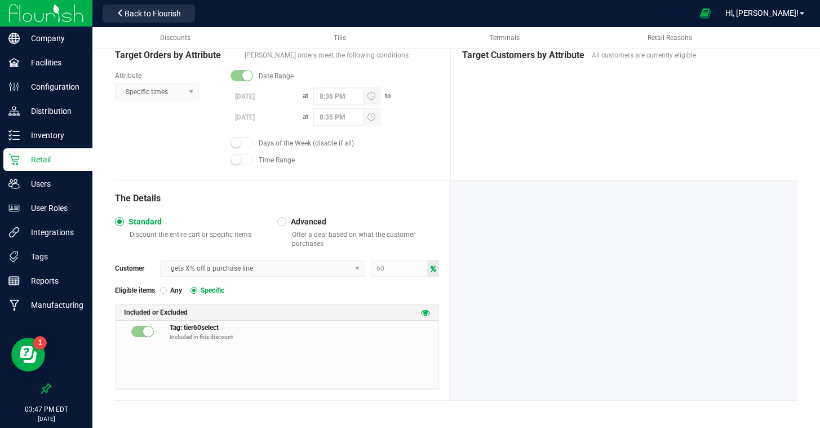
click at [426, 312] on icon at bounding box center [425, 312] width 9 height 9
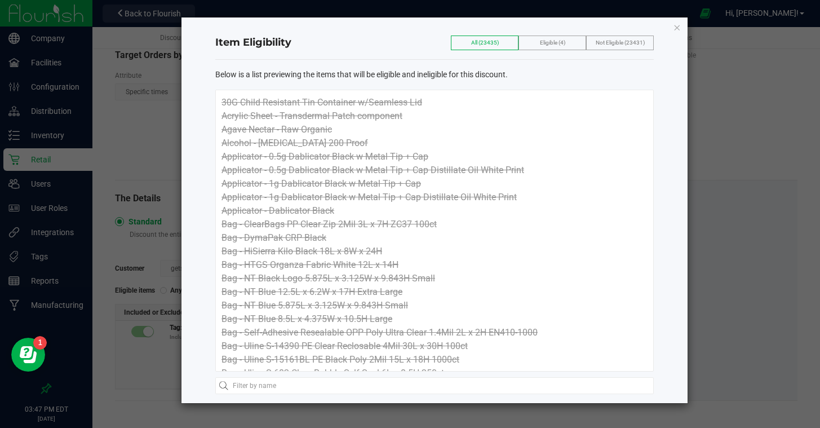
click at [561, 47] on label "Eligible (4)" at bounding box center [552, 43] width 25 height 14
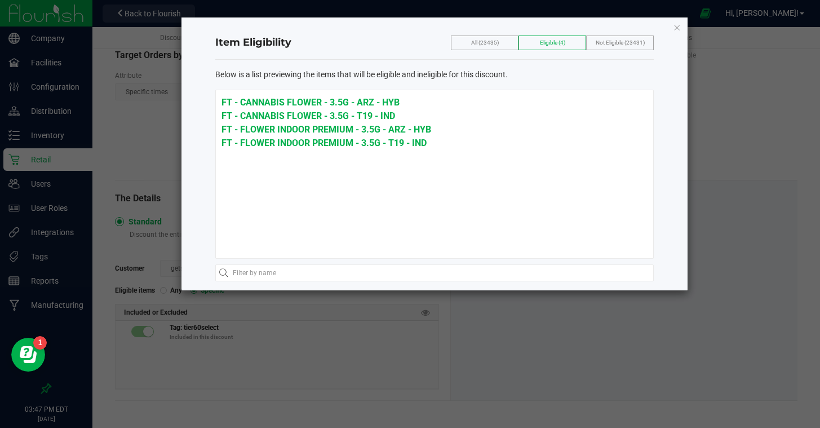
click at [563, 46] on label "Eligible (4)" at bounding box center [552, 43] width 25 height 14
click at [675, 28] on icon "button" at bounding box center [677, 27] width 8 height 14
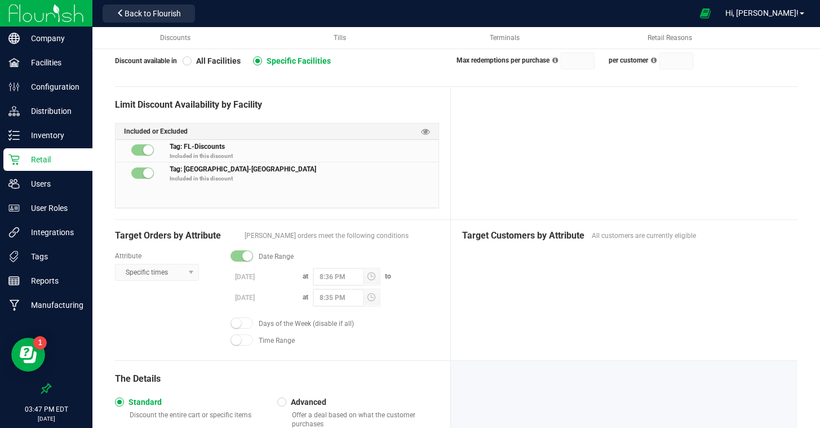
scroll to position [0, 0]
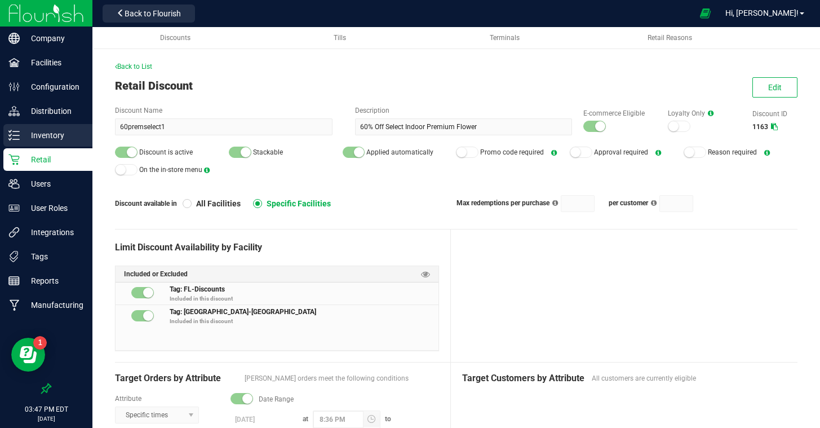
click at [51, 134] on p "Inventory" at bounding box center [54, 136] width 68 height 14
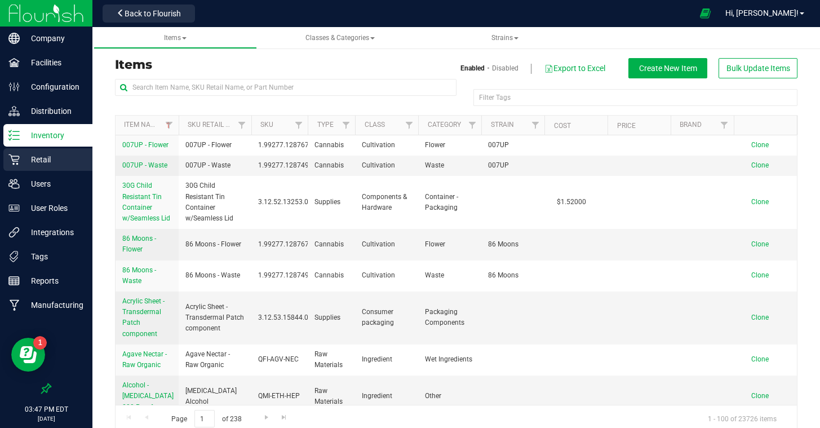
click at [37, 158] on p "Retail" at bounding box center [54, 160] width 68 height 14
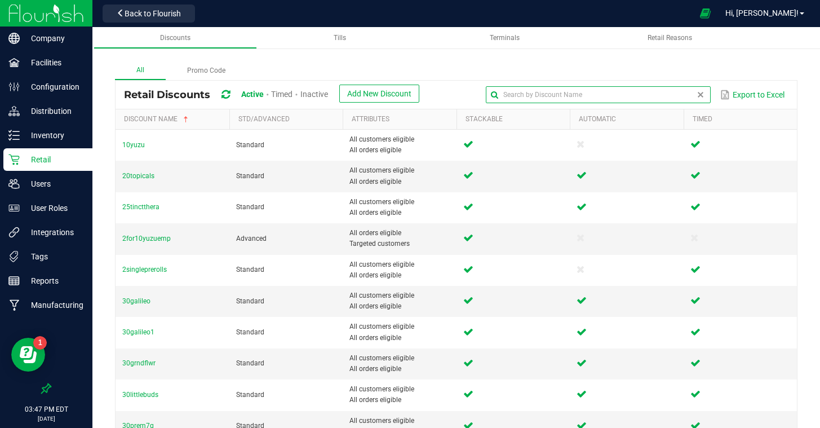
click at [681, 88] on input "text" at bounding box center [598, 94] width 225 height 17
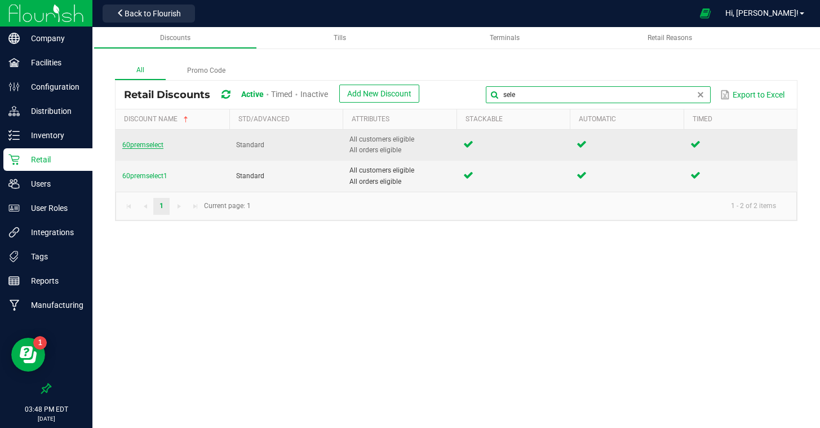
type input "sele"
click at [153, 147] on span "60premselect" at bounding box center [142, 145] width 41 height 8
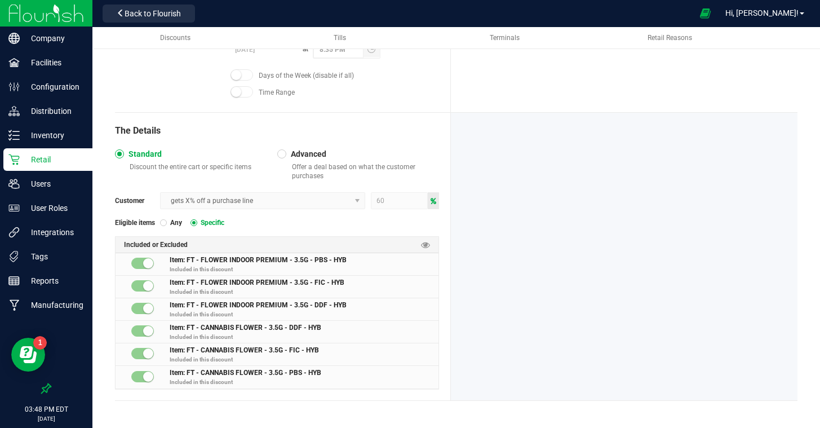
scroll to position [390, 0]
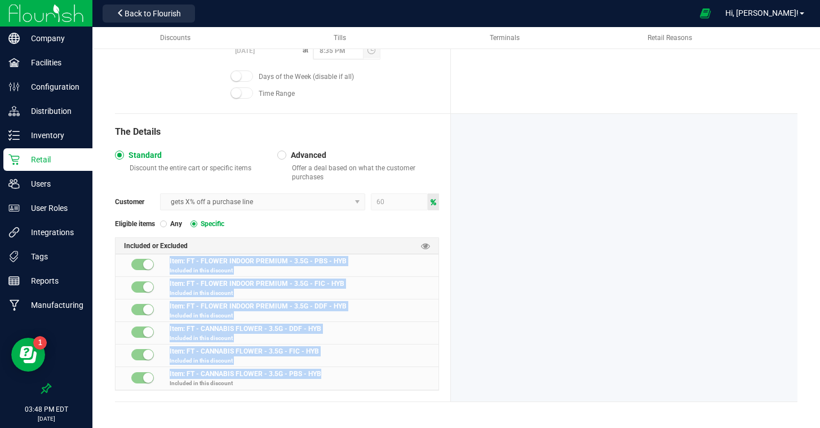
drag, startPoint x: 331, startPoint y: 373, endPoint x: 166, endPoint y: 259, distance: 200.6
click at [165, 259] on div "Item: FT - FLOWER INDOOR PREMIUM - 3.5G - PBS - HYB Included in this discount I…" at bounding box center [277, 321] width 323 height 135
copy div "Item: FT - FLOWER INDOOR PREMIUM - 3.5G - PBS - HYB Included in this discount I…"
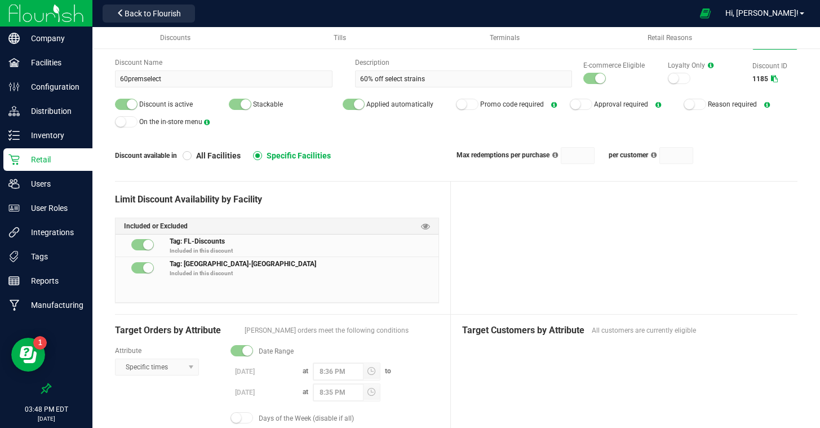
scroll to position [0, 0]
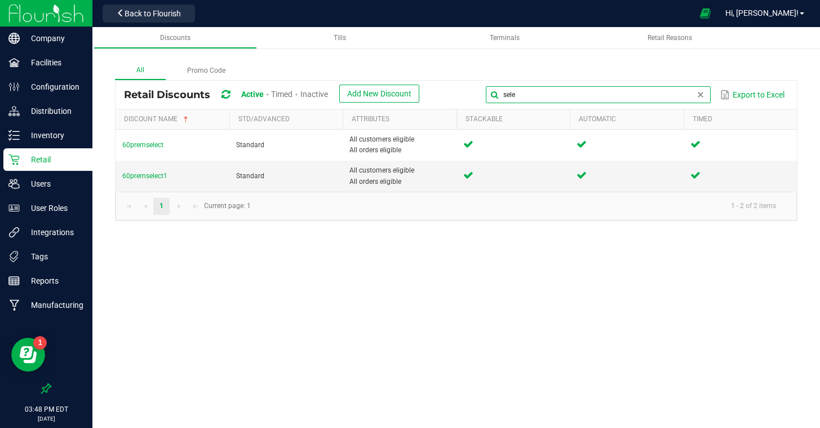
drag, startPoint x: 682, startPoint y: 92, endPoint x: 561, endPoint y: 87, distance: 121.3
click at [561, 87] on input "sele" at bounding box center [598, 94] width 225 height 17
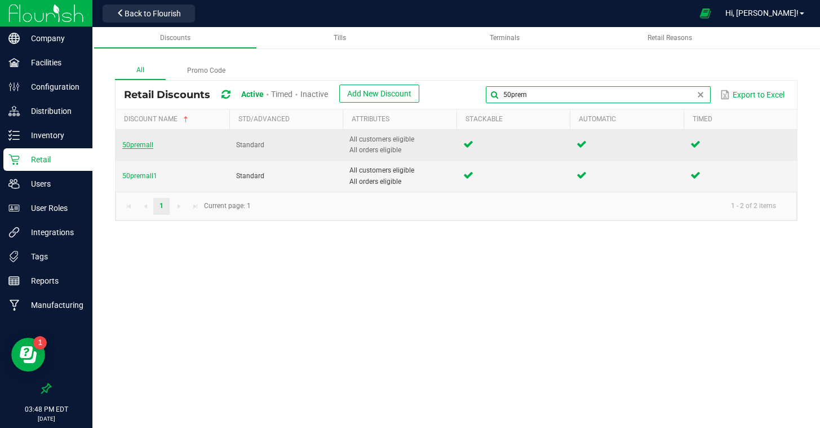
type input "50prem"
click at [140, 144] on span "50premall" at bounding box center [137, 145] width 31 height 8
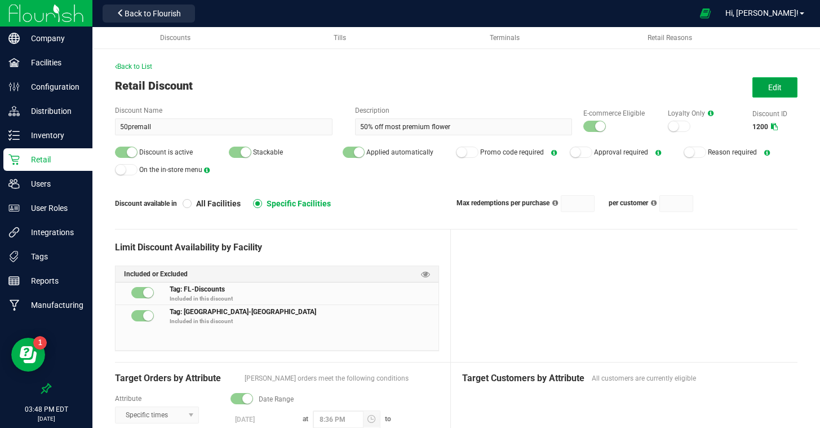
click at [770, 83] on span "Edit" at bounding box center [775, 87] width 14 height 9
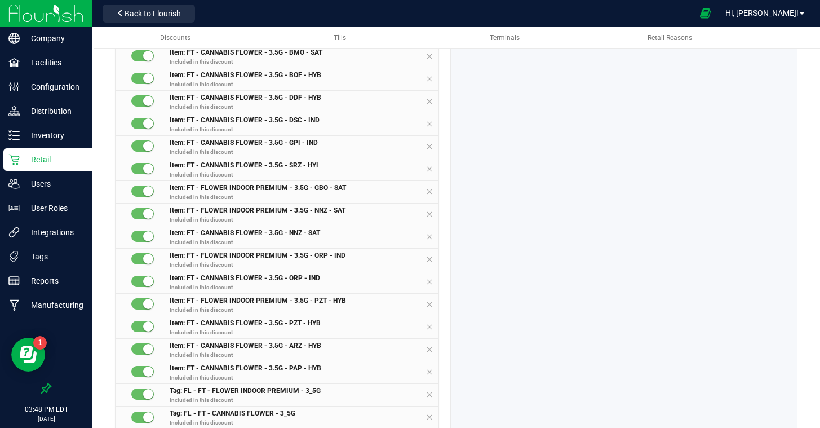
scroll to position [1153, 0]
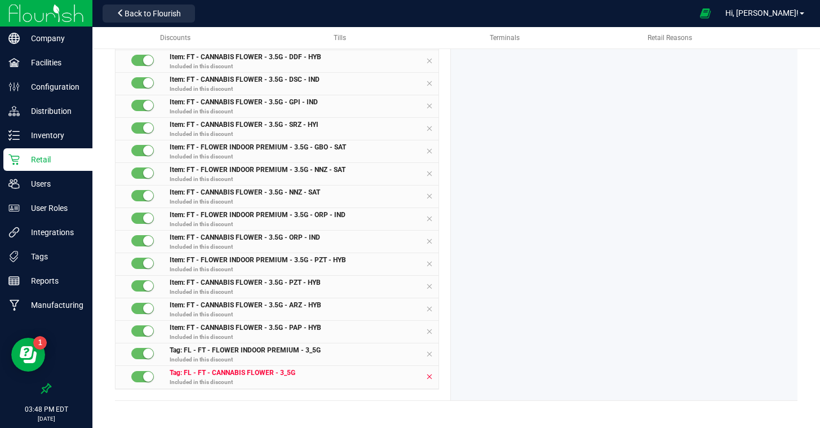
click at [430, 376] on icon at bounding box center [429, 376] width 7 height 9
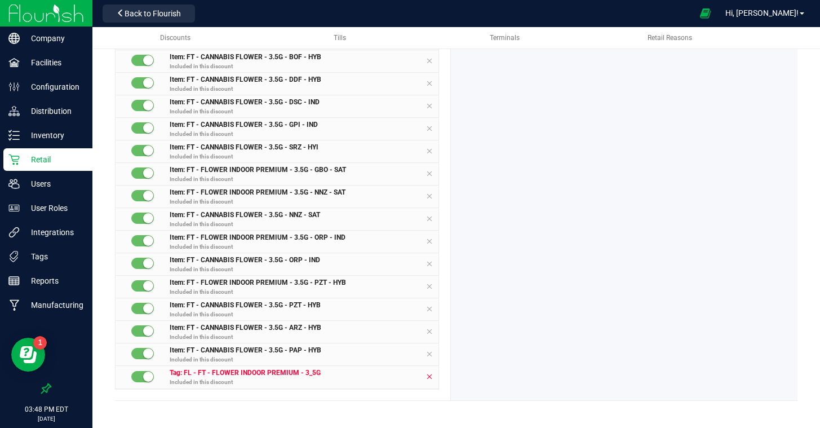
click at [430, 376] on icon at bounding box center [429, 376] width 7 height 9
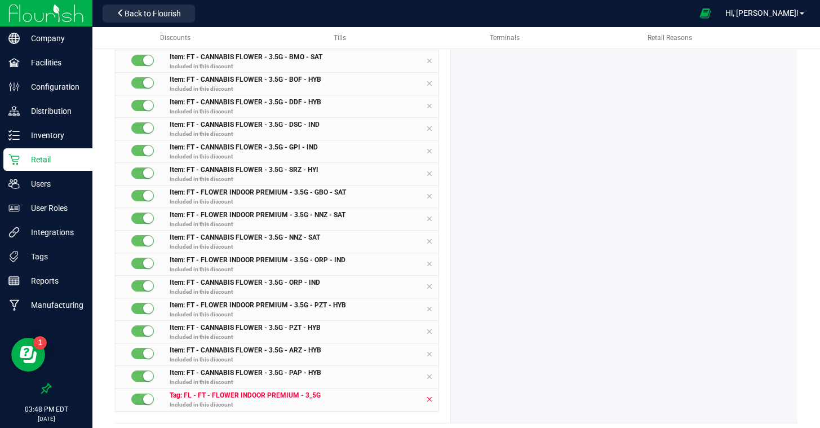
click at [430, 375] on icon at bounding box center [429, 376] width 7 height 9
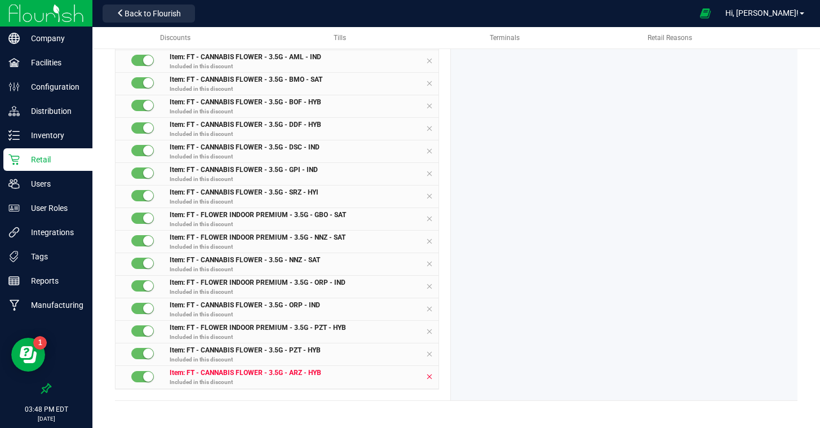
click at [430, 375] on icon at bounding box center [429, 376] width 7 height 9
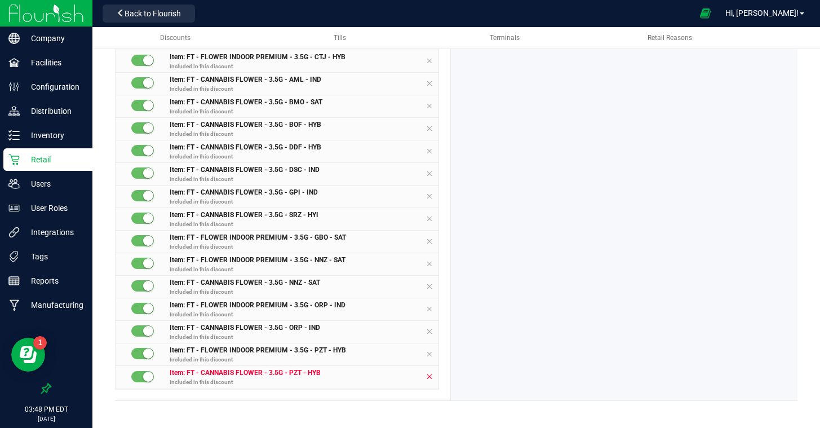
click at [430, 375] on icon at bounding box center [429, 376] width 7 height 9
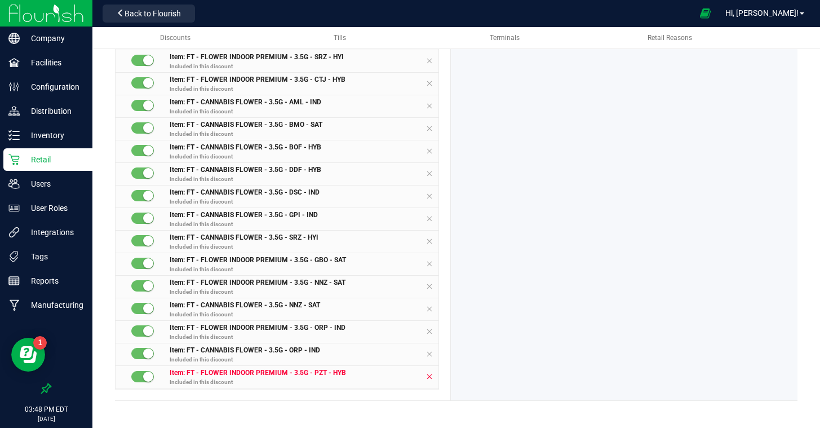
click at [430, 375] on icon at bounding box center [429, 376] width 7 height 9
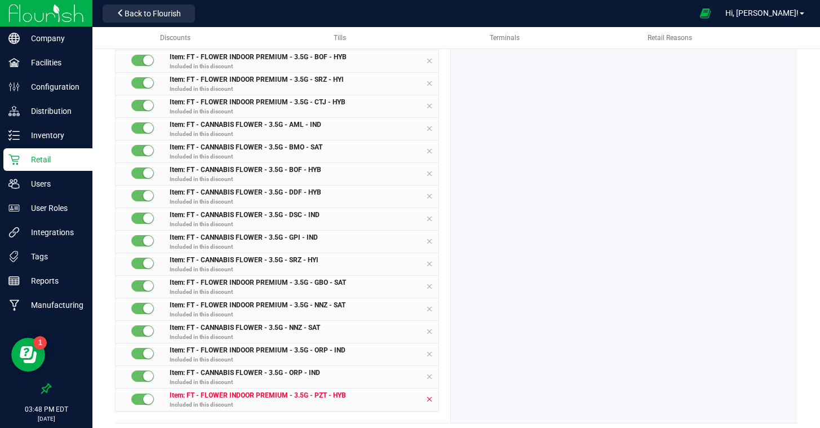
click at [430, 375] on icon at bounding box center [429, 376] width 7 height 9
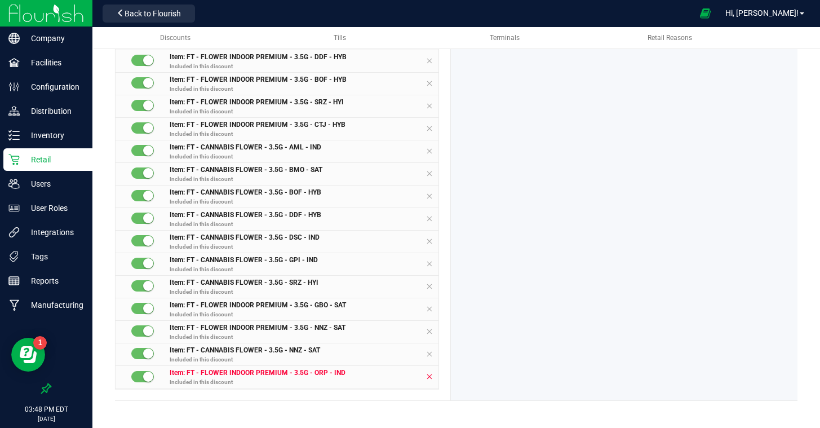
click at [431, 375] on icon at bounding box center [429, 376] width 7 height 9
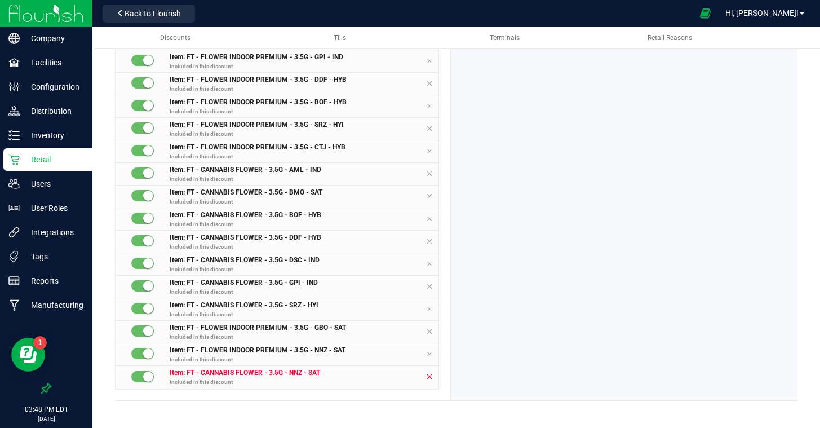
click at [430, 375] on icon at bounding box center [429, 376] width 7 height 9
click at [431, 375] on icon at bounding box center [429, 376] width 7 height 9
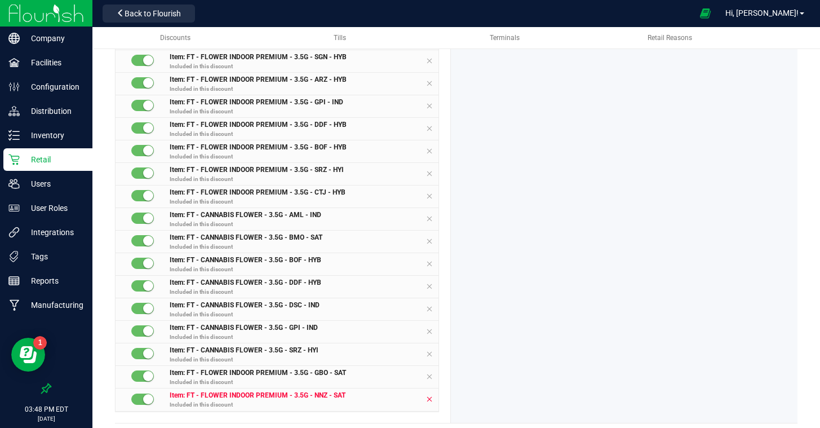
click at [431, 375] on icon at bounding box center [429, 376] width 7 height 9
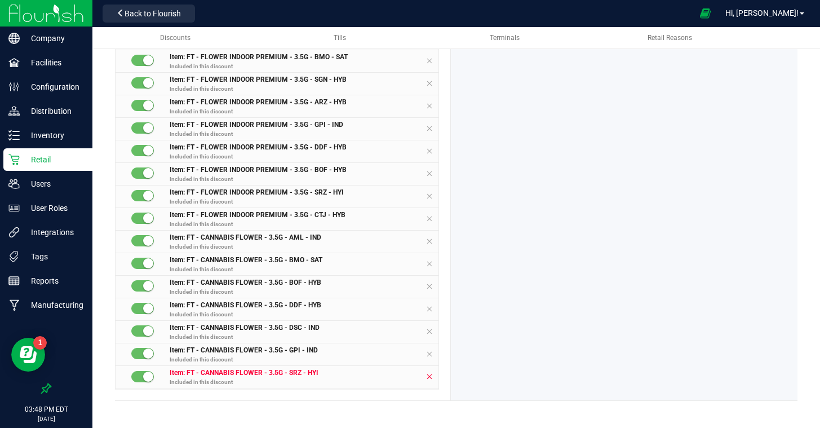
click at [431, 375] on icon at bounding box center [429, 376] width 7 height 9
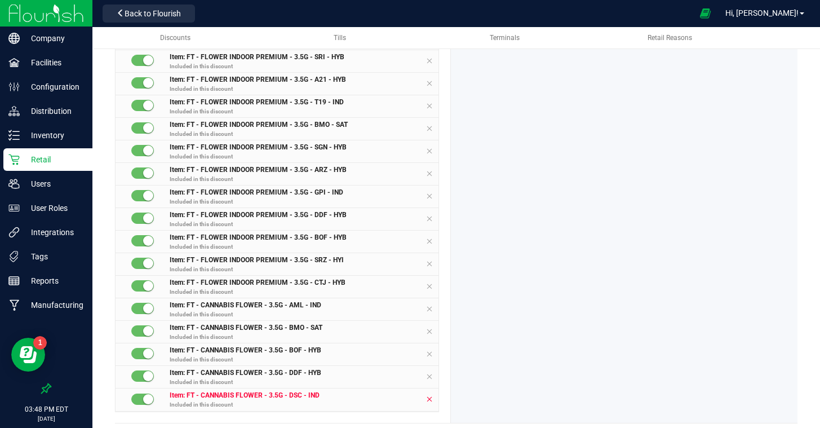
click at [431, 375] on icon at bounding box center [429, 376] width 7 height 9
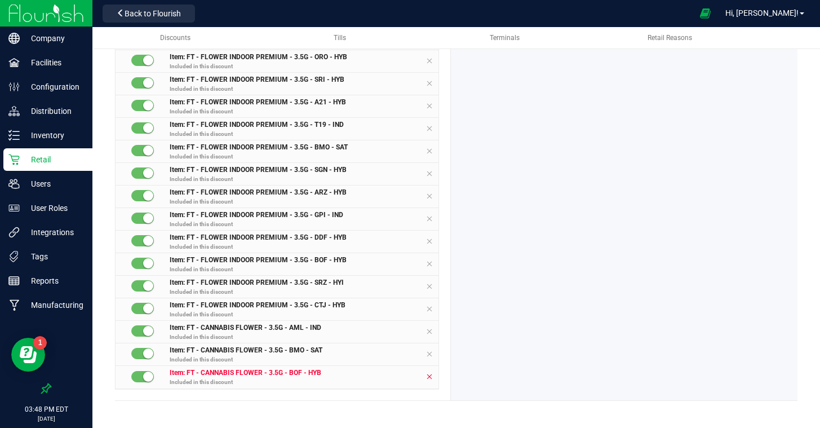
click at [431, 375] on icon at bounding box center [429, 376] width 7 height 9
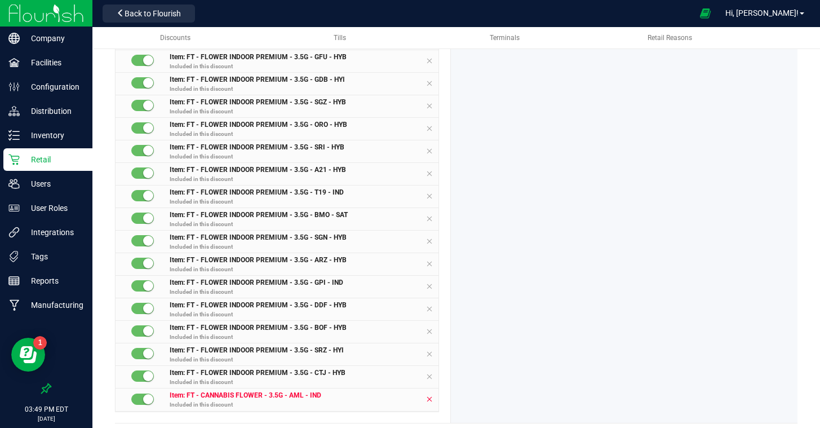
click at [431, 375] on icon at bounding box center [429, 376] width 7 height 9
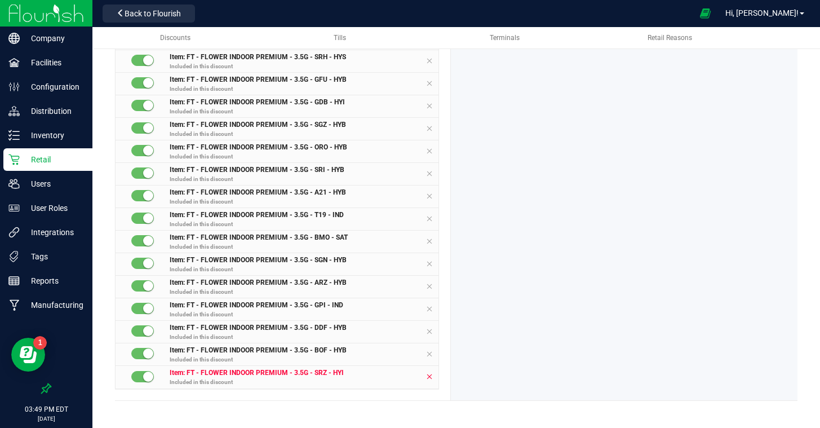
click at [431, 375] on icon at bounding box center [429, 376] width 7 height 9
click at [431, 374] on icon at bounding box center [429, 376] width 7 height 9
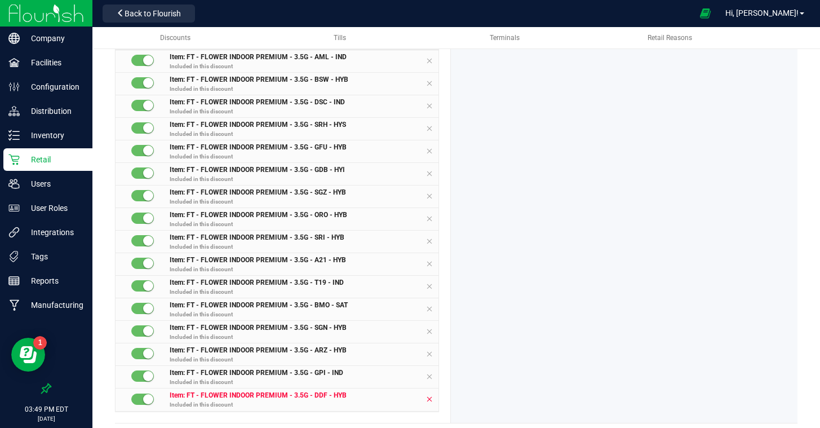
click at [431, 374] on icon at bounding box center [429, 376] width 7 height 9
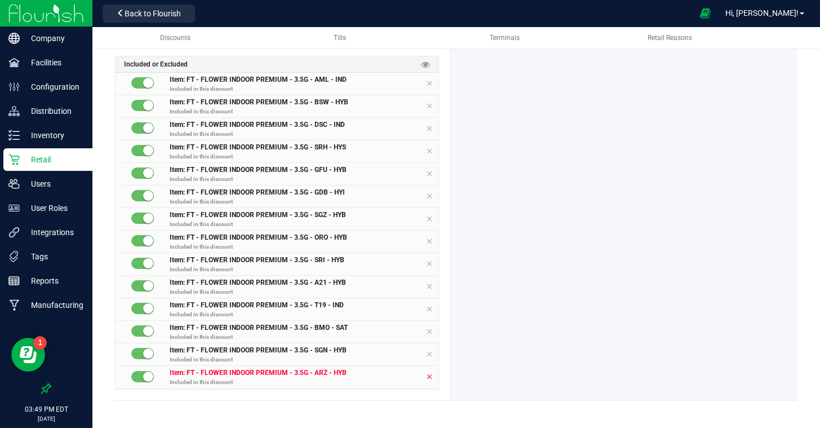
click at [431, 374] on icon at bounding box center [429, 376] width 7 height 9
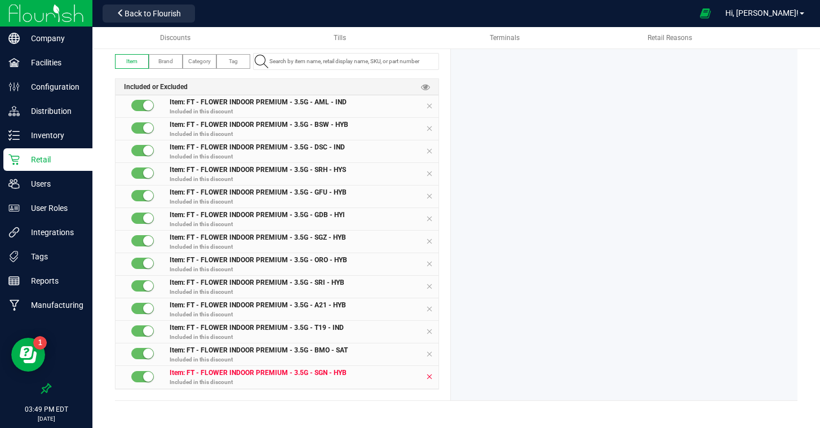
click at [431, 374] on icon at bounding box center [429, 376] width 7 height 9
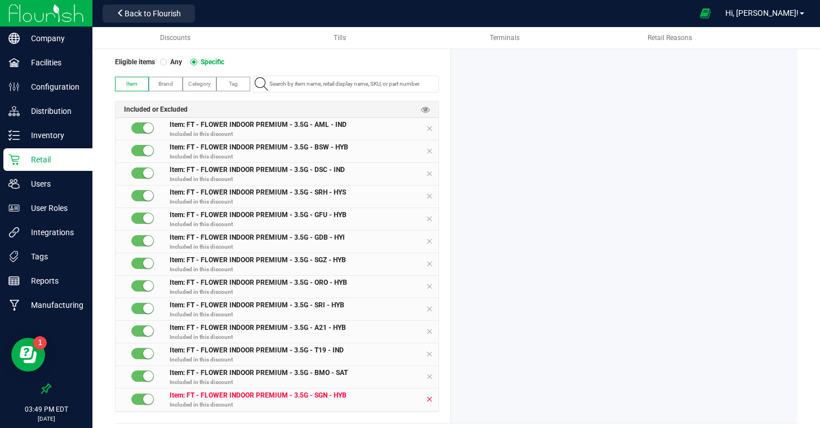
click at [431, 374] on icon at bounding box center [429, 376] width 7 height 9
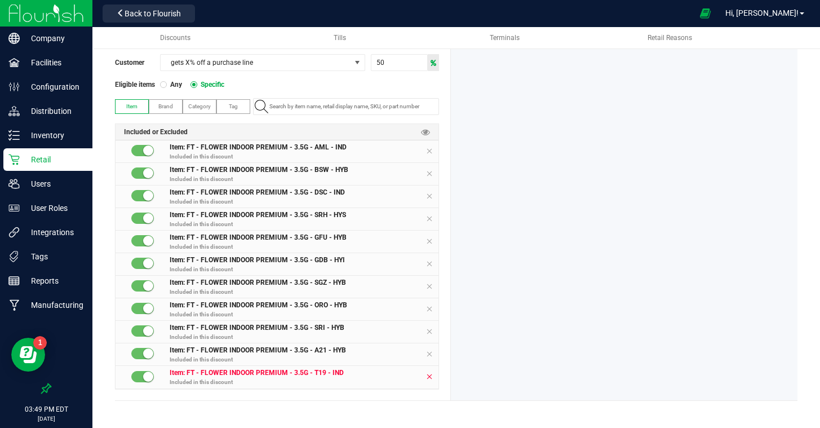
click at [431, 374] on icon at bounding box center [429, 376] width 7 height 9
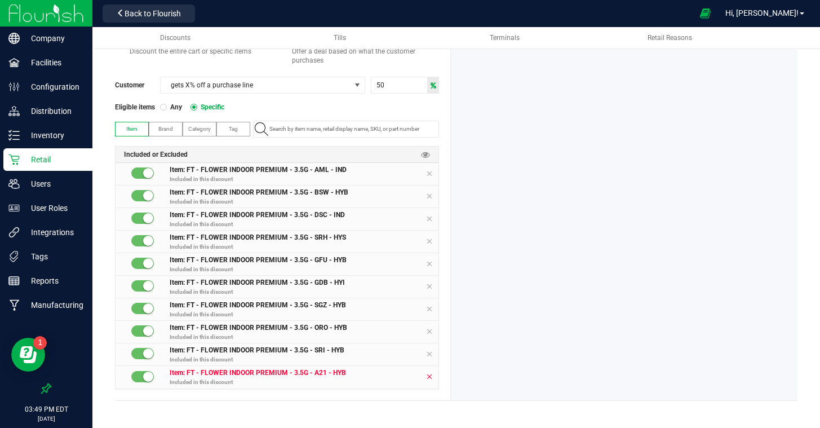
click at [431, 374] on icon at bounding box center [429, 376] width 7 height 9
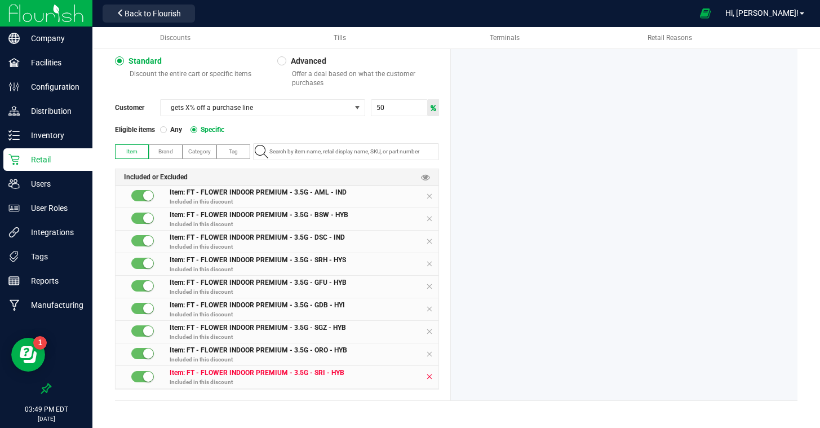
click at [431, 374] on icon at bounding box center [429, 376] width 7 height 9
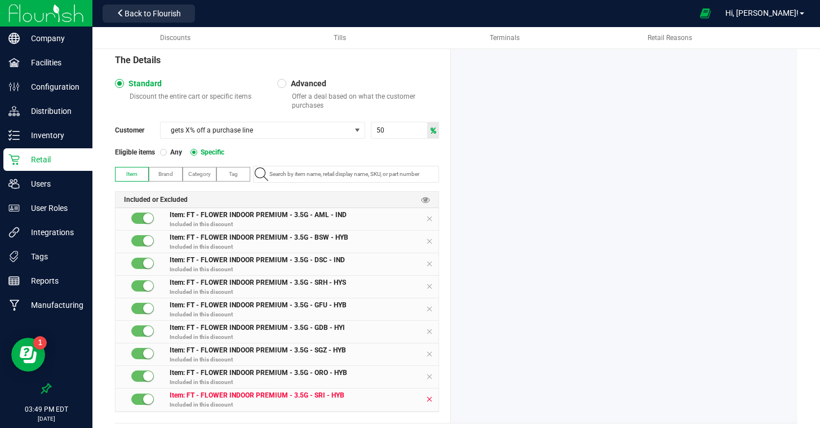
click at [431, 374] on icon at bounding box center [429, 376] width 7 height 9
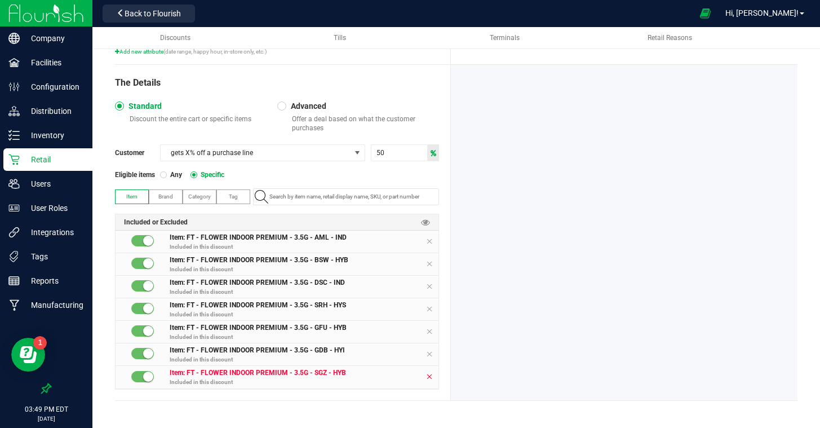
click at [431, 374] on icon at bounding box center [429, 376] width 7 height 9
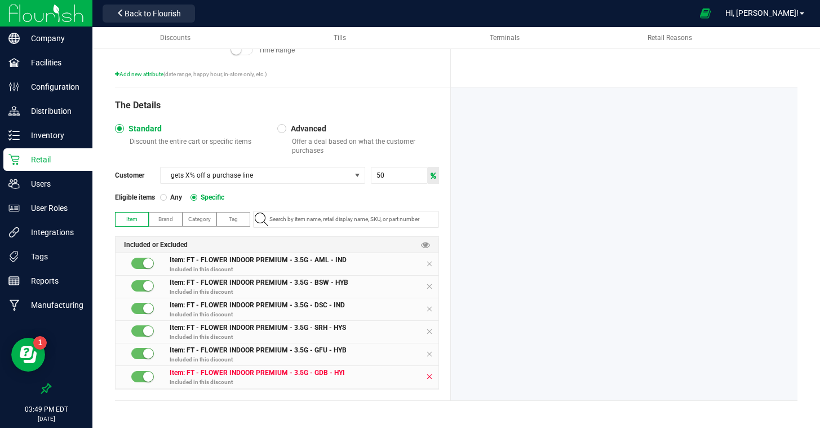
click at [431, 374] on icon at bounding box center [429, 376] width 7 height 9
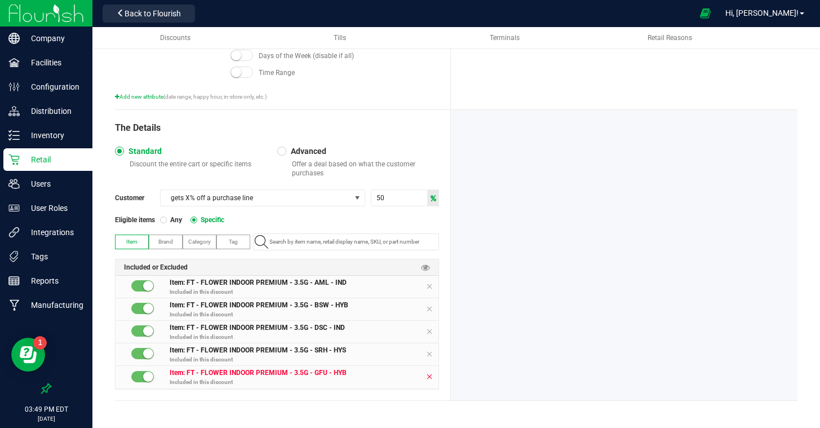
click at [431, 374] on icon at bounding box center [429, 376] width 7 height 9
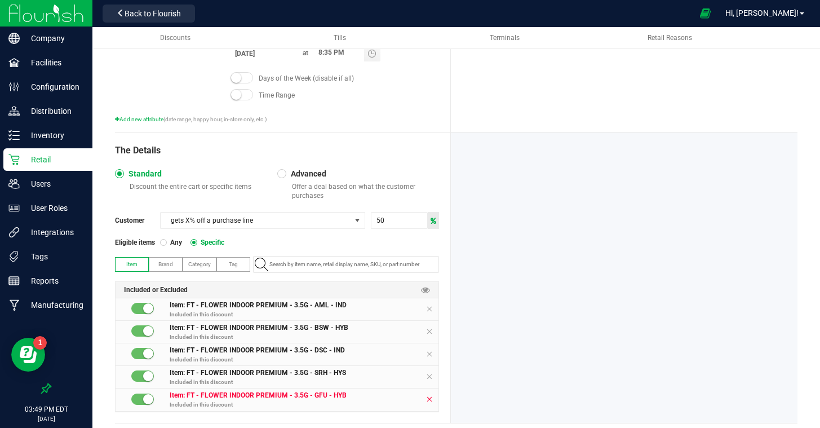
click at [431, 374] on icon at bounding box center [429, 376] width 7 height 9
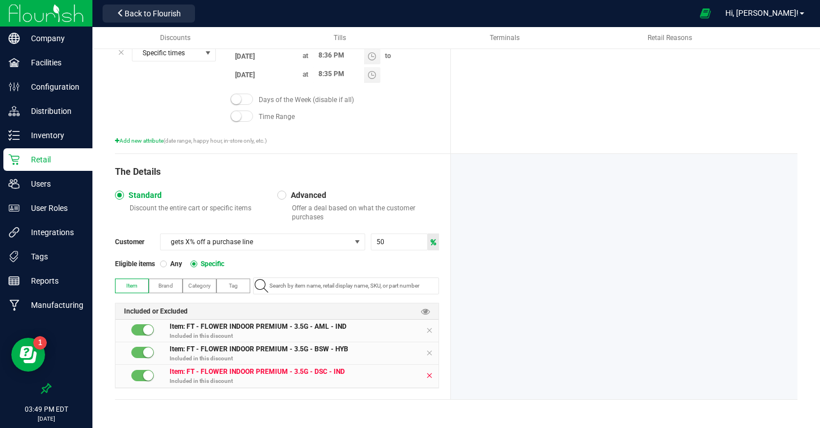
scroll to position [386, 0]
click at [431, 374] on icon at bounding box center [429, 376] width 7 height 9
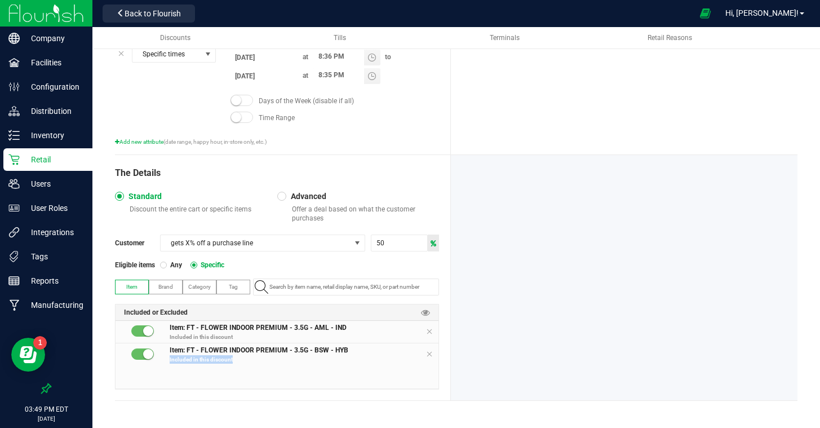
click at [431, 373] on div "Item: FT - FLOWER INDOOR PREMIUM - 3.5G - AML - IND Included in this discount I…" at bounding box center [277, 355] width 323 height 68
click at [432, 359] on icon at bounding box center [429, 353] width 7 height 9
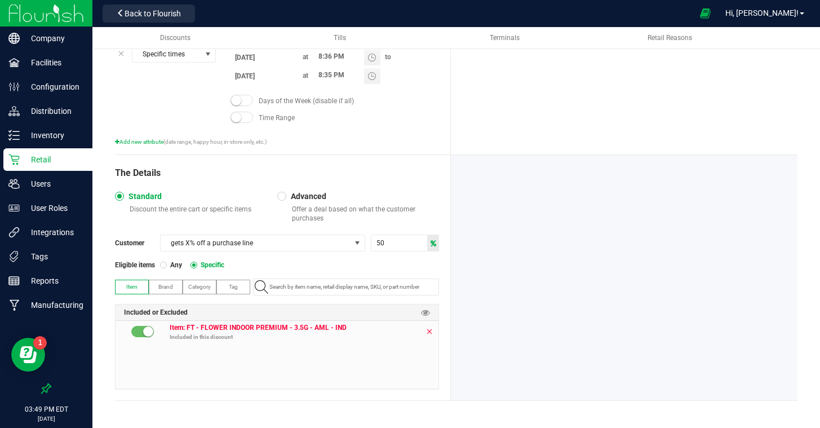
click at [430, 330] on icon at bounding box center [429, 331] width 7 height 9
click at [232, 284] on span "Tag" at bounding box center [233, 287] width 9 height 6
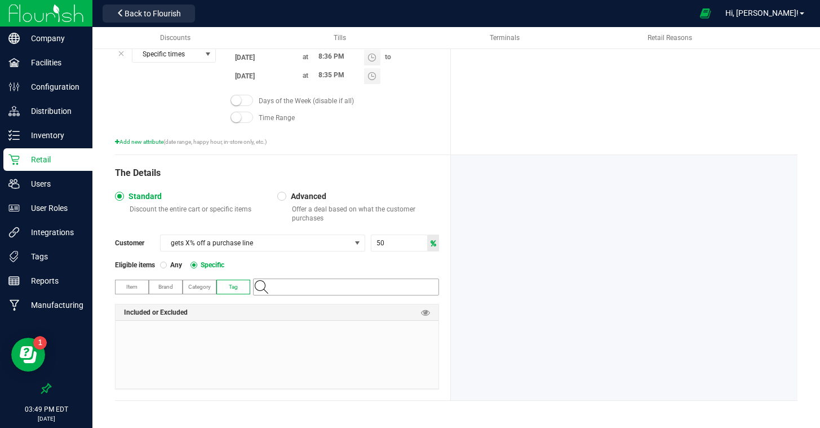
click at [297, 282] on input "NO DATA FOUND" at bounding box center [352, 287] width 174 height 16
type input "tier"
click at [322, 322] on li "tier30-50canflwr" at bounding box center [346, 321] width 185 height 17
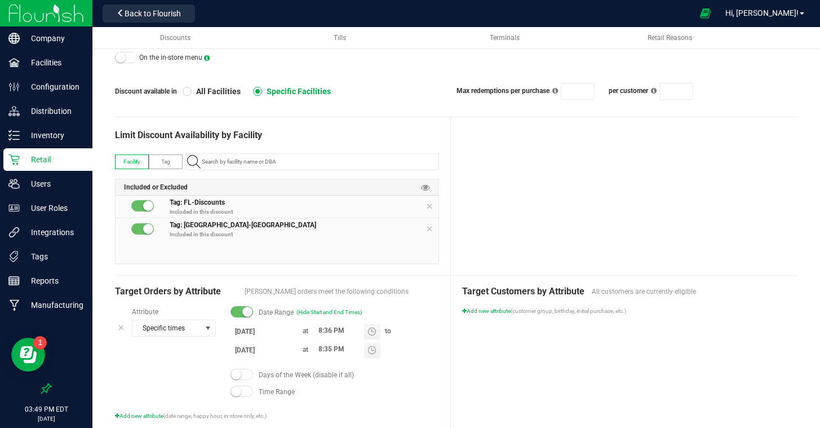
scroll to position [112, 0]
click at [237, 334] on input "6/26/2025" at bounding box center [265, 332] width 68 height 14
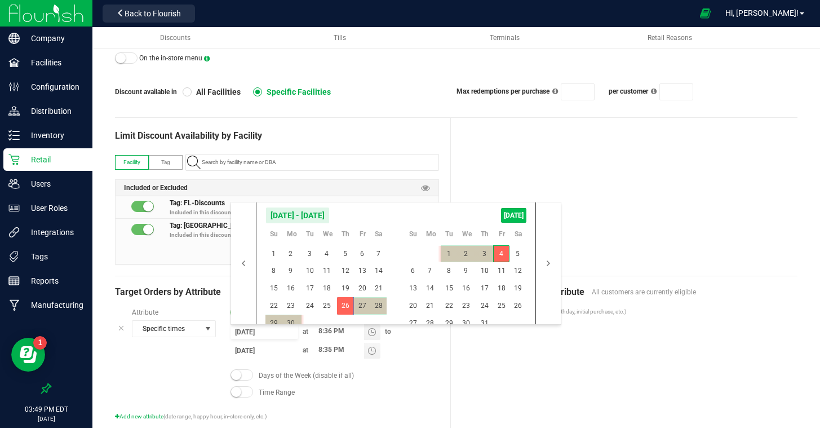
click at [517, 214] on span "[DATE]" at bounding box center [513, 215] width 25 height 15
type input "[DATE]"
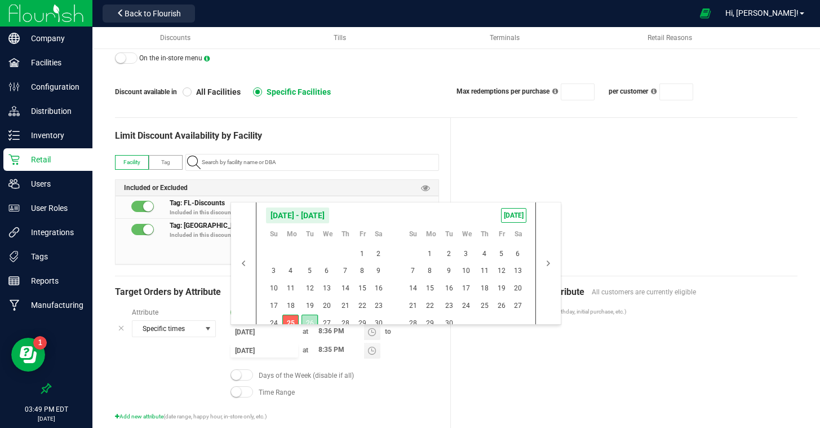
click at [311, 322] on span "26" at bounding box center [310, 323] width 16 height 17
type input "[DATE]"
click at [311, 322] on span "26" at bounding box center [310, 323] width 16 height 17
type input "[DATE]"
drag, startPoint x: 430, startPoint y: 251, endPoint x: 481, endPoint y: 300, distance: 71.4
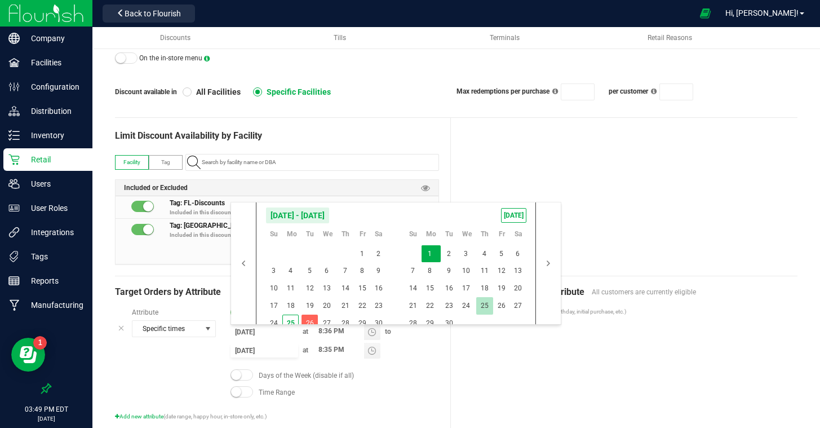
click at [430, 251] on span "1" at bounding box center [430, 253] width 16 height 17
type input "9/1/2025"
click at [573, 366] on div "Target Customers by Attribute All customers are currently eligible Add new attr…" at bounding box center [624, 352] width 347 height 153
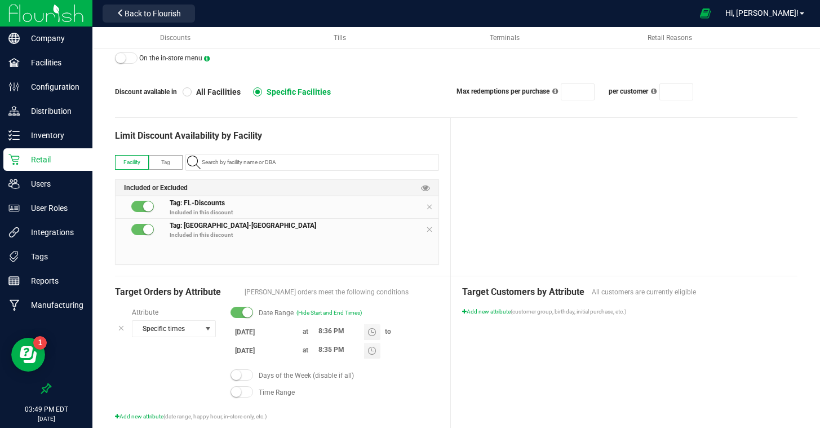
click at [558, 365] on div "Target Customers by Attribute All customers are currently eligible Add new attr…" at bounding box center [624, 352] width 347 height 153
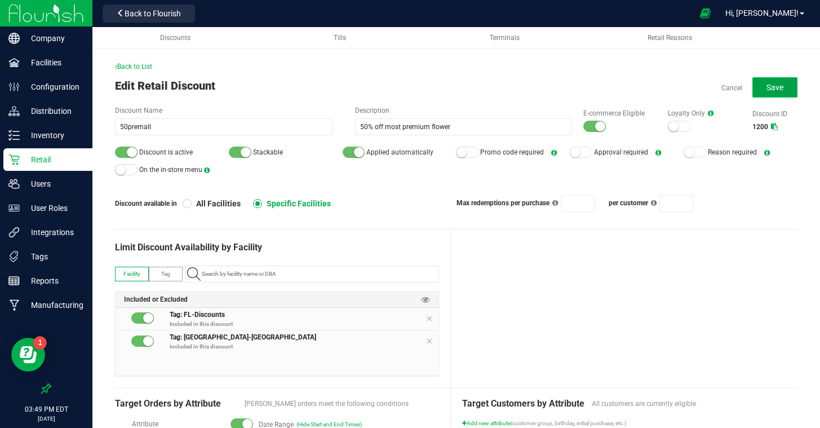
click at [760, 87] on button "Save" at bounding box center [775, 87] width 45 height 20
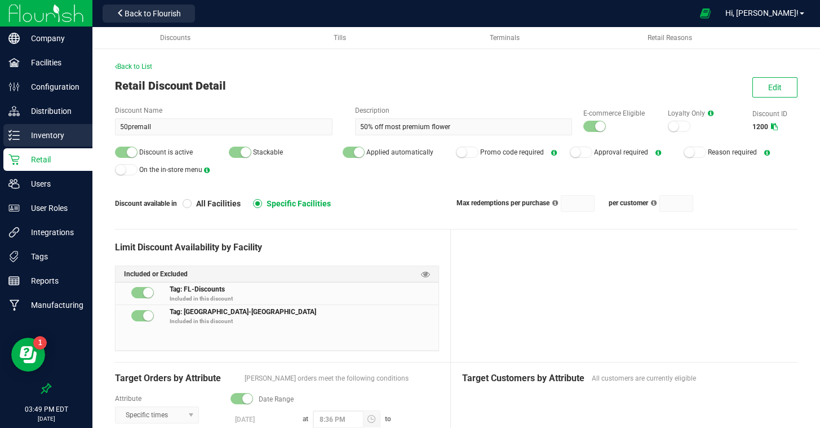
click at [47, 134] on p "Inventory" at bounding box center [54, 136] width 68 height 14
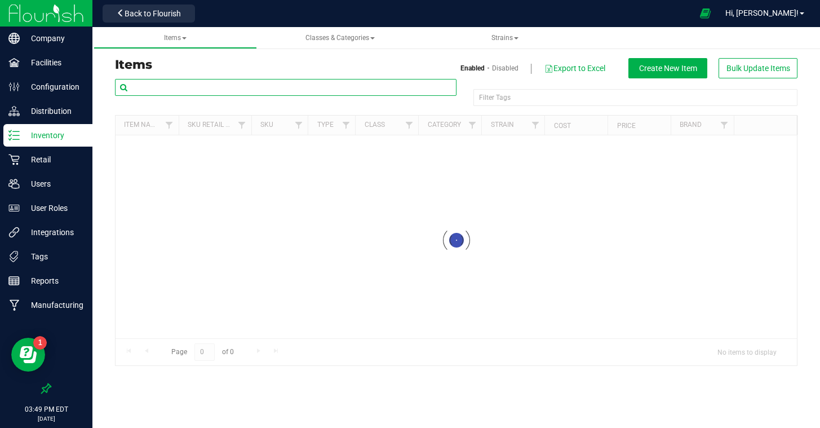
click at [236, 87] on input "text" at bounding box center [286, 87] width 342 height 17
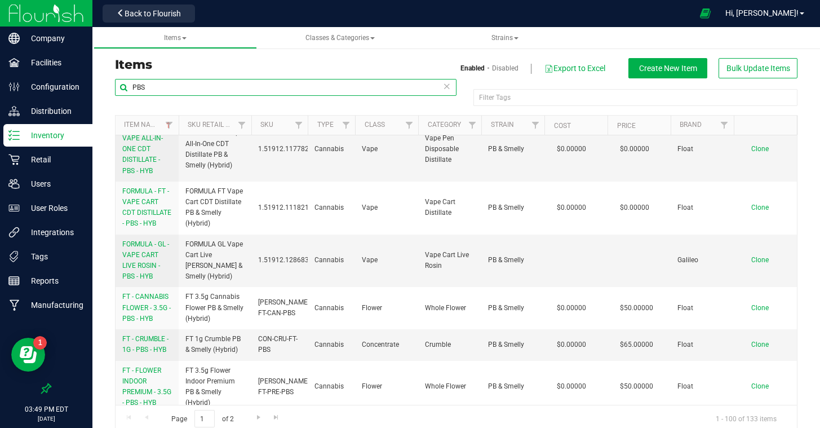
scroll to position [211, 0]
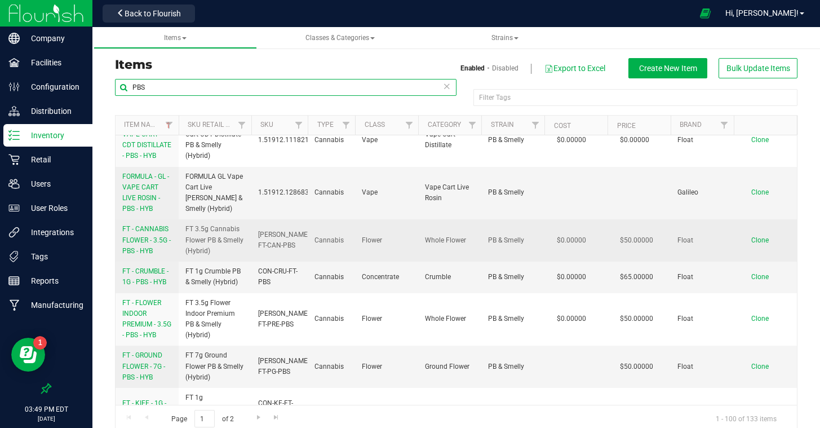
type input "PBS"
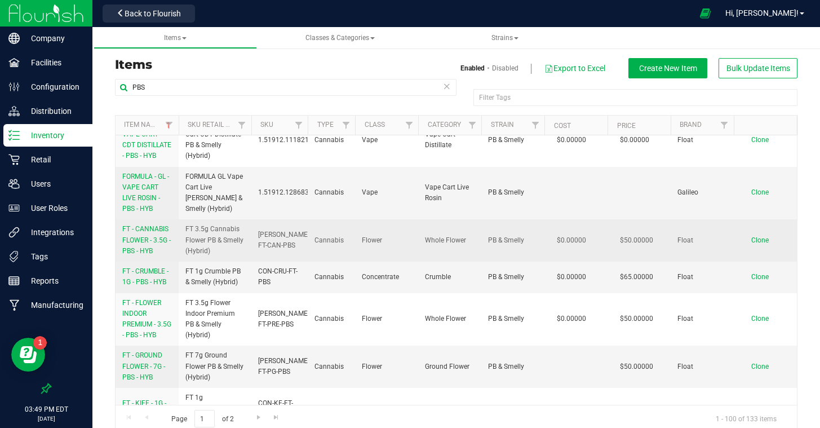
click at [136, 242] on span "FT - CANNABIS FLOWER - 3.5G - PBS - HYB" at bounding box center [146, 239] width 48 height 29
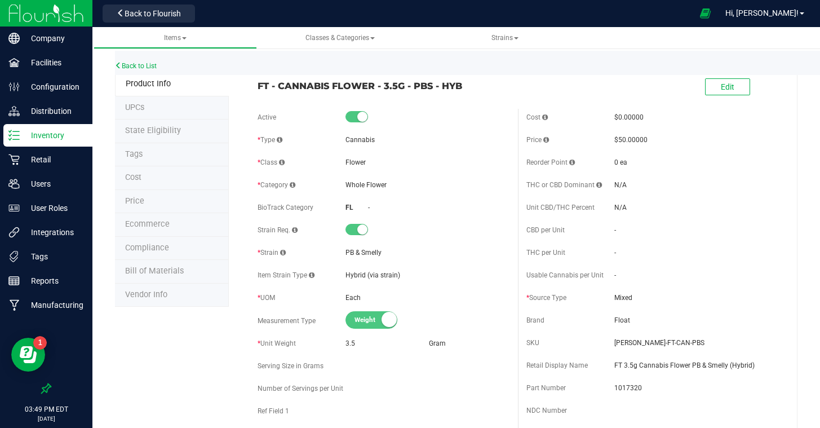
click at [191, 149] on li "Tags" at bounding box center [172, 155] width 114 height 24
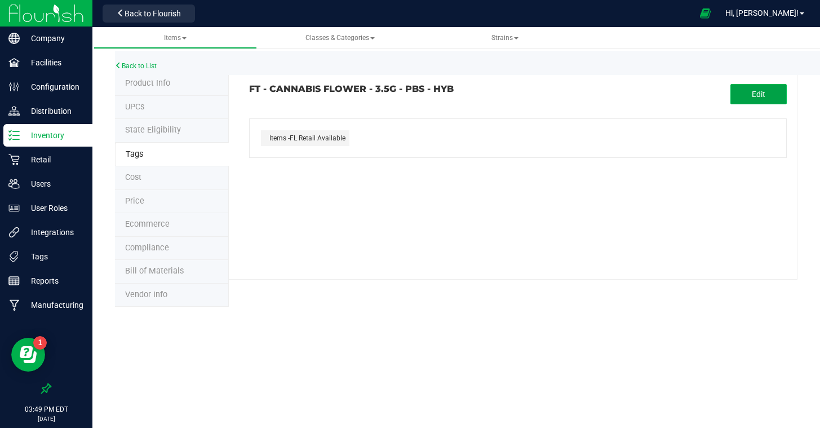
click at [745, 91] on button "Edit" at bounding box center [759, 94] width 56 height 20
click at [372, 128] on input "text" at bounding box center [430, 127] width 361 height 16
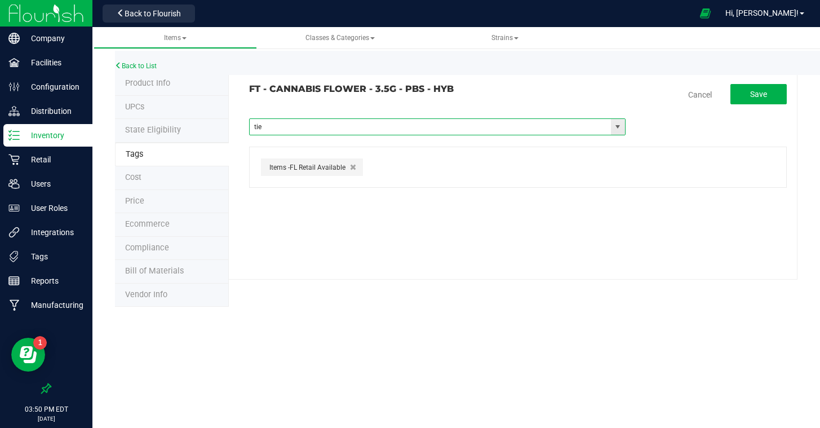
type input "tier"
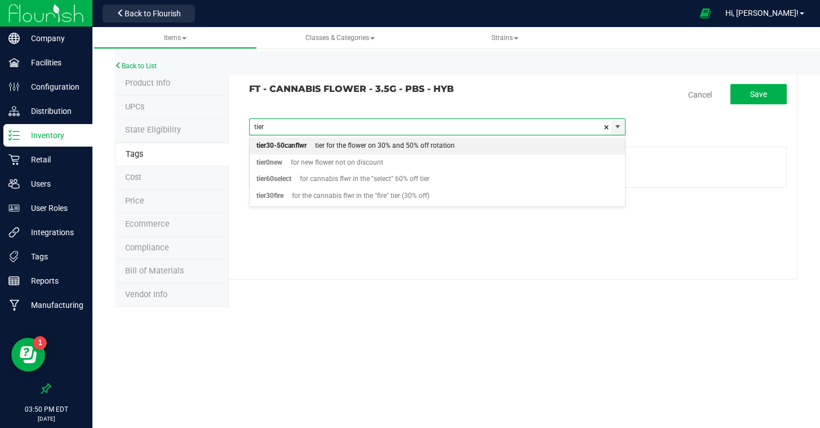
click at [359, 146] on div "tier for the flower on 30% and 50% off rotation" at bounding box center [381, 146] width 148 height 15
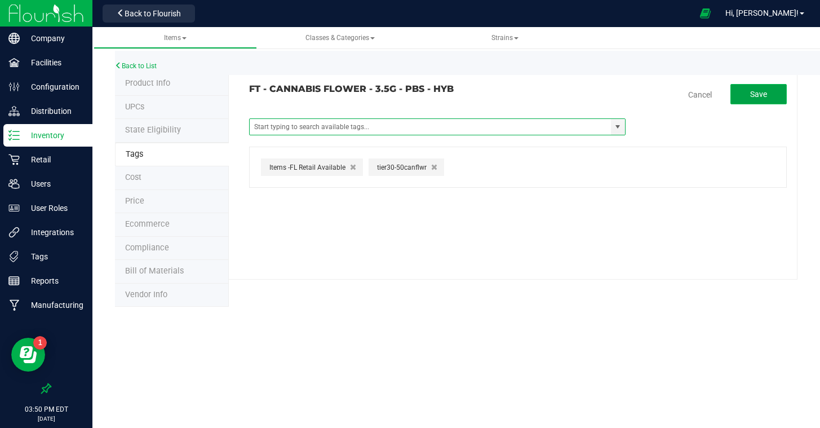
click at [756, 87] on button "Save" at bounding box center [759, 94] width 56 height 20
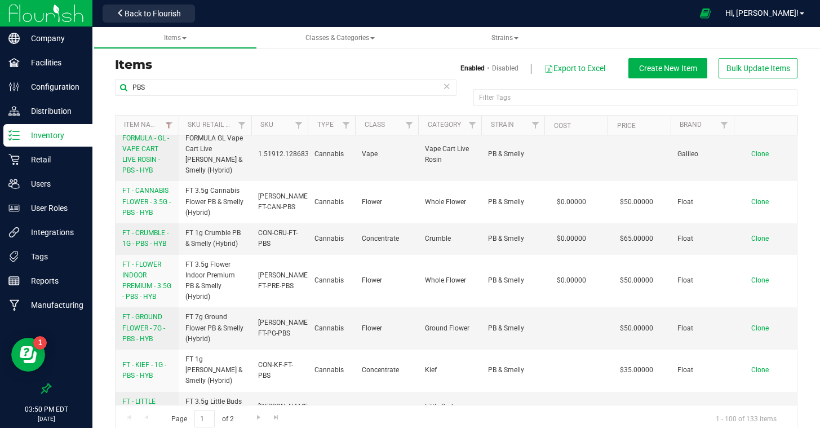
scroll to position [262, 0]
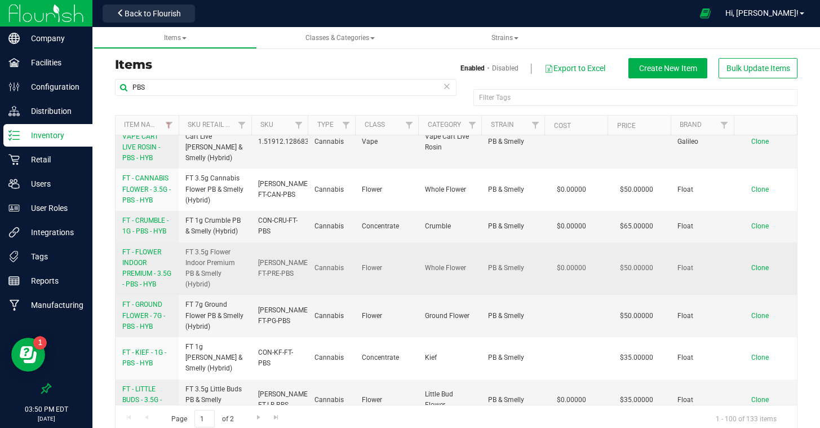
click at [136, 276] on span "FT - FLOWER INDOOR PREMIUM - 3.5G - PBS - HYB" at bounding box center [146, 268] width 49 height 41
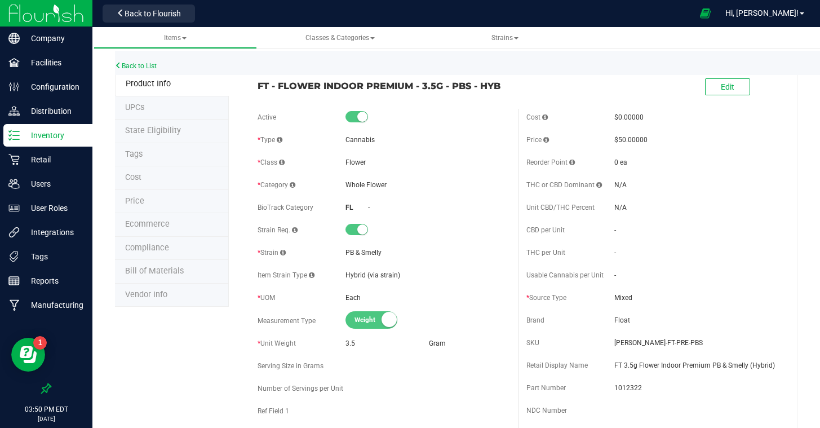
click at [134, 152] on span "Tags" at bounding box center [133, 154] width 17 height 10
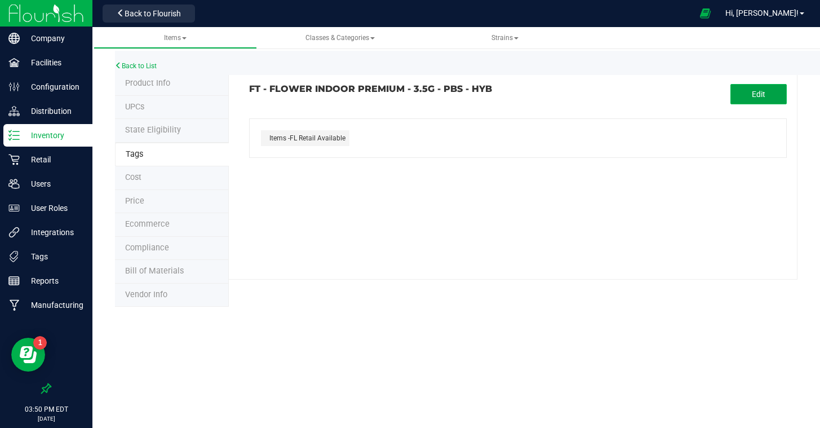
click at [767, 96] on button "Edit" at bounding box center [759, 94] width 56 height 20
click at [392, 129] on input "text" at bounding box center [430, 127] width 361 height 16
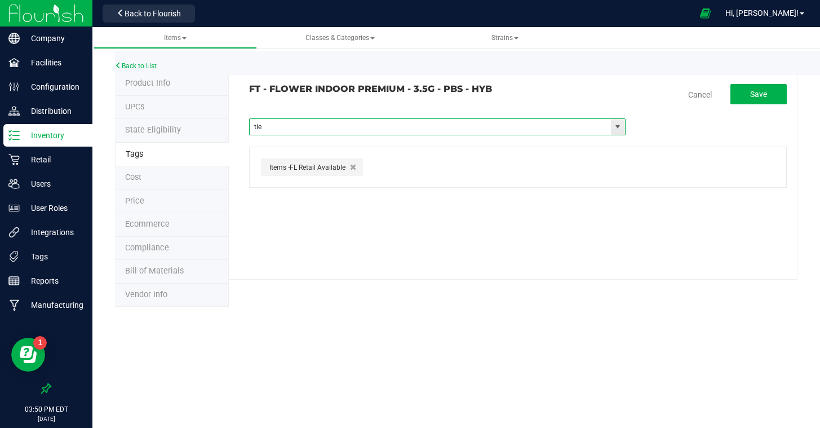
type input "tier"
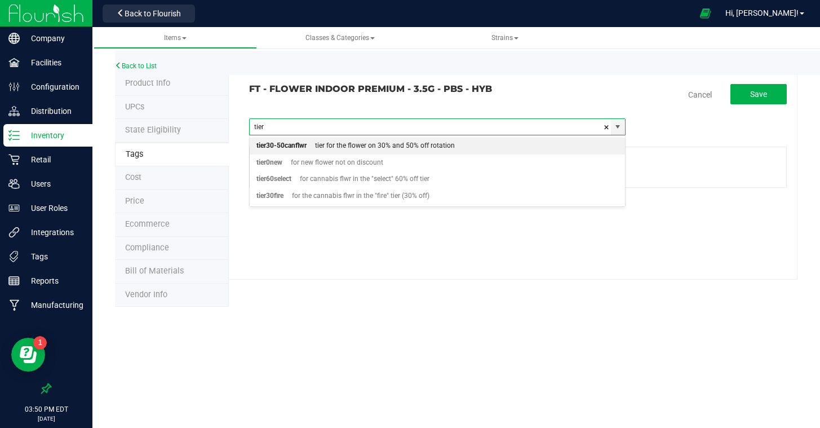
click at [376, 142] on div "tier for the flower on 30% and 50% off rotation" at bounding box center [381, 146] width 148 height 15
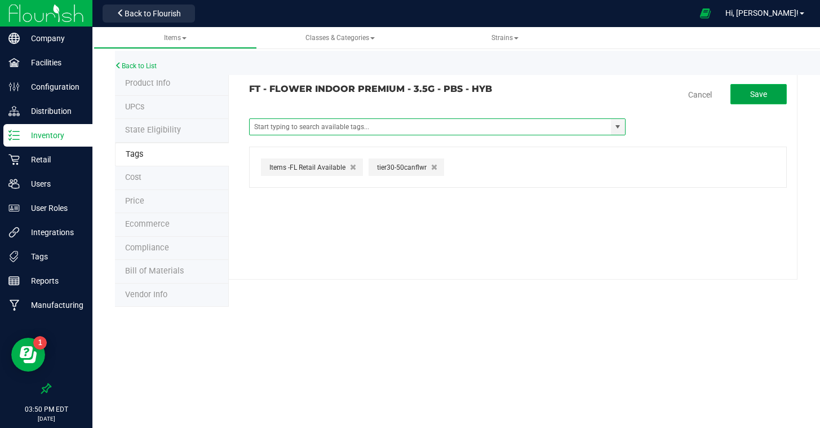
click at [775, 98] on button "Save" at bounding box center [759, 94] width 56 height 20
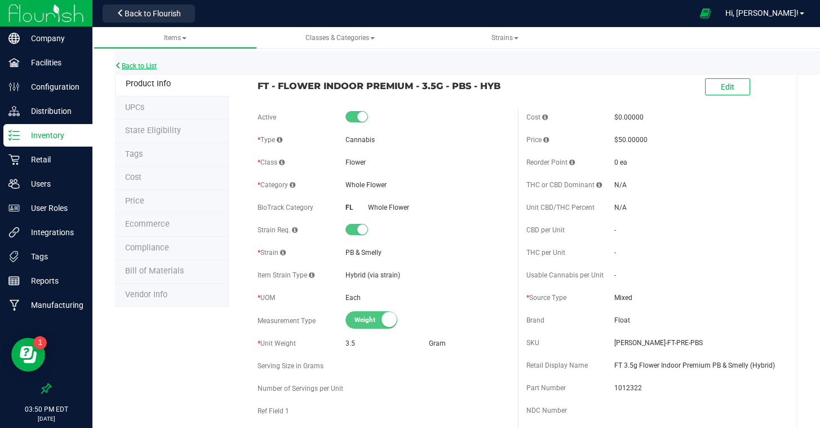
click at [130, 64] on link "Back to List" at bounding box center [136, 66] width 42 height 8
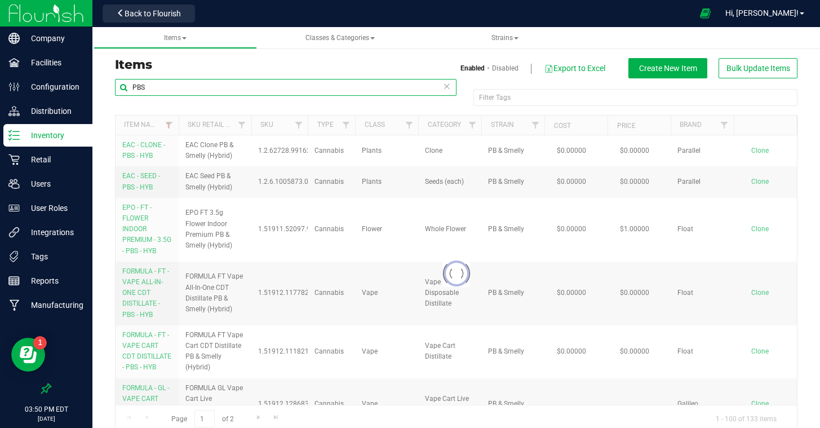
drag, startPoint x: 179, startPoint y: 89, endPoint x: 97, endPoint y: 79, distance: 82.3
click at [98, 80] on div "Items Enabled Disabled Export to Excel Create New Item Bulk Update Items PBS Fi…" at bounding box center [456, 238] width 728 height 411
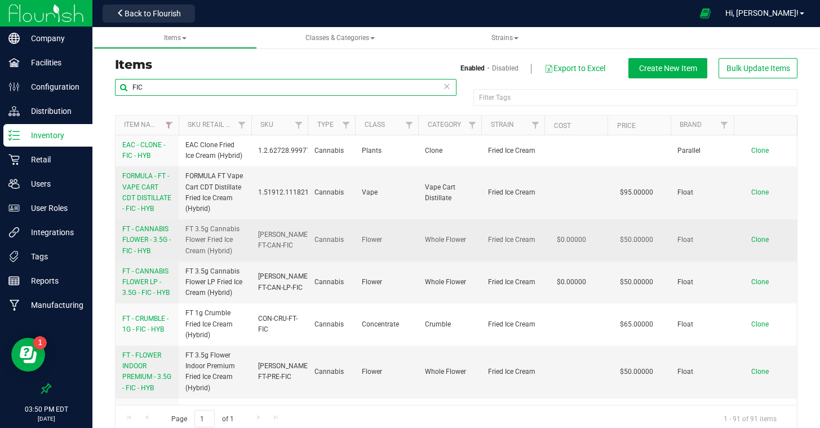
type input "FIC"
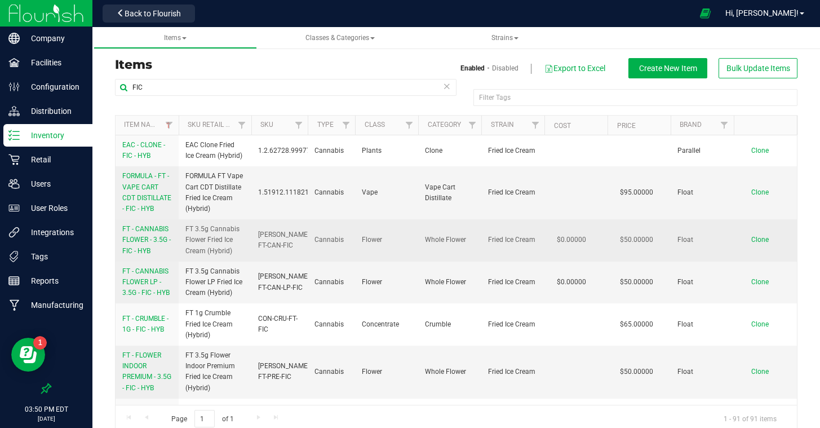
click at [154, 239] on span "FT - CANNABIS FLOWER - 3.5G - FIC - HYB" at bounding box center [146, 239] width 48 height 29
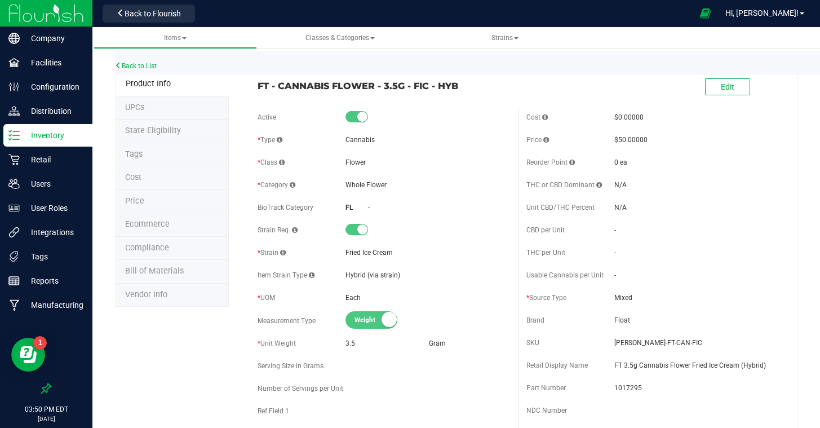
click at [151, 158] on li "Tags" at bounding box center [172, 155] width 114 height 24
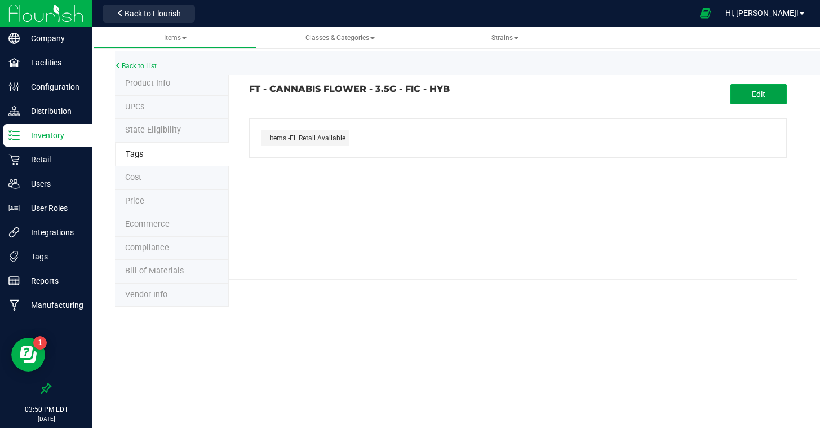
drag, startPoint x: 749, startPoint y: 92, endPoint x: 675, endPoint y: 106, distance: 75.1
click at [746, 92] on button "Edit" at bounding box center [759, 94] width 56 height 20
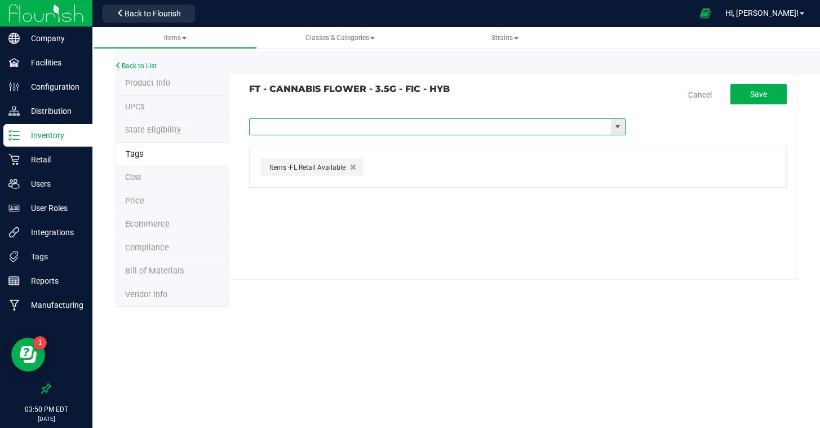
click at [366, 126] on input "text" at bounding box center [430, 127] width 361 height 16
type input "tier"
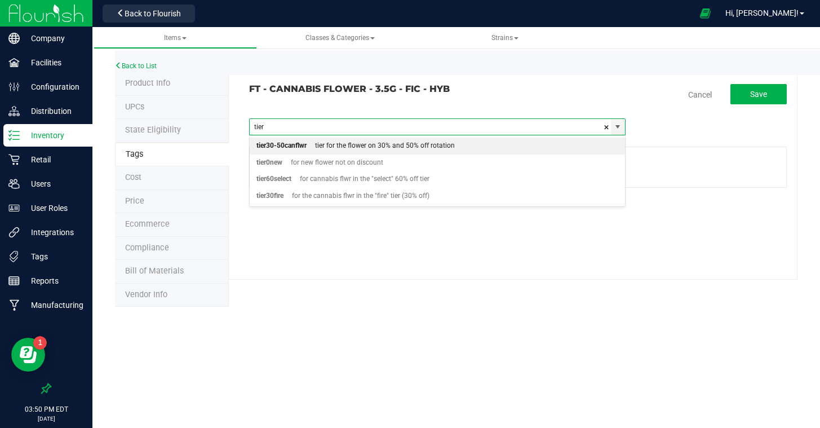
click at [341, 148] on div "tier for the flower on 30% and 50% off rotation" at bounding box center [381, 146] width 148 height 15
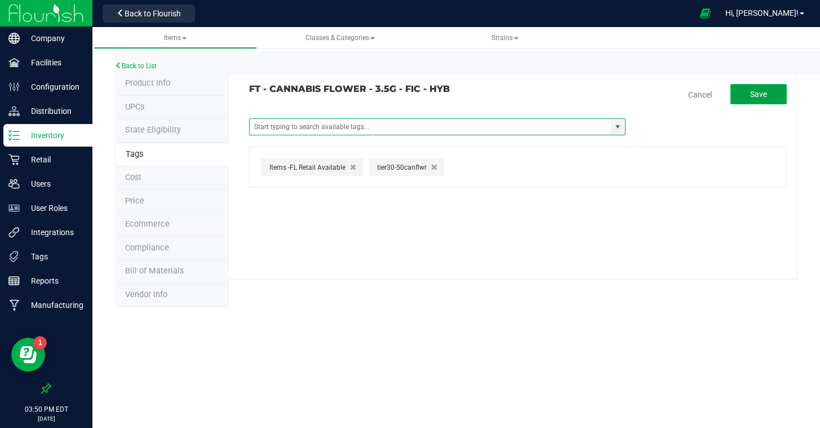
click at [763, 90] on span "Save" at bounding box center [758, 94] width 17 height 9
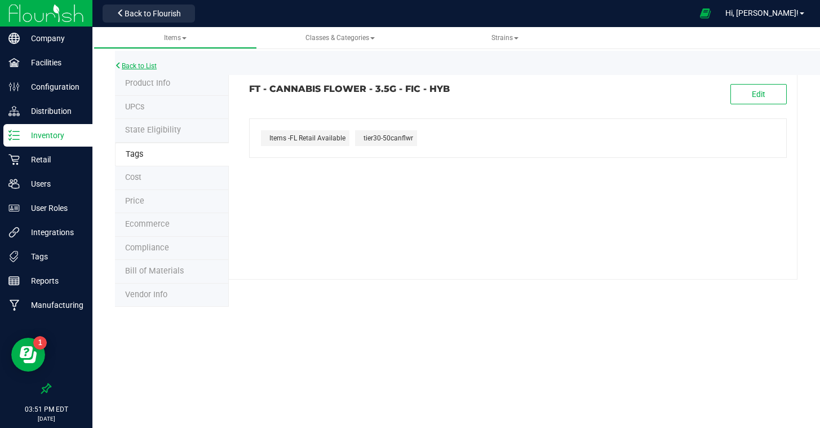
click at [131, 63] on link "Back to List" at bounding box center [136, 66] width 42 height 8
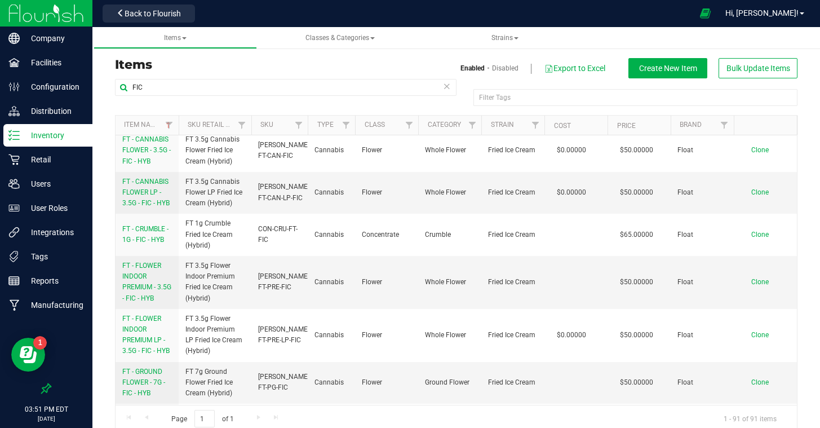
scroll to position [91, 0]
click at [148, 279] on link "FT - FLOWER INDOOR PREMIUM - 3.5G - FIC - HYB" at bounding box center [147, 280] width 50 height 43
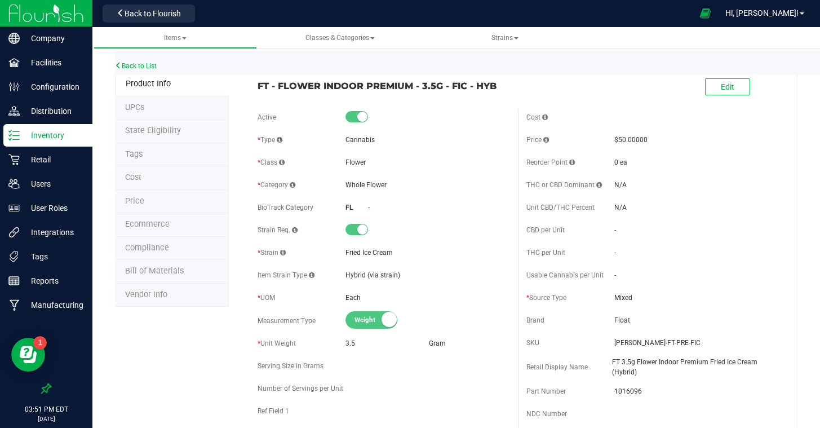
click at [142, 144] on li "Tags" at bounding box center [172, 155] width 114 height 24
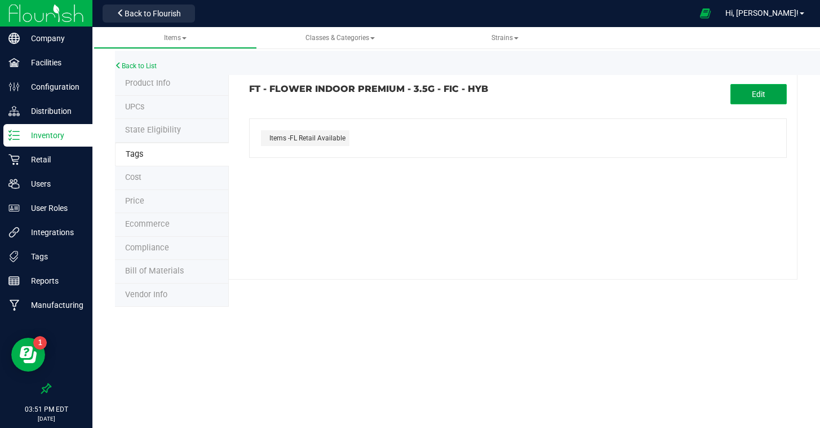
click at [735, 99] on button "Edit" at bounding box center [759, 94] width 56 height 20
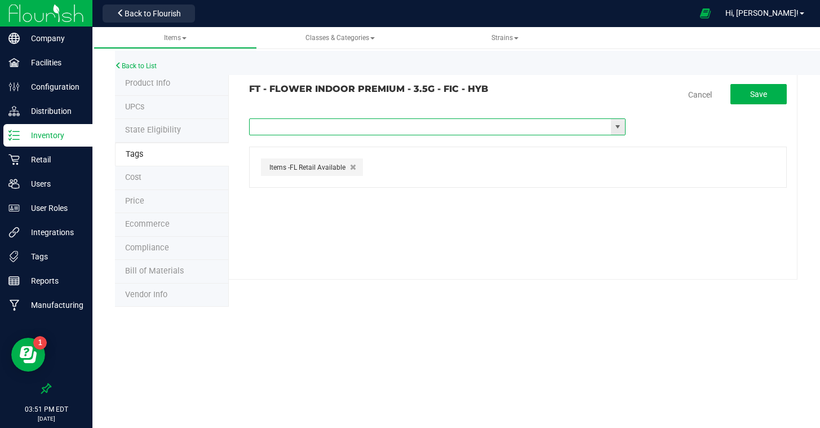
click at [401, 130] on input "text" at bounding box center [430, 127] width 361 height 16
type input "tier"
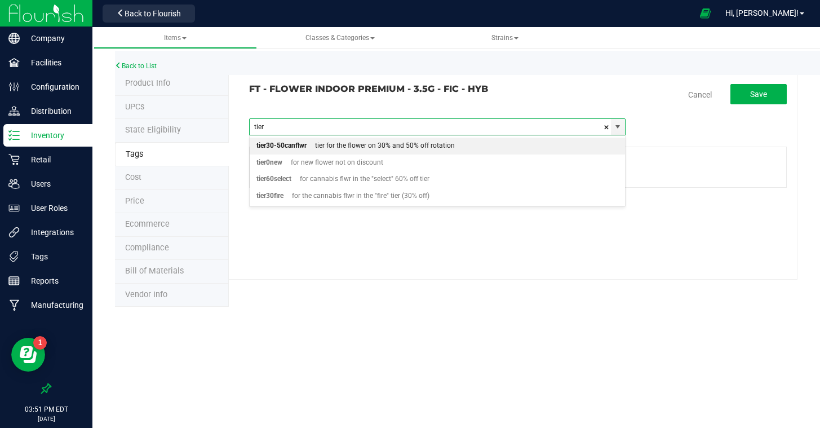
click at [351, 142] on div "tier for the flower on 30% and 50% off rotation" at bounding box center [381, 146] width 148 height 15
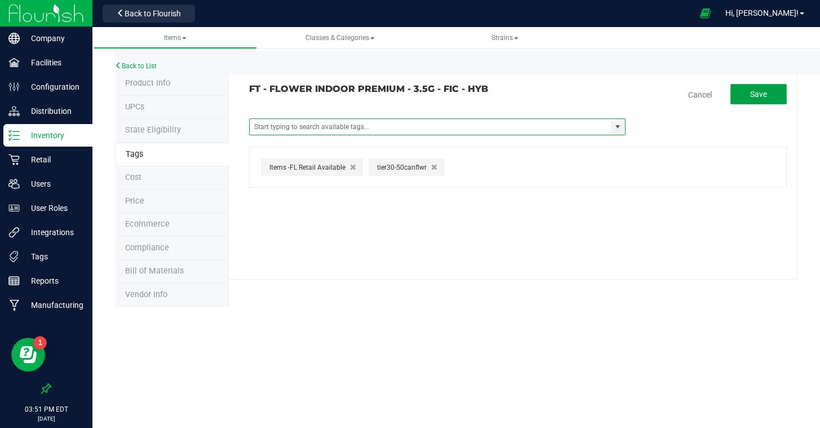
click at [744, 98] on button "Save" at bounding box center [759, 94] width 56 height 20
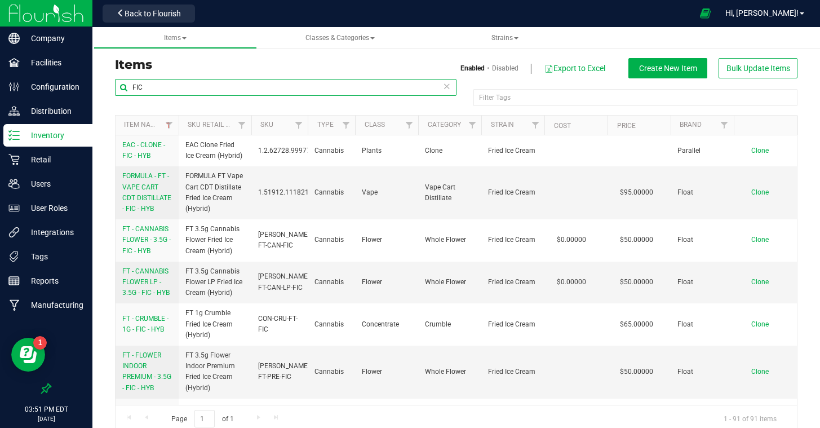
click at [169, 91] on input "FIC" at bounding box center [286, 87] width 342 height 17
type input "F"
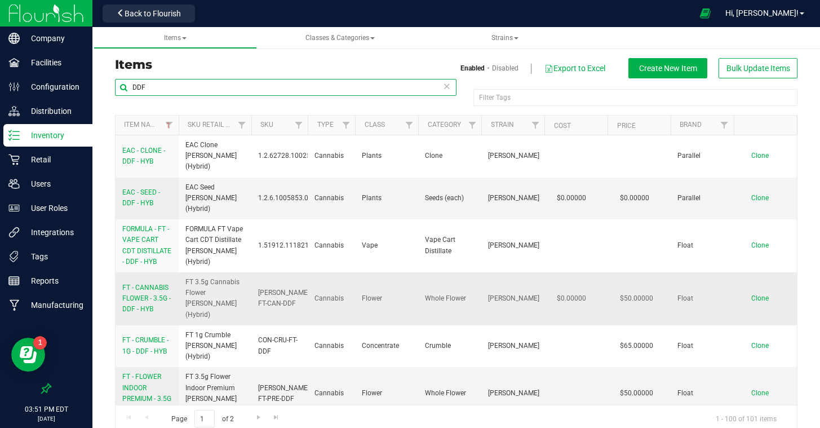
type input "DDF"
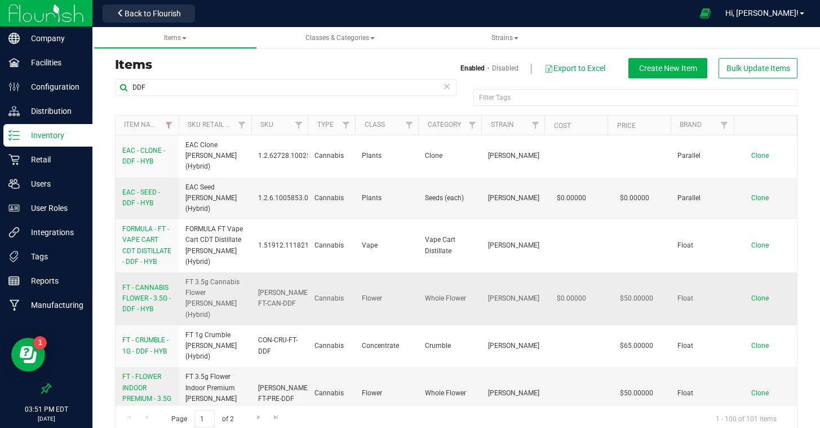
click at [156, 284] on span "FT - CANNABIS FLOWER - 3.5G - DDF - HYB" at bounding box center [146, 298] width 48 height 29
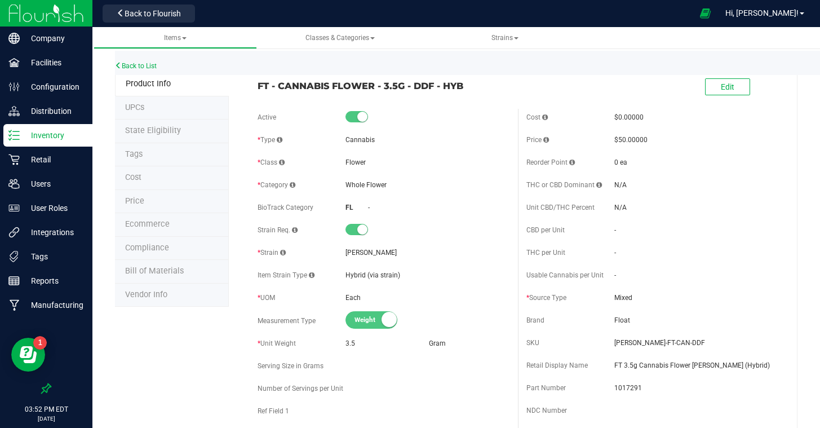
click at [160, 158] on li "Tags" at bounding box center [172, 155] width 114 height 24
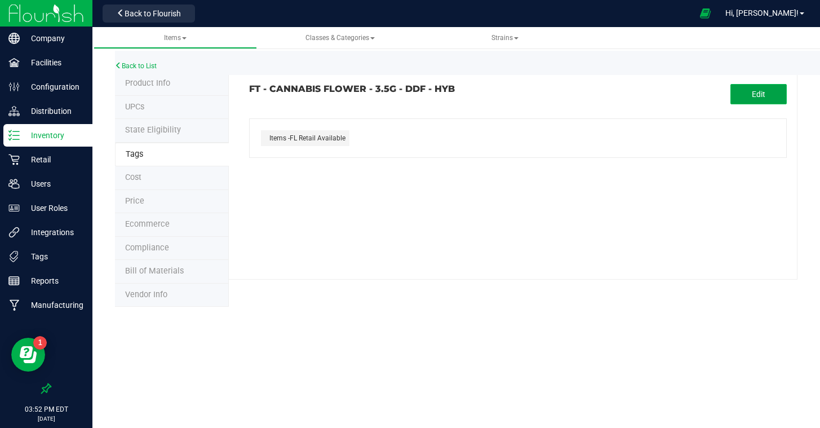
click at [771, 90] on button "Edit" at bounding box center [759, 94] width 56 height 20
click at [470, 125] on input "text" at bounding box center [430, 127] width 361 height 16
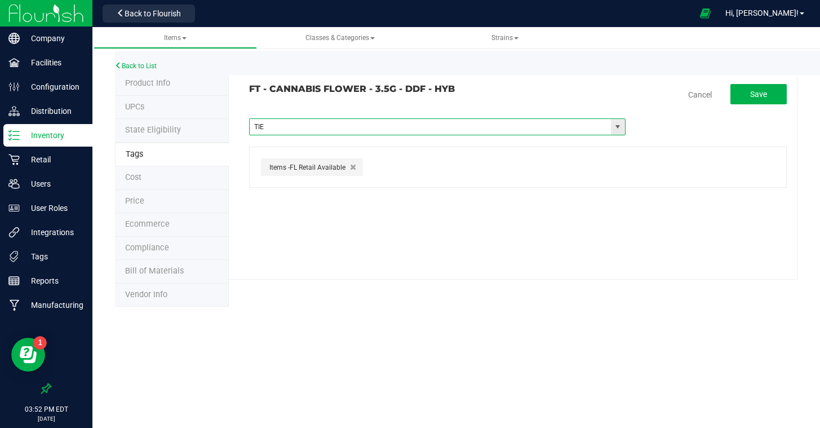
type input "TIER"
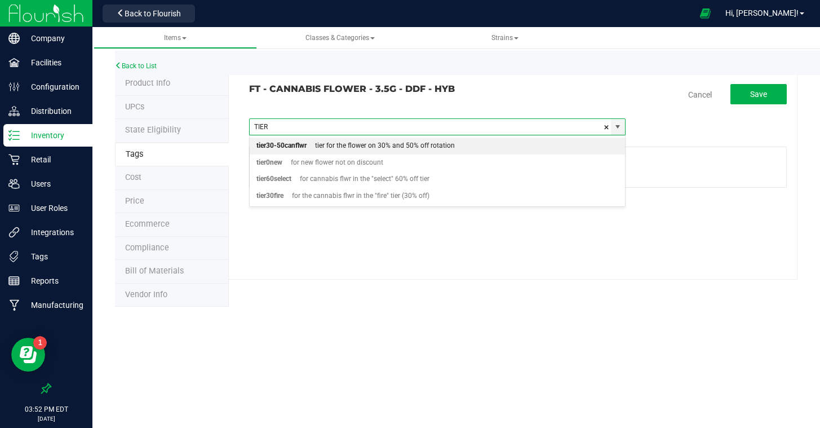
click at [446, 152] on div "tier for the flower on 30% and 50% off rotation" at bounding box center [381, 146] width 148 height 15
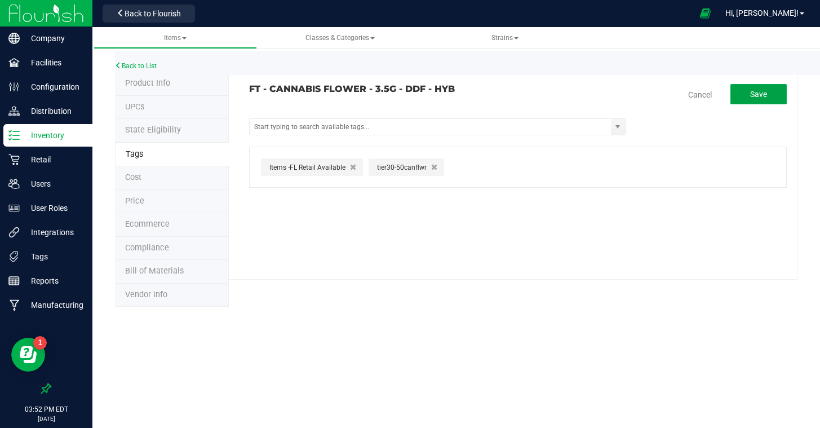
drag, startPoint x: 742, startPoint y: 101, endPoint x: 739, endPoint y: 109, distance: 8.9
click at [741, 101] on button "Save" at bounding box center [759, 94] width 56 height 20
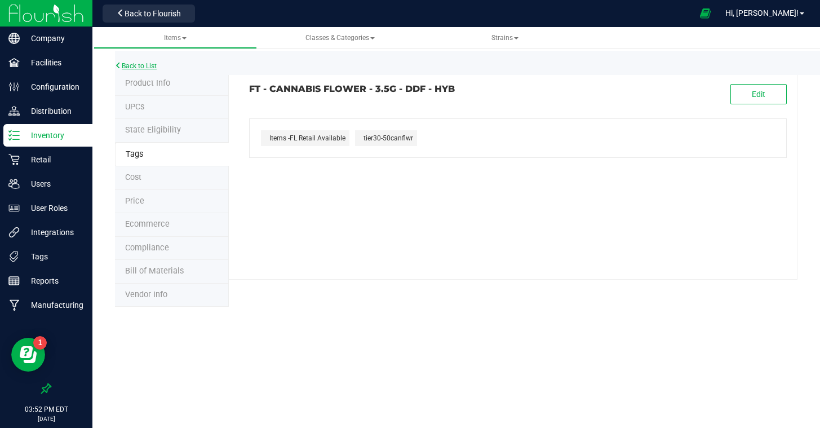
click at [131, 64] on link "Back to List" at bounding box center [136, 66] width 42 height 8
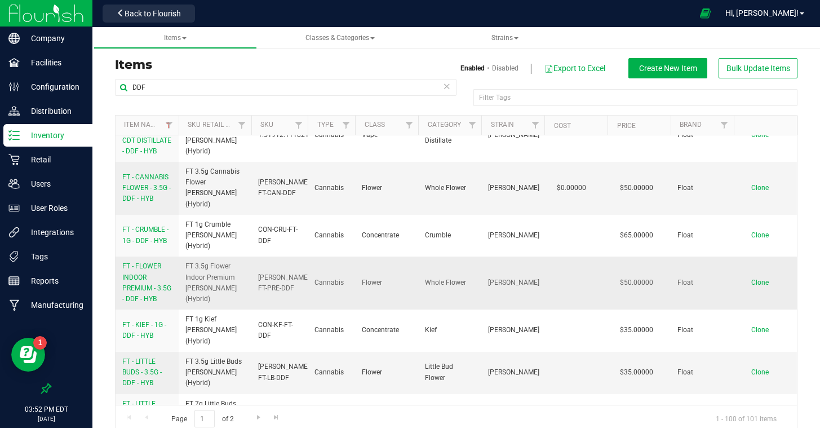
click at [132, 261] on link "FT - FLOWER INDOOR PREMIUM - 3.5G - DDF - HYB" at bounding box center [147, 282] width 50 height 43
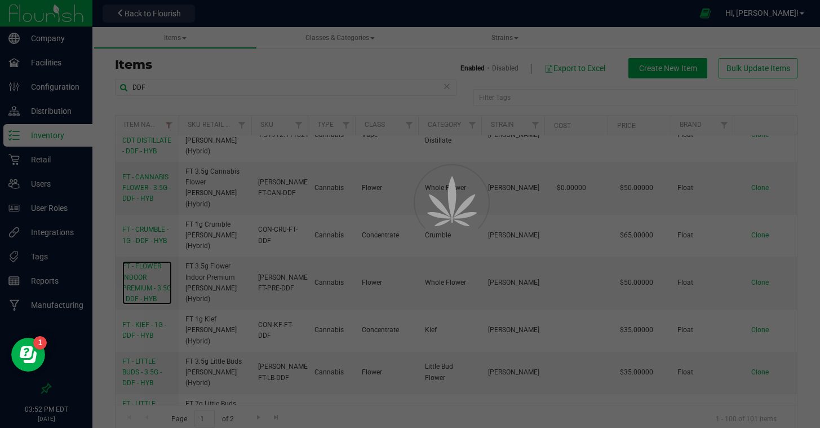
scroll to position [109, 0]
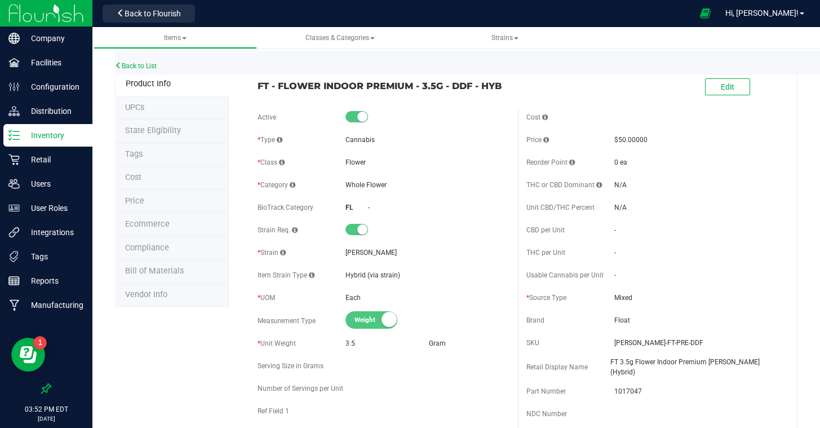
click at [153, 145] on li "Tags" at bounding box center [172, 155] width 114 height 24
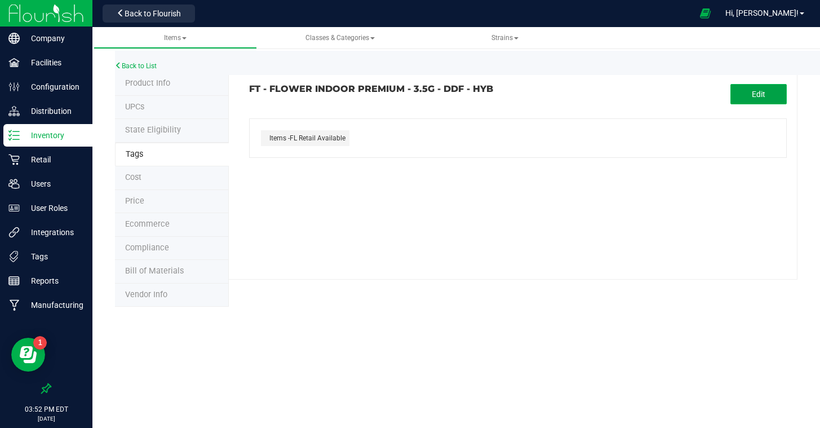
click at [744, 89] on button "Edit" at bounding box center [759, 94] width 56 height 20
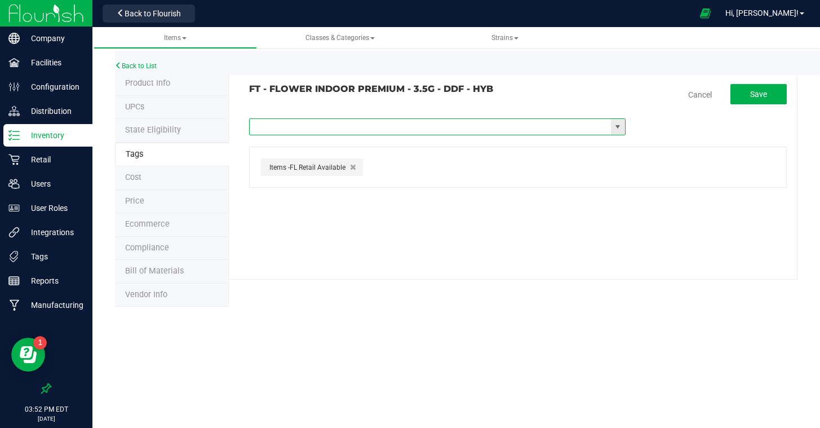
click at [435, 131] on input "text" at bounding box center [430, 127] width 361 height 16
type input "TIER"
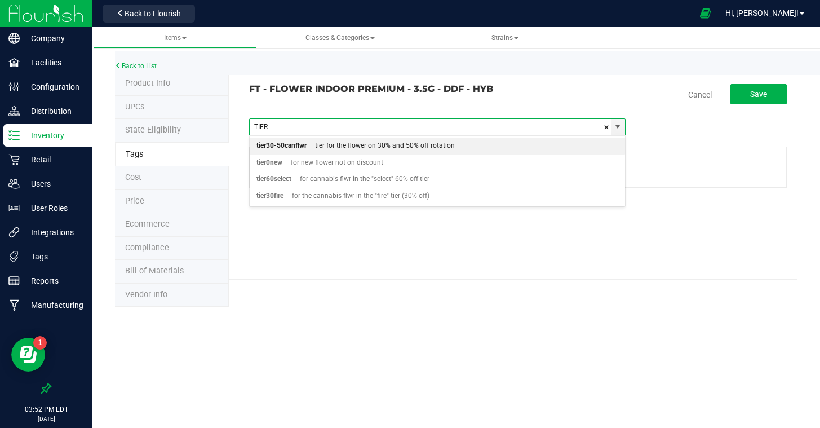
click at [402, 142] on div "tier for the flower on 30% and 50% off rotation" at bounding box center [381, 146] width 148 height 15
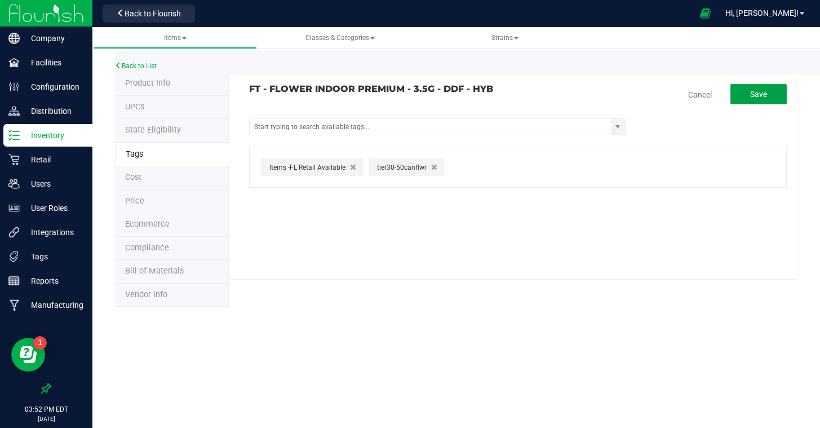
drag, startPoint x: 755, startPoint y: 96, endPoint x: 696, endPoint y: 100, distance: 59.9
click at [755, 96] on span "Save" at bounding box center [758, 94] width 17 height 9
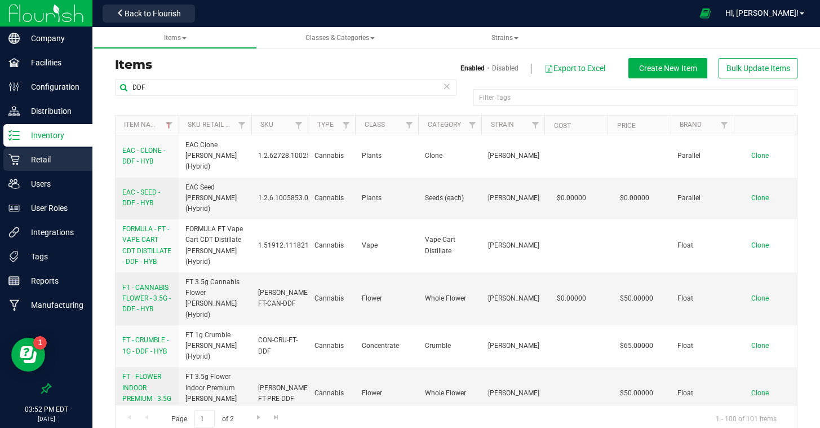
click at [60, 166] on div "Retail" at bounding box center [47, 159] width 89 height 23
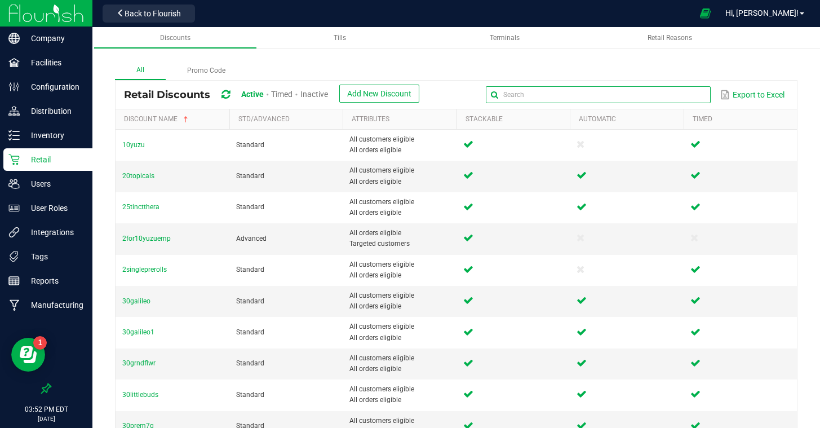
click at [681, 94] on input "text" at bounding box center [598, 94] width 225 height 17
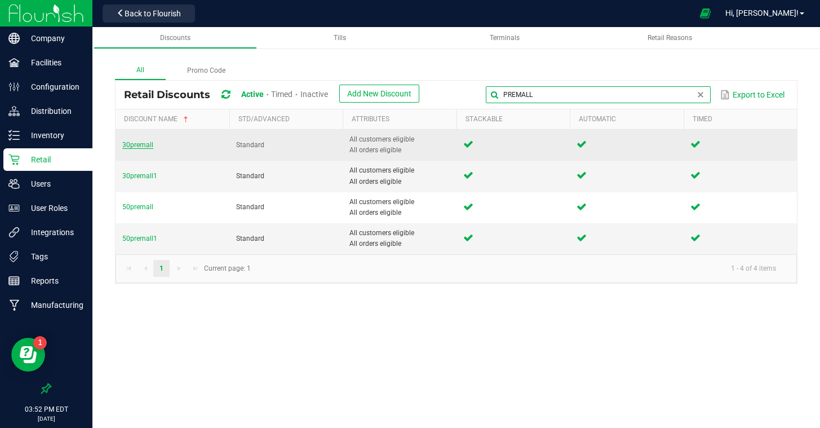
type input "PREMALL"
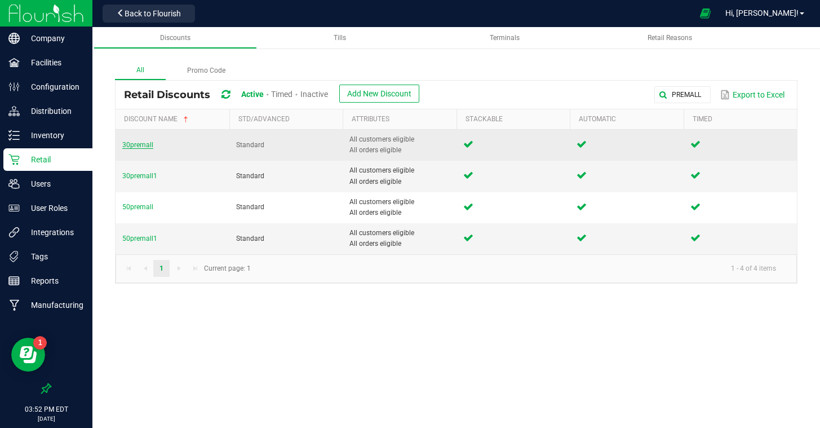
click at [140, 142] on span "30premall" at bounding box center [137, 145] width 31 height 8
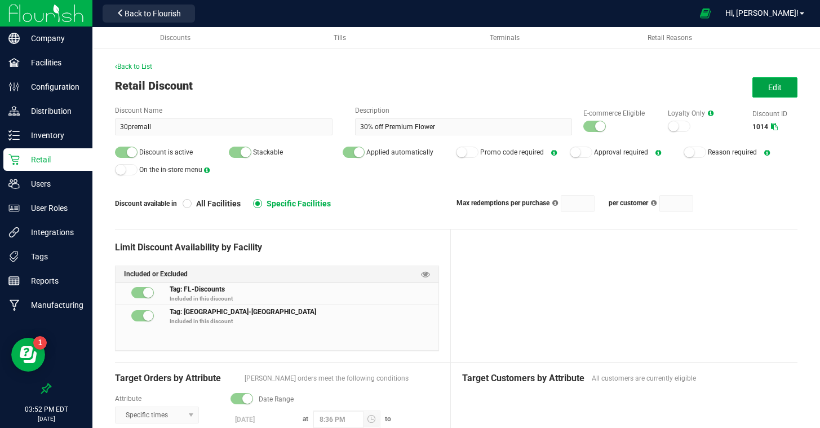
click at [775, 89] on span "Edit" at bounding box center [775, 87] width 14 height 9
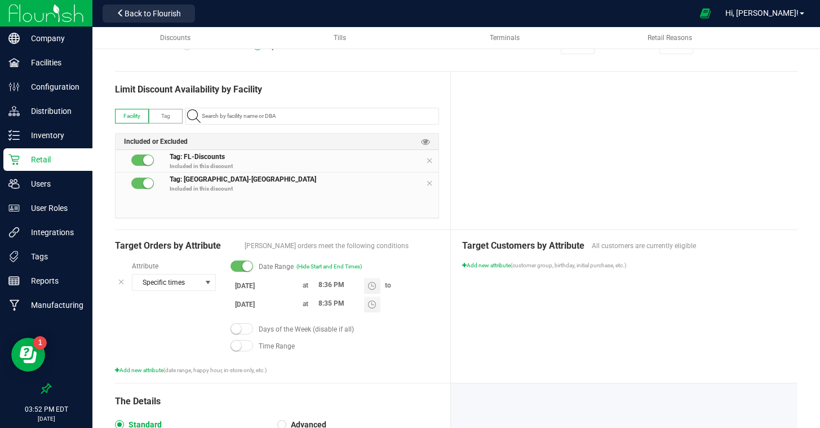
scroll to position [175, 0]
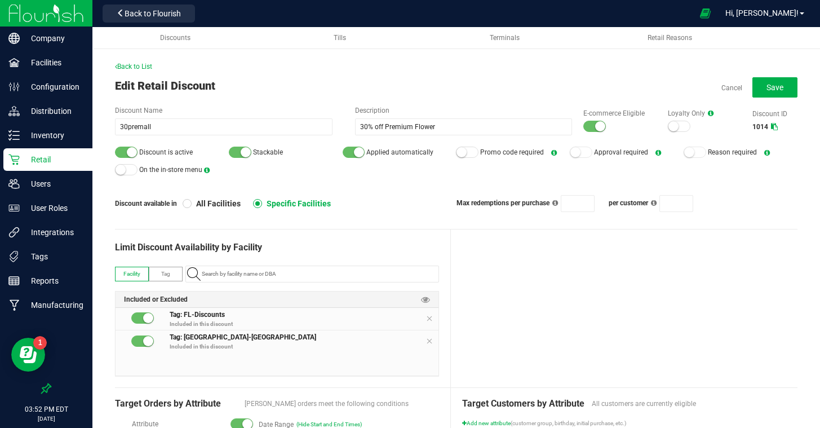
scroll to position [175, 0]
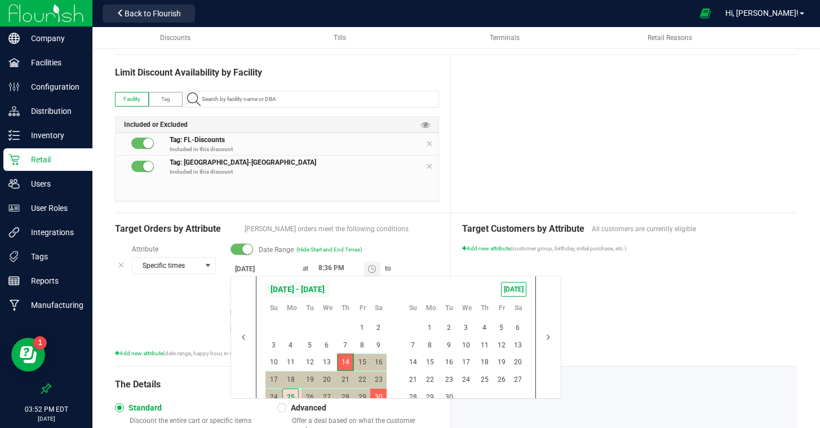
click at [270, 287] on body "Company Facilities Configuration Distribution Inventory Retail Users User Roles…" at bounding box center [410, 214] width 820 height 428
click at [312, 394] on span "26" at bounding box center [310, 396] width 16 height 17
type input "[DATE]"
click at [631, 311] on div "Target Customers by Attribute All customers are currently eligible Add new attr…" at bounding box center [624, 289] width 347 height 153
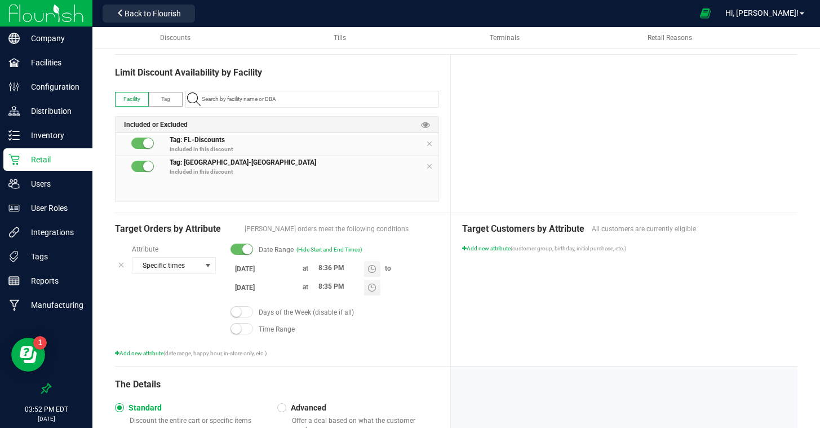
click at [627, 312] on div "Target Customers by Attribute All customers are currently eligible Add new attr…" at bounding box center [624, 289] width 347 height 153
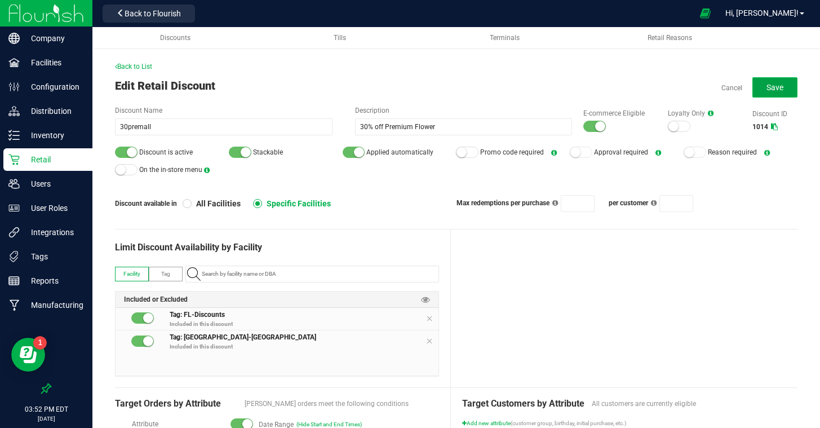
click at [756, 88] on button "Save" at bounding box center [775, 87] width 45 height 20
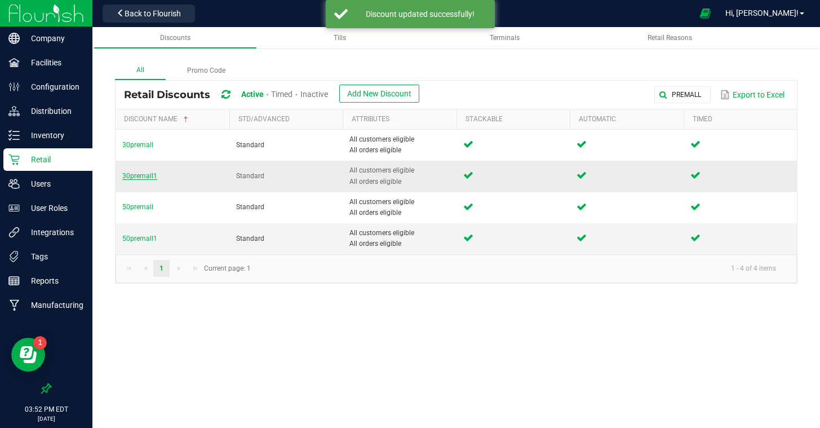
click at [129, 179] on span "30premall1" at bounding box center [139, 176] width 35 height 8
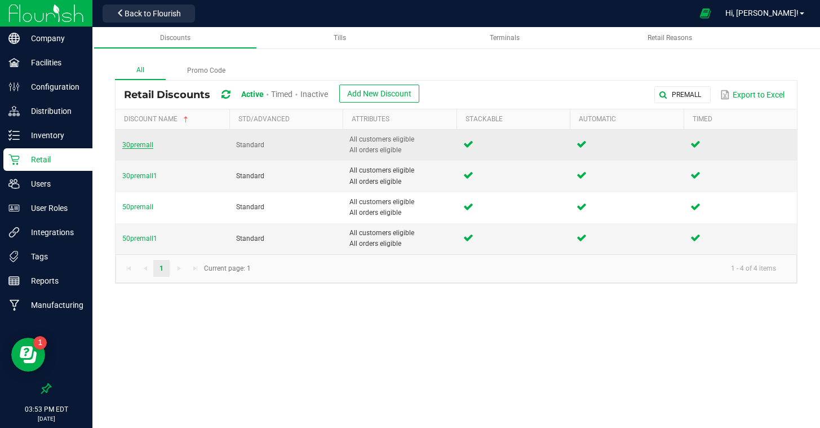
click at [138, 141] on span "30premall" at bounding box center [137, 145] width 31 height 8
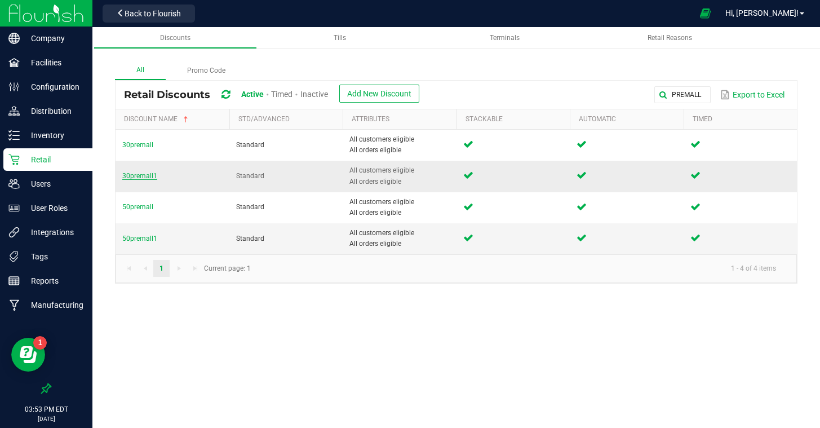
click at [147, 175] on span "30premall1" at bounding box center [139, 176] width 35 height 8
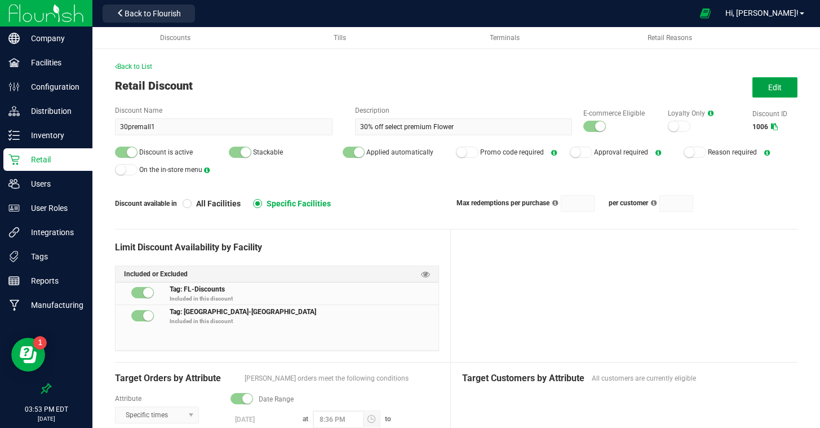
drag, startPoint x: 772, startPoint y: 88, endPoint x: 747, endPoint y: 103, distance: 28.8
click at [771, 88] on span "Edit" at bounding box center [775, 87] width 14 height 9
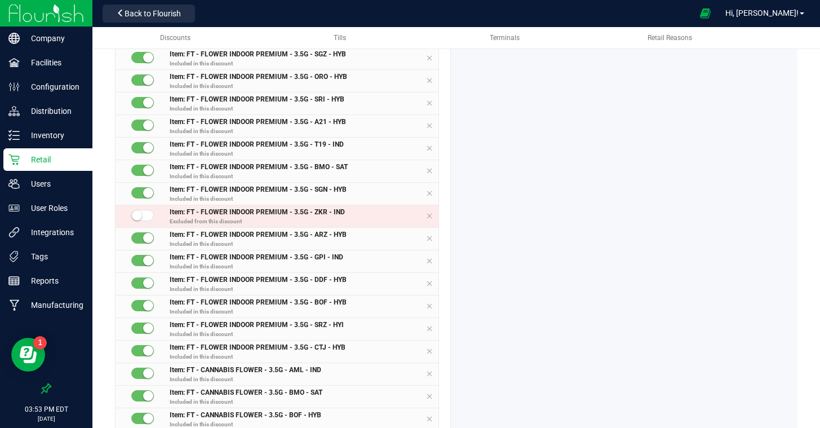
scroll to position [1175, 0]
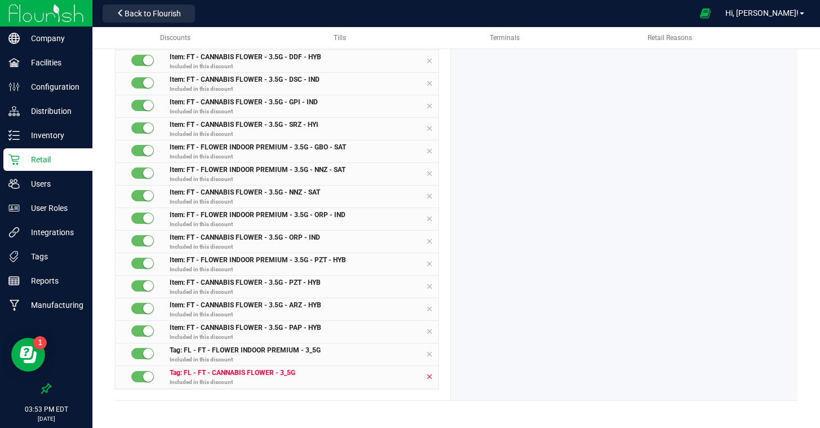
click at [430, 376] on icon at bounding box center [429, 376] width 7 height 9
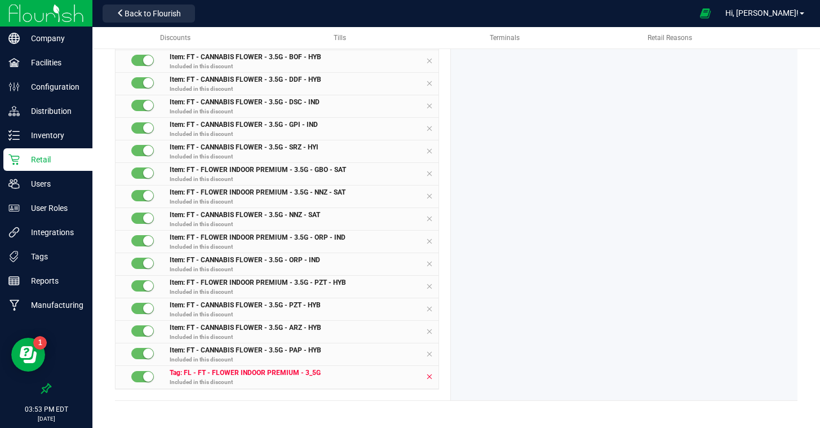
click at [430, 376] on icon at bounding box center [429, 376] width 7 height 9
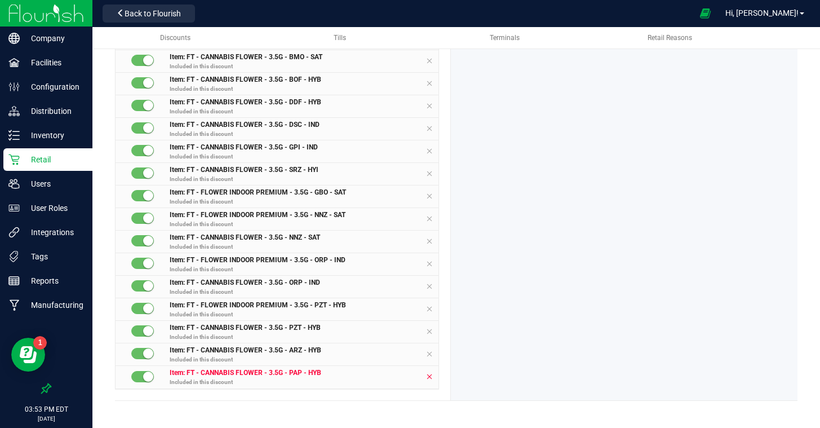
click at [430, 376] on icon at bounding box center [429, 376] width 7 height 9
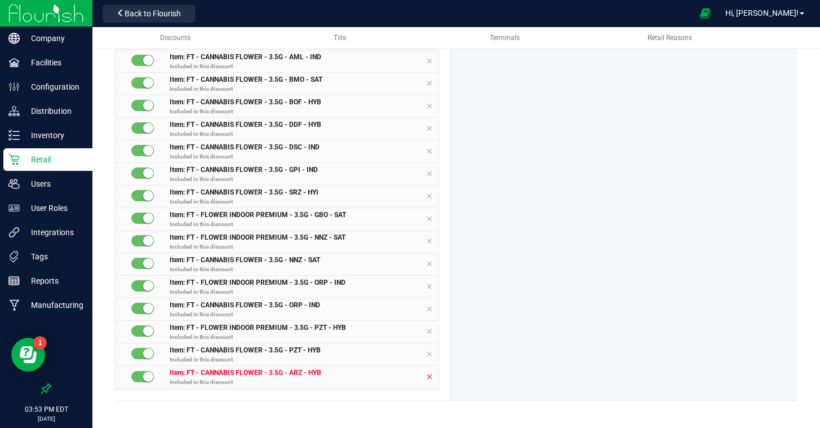
click at [430, 376] on icon at bounding box center [429, 376] width 7 height 9
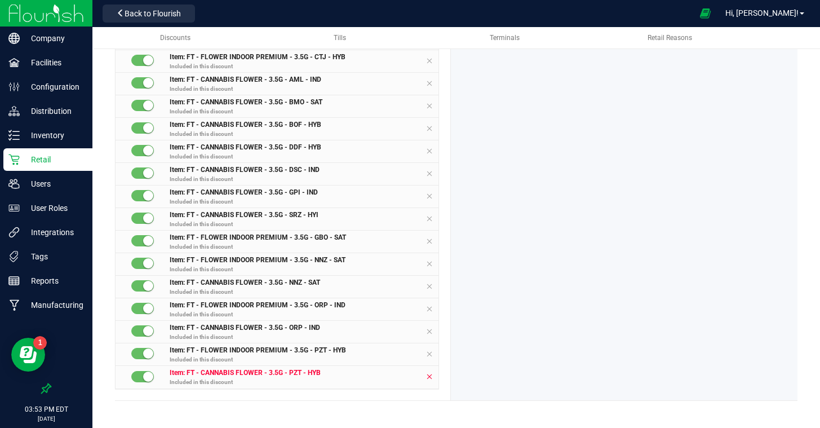
click at [430, 376] on icon at bounding box center [429, 376] width 7 height 9
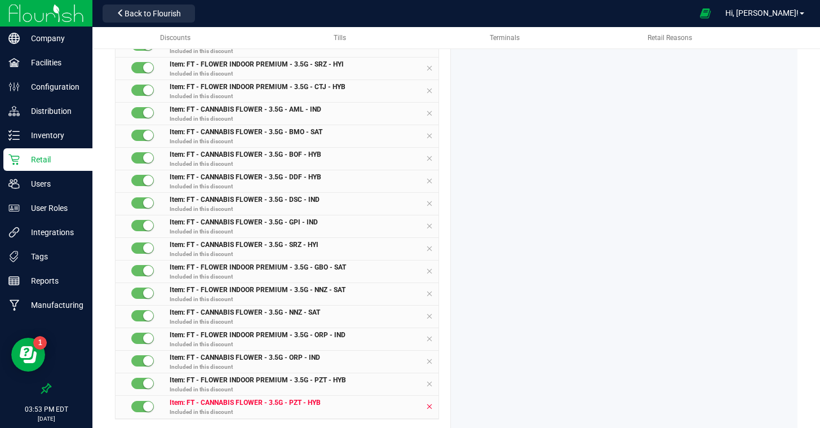
click at [430, 379] on icon at bounding box center [429, 383] width 7 height 9
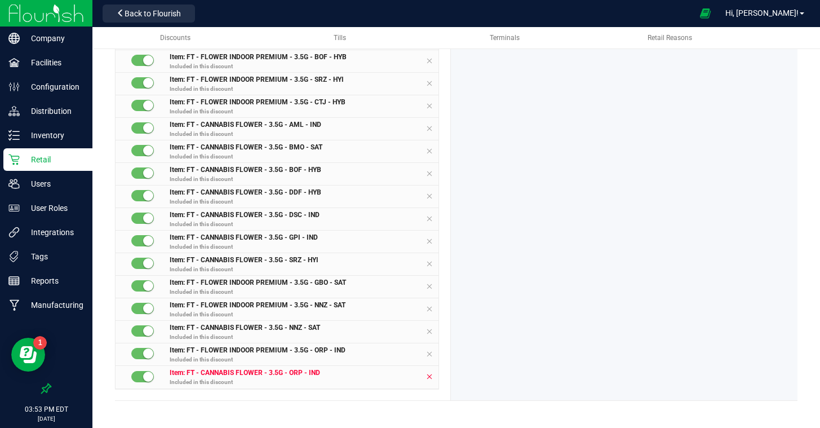
click at [430, 376] on icon at bounding box center [429, 376] width 7 height 9
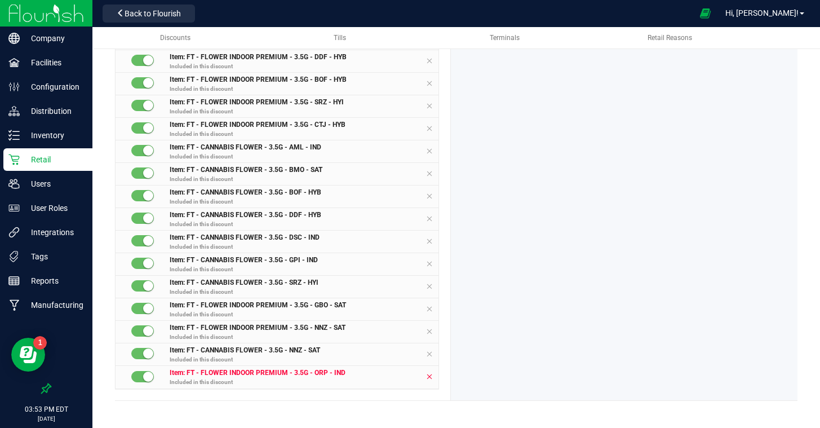
click at [430, 376] on icon at bounding box center [429, 376] width 7 height 9
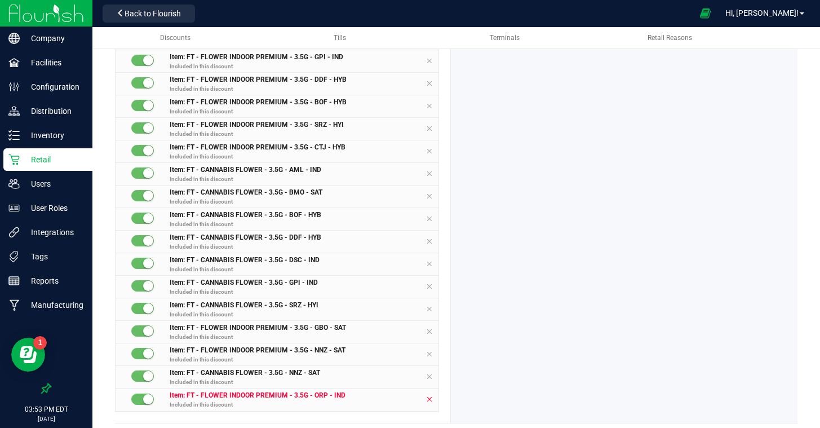
click at [430, 376] on icon at bounding box center [429, 376] width 7 height 9
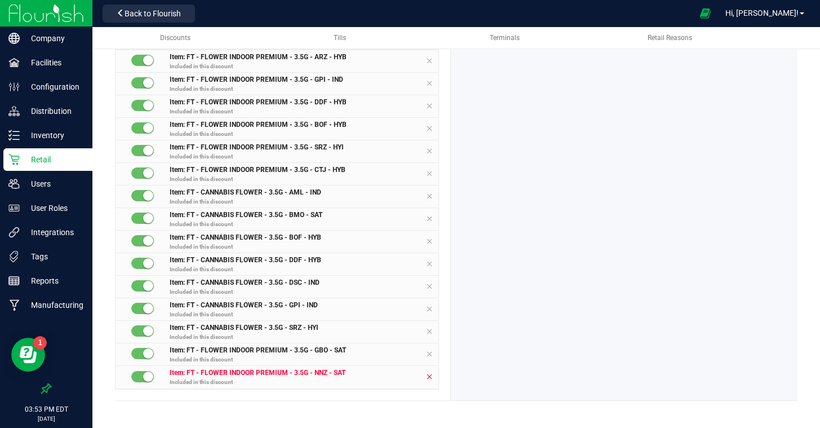
click at [430, 376] on icon at bounding box center [429, 376] width 7 height 9
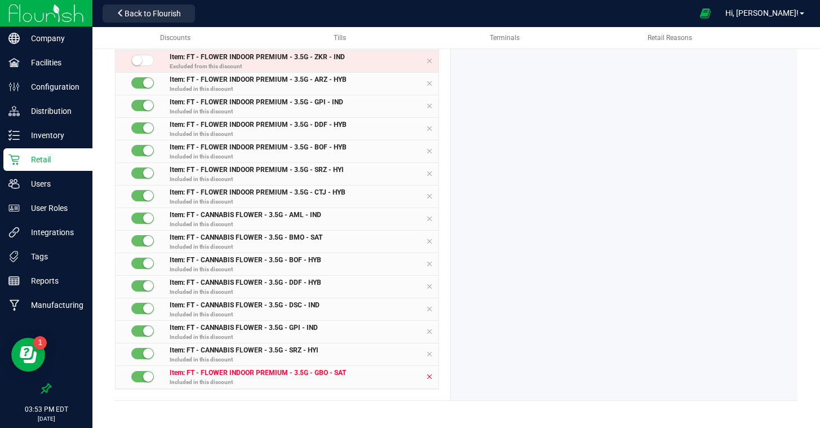
click at [430, 376] on icon at bounding box center [429, 376] width 7 height 9
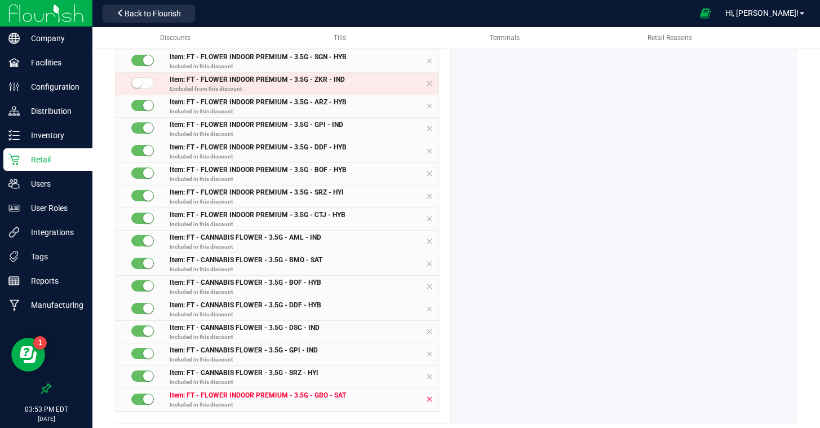
click at [430, 376] on icon at bounding box center [429, 376] width 7 height 9
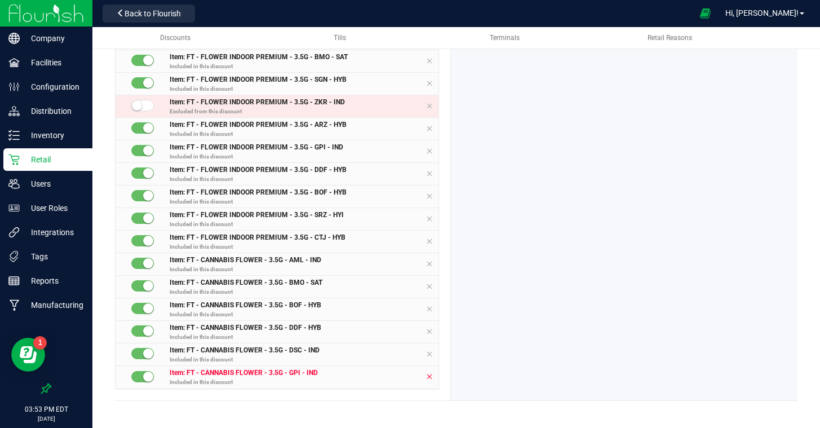
click at [430, 376] on icon at bounding box center [429, 376] width 7 height 9
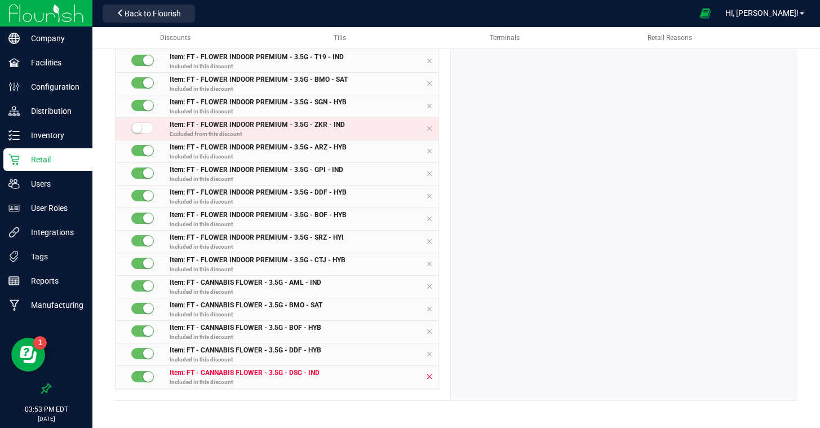
click at [430, 376] on icon at bounding box center [429, 376] width 7 height 9
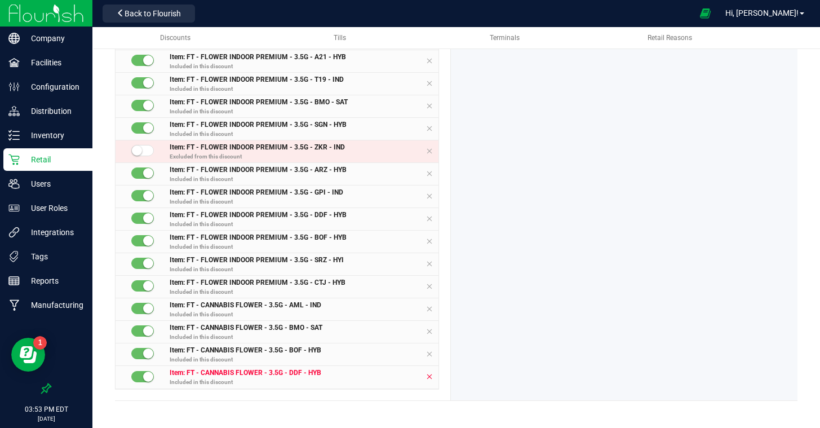
click at [430, 376] on icon at bounding box center [429, 376] width 7 height 9
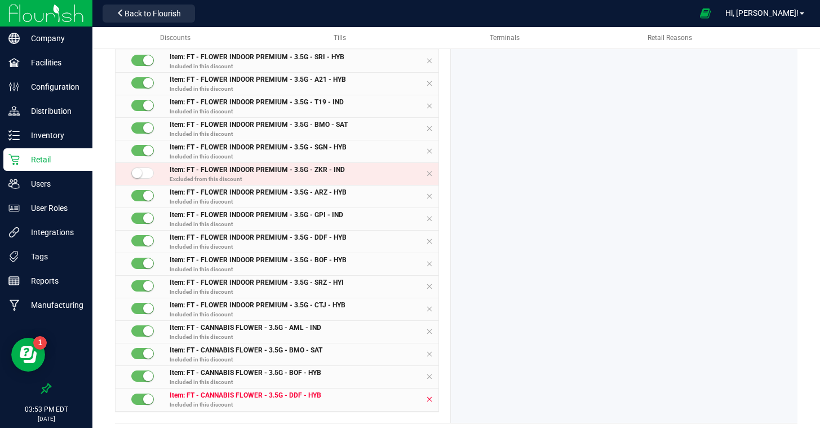
click at [430, 376] on icon at bounding box center [429, 376] width 7 height 9
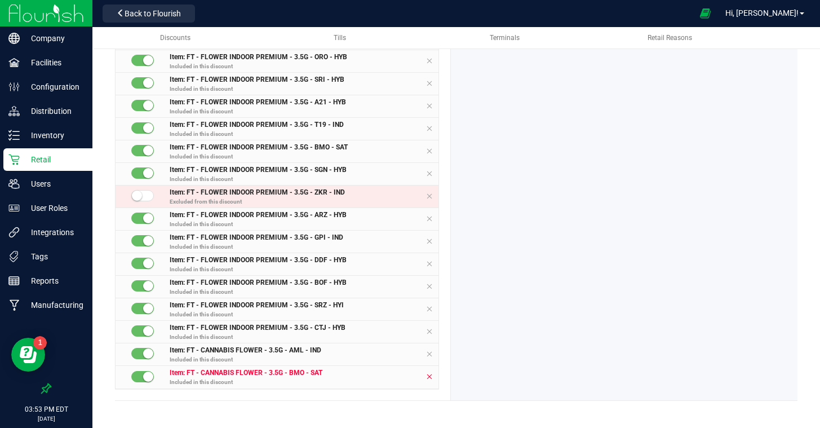
click at [430, 376] on icon at bounding box center [429, 376] width 7 height 9
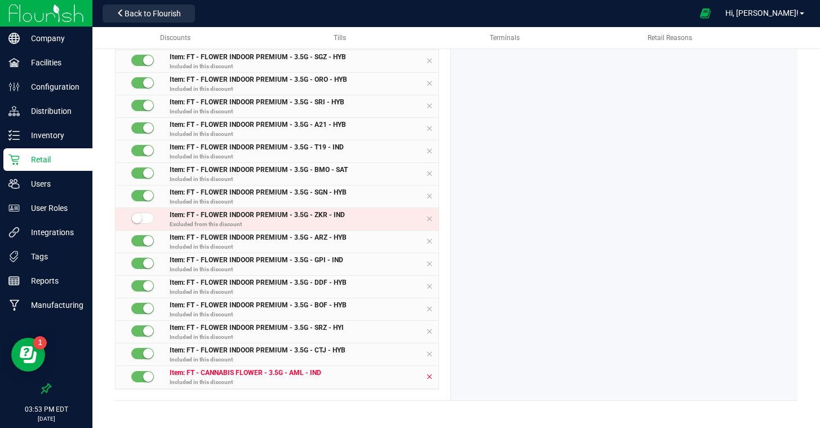
click at [430, 376] on icon at bounding box center [429, 376] width 7 height 9
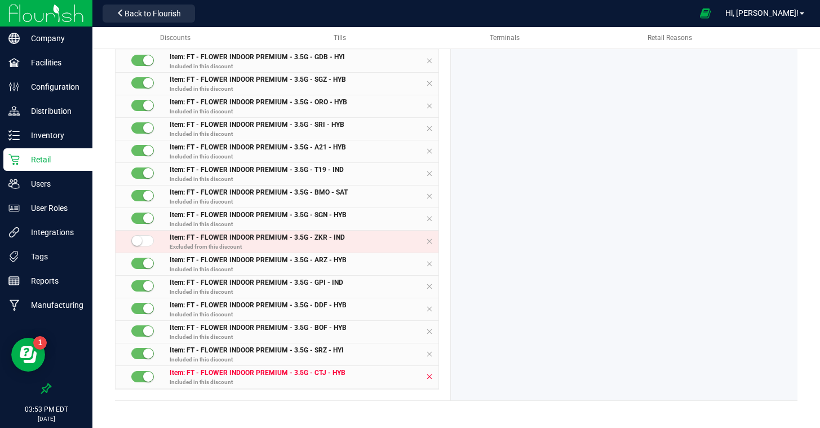
click at [430, 376] on icon at bounding box center [429, 376] width 7 height 9
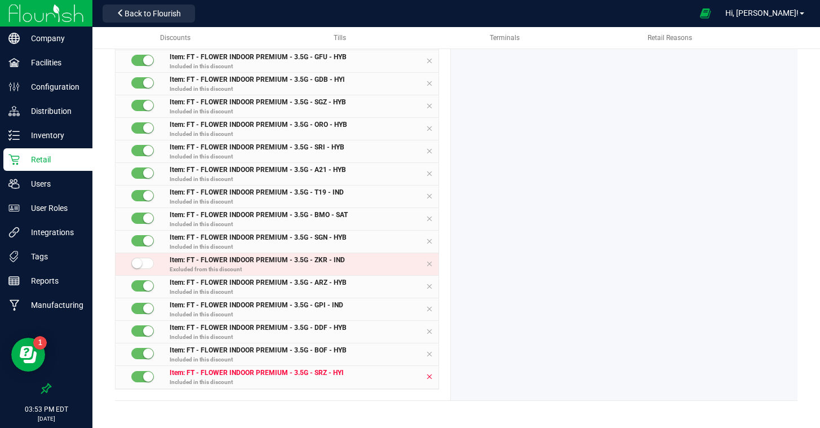
click at [430, 376] on icon at bounding box center [429, 376] width 7 height 9
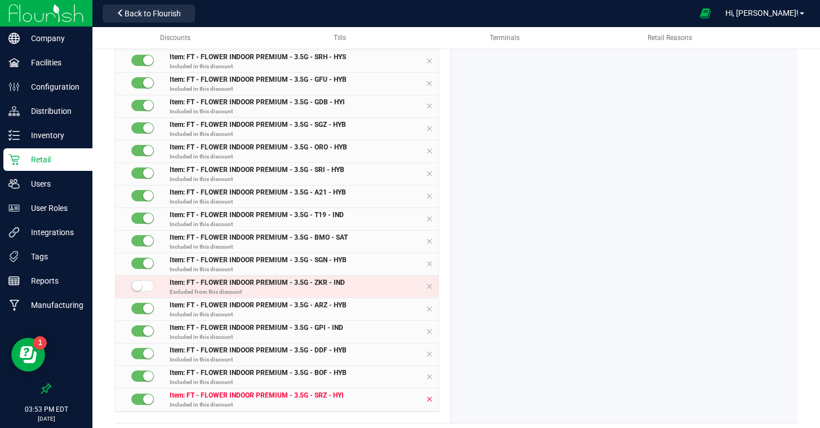
click at [430, 376] on icon at bounding box center [429, 376] width 7 height 9
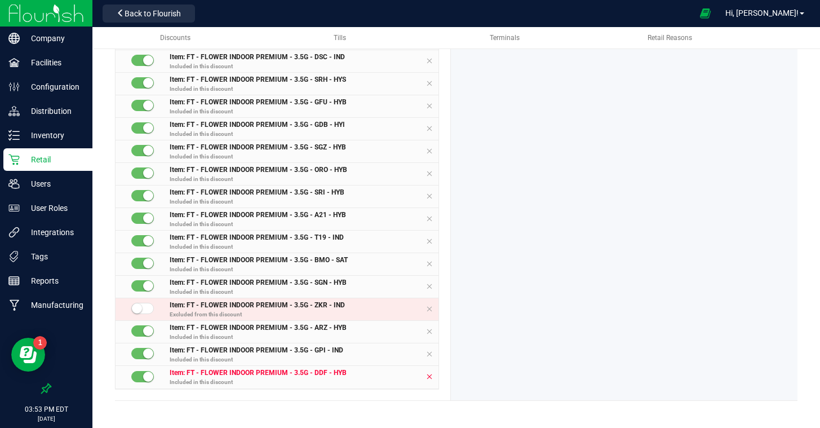
click at [430, 376] on icon at bounding box center [429, 376] width 7 height 9
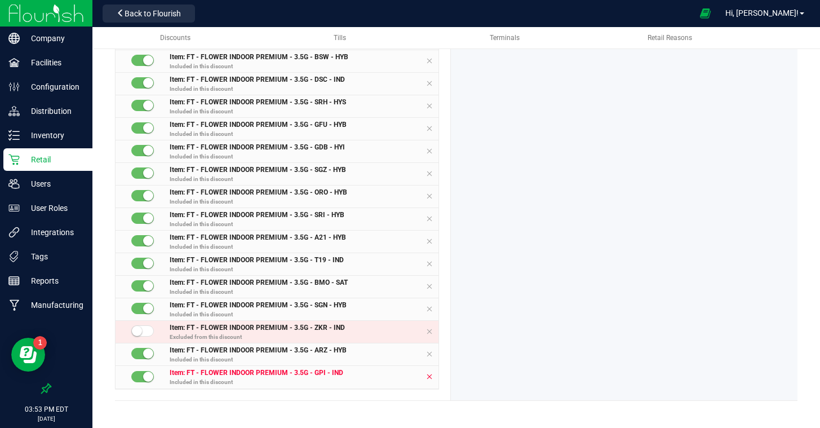
click at [430, 376] on icon at bounding box center [429, 376] width 7 height 9
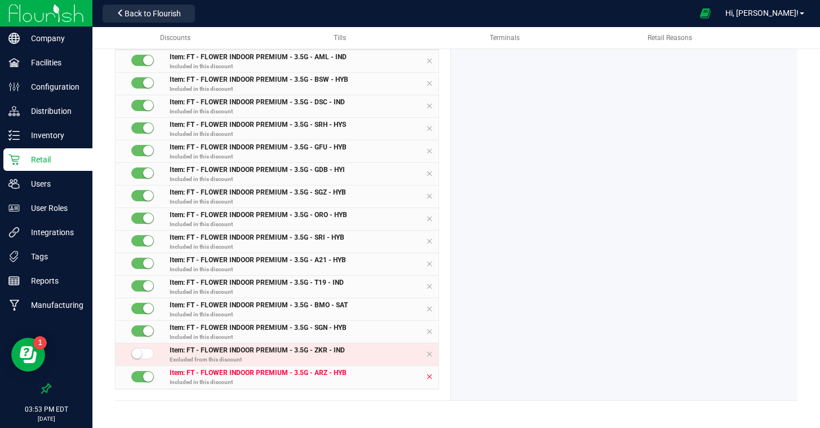
click at [430, 376] on icon at bounding box center [429, 376] width 7 height 9
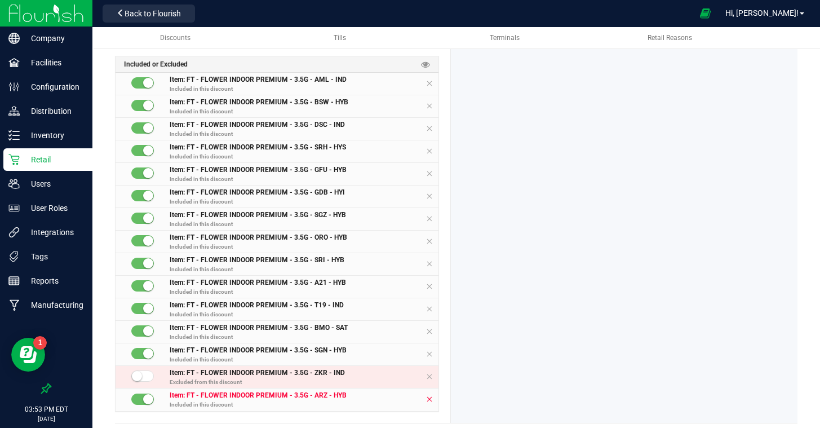
click at [430, 376] on icon at bounding box center [429, 376] width 7 height 9
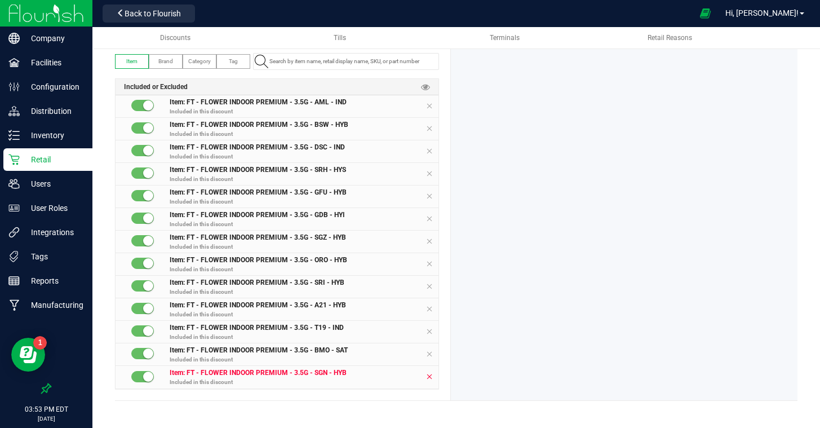
click at [430, 376] on icon at bounding box center [429, 376] width 7 height 9
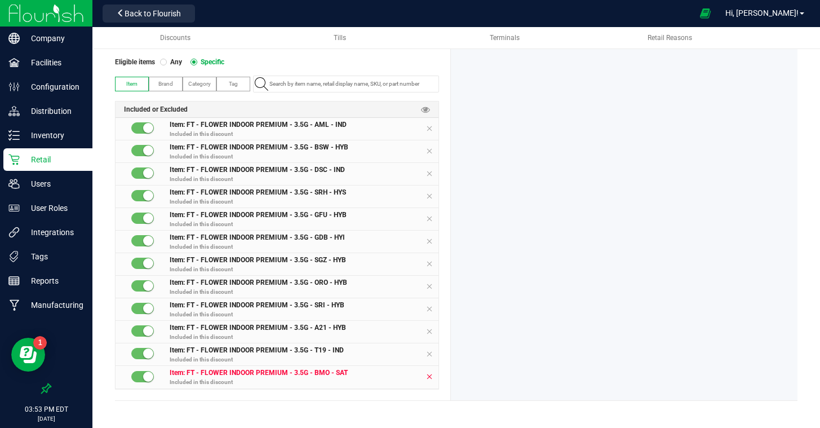
click at [430, 376] on icon at bounding box center [429, 376] width 7 height 9
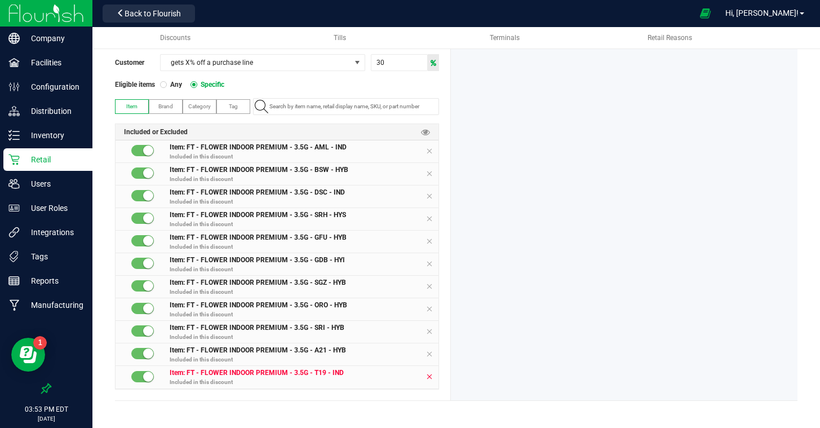
click at [430, 376] on icon at bounding box center [429, 376] width 7 height 9
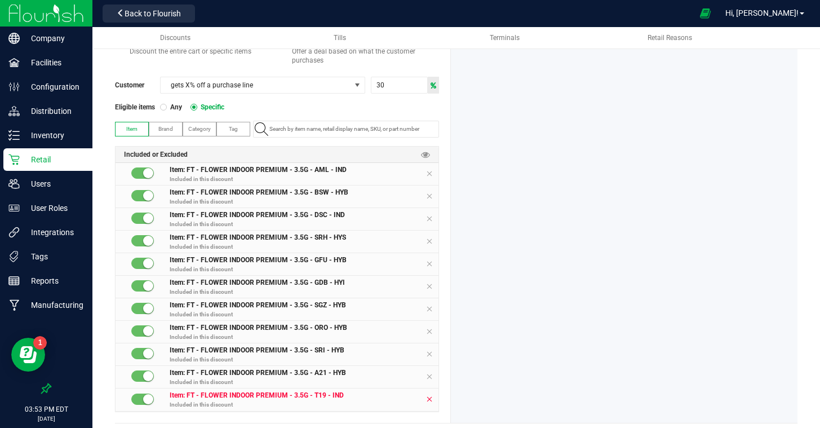
click at [430, 376] on icon at bounding box center [429, 376] width 7 height 9
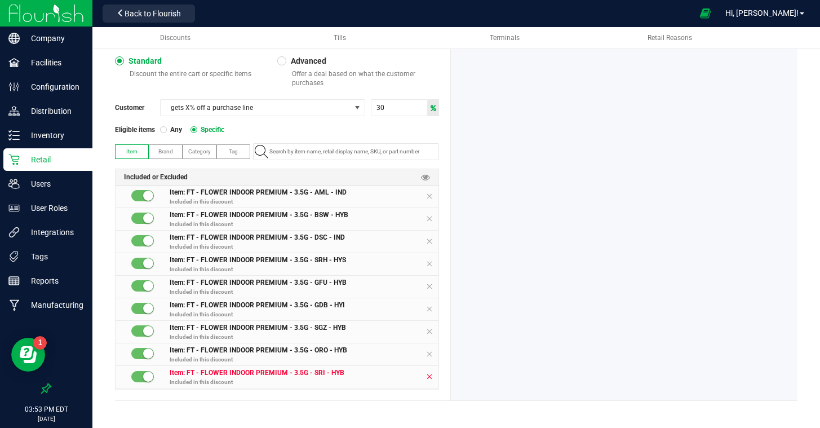
click at [430, 376] on icon at bounding box center [429, 376] width 7 height 9
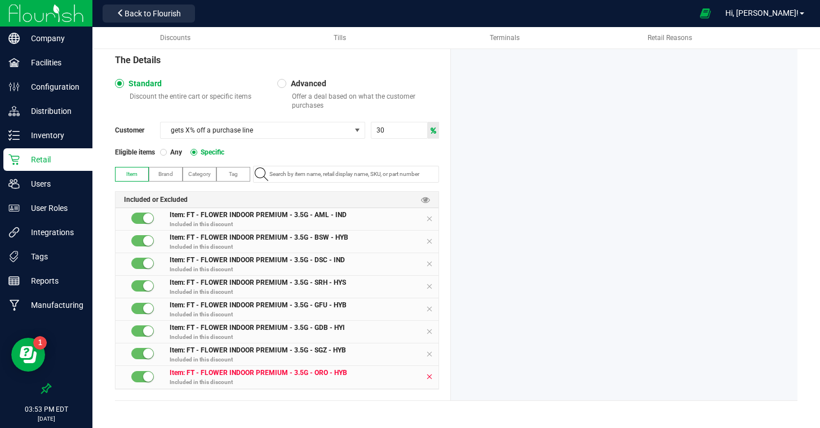
click at [430, 376] on icon at bounding box center [429, 376] width 7 height 9
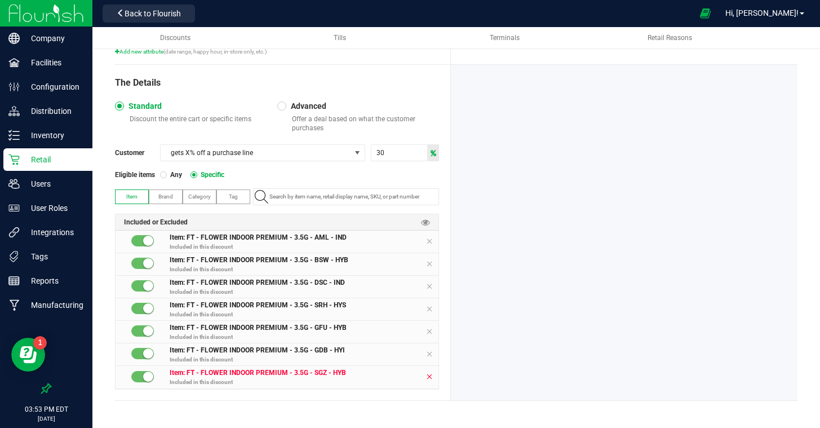
click at [430, 376] on icon at bounding box center [429, 376] width 7 height 9
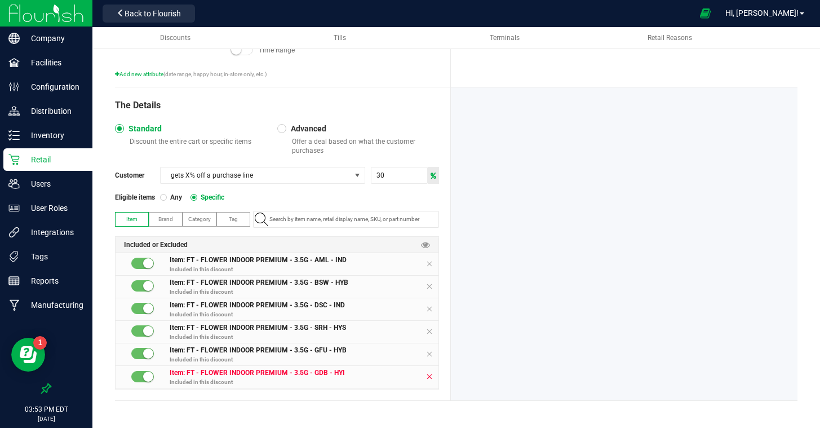
click at [430, 376] on icon at bounding box center [429, 376] width 7 height 9
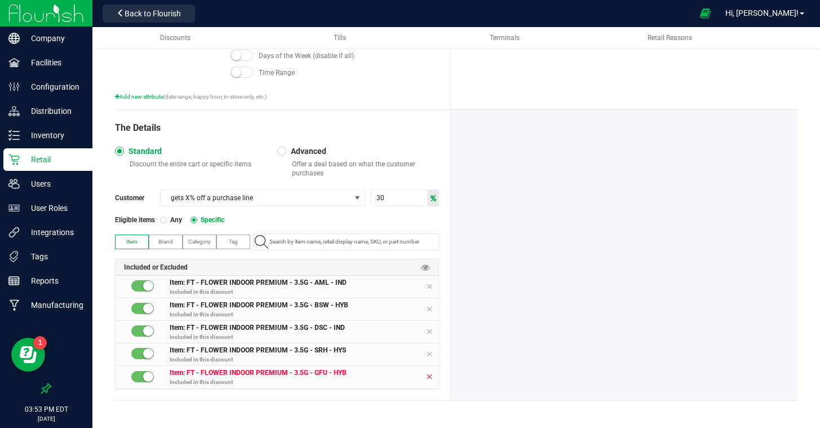
click at [430, 376] on icon at bounding box center [429, 376] width 7 height 9
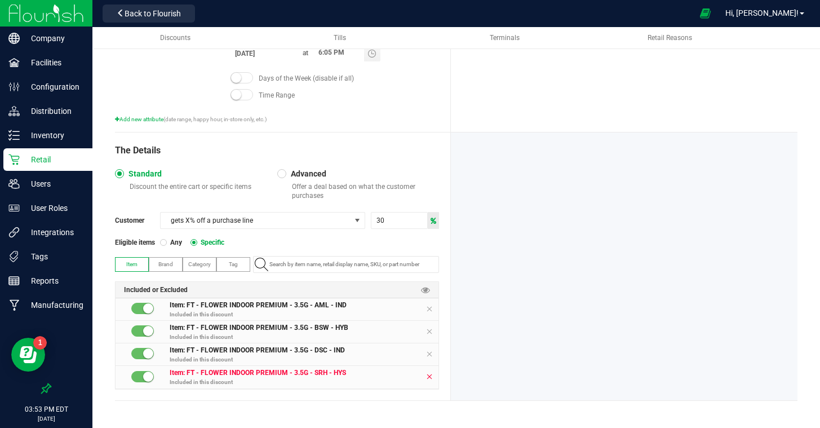
click at [430, 376] on icon at bounding box center [429, 376] width 7 height 9
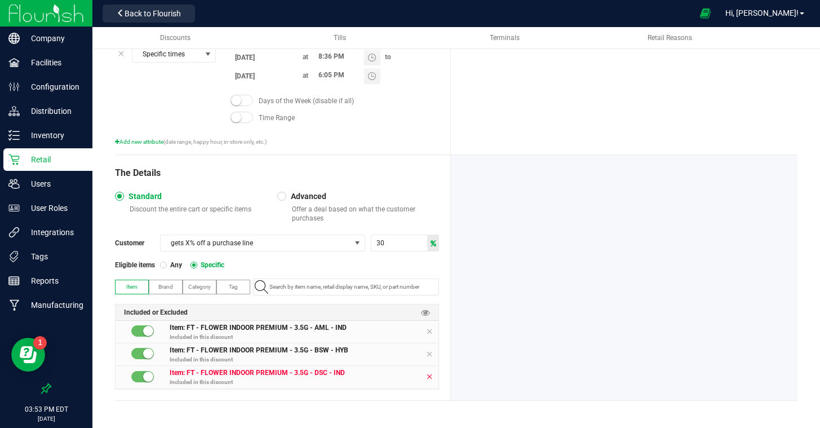
click at [431, 373] on icon at bounding box center [429, 376] width 7 height 9
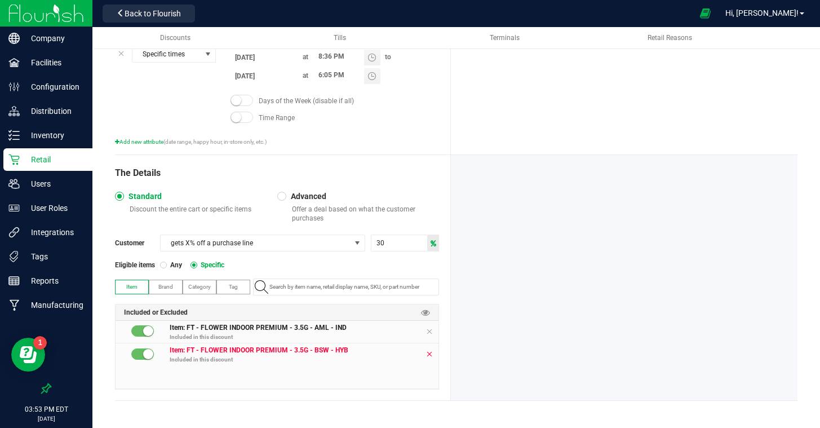
click at [431, 353] on icon at bounding box center [429, 353] width 7 height 9
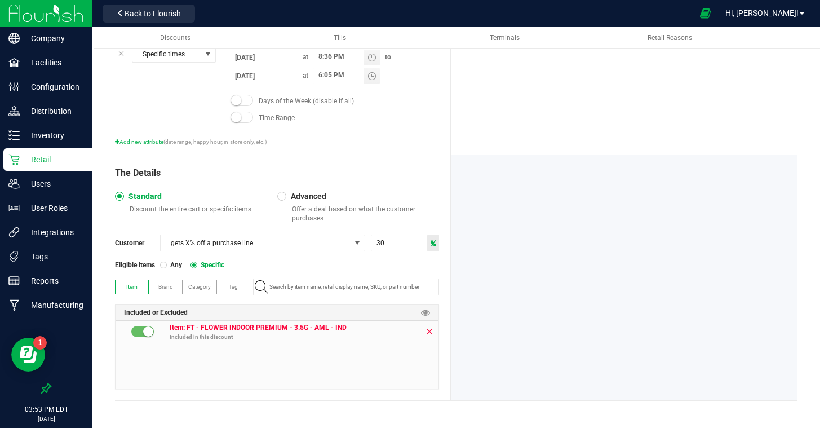
click at [428, 333] on icon at bounding box center [429, 331] width 7 height 9
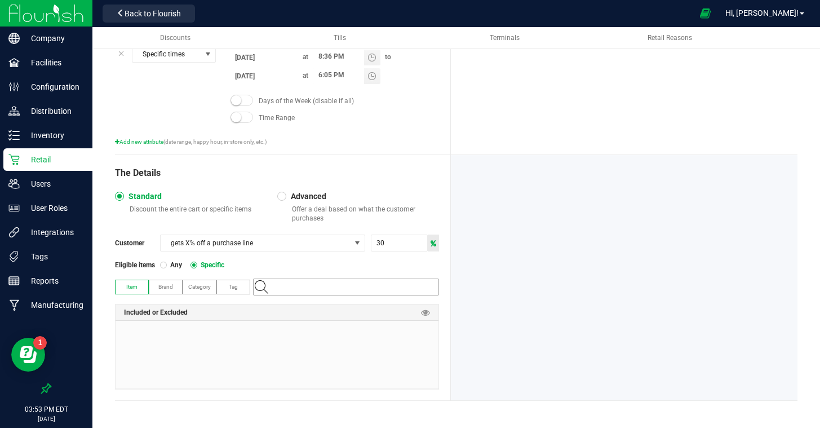
click at [311, 288] on input "NO DATA FOUND" at bounding box center [352, 287] width 174 height 16
drag, startPoint x: 228, startPoint y: 284, endPoint x: 253, endPoint y: 284, distance: 24.2
click at [229, 284] on span "Tag" at bounding box center [233, 287] width 9 height 6
click at [317, 285] on input "NO DATA FOUND" at bounding box center [352, 287] width 174 height 16
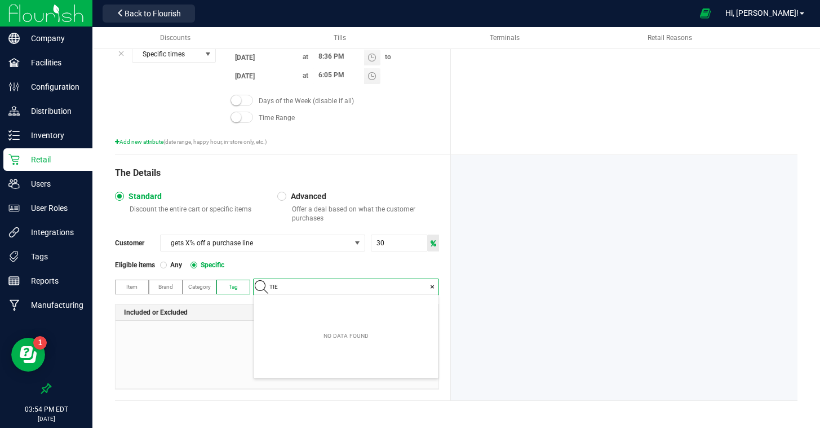
type input "TIER"
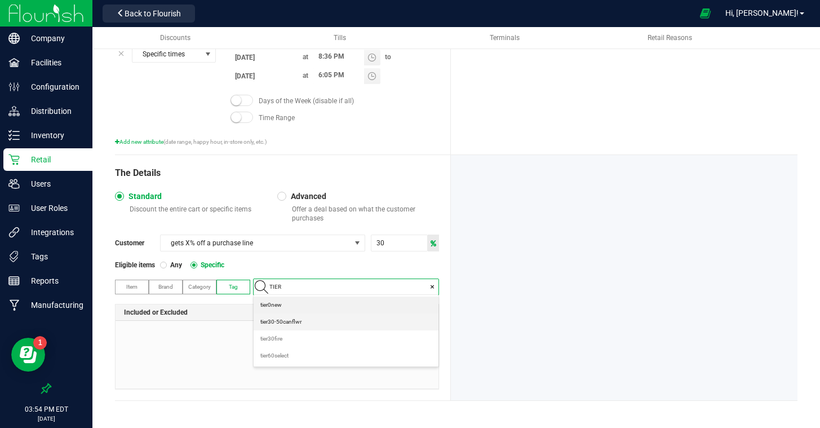
click at [299, 325] on span "tier30-50canflwr" at bounding box center [280, 321] width 41 height 11
click at [585, 315] on div at bounding box center [624, 277] width 347 height 245
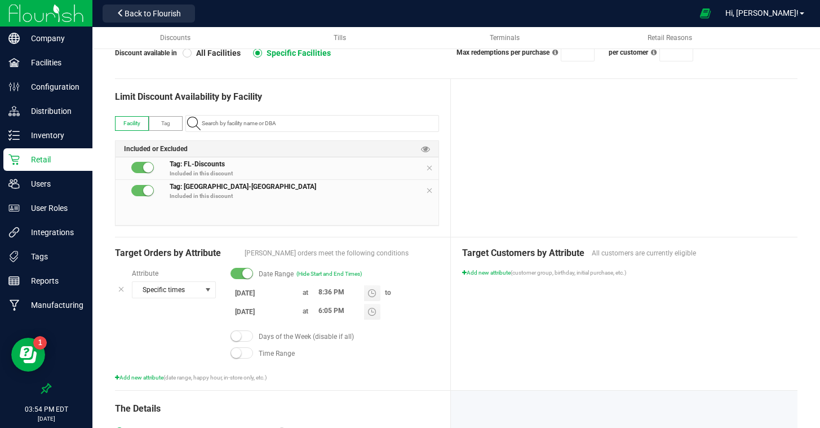
scroll to position [0, 0]
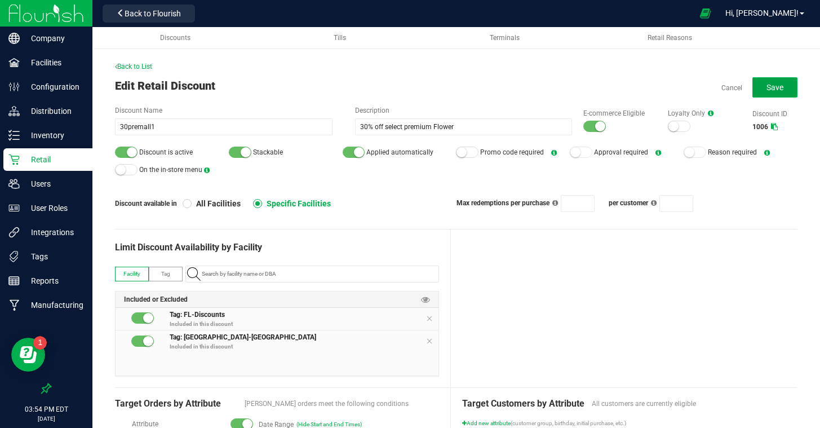
drag, startPoint x: 769, startPoint y: 87, endPoint x: 756, endPoint y: 102, distance: 19.6
click at [769, 87] on span "Save" at bounding box center [775, 87] width 17 height 9
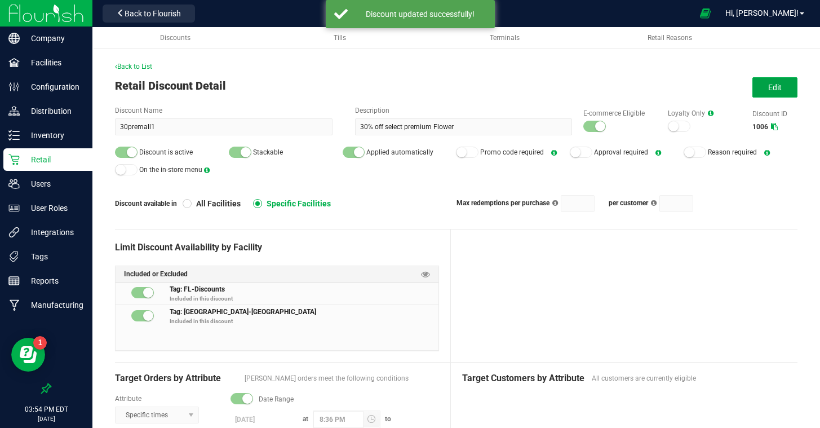
drag, startPoint x: 782, startPoint y: 82, endPoint x: 764, endPoint y: 99, distance: 24.3
click at [782, 82] on button "Edit" at bounding box center [775, 87] width 45 height 20
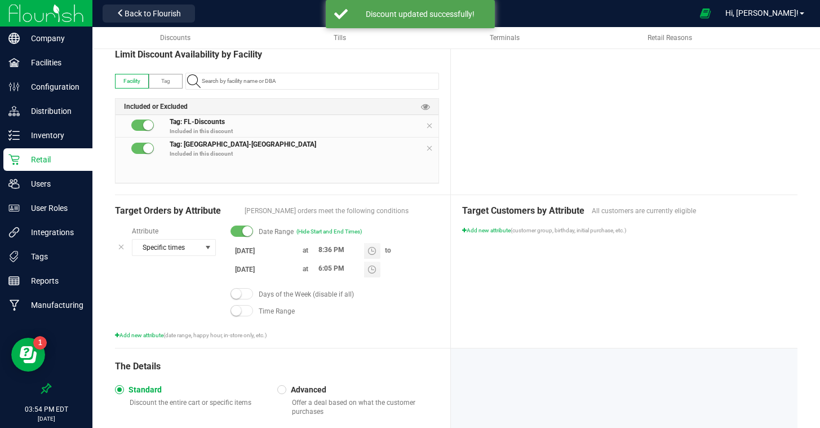
scroll to position [203, 0]
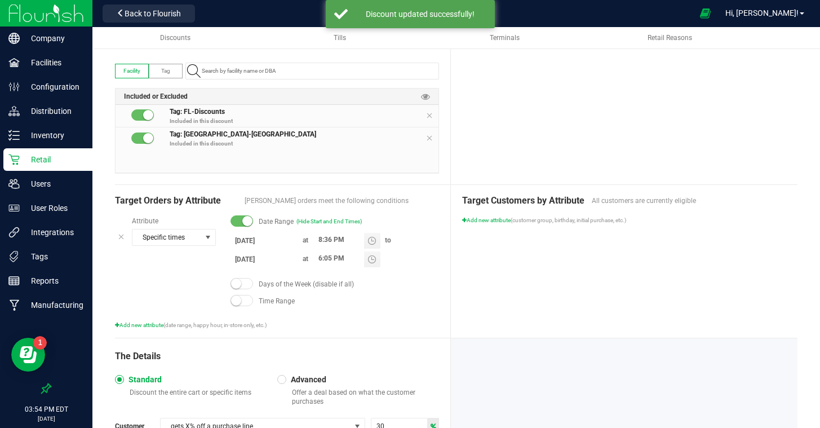
click at [271, 244] on input "7/4/2025" at bounding box center [265, 240] width 68 height 14
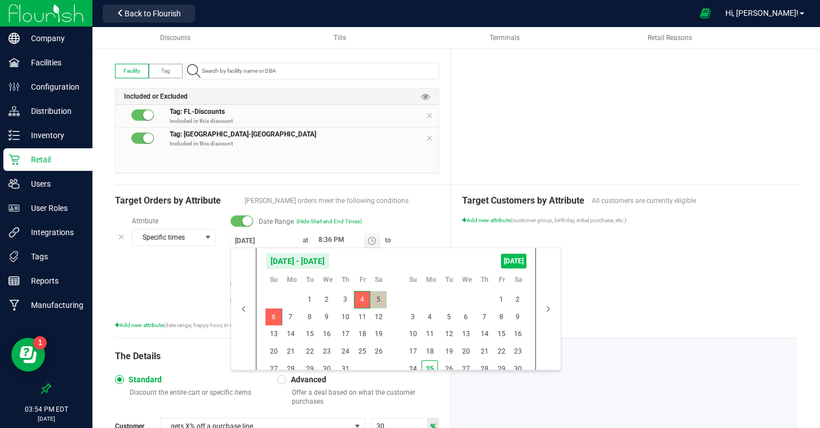
click at [511, 254] on span "TODAY" at bounding box center [513, 261] width 25 height 15
type input "8/25/2025"
click at [452, 364] on span "26" at bounding box center [449, 368] width 16 height 17
type input "[DATE]"
click at [455, 365] on span "26" at bounding box center [449, 368] width 16 height 17
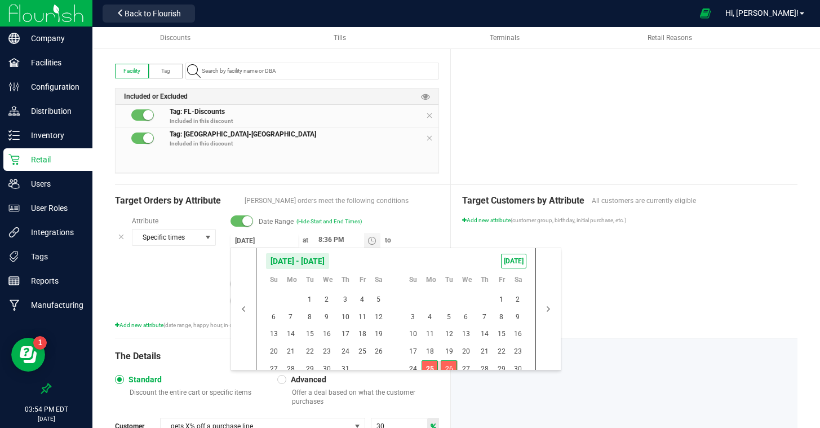
type input "[DATE]"
click at [550, 302] on button "button" at bounding box center [548, 309] width 25 height 122
click at [427, 300] on span "1" at bounding box center [430, 299] width 16 height 17
type input "[DATE]"
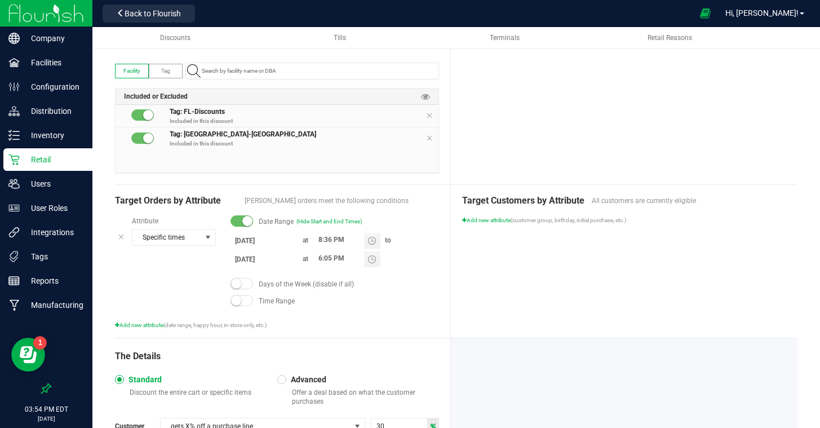
click at [726, 306] on div "Target Customers by Attribute All customers are currently eligible Add new attr…" at bounding box center [624, 261] width 347 height 153
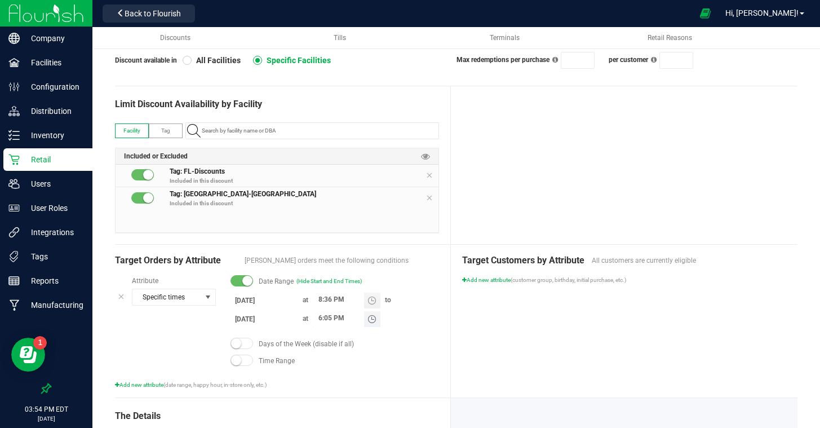
click at [319, 318] on input "6:05 PM" at bounding box center [338, 318] width 51 height 14
type input "8:35 PM"
click at [596, 337] on div "Target Customers by Attribute All customers are currently eligible Add new attr…" at bounding box center [624, 321] width 347 height 153
click at [626, 205] on div at bounding box center [624, 165] width 347 height 158
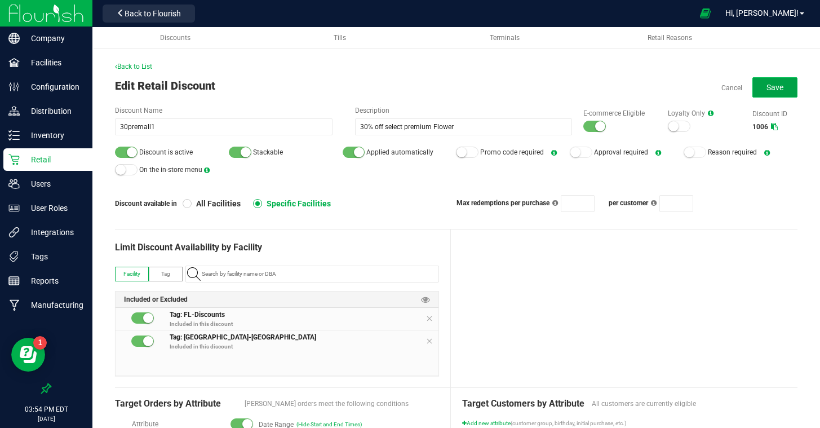
click at [781, 87] on span "Save" at bounding box center [775, 87] width 17 height 9
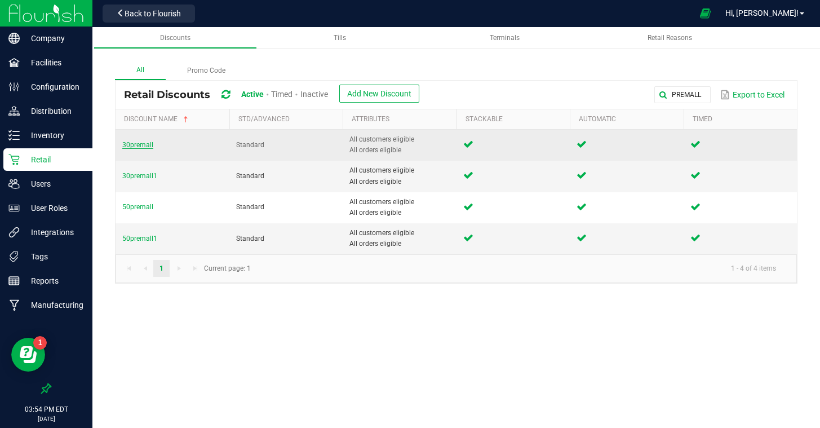
click at [145, 140] on td "30premall" at bounding box center [173, 145] width 114 height 31
click at [143, 146] on span "30premall" at bounding box center [137, 145] width 31 height 8
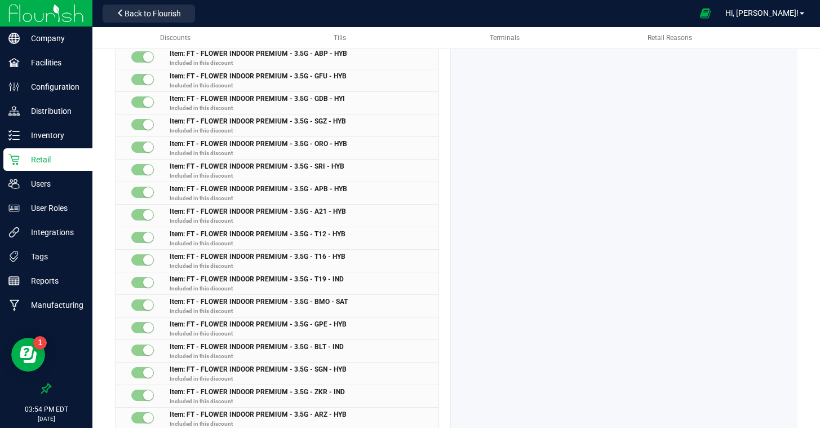
scroll to position [640, 0]
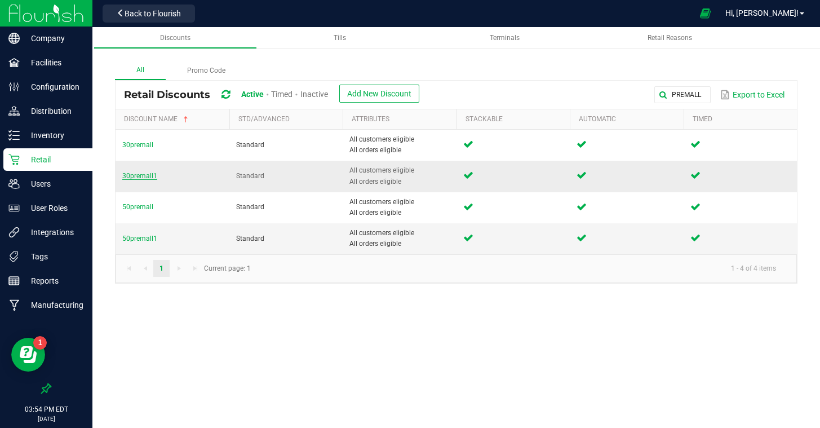
click at [141, 175] on span "30premall1" at bounding box center [139, 176] width 35 height 8
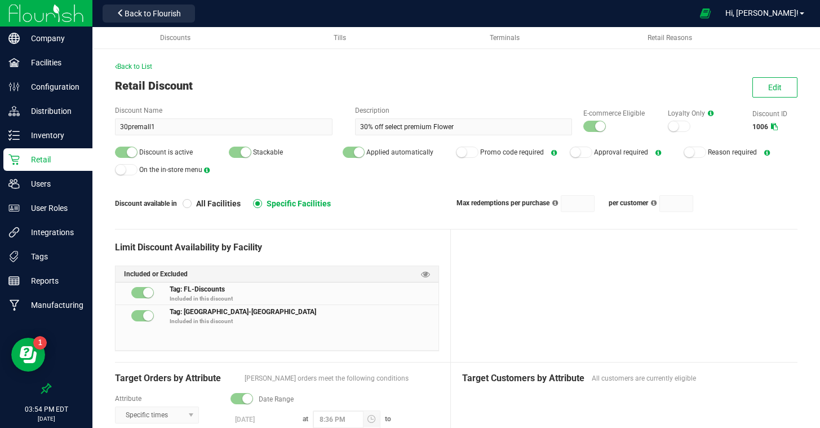
scroll to position [109, 0]
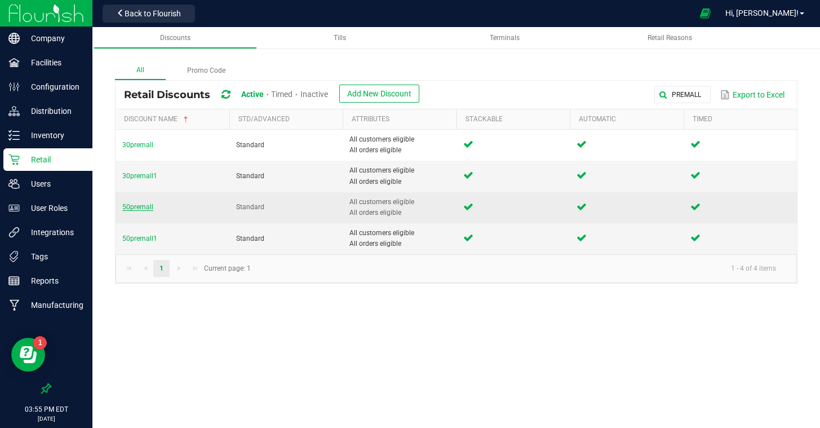
click at [146, 205] on span "50premall" at bounding box center [137, 207] width 31 height 8
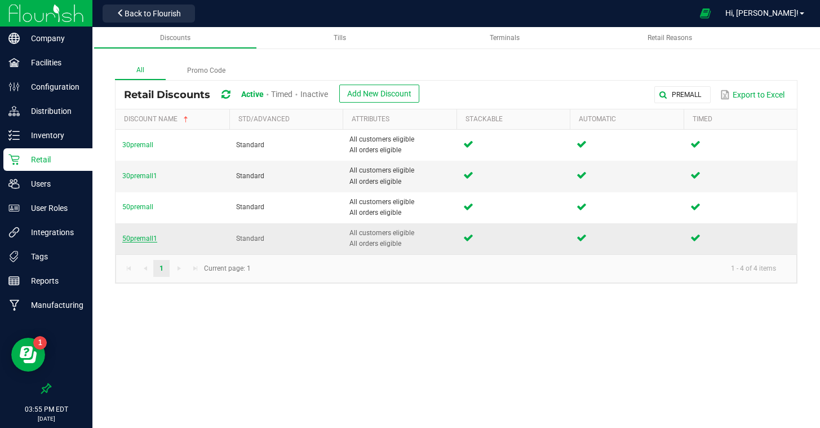
click at [136, 238] on span "50premall1" at bounding box center [139, 238] width 35 height 8
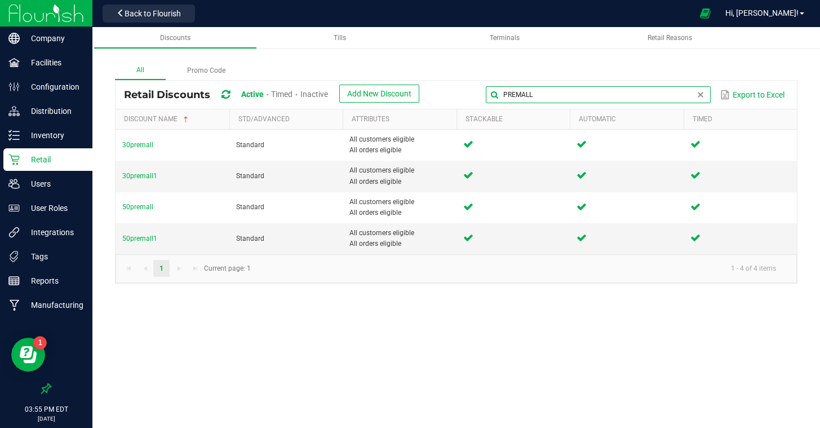
drag, startPoint x: 707, startPoint y: 96, endPoint x: 524, endPoint y: 81, distance: 183.9
click at [524, 81] on div "Retail Discounts Active Timed Inactive Add New Discount PREMALL Export to Excel" at bounding box center [456, 95] width 681 height 28
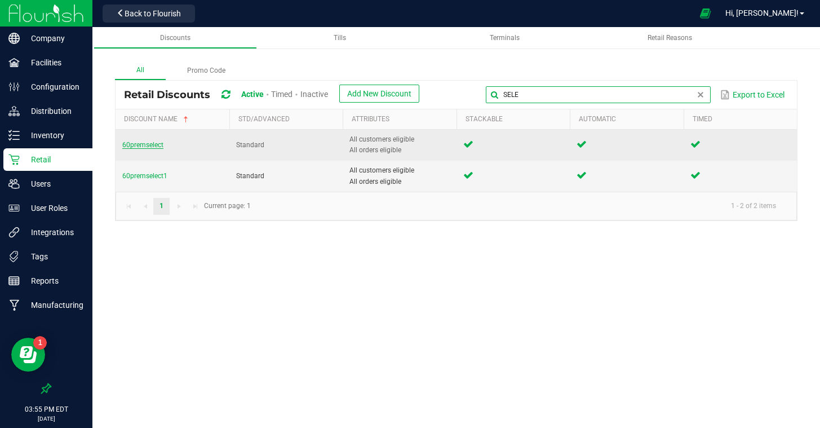
type input "SELE"
click at [144, 144] on span "60premselect" at bounding box center [142, 145] width 41 height 8
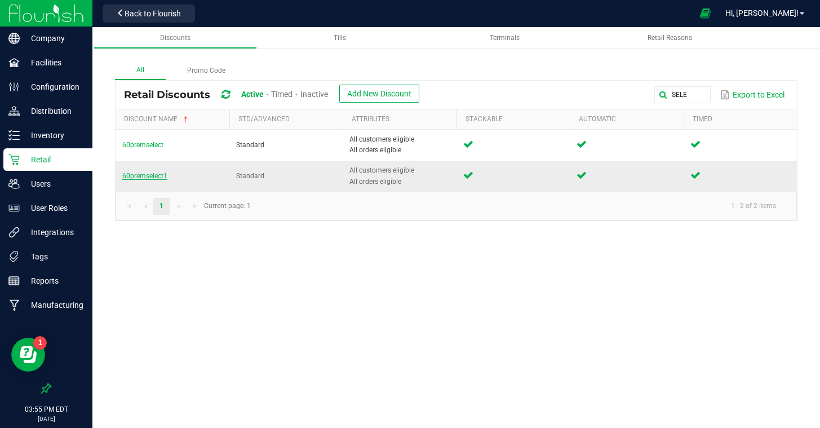
click at [145, 177] on span "60premselect1" at bounding box center [144, 176] width 45 height 8
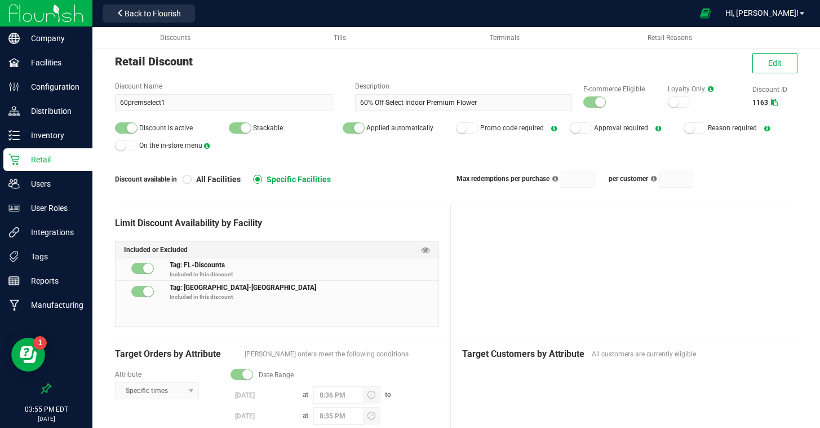
scroll to position [19, 0]
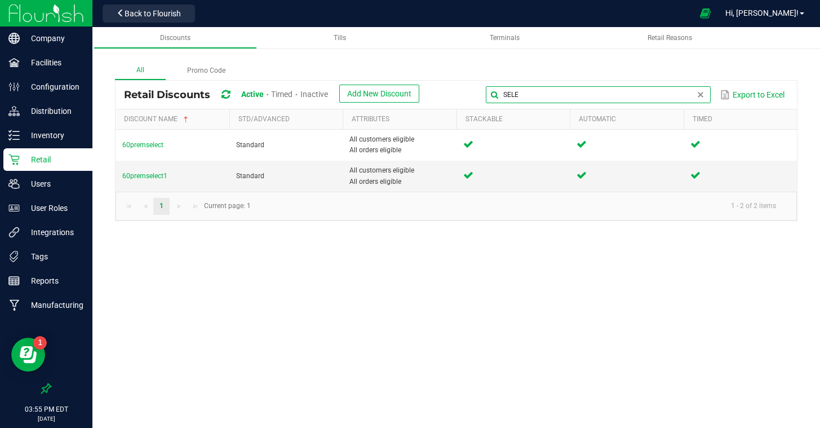
drag, startPoint x: 687, startPoint y: 93, endPoint x: 511, endPoint y: 73, distance: 177.5
click at [511, 73] on div "All Promo Code Retail Discounts Active Timed Inactive Add New Discount SELE Exp…" at bounding box center [456, 141] width 683 height 160
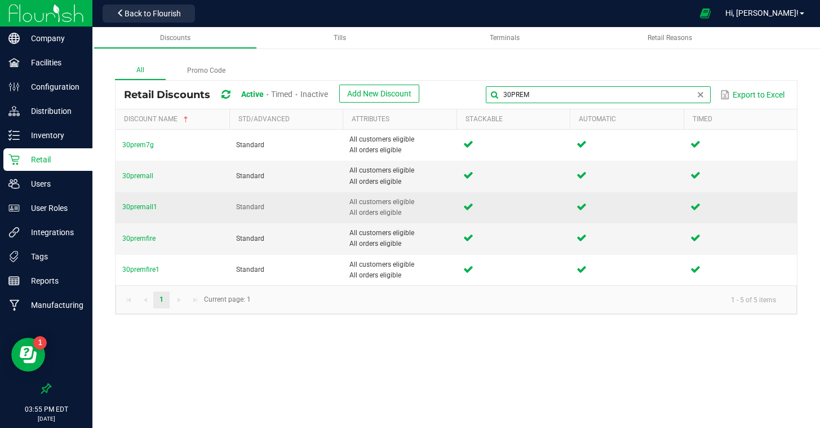
type input "30PREM"
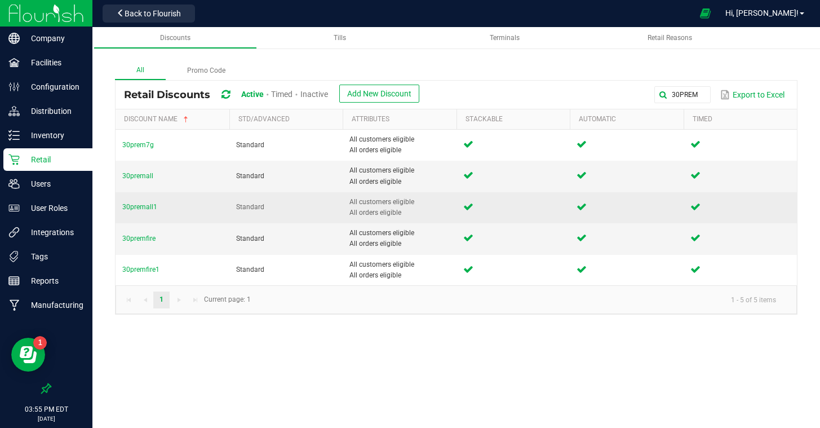
click at [134, 196] on td "30premall1" at bounding box center [173, 207] width 114 height 31
click at [134, 205] on span "30premall1" at bounding box center [139, 207] width 35 height 8
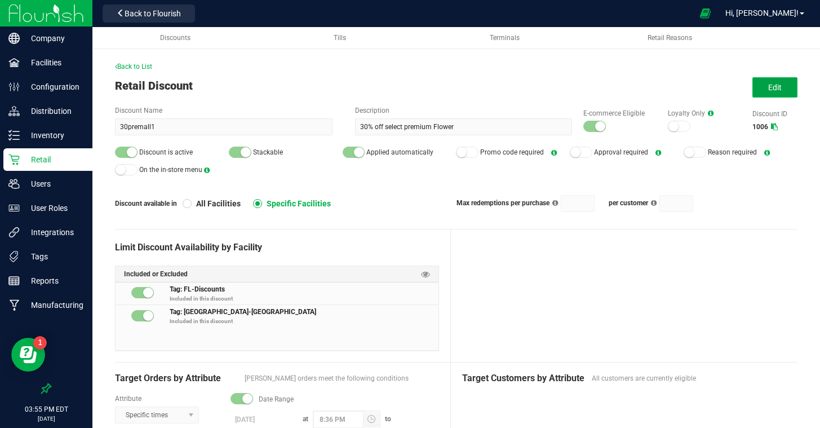
click at [770, 87] on span "Edit" at bounding box center [775, 87] width 14 height 9
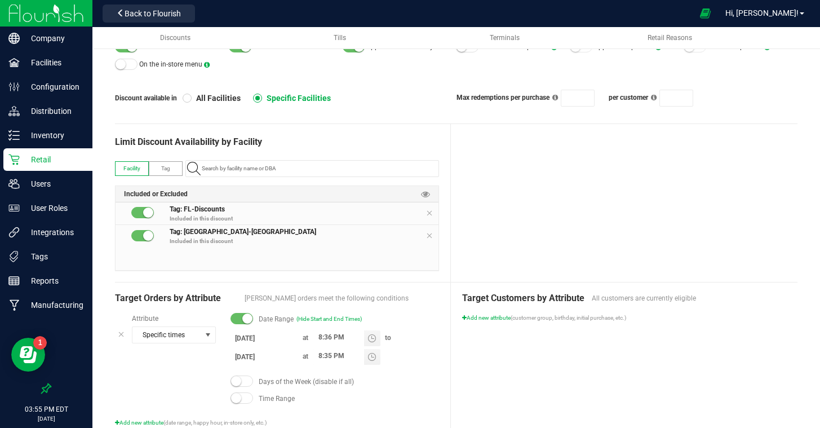
scroll to position [110, 0]
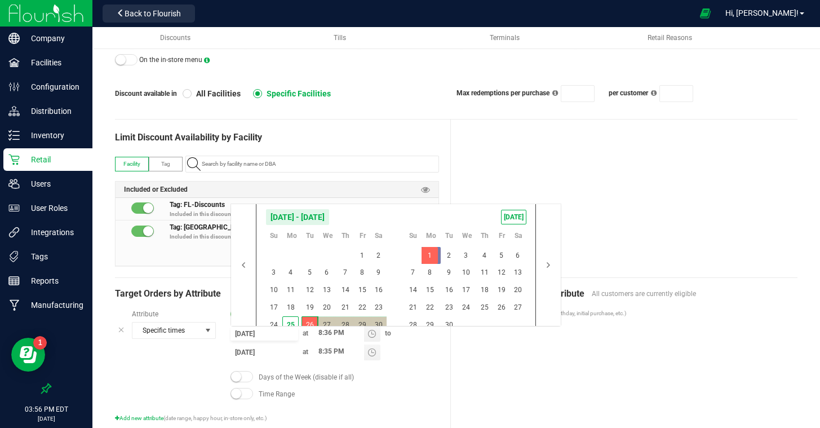
click at [258, 332] on input "[DATE]" at bounding box center [265, 333] width 68 height 14
click at [433, 254] on span "1" at bounding box center [430, 255] width 16 height 17
type input "[DATE]"
click at [433, 254] on span "1" at bounding box center [430, 255] width 16 height 17
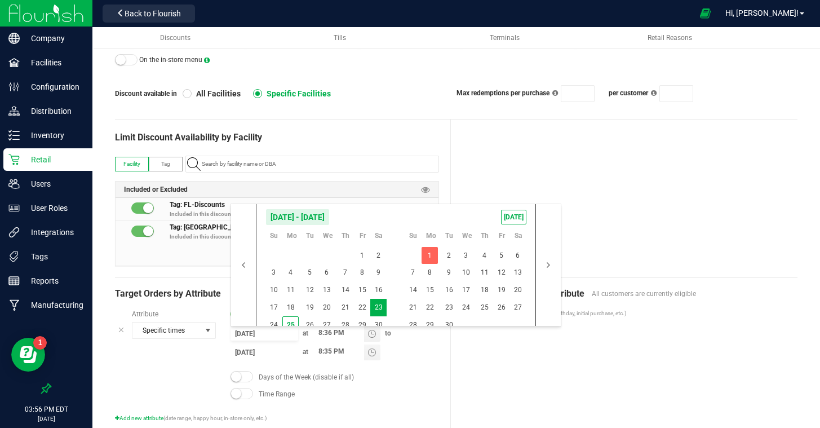
click at [272, 354] on input "[DATE]" at bounding box center [265, 352] width 68 height 14
drag, startPoint x: 446, startPoint y: 324, endPoint x: 472, endPoint y: 339, distance: 29.9
click at [448, 325] on span "30" at bounding box center [449, 324] width 16 height 17
type input "9/30/2025"
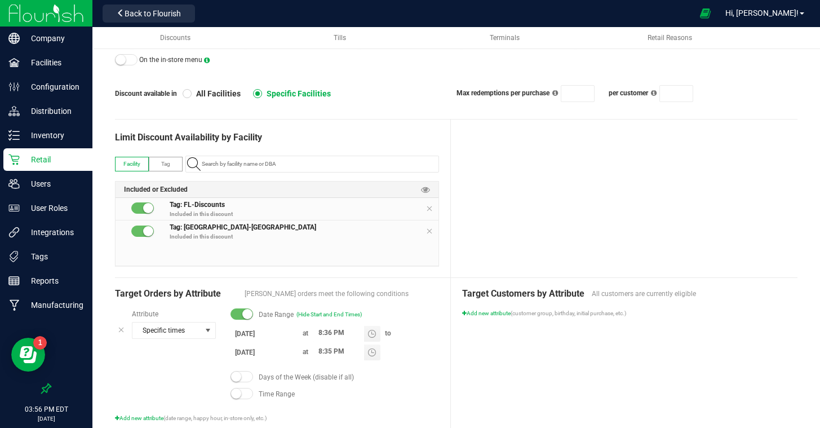
click at [533, 369] on div "Target Customers by Attribute All customers are currently eligible Add new attr…" at bounding box center [624, 354] width 347 height 153
click at [517, 177] on div at bounding box center [624, 199] width 347 height 158
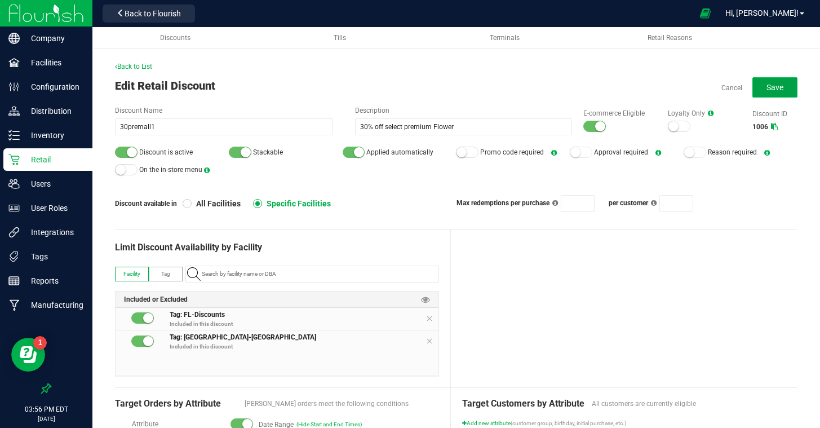
click at [768, 84] on span "Save" at bounding box center [775, 87] width 17 height 9
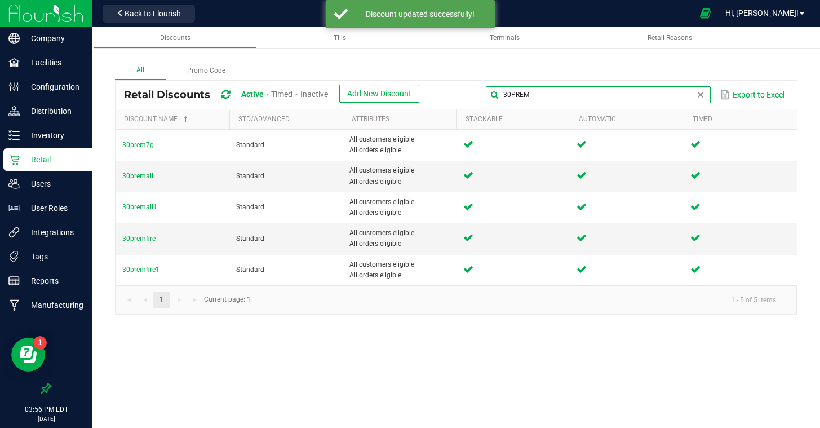
drag, startPoint x: 699, startPoint y: 95, endPoint x: 511, endPoint y: 83, distance: 188.0
click at [511, 84] on div "Retail Discounts Active Timed Inactive Add New Discount 30PREM Export to Excel" at bounding box center [456, 95] width 681 height 28
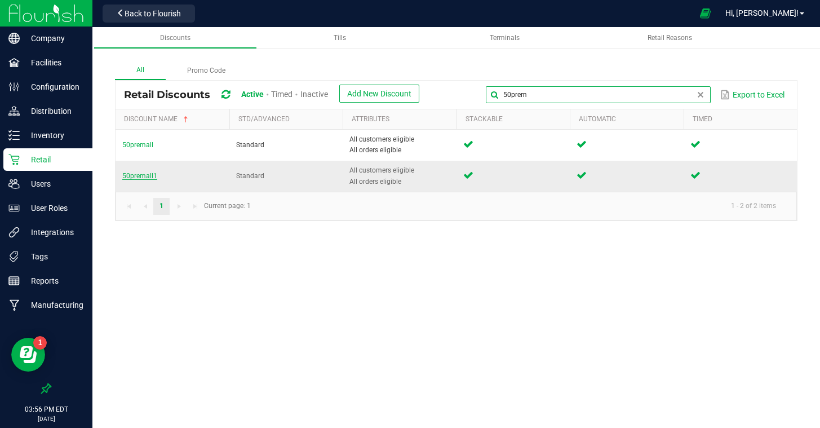
type input "50prem"
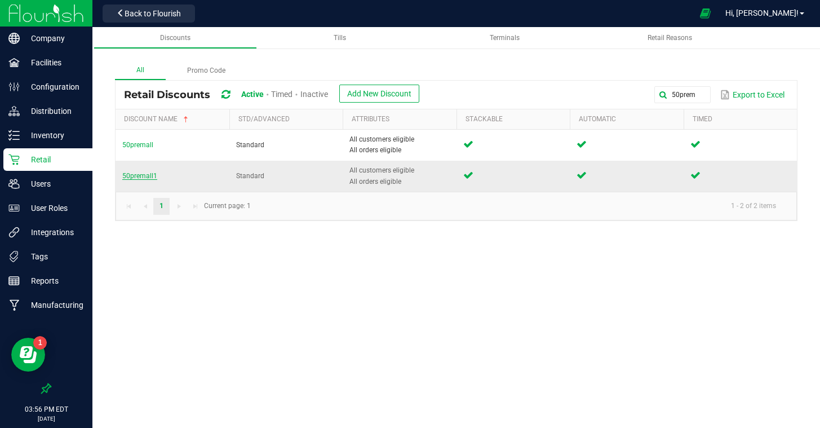
click at [146, 178] on span "50premall1" at bounding box center [139, 176] width 35 height 8
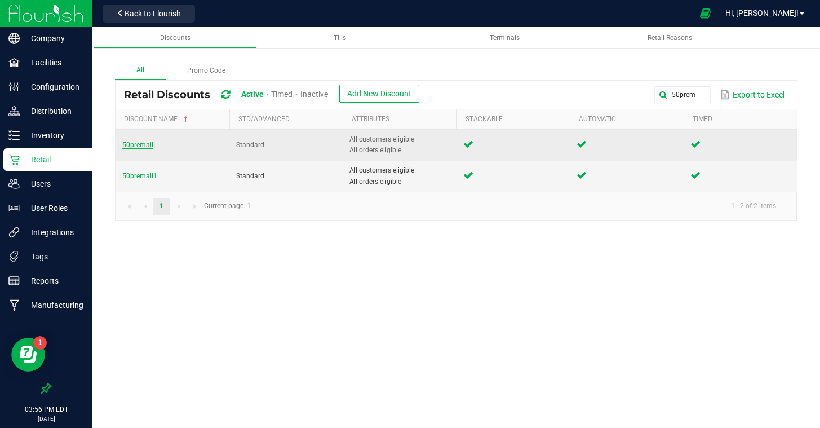
click at [138, 141] on span "50premall" at bounding box center [137, 145] width 31 height 8
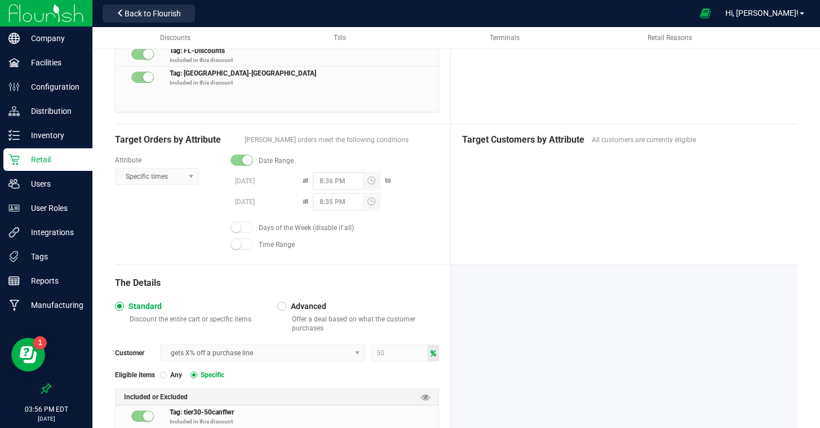
scroll to position [323, 0]
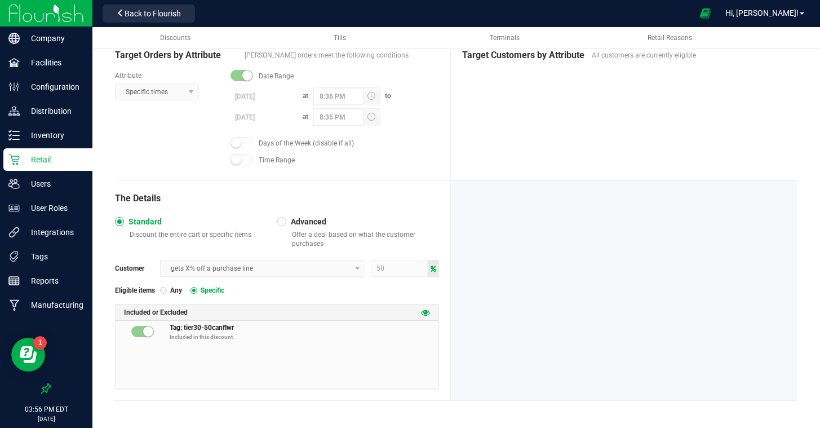
click at [428, 309] on icon at bounding box center [425, 312] width 9 height 9
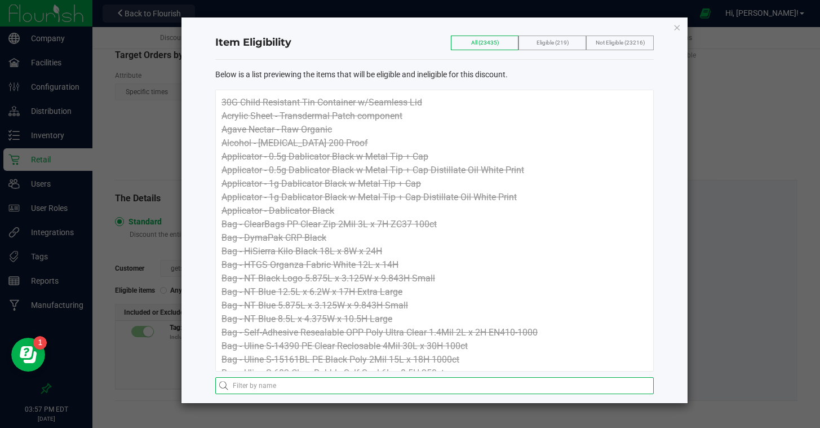
click at [389, 386] on input "text" at bounding box center [434, 385] width 439 height 17
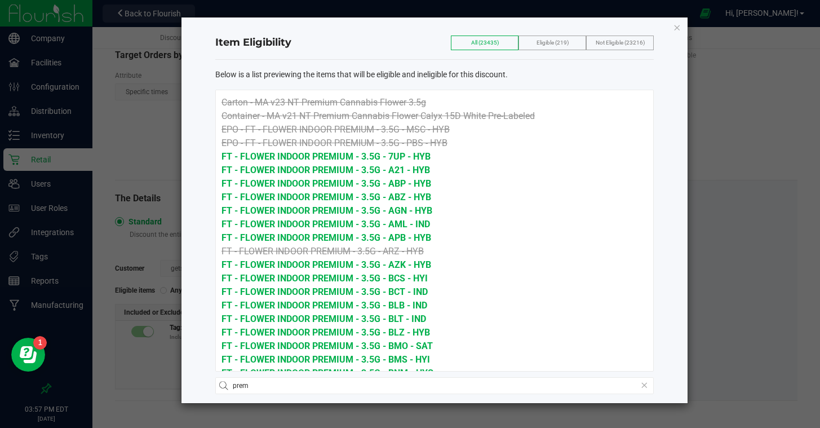
click at [464, 273] on li "FT - FLOWER INDOOR PREMIUM - 3.5G - BCS - HYI" at bounding box center [435, 279] width 426 height 14
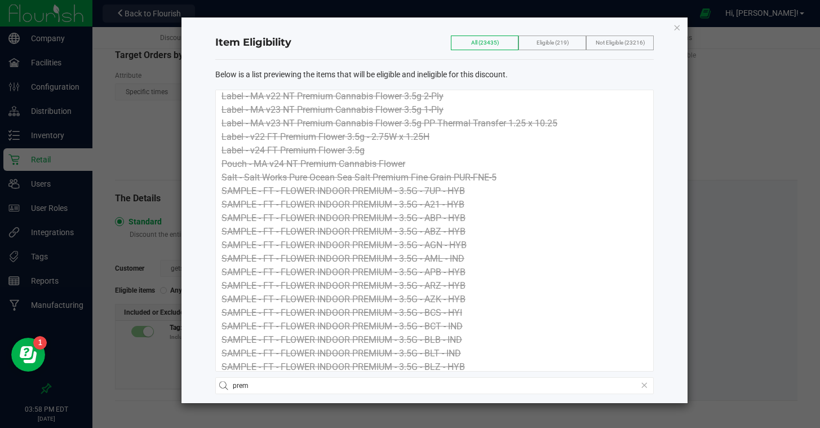
scroll to position [1657, 0]
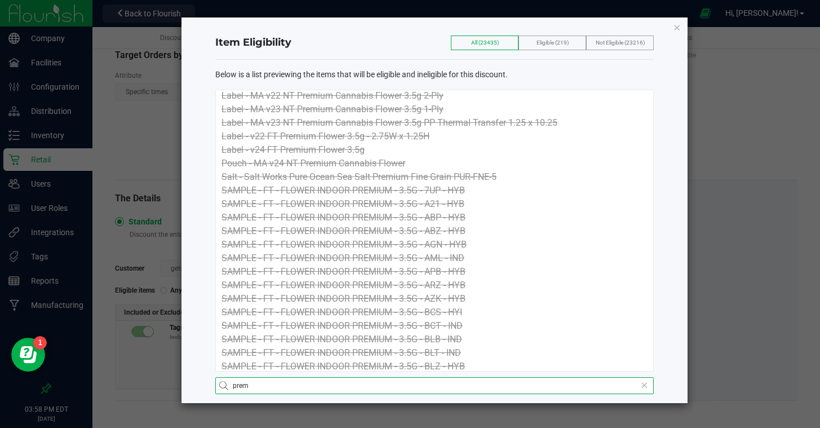
drag, startPoint x: 284, startPoint y: 386, endPoint x: 210, endPoint y: 386, distance: 74.4
click at [210, 386] on div "Item Eligibility All (23435) Eligible (219) Not Eligible (23216) Below is a lis…" at bounding box center [435, 210] width 506 height 386
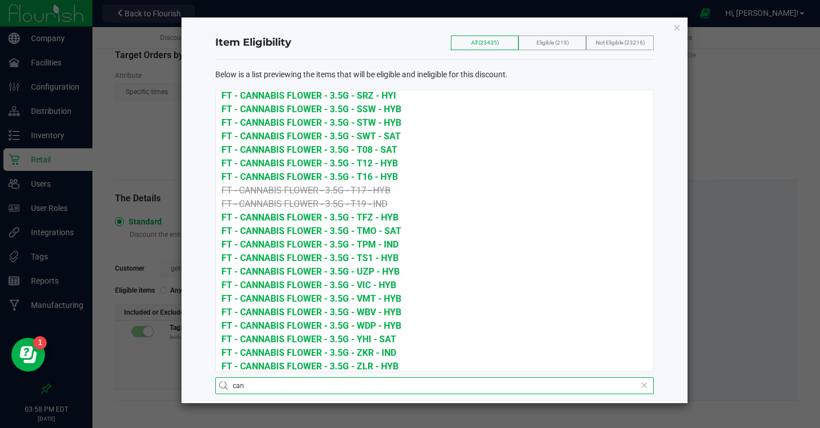
scroll to position [2225, 0]
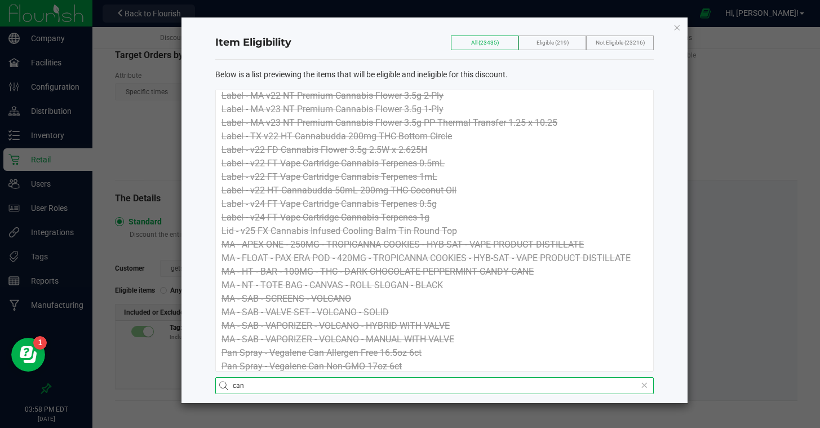
type input "cannabis flower"
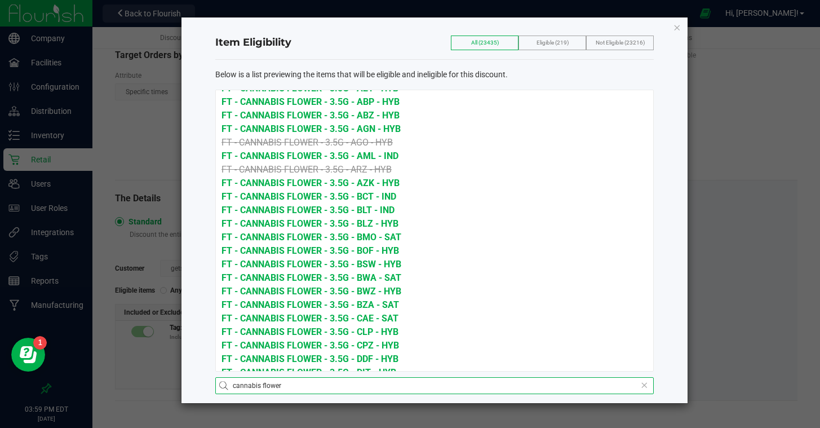
scroll to position [6, 0]
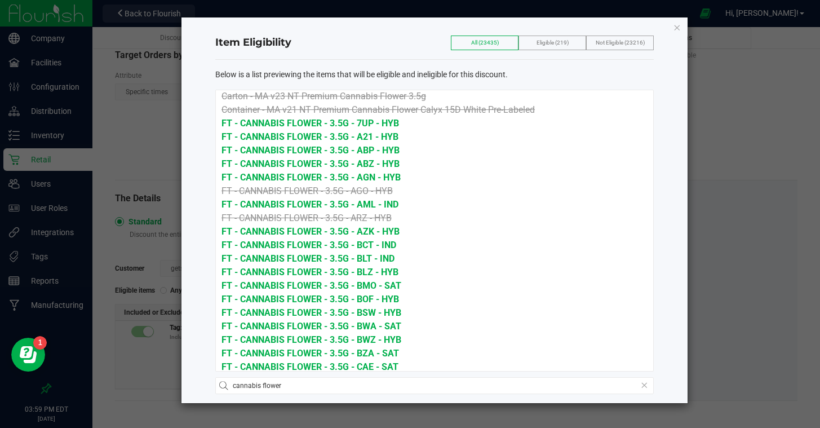
click at [679, 26] on icon "button" at bounding box center [677, 27] width 8 height 14
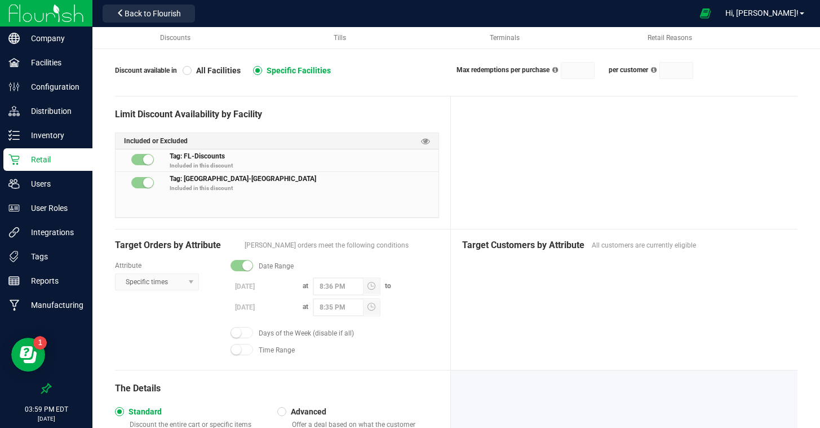
scroll to position [0, 0]
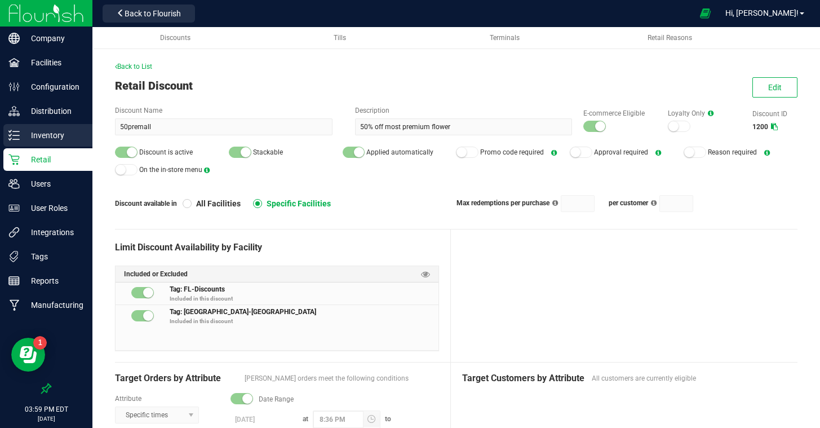
click at [60, 135] on p "Inventory" at bounding box center [54, 136] width 68 height 14
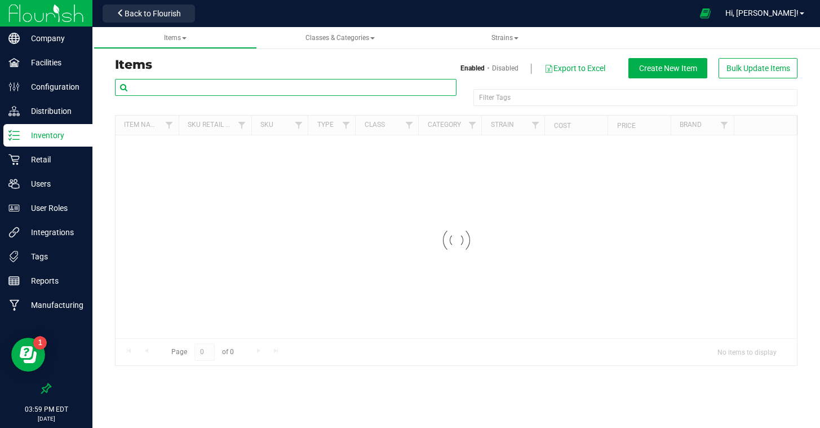
click at [322, 81] on input "text" at bounding box center [286, 87] width 342 height 17
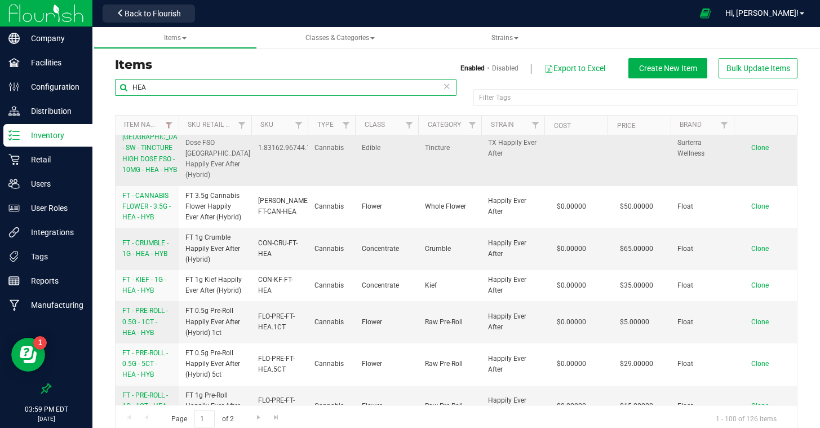
scroll to position [210, 0]
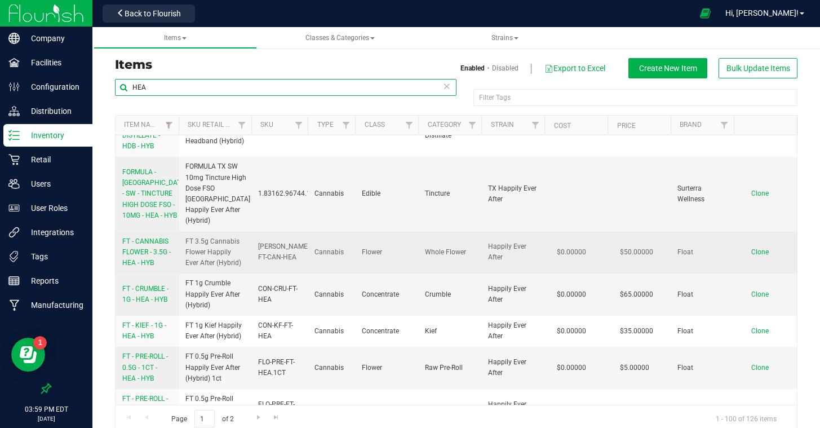
type input "HEA"
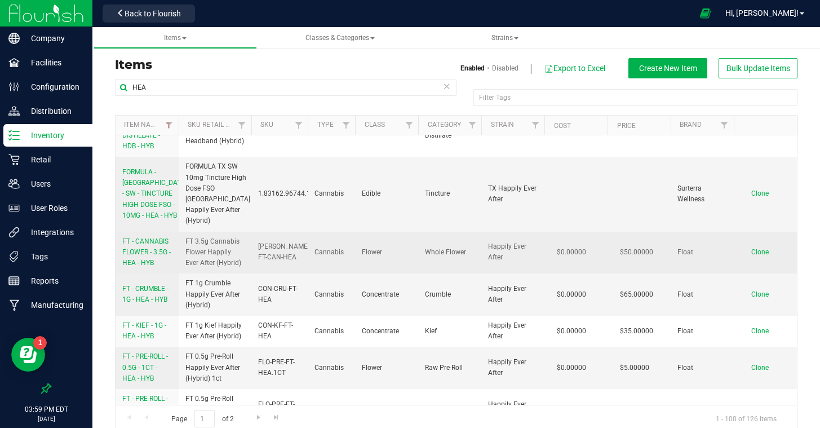
click at [149, 236] on link "FT - CANNABIS FLOWER - 3.5G - HEA - HYB" at bounding box center [147, 252] width 50 height 33
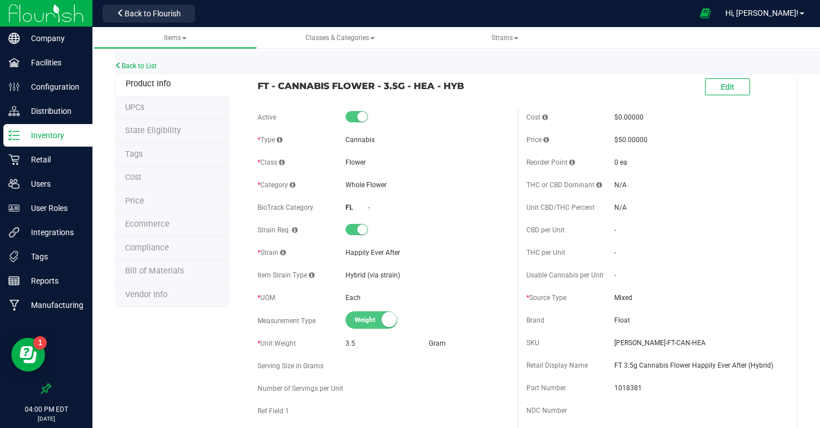
click at [158, 151] on li "Tags" at bounding box center [172, 155] width 114 height 24
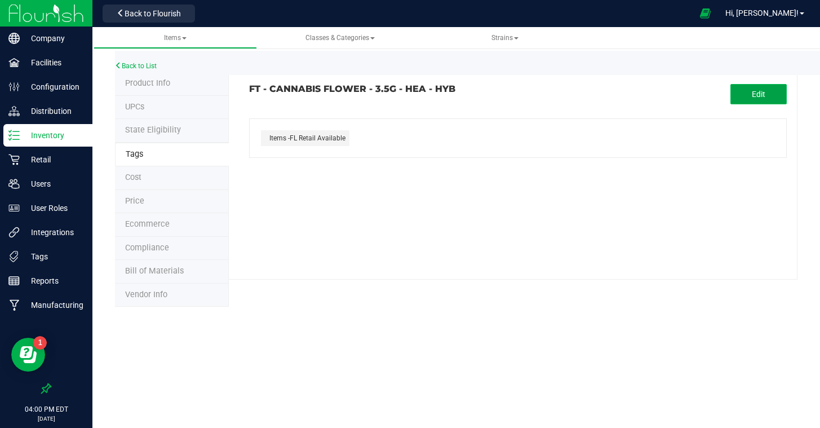
click at [744, 96] on button "Edit" at bounding box center [759, 94] width 56 height 20
click at [349, 123] on input "text" at bounding box center [430, 127] width 361 height 16
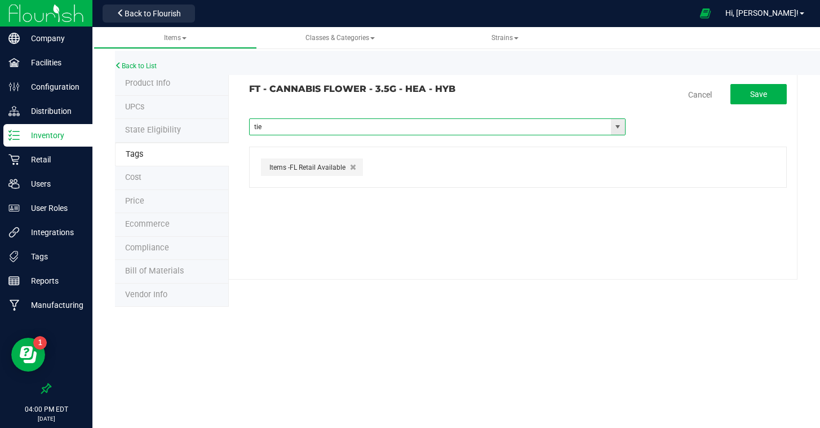
type input "tier"
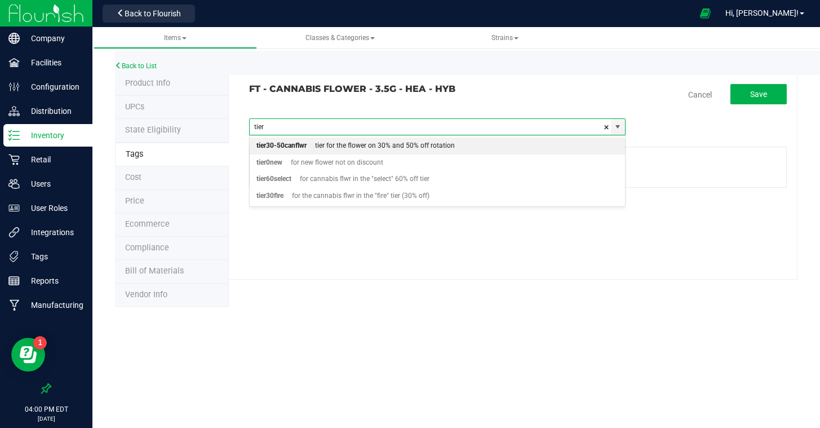
click at [336, 145] on div "tier for the flower on 30% and 50% off rotation" at bounding box center [381, 146] width 148 height 15
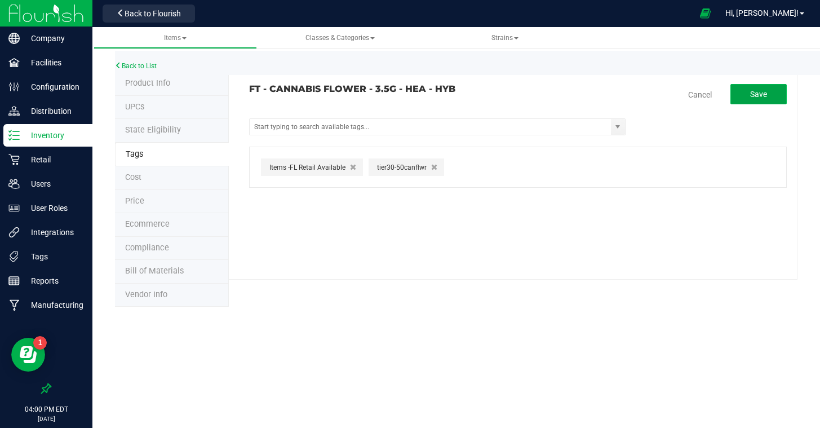
click at [762, 94] on span "Save" at bounding box center [758, 94] width 17 height 9
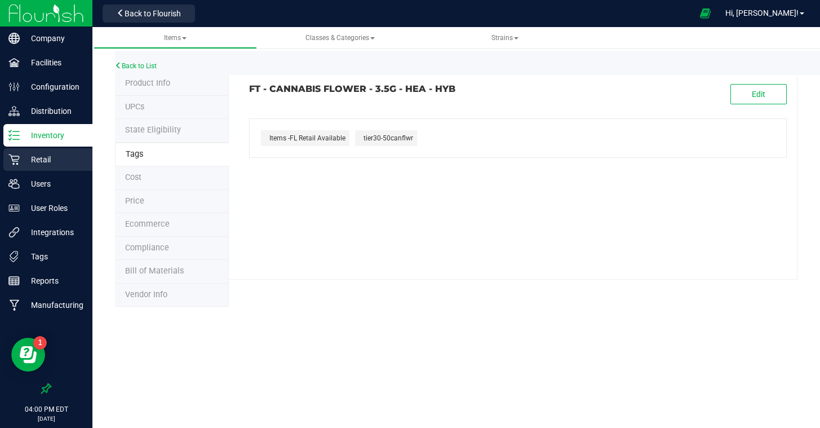
click at [38, 162] on p "Retail" at bounding box center [54, 160] width 68 height 14
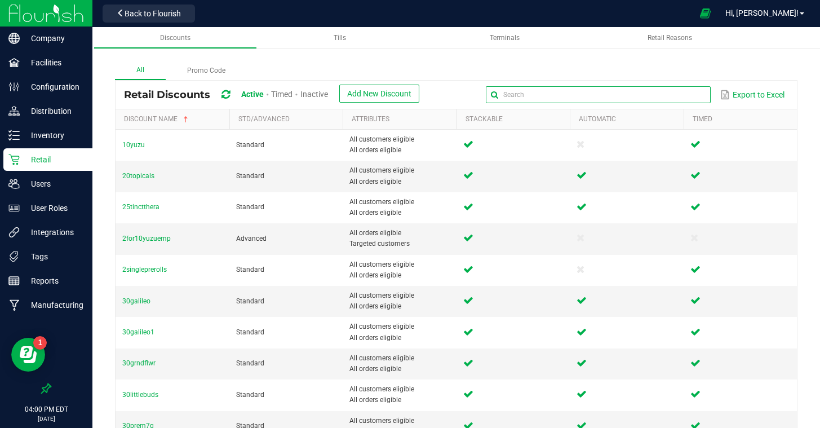
click at [684, 88] on input "text" at bounding box center [598, 94] width 225 height 17
type input "70"
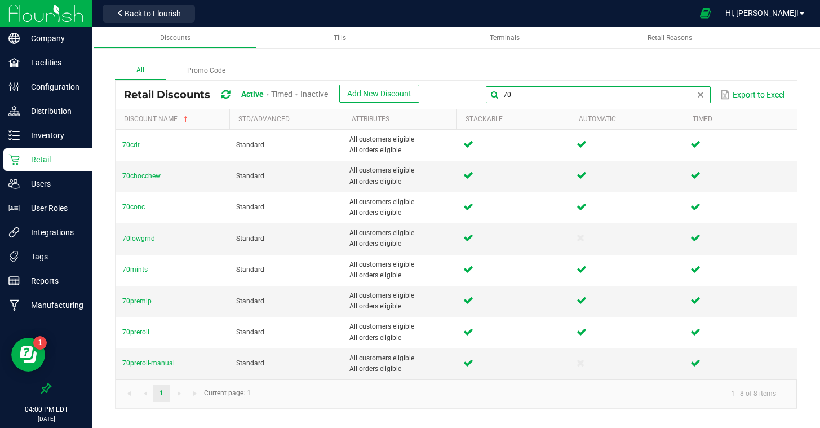
drag, startPoint x: 520, startPoint y: 96, endPoint x: 472, endPoint y: 92, distance: 48.0
click at [472, 92] on div "70 Export to Excel" at bounding box center [608, 94] width 361 height 19
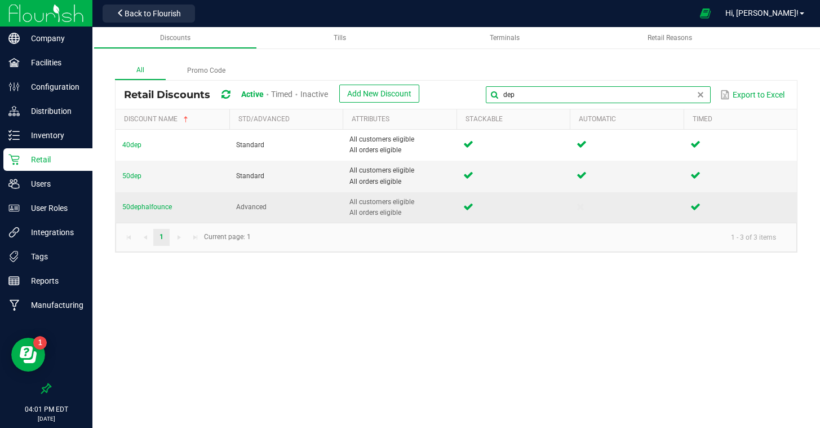
type input "dep"
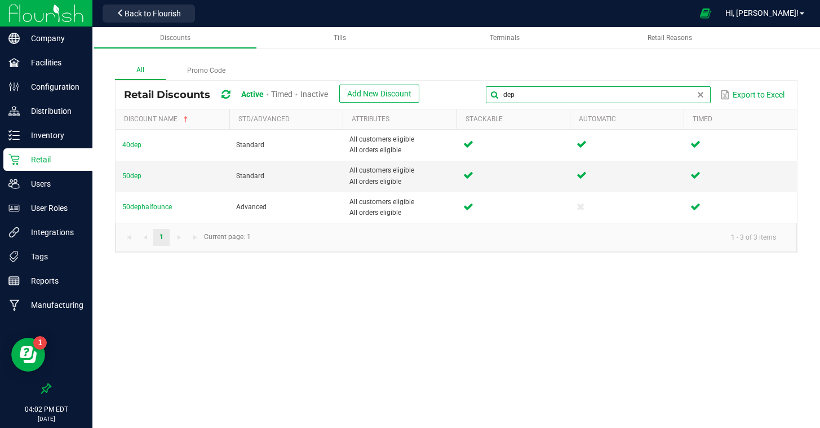
drag, startPoint x: 503, startPoint y: 93, endPoint x: 427, endPoint y: 90, distance: 76.2
click at [427, 90] on div "Retail Discounts Active Timed Inactive Add New Discount dep Export to Excel" at bounding box center [456, 95] width 681 height 28
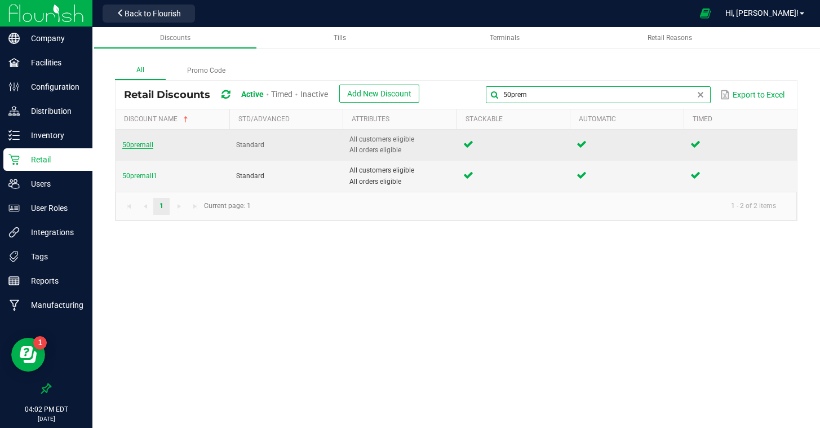
type input "50prem"
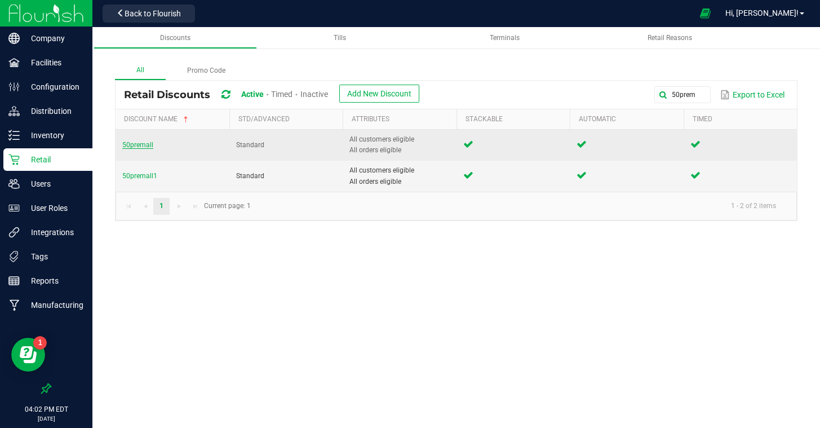
click at [145, 147] on span "50premall" at bounding box center [137, 145] width 31 height 8
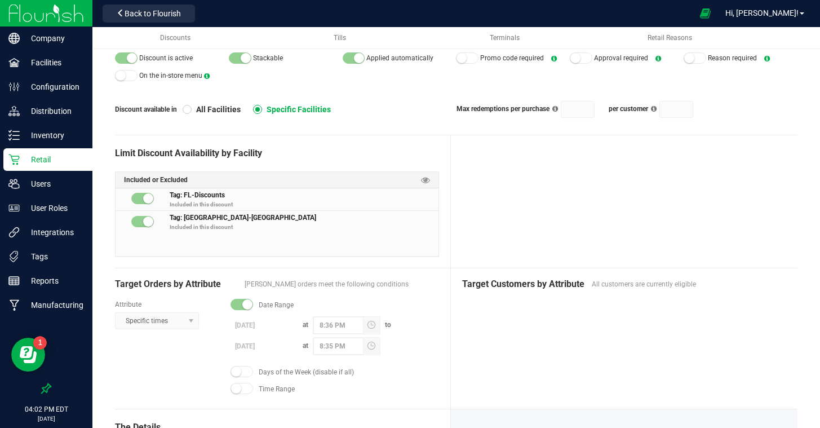
scroll to position [323, 0]
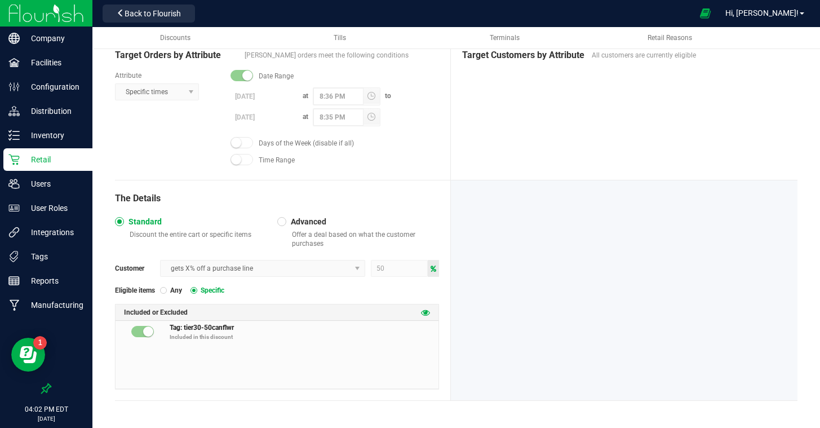
click at [429, 311] on icon at bounding box center [425, 312] width 9 height 9
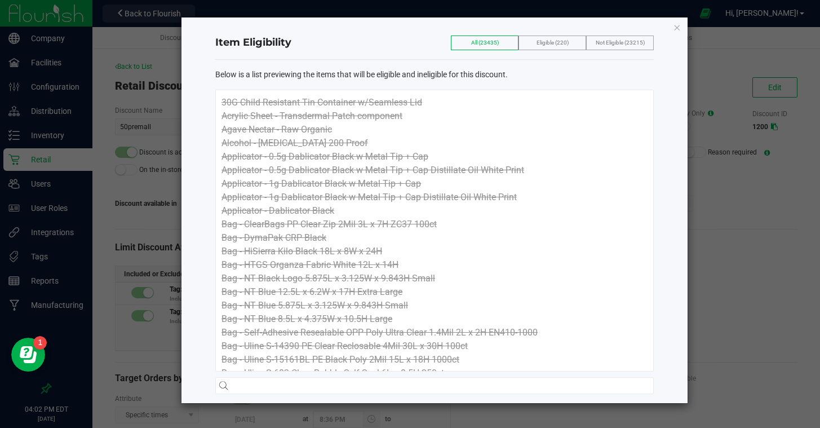
scroll to position [323, 0]
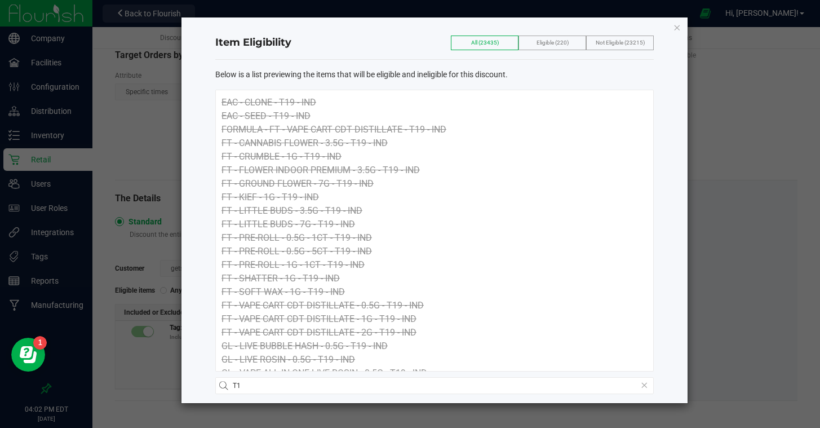
type input "T"
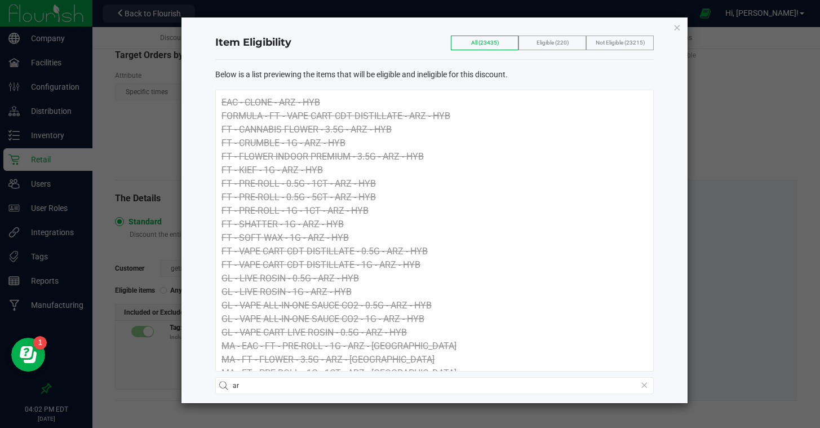
type input "a"
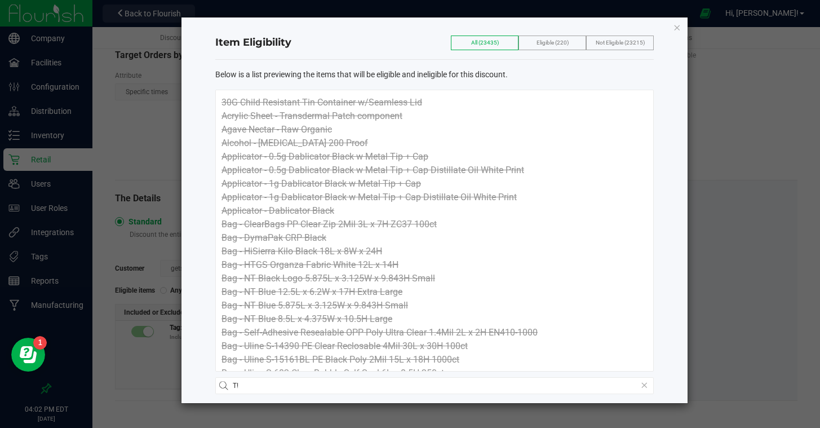
type input "T!&"
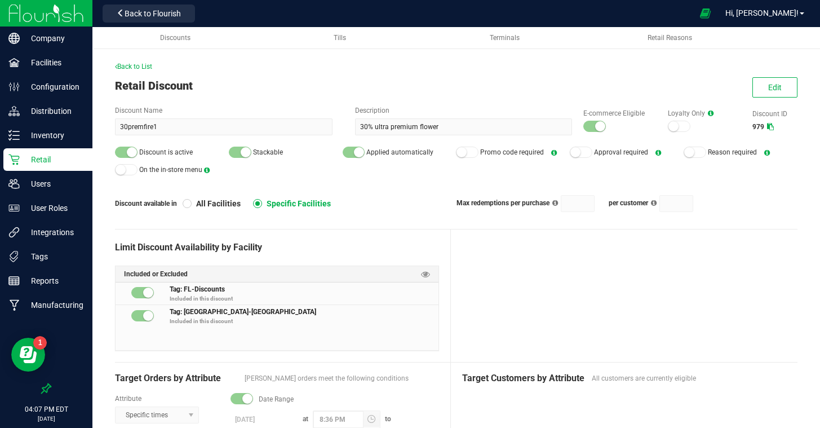
scroll to position [148, 0]
